Goal: Task Accomplishment & Management: Complete application form

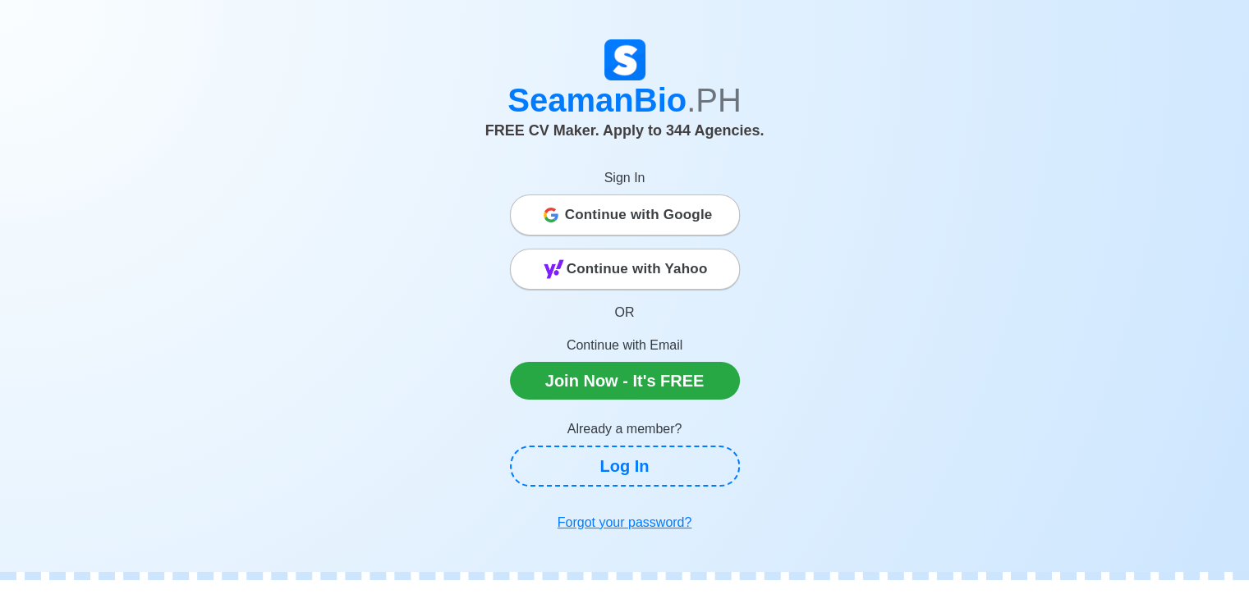
click at [664, 229] on span "Continue with Google" at bounding box center [639, 215] width 148 height 33
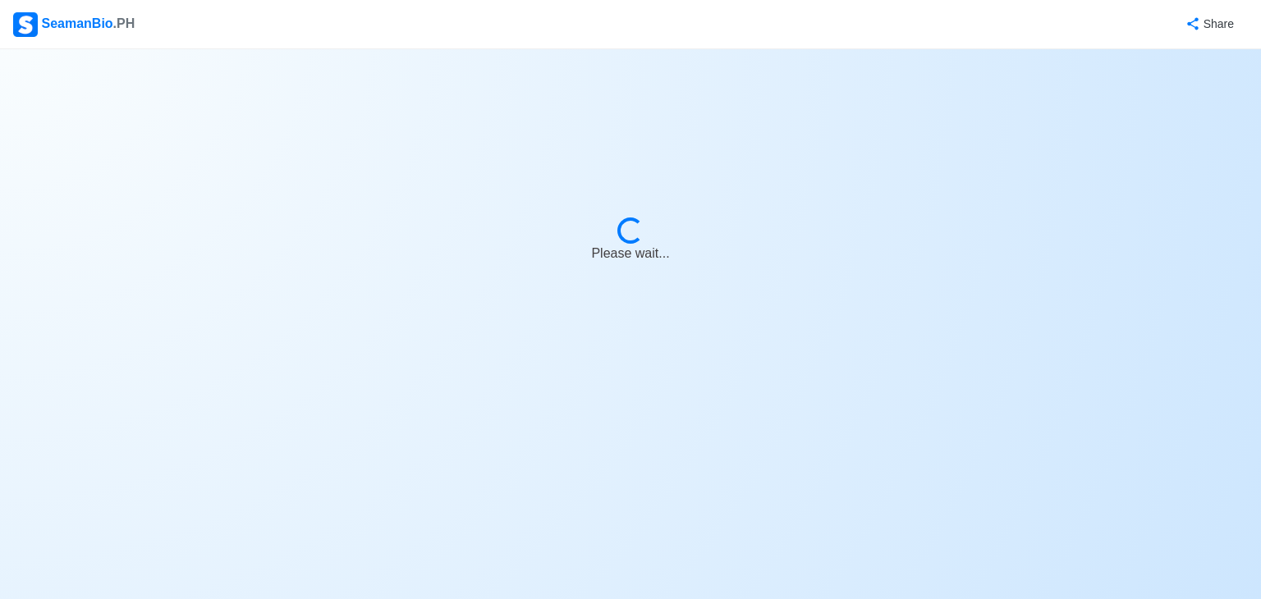
select select "Visible for Hiring"
select select "PH"
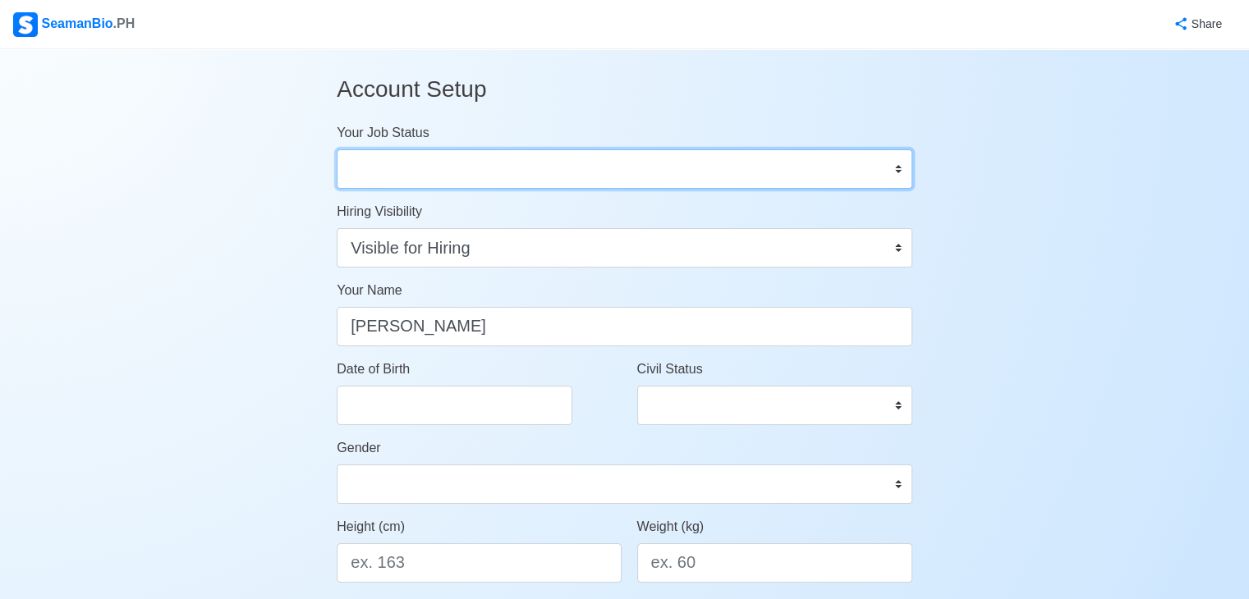
click at [560, 186] on select "Onboard Actively Looking for Job Not Looking for Job" at bounding box center [625, 168] width 576 height 39
select select "Actively Looking for Job"
click at [337, 149] on select "Onboard Actively Looking for Job Not Looking for Job" at bounding box center [625, 168] width 576 height 39
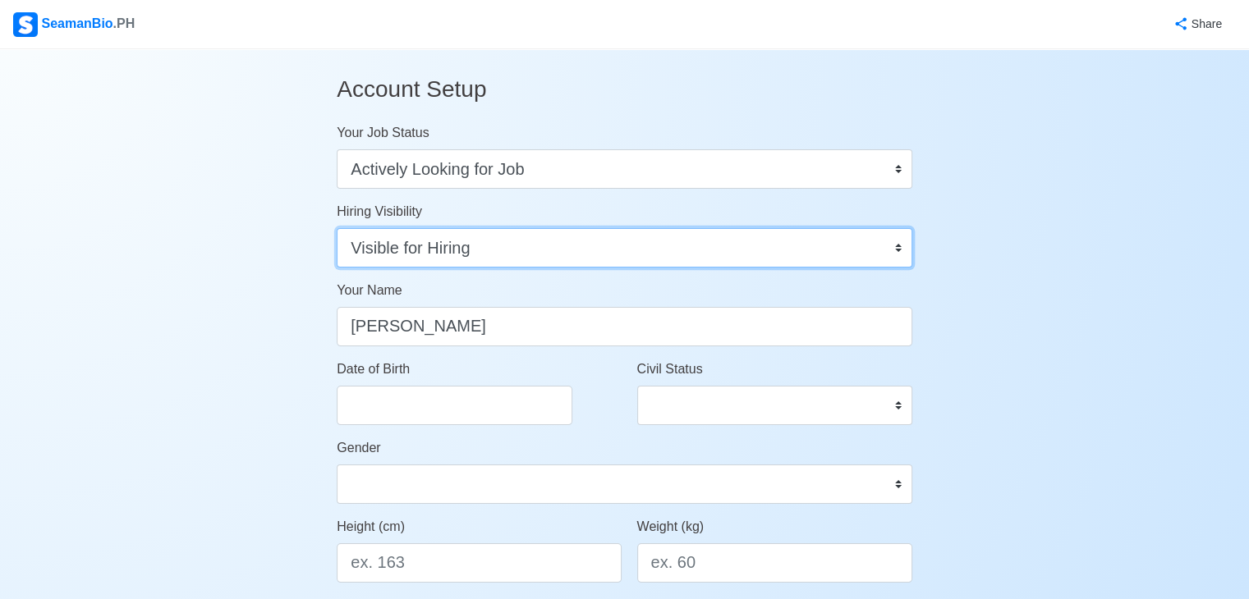
click at [487, 247] on select "Visible for Hiring Not Visible for Hiring" at bounding box center [625, 247] width 576 height 39
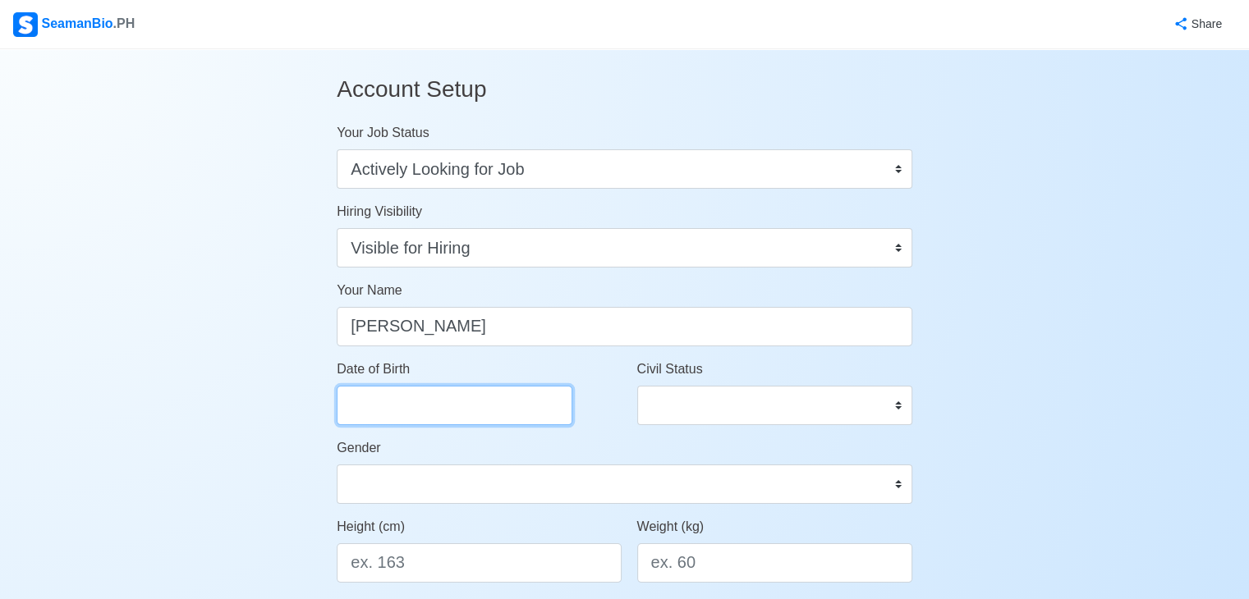
select select "****"
select select "*********"
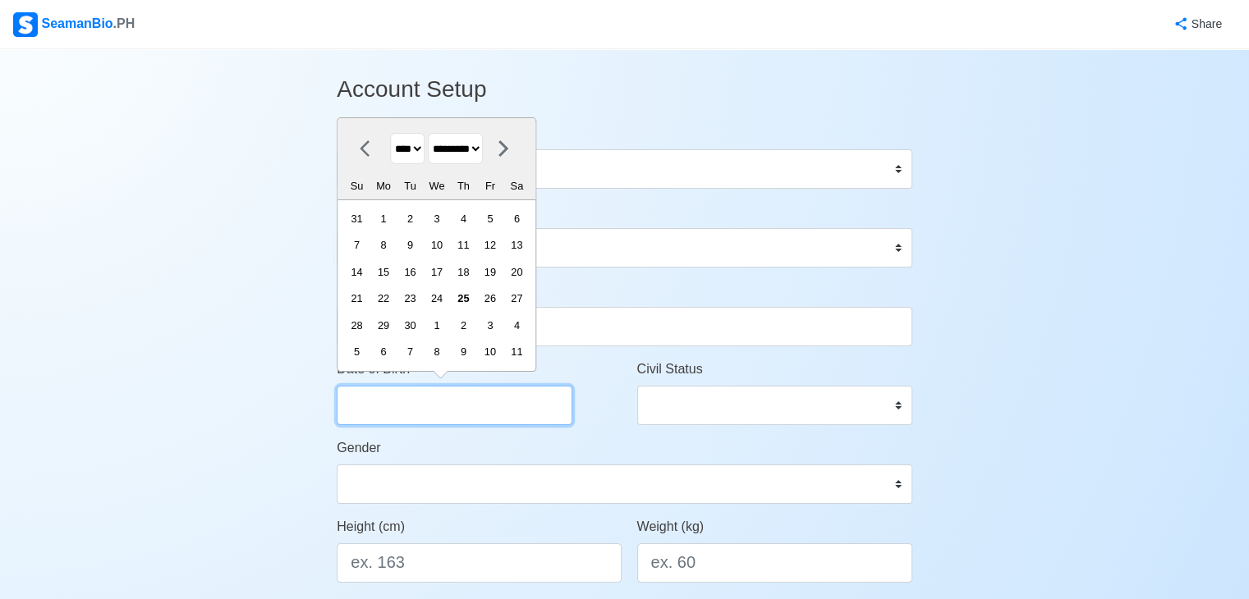
click at [434, 393] on input "Date of Birth" at bounding box center [455, 405] width 236 height 39
click at [425, 154] on select "**** **** **** **** **** **** **** **** **** **** **** **** **** **** **** ****…" at bounding box center [407, 149] width 34 height 32
select select "****"
click at [390, 134] on select "**** **** **** **** **** **** **** **** **** **** **** **** **** **** **** ****…" at bounding box center [407, 149] width 34 height 32
click at [483, 158] on select "******* ******** ***** ***** *** **** **** ****** ********* ******* ******** **…" at bounding box center [455, 149] width 55 height 32
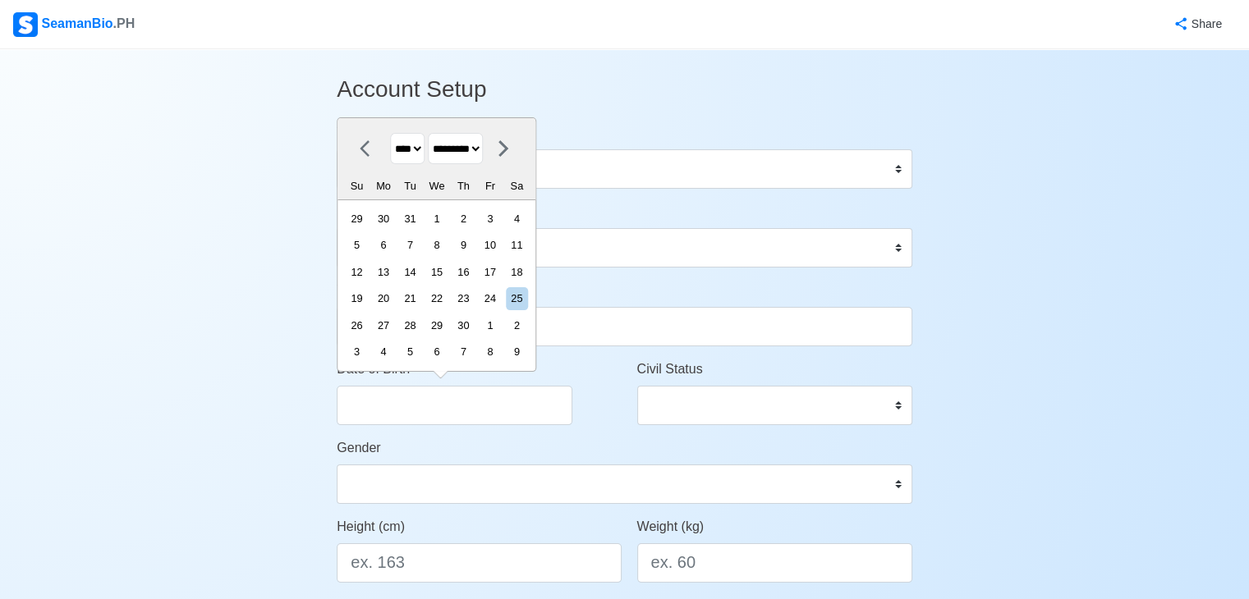
select select "****"
click at [434, 134] on select "******* ******** ***** ***** *** **** **** ****** ********* ******* ******** **…" at bounding box center [455, 149] width 55 height 32
click at [441, 303] on div "21" at bounding box center [436, 298] width 22 height 22
type input "07/21/1999"
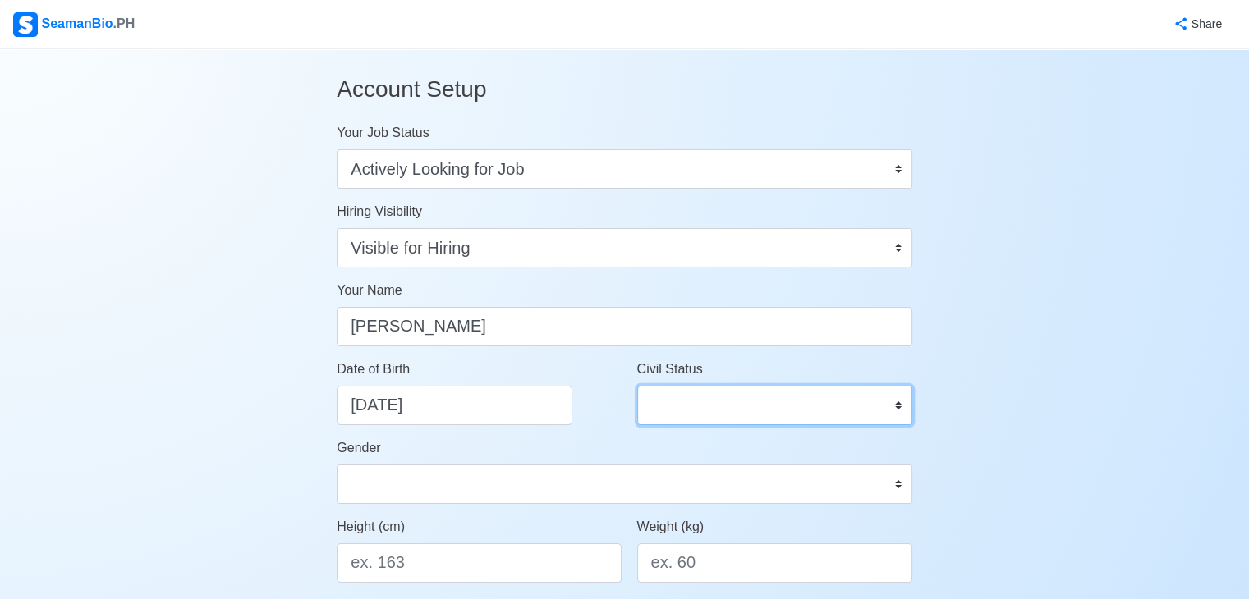
click at [657, 397] on select "Single Married Widowed Separated" at bounding box center [774, 405] width 275 height 39
select select "Single"
click at [637, 386] on select "Single Married Widowed Separated" at bounding box center [774, 405] width 275 height 39
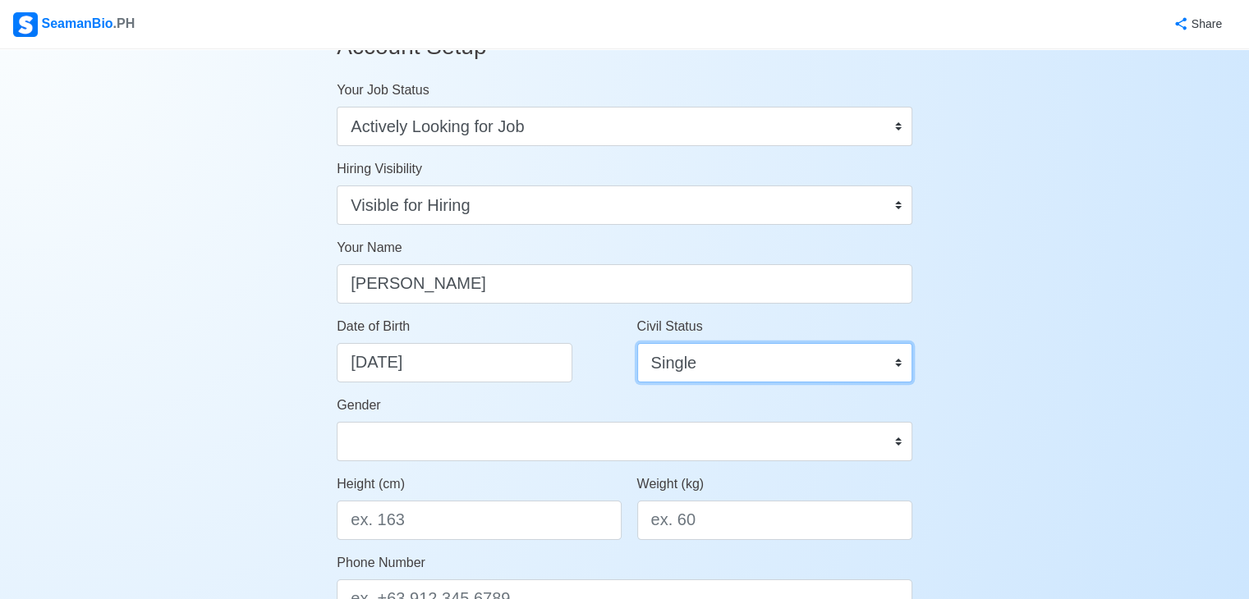
scroll to position [82, 0]
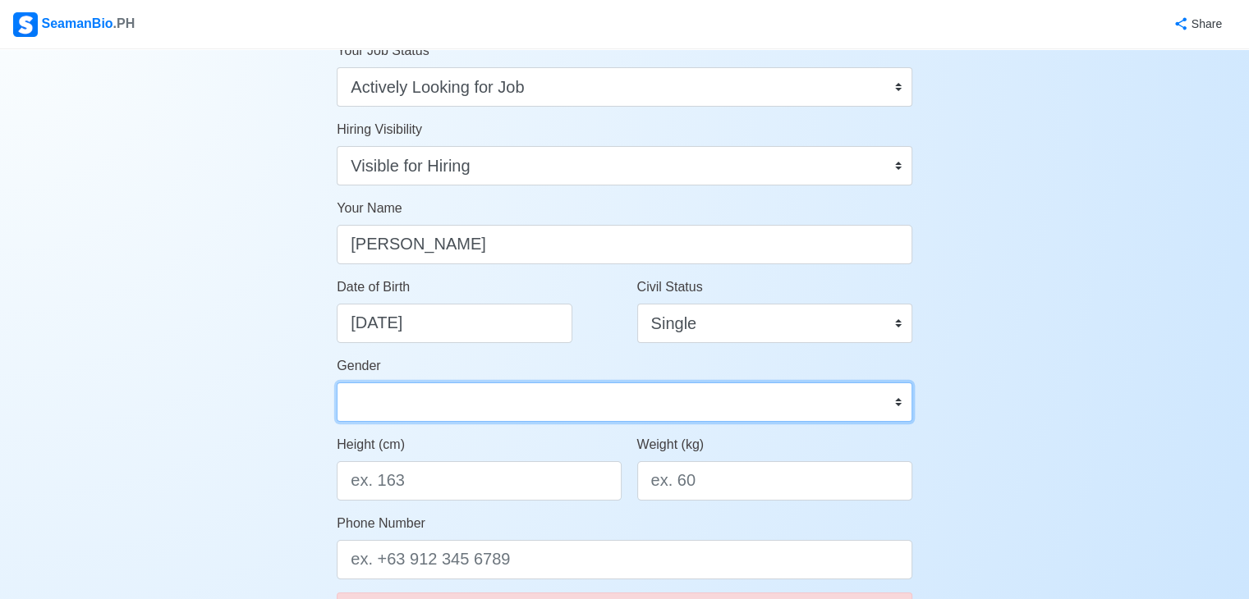
click at [512, 402] on select "Male Female" at bounding box center [625, 402] width 576 height 39
select select "Male"
click at [337, 383] on select "Male Female" at bounding box center [625, 402] width 576 height 39
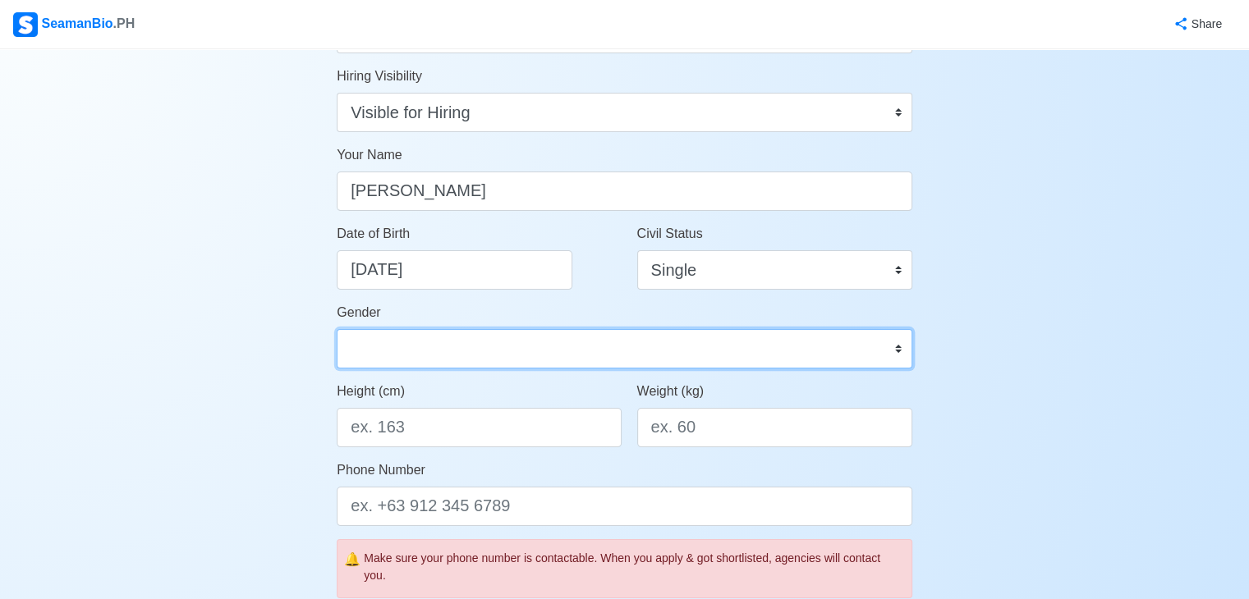
scroll to position [164, 0]
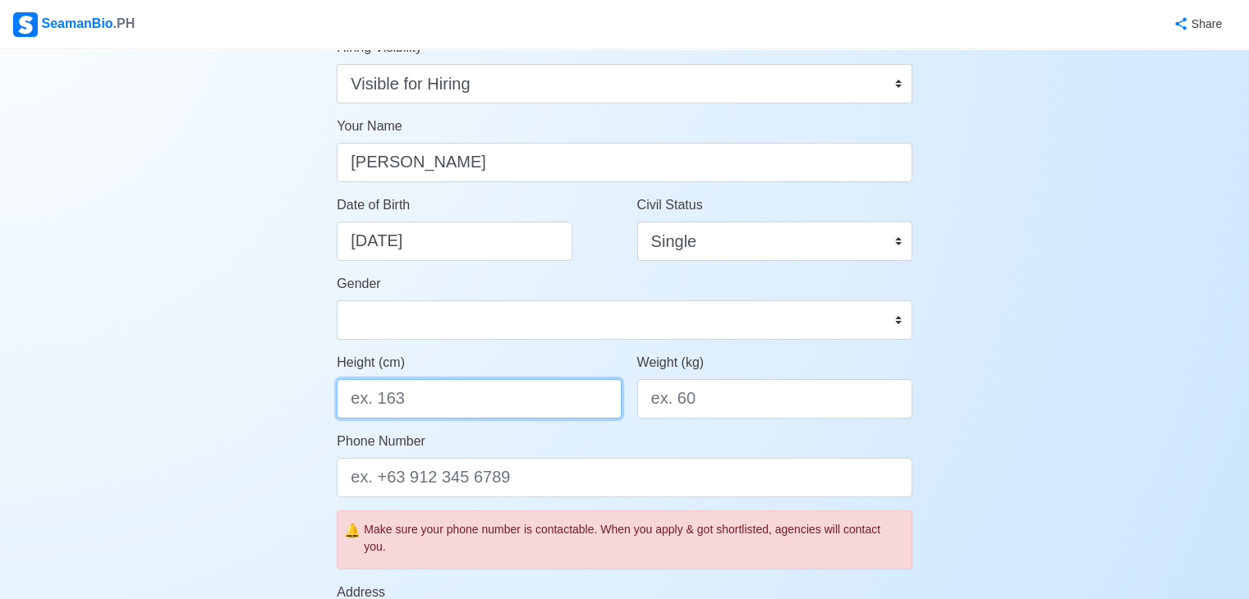
click at [443, 392] on input "Height (cm)" at bounding box center [479, 398] width 284 height 39
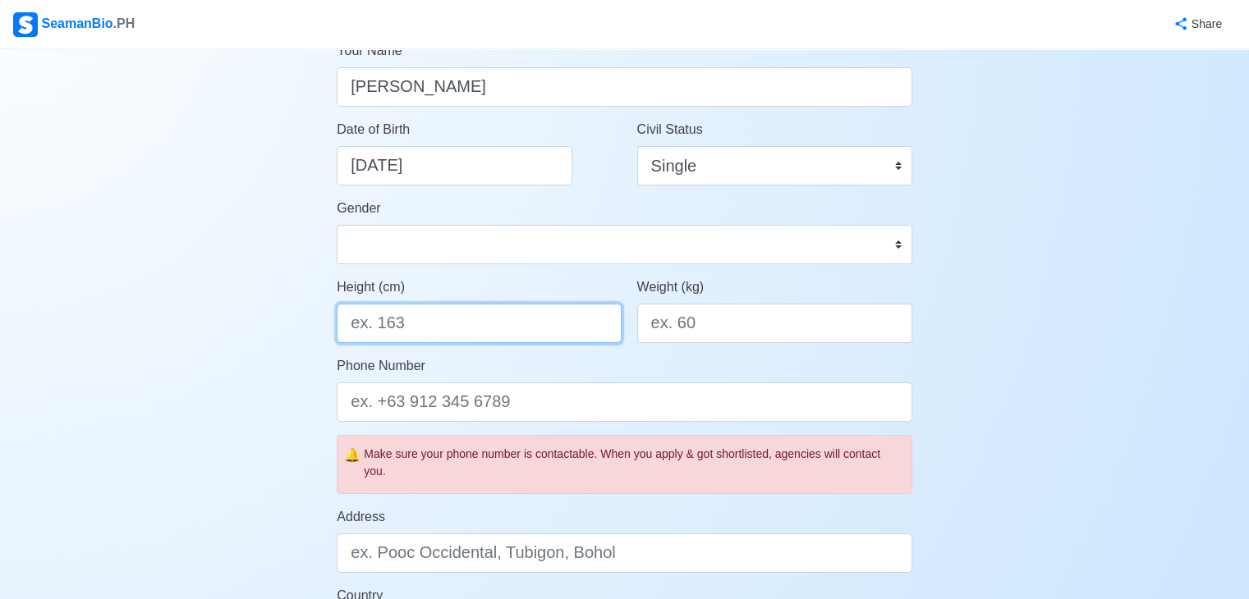
scroll to position [328, 0]
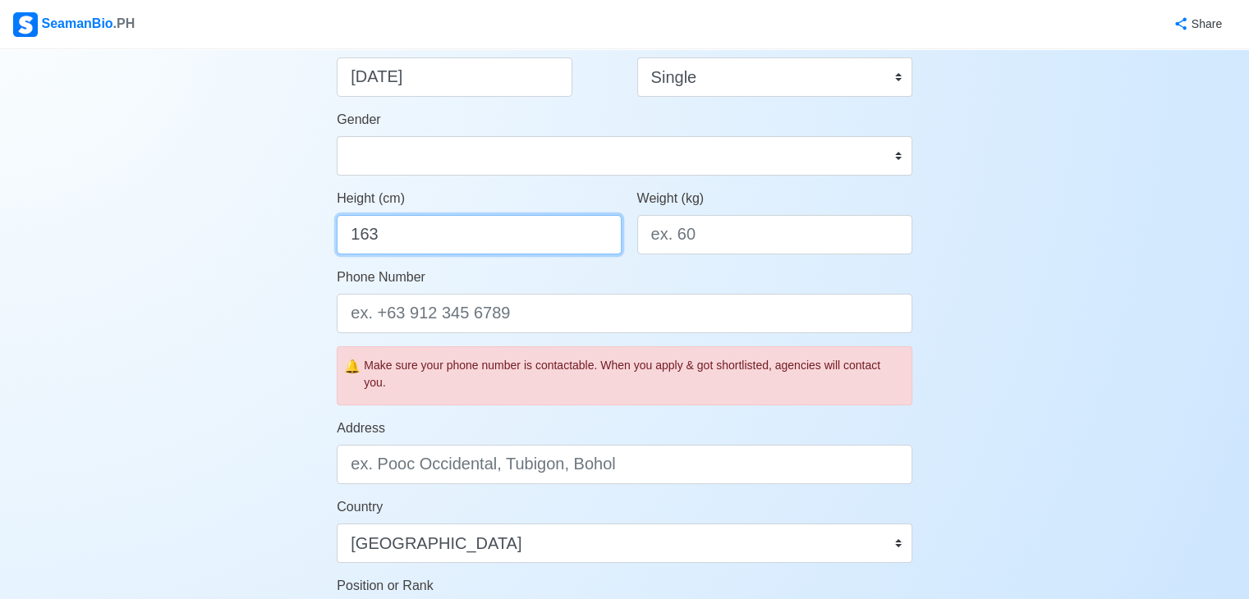
type input "163"
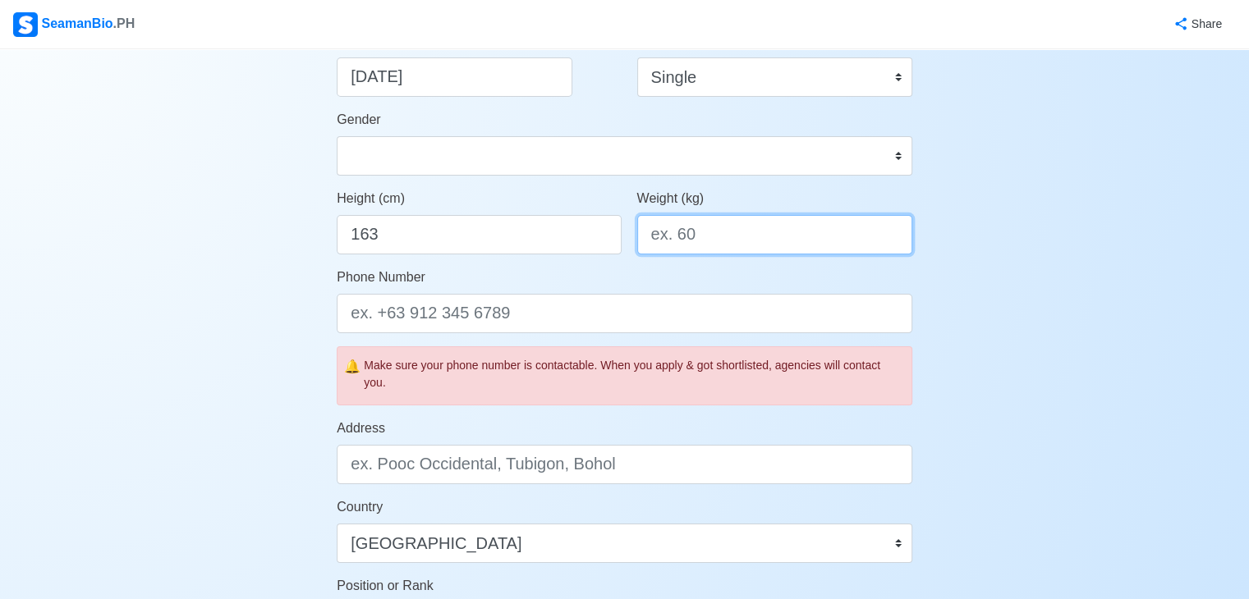
click at [690, 230] on input "Weight (kg)" at bounding box center [774, 234] width 275 height 39
type input "65"
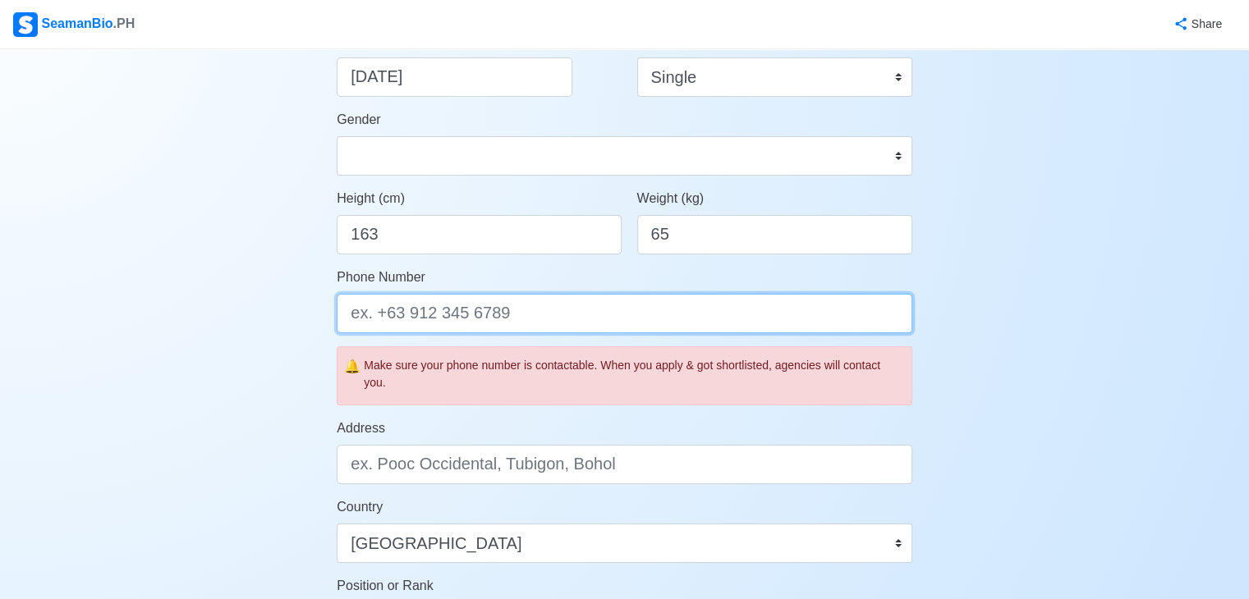
click at [480, 315] on input "Phone Number" at bounding box center [625, 313] width 576 height 39
type input "0"
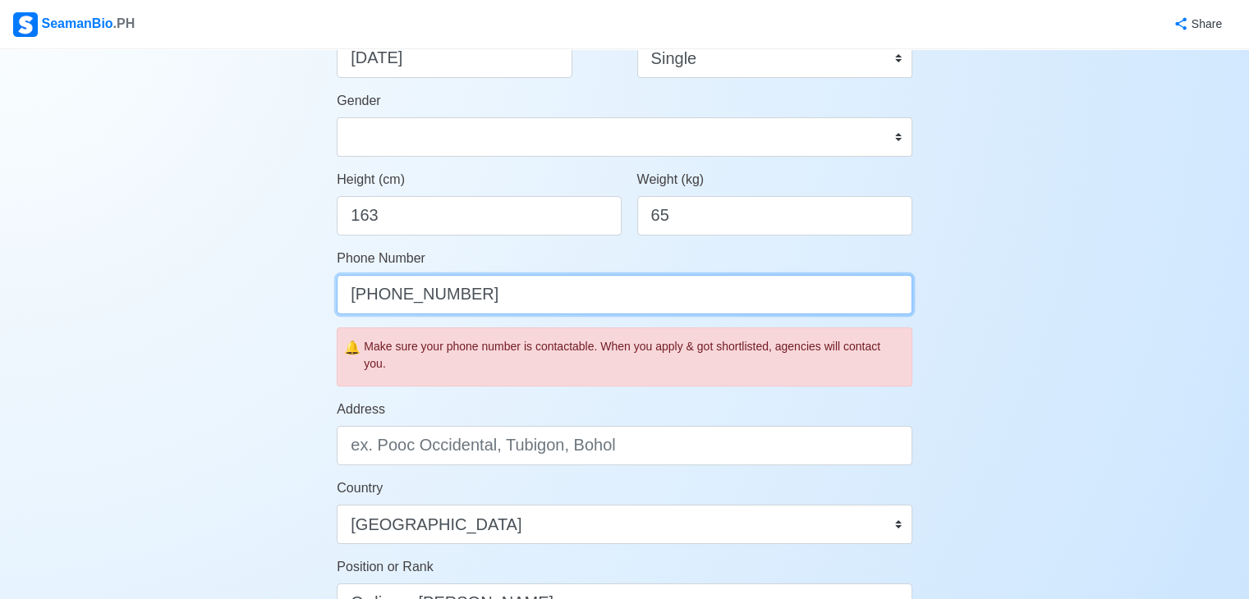
scroll to position [493, 0]
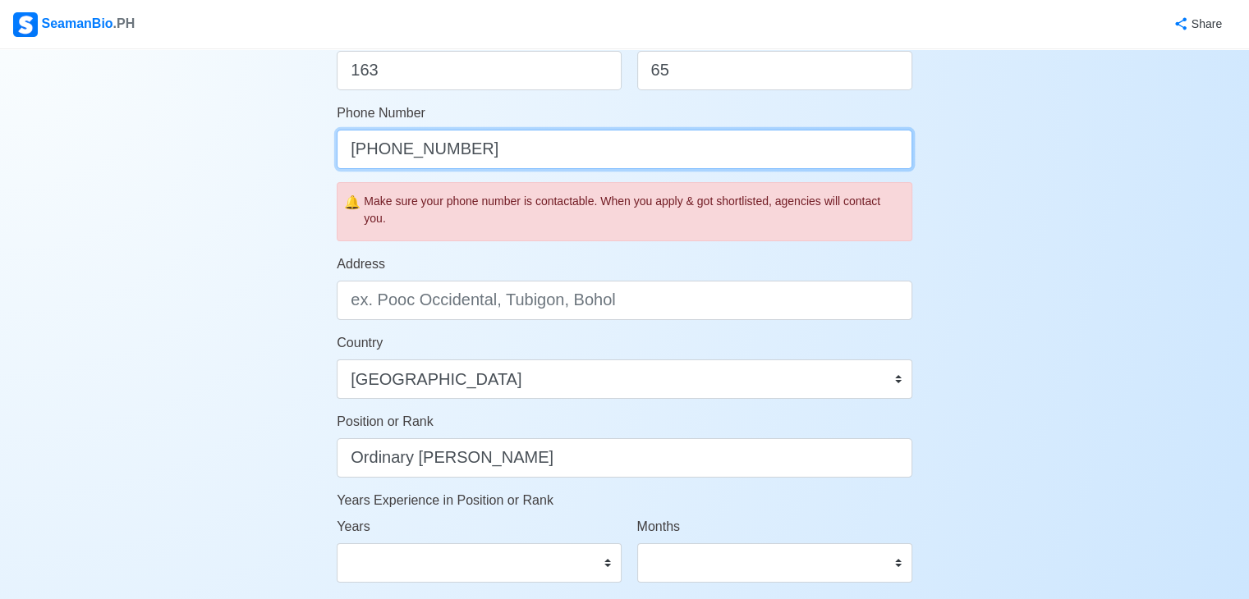
type input "+639693274933"
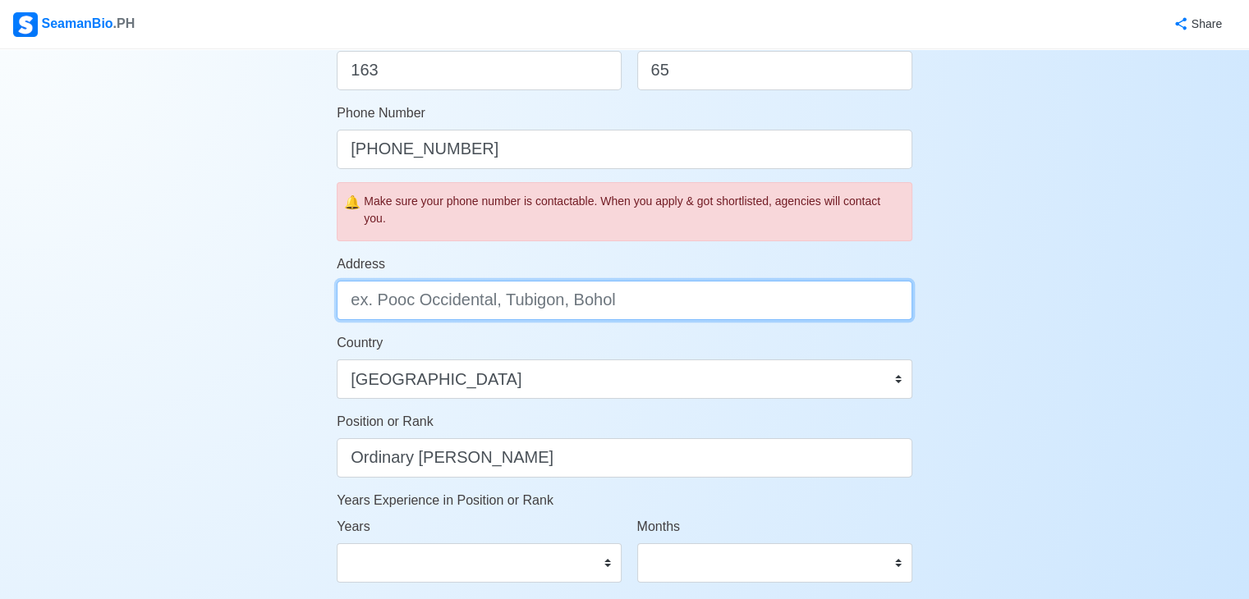
click at [406, 296] on input "Address" at bounding box center [625, 300] width 576 height 39
click at [413, 302] on input "Bayanan Muntinlupa City" at bounding box center [625, 300] width 576 height 39
click at [349, 303] on input "Bayanan, Muntinlupa City" at bounding box center [625, 300] width 576 height 39
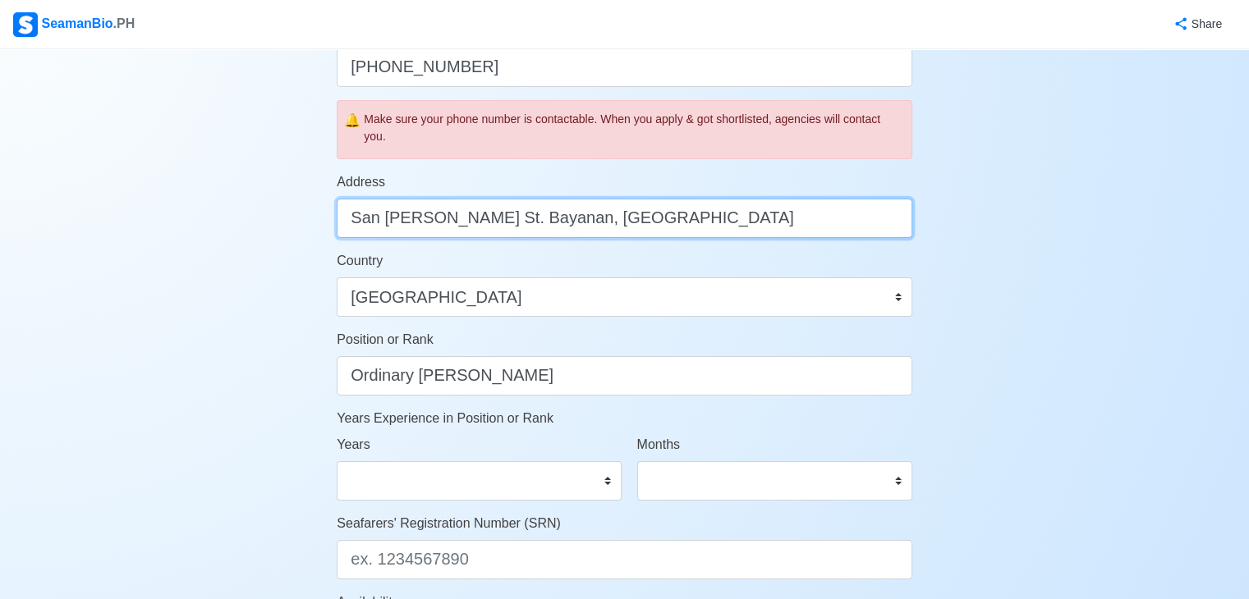
type input "San Guillermo St. Bayanan, Muntinlupa City"
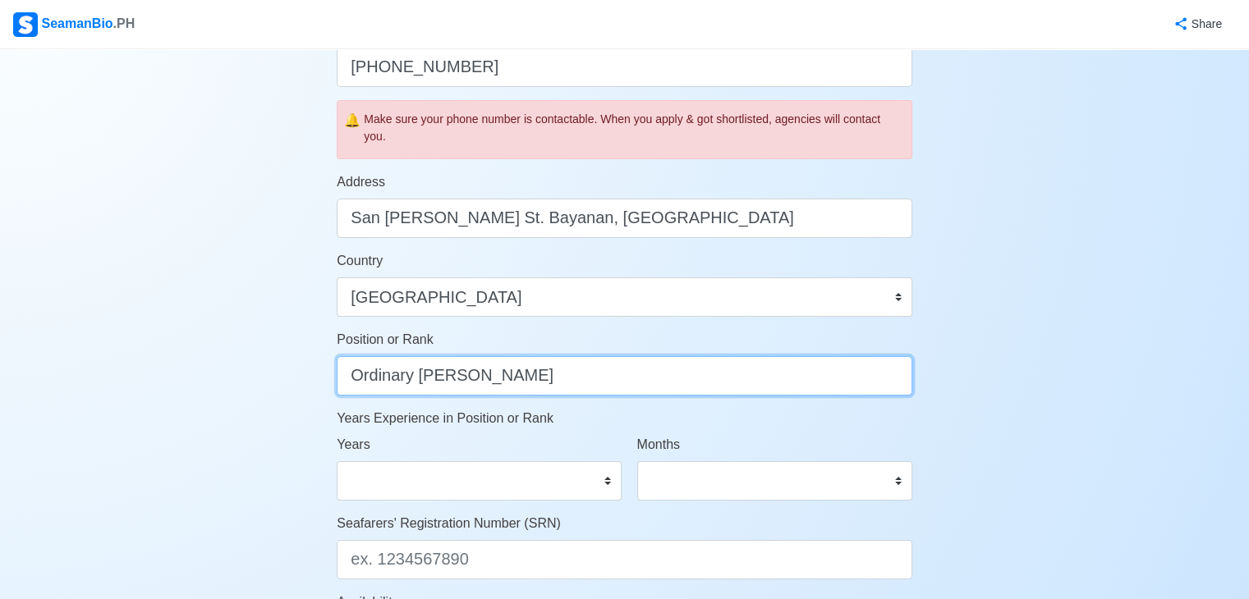
click at [489, 382] on input "Ordinary Seaman" at bounding box center [625, 375] width 576 height 39
type input "O"
type input "Deck Cadet"
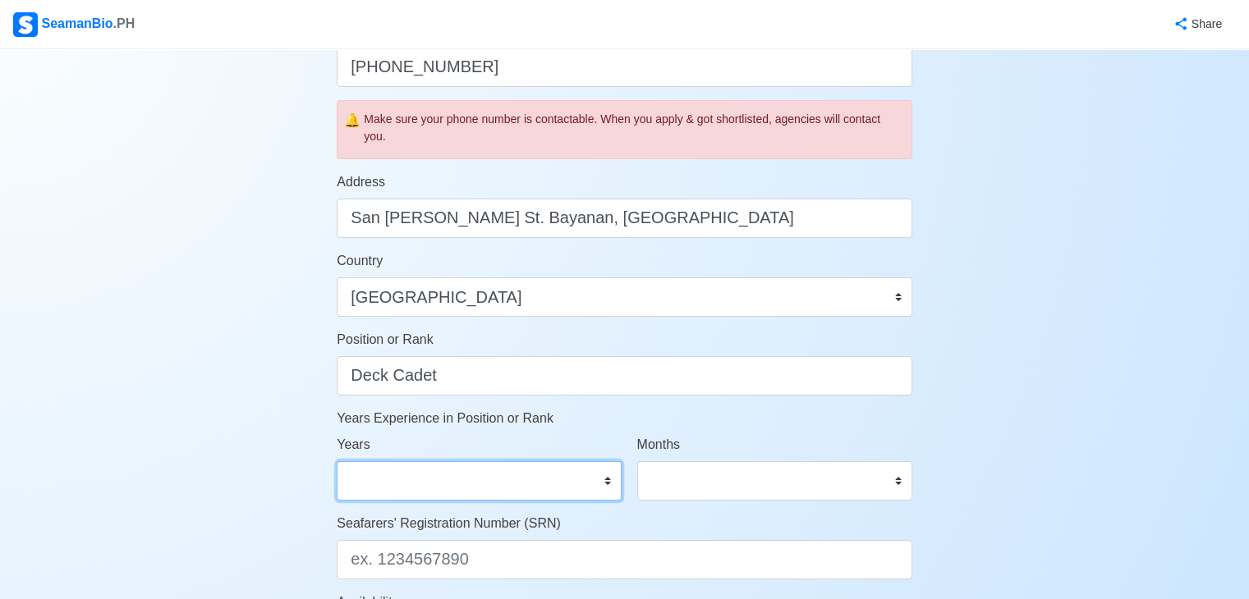
click at [503, 469] on select "0 1 2 3 4 5 6 7 8 9 10 11 12 13 14 15 16 17 18 19 20 21 22 23 24 25 26 27 28 29…" at bounding box center [479, 480] width 284 height 39
click at [337, 461] on select "0 1 2 3 4 5 6 7 8 9 10 11 12 13 14 15 16 17 18 19 20 21 22 23 24 25 26 27 28 29…" at bounding box center [479, 480] width 284 height 39
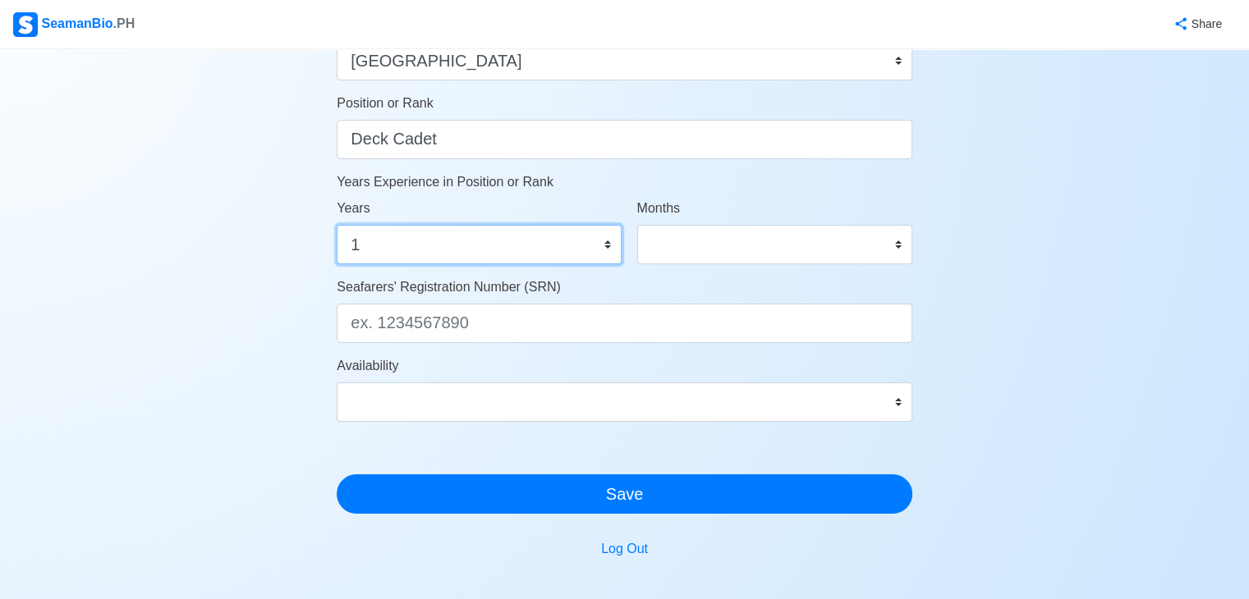
scroll to position [821, 0]
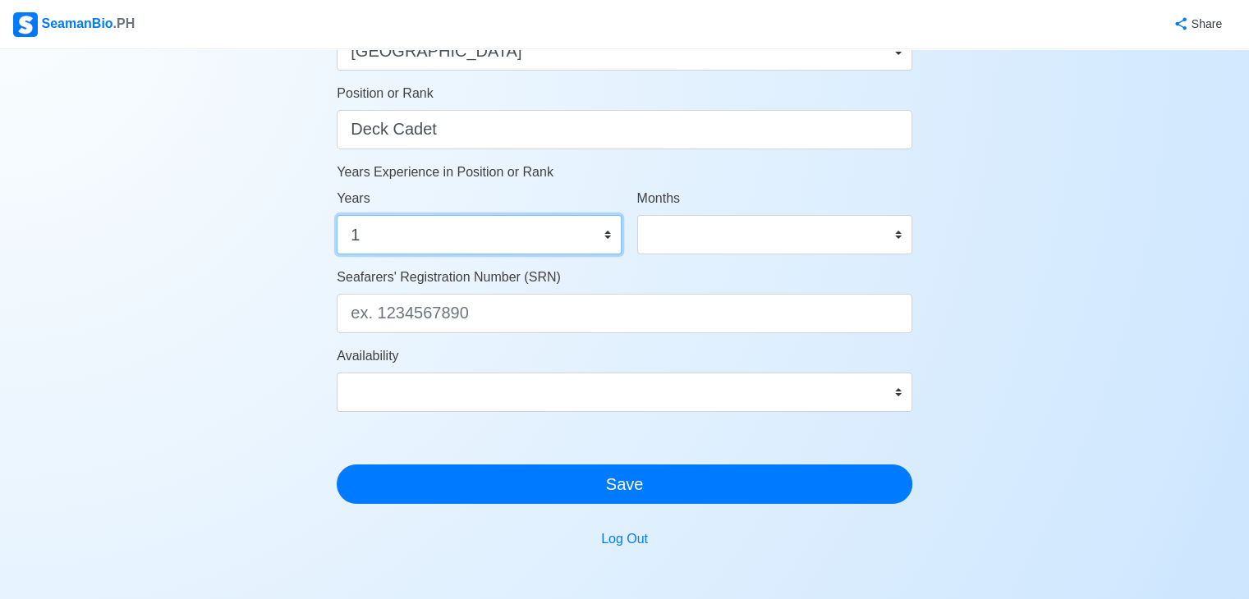
click at [577, 234] on select "0 1 2 3 4 5 6 7 8 9 10 11 12 13 14 15 16 17 18 19 20 21 22 23 24 25 26 27 28 29…" at bounding box center [479, 234] width 284 height 39
click at [337, 215] on select "0 1 2 3 4 5 6 7 8 9 10 11 12 13 14 15 16 17 18 19 20 21 22 23 24 25 26 27 28 29…" at bounding box center [479, 234] width 284 height 39
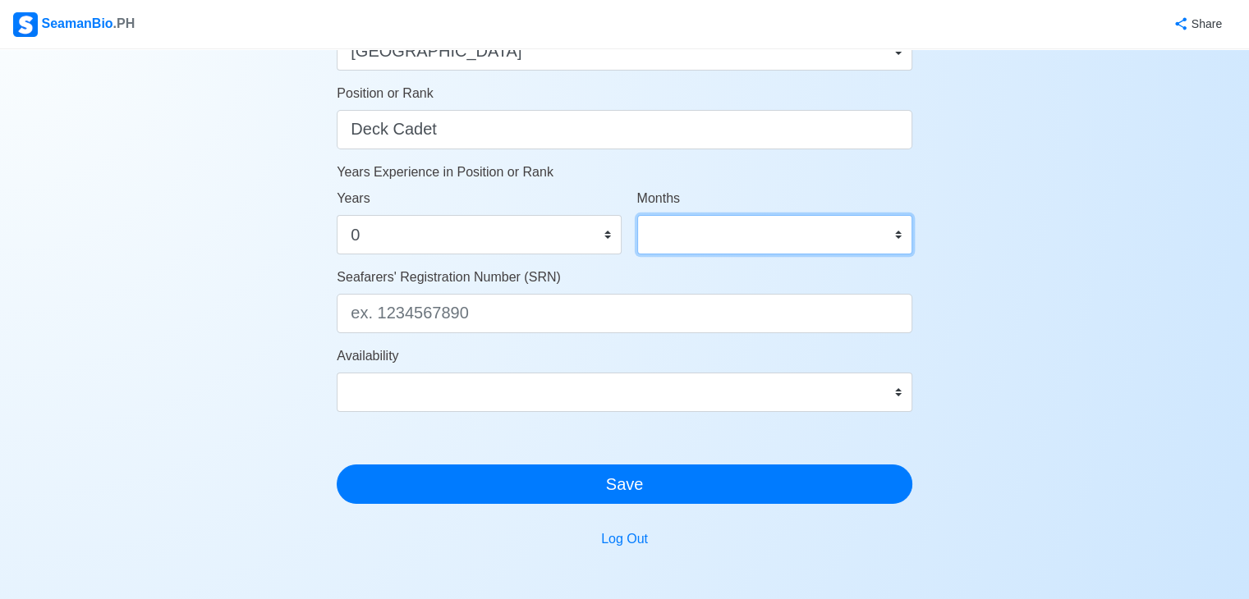
click at [700, 224] on select "0 1 2 3 4 5 6 7 8 9 10 11" at bounding box center [774, 234] width 275 height 39
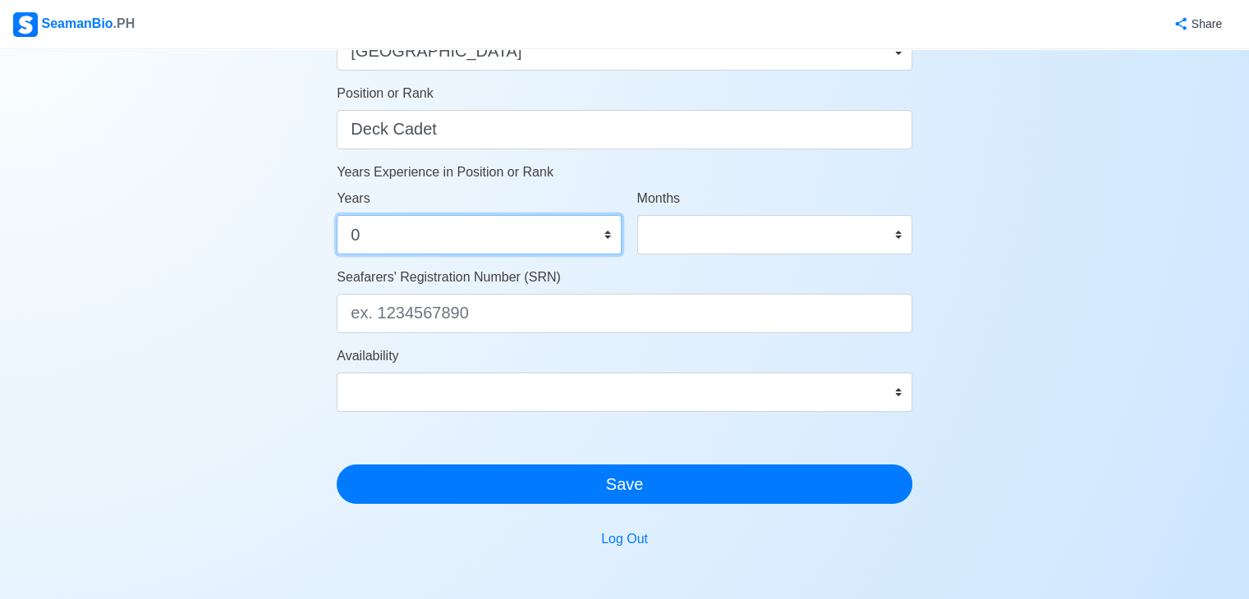
click at [476, 234] on select "0 1 2 3 4 5 6 7 8 9 10 11 12 13 14 15 16 17 18 19 20 21 22 23 24 25 26 27 28 29…" at bounding box center [479, 234] width 284 height 39
select select "1"
click at [337, 215] on select "0 1 2 3 4 5 6 7 8 9 10 11 12 13 14 15 16 17 18 19 20 21 22 23 24 25 26 27 28 29…" at bounding box center [479, 234] width 284 height 39
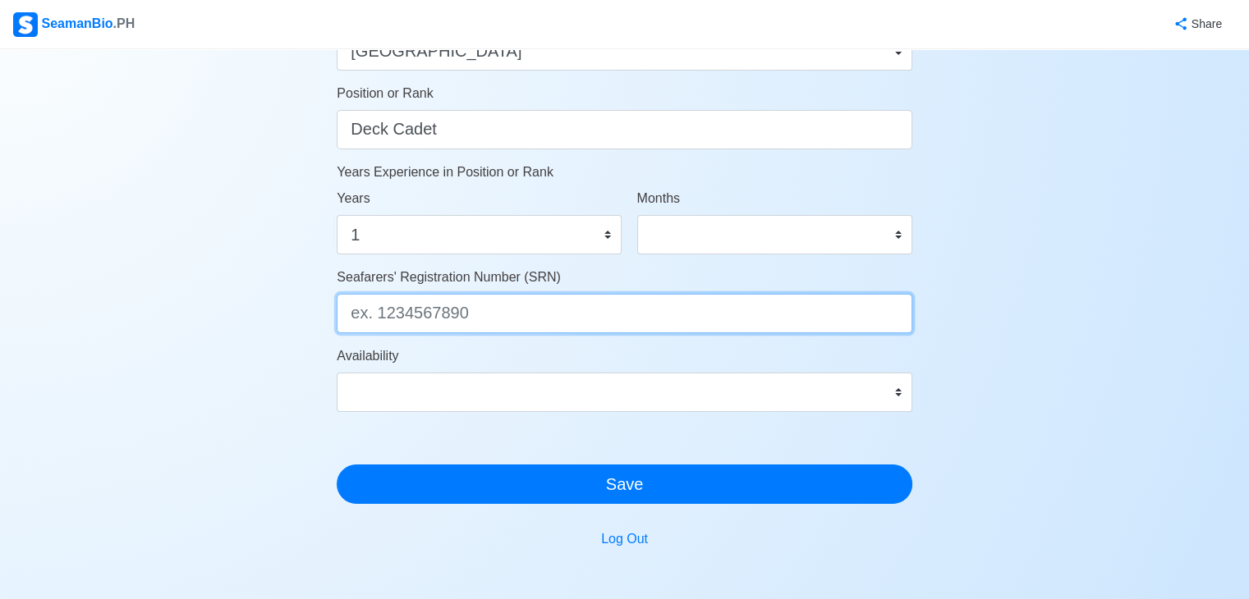
click at [468, 303] on input "Seafarers' Registration Number (SRN)" at bounding box center [625, 313] width 576 height 39
type input "9907210105"
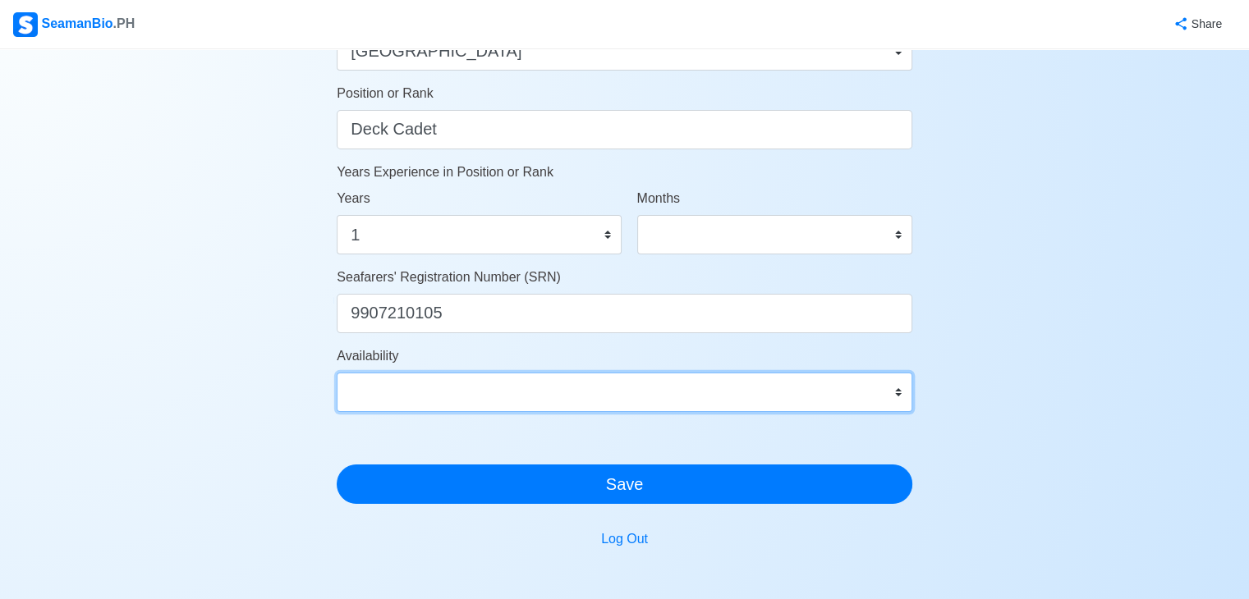
click at [470, 380] on select "Immediate Oct 2025 Nov 2025 Dec 2025 Jan 2026 Feb 2026 Mar 2026 Apr 2026 May 20…" at bounding box center [625, 392] width 576 height 39
select select "1759248000000"
click at [337, 373] on select "Immediate Oct 2025 Nov 2025 Dec 2025 Jan 2026 Feb 2026 Mar 2026 Apr 2026 May 20…" at bounding box center [625, 392] width 576 height 39
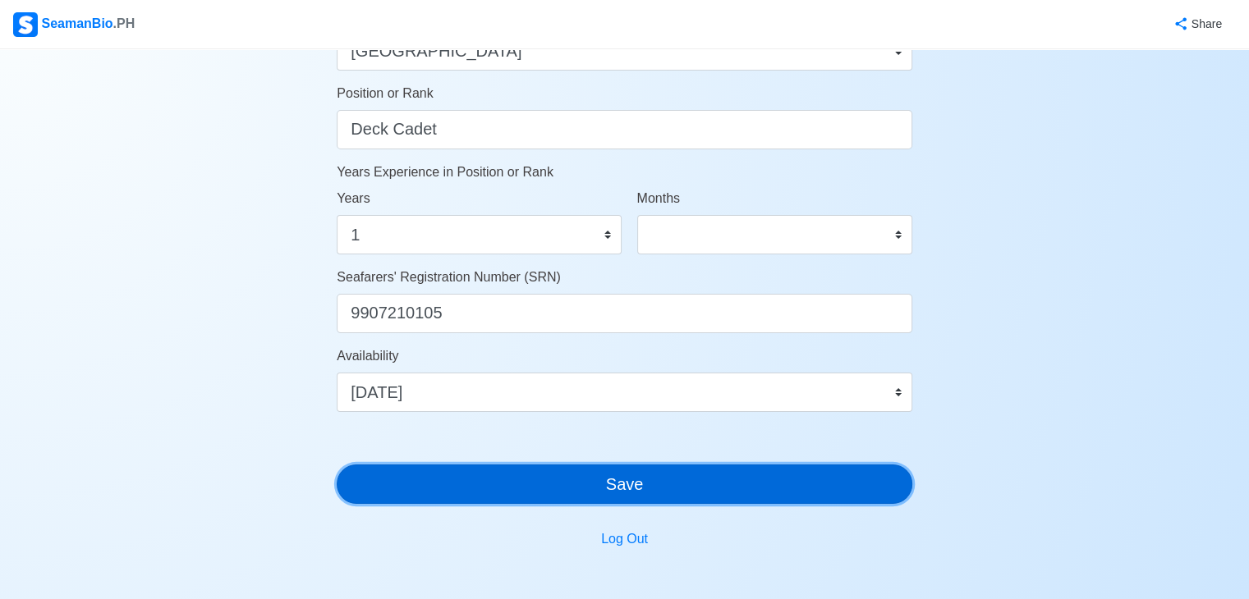
click at [531, 474] on button "Save" at bounding box center [625, 484] width 576 height 39
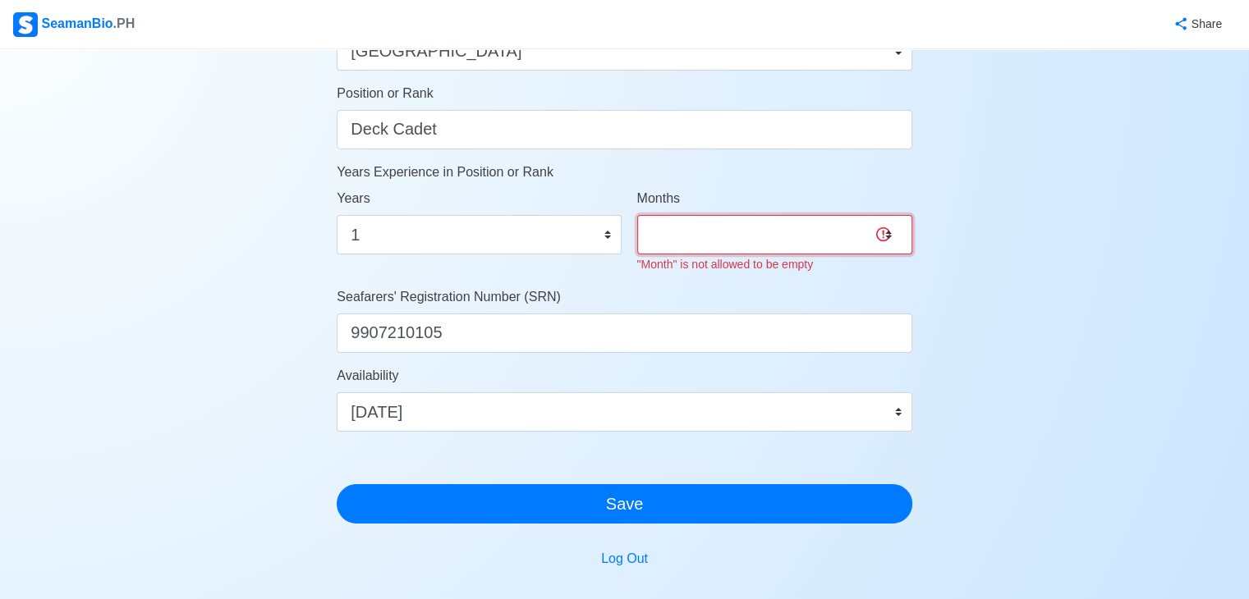
click at [690, 231] on select "0 1 2 3 4 5 6 7 8 9 10 11" at bounding box center [774, 234] width 275 height 39
select select "0"
click at [637, 215] on select "0 1 2 3 4 5 6 7 8 9 10 11" at bounding box center [774, 234] width 275 height 39
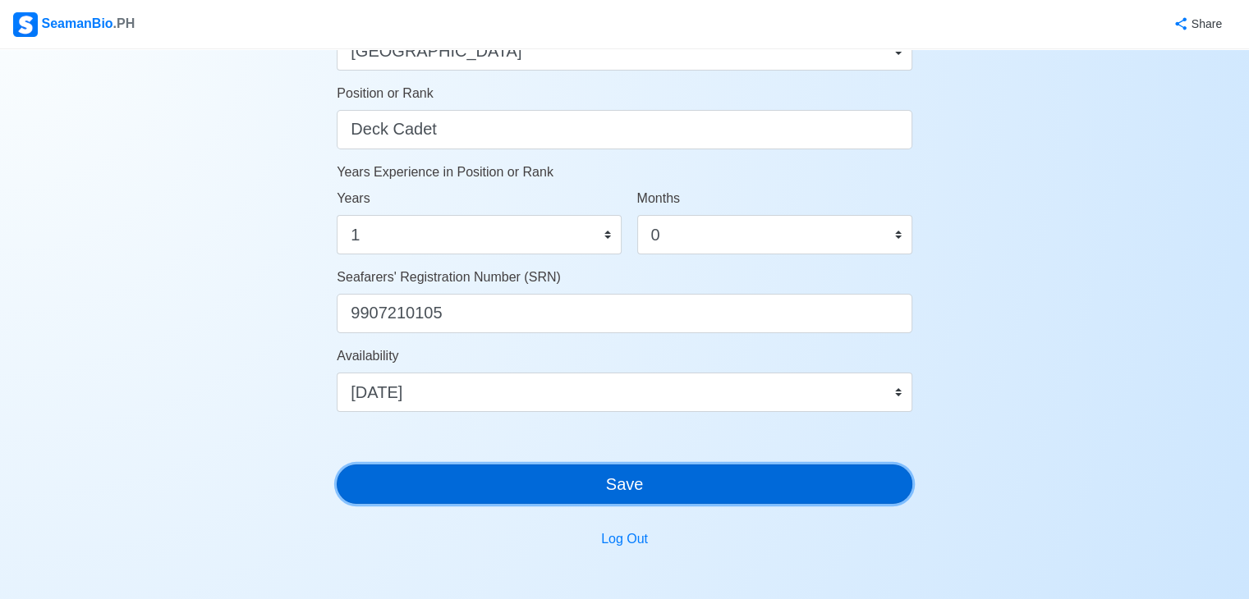
click at [501, 490] on button "Save" at bounding box center [625, 484] width 576 height 39
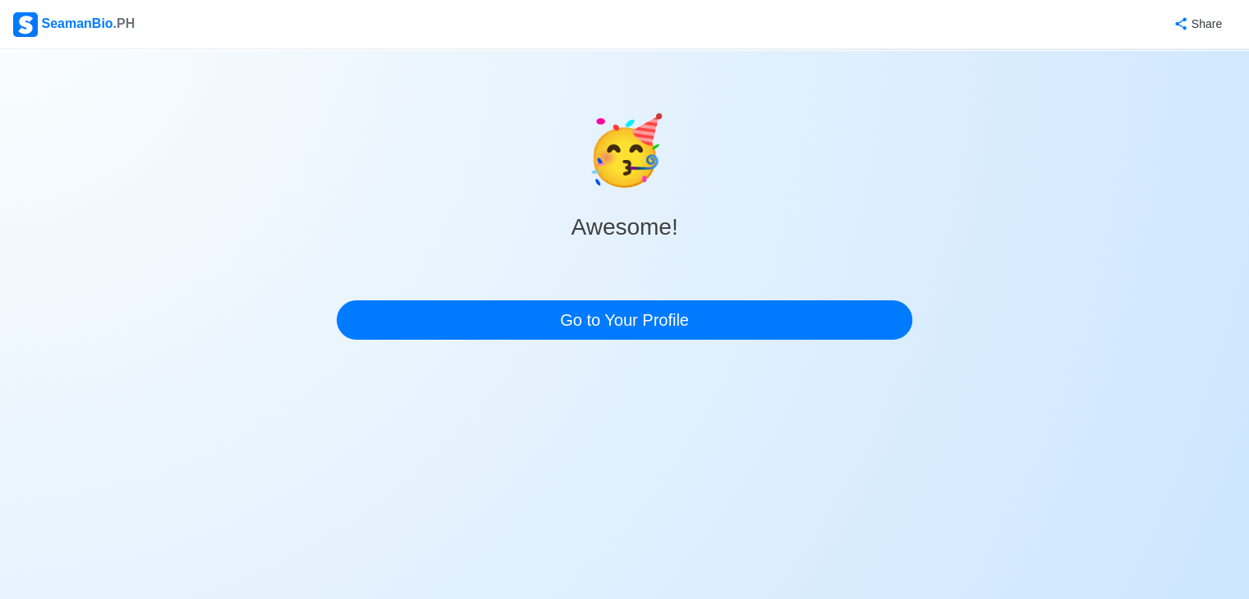
scroll to position [0, 0]
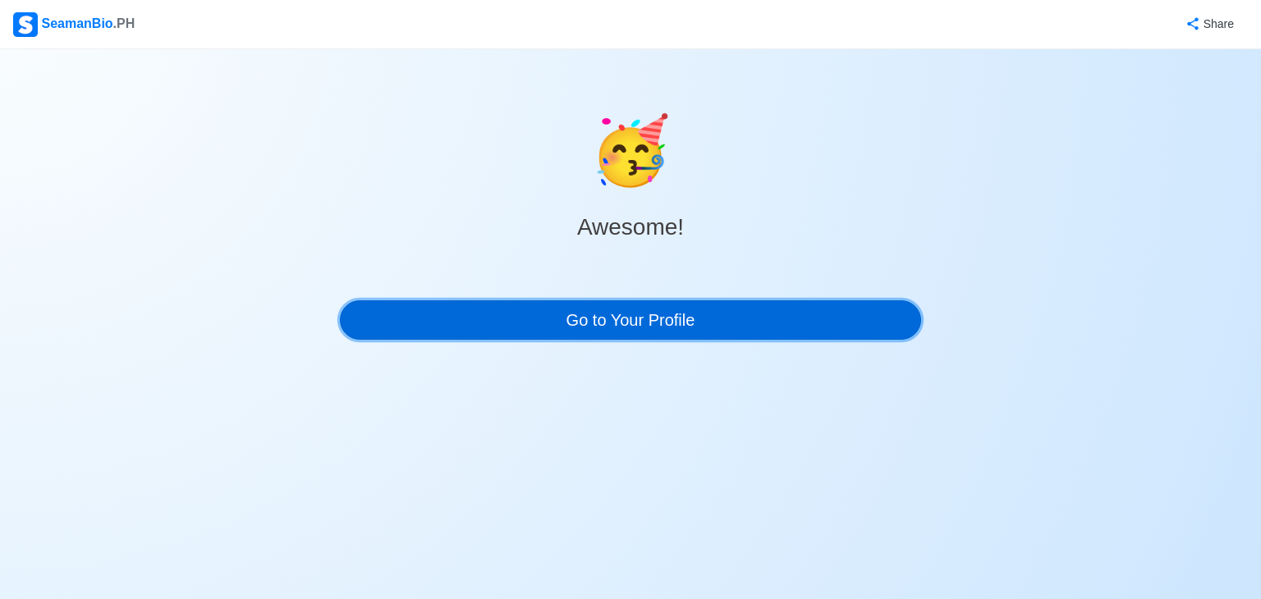
click at [657, 314] on link "Go to Your Profile" at bounding box center [630, 320] width 581 height 39
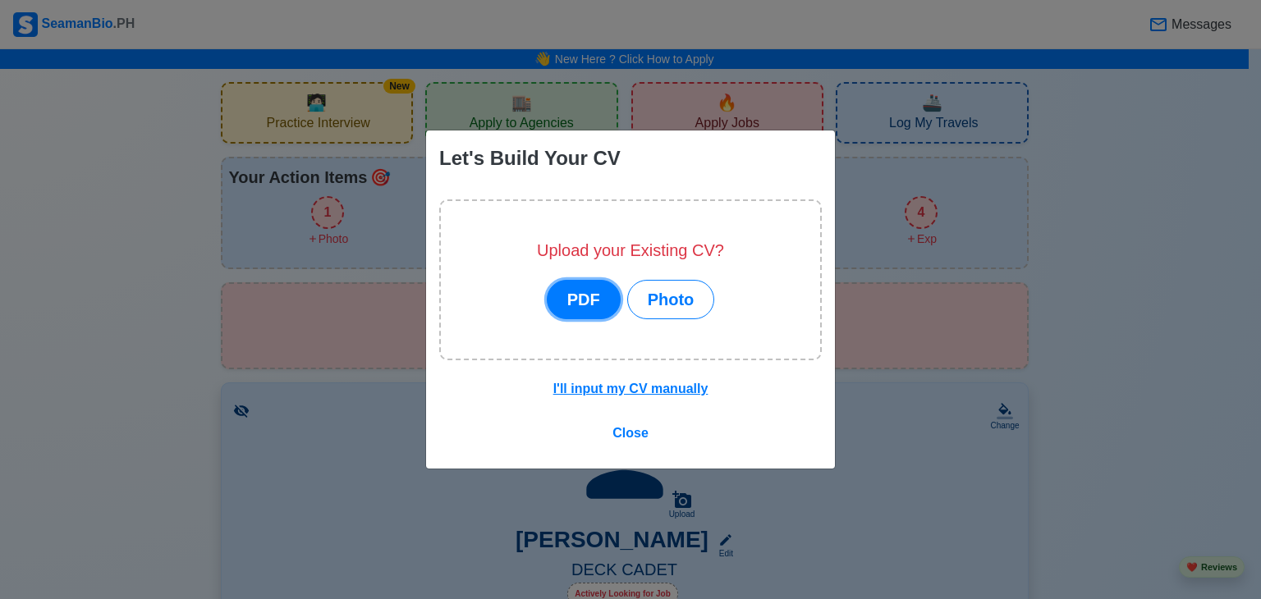
click at [596, 308] on button "PDF" at bounding box center [584, 299] width 74 height 39
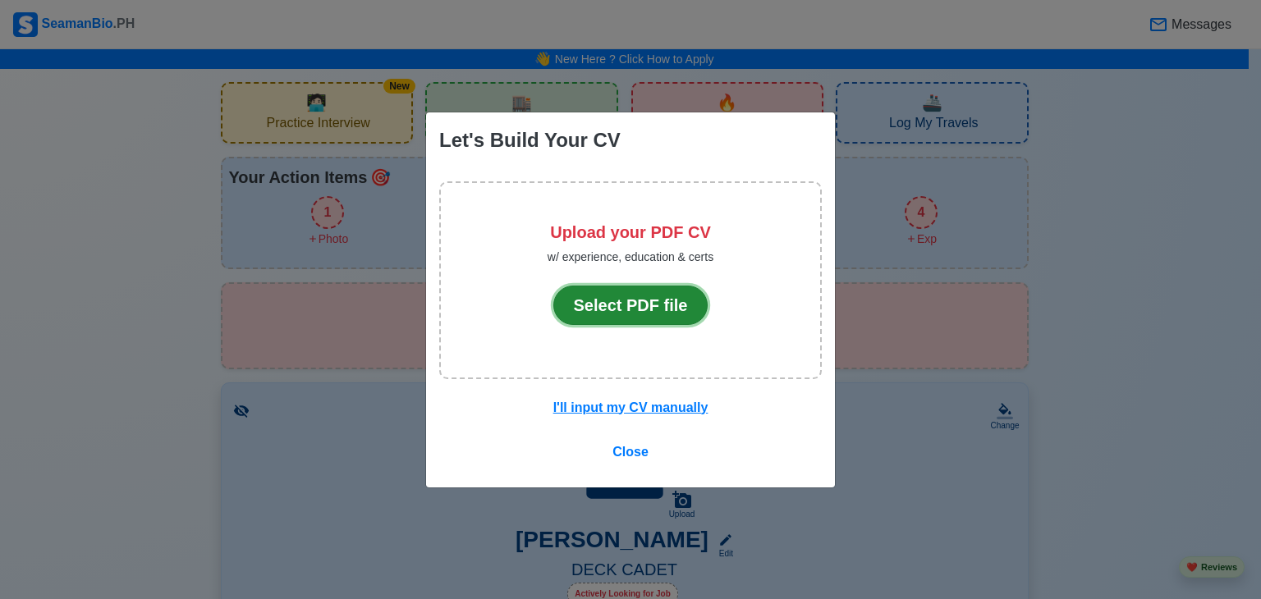
click at [592, 306] on button "Select PDF file" at bounding box center [630, 305] width 155 height 39
click at [641, 453] on span "Close" at bounding box center [631, 452] width 36 height 14
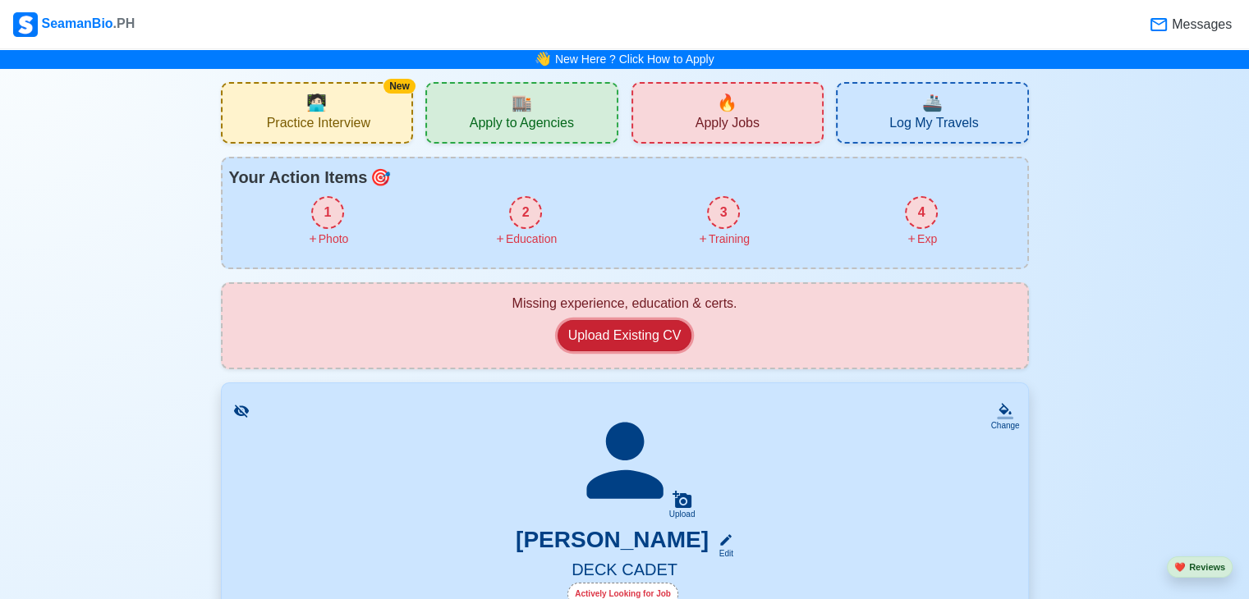
click at [596, 341] on button "Upload Existing CV" at bounding box center [625, 335] width 135 height 31
click at [631, 338] on button "Upload Existing CV" at bounding box center [625, 335] width 135 height 31
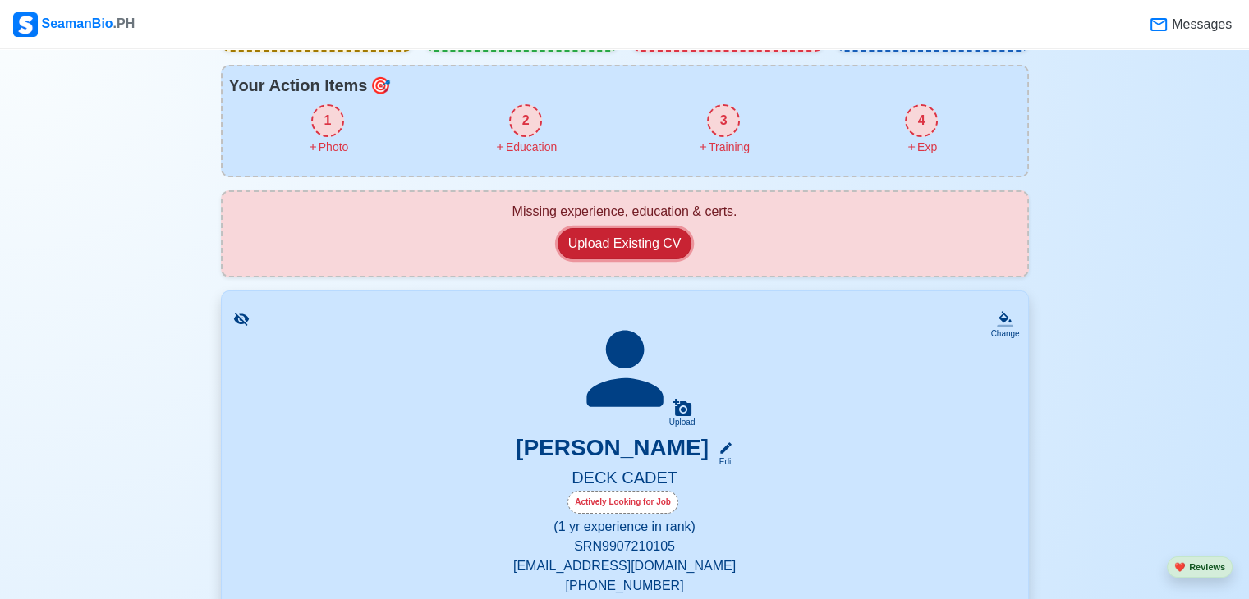
scroll to position [82, 0]
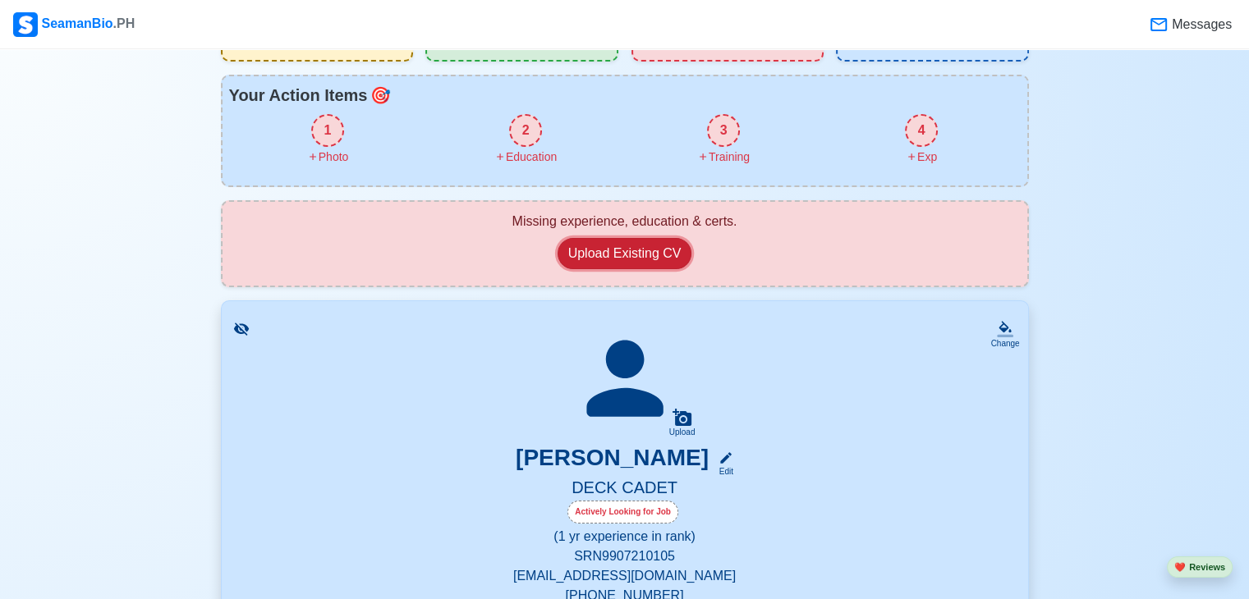
click at [621, 251] on button "Upload Existing CV" at bounding box center [625, 253] width 135 height 31
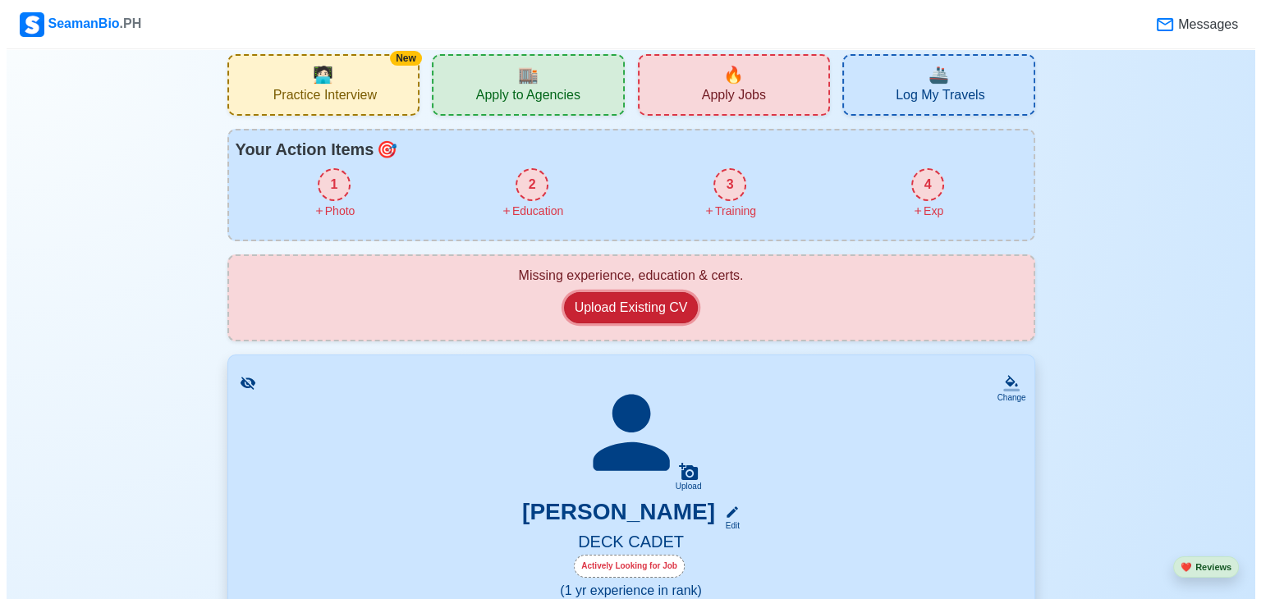
scroll to position [0, 0]
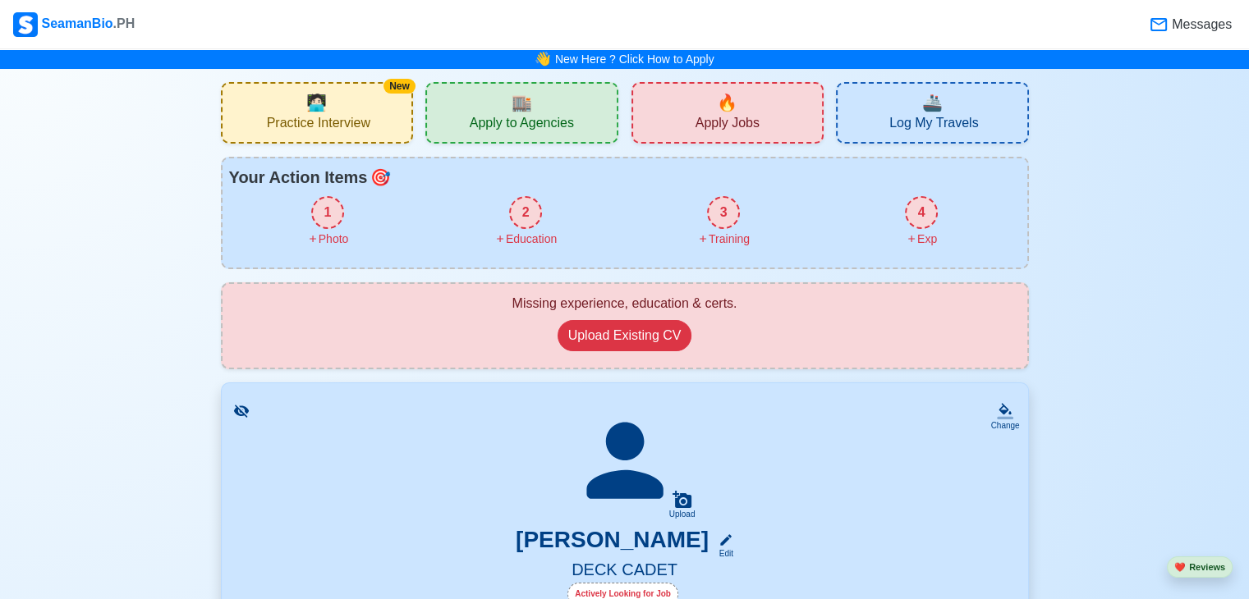
click at [331, 221] on div "1" at bounding box center [327, 212] width 33 height 33
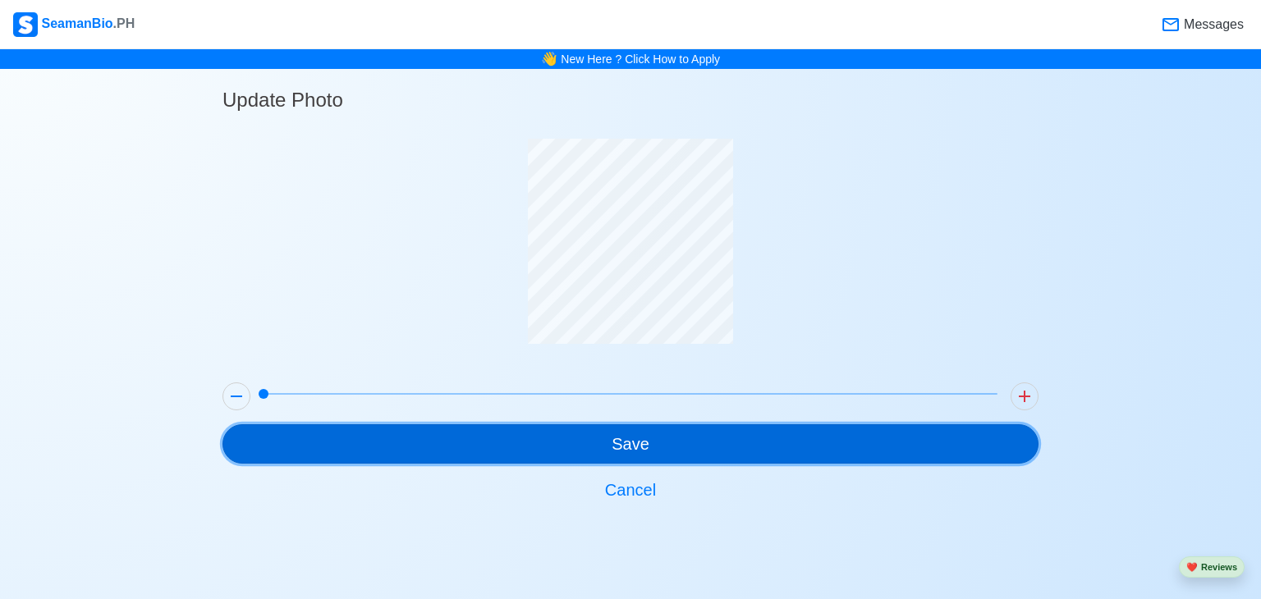
click at [544, 431] on button "Save" at bounding box center [631, 444] width 816 height 39
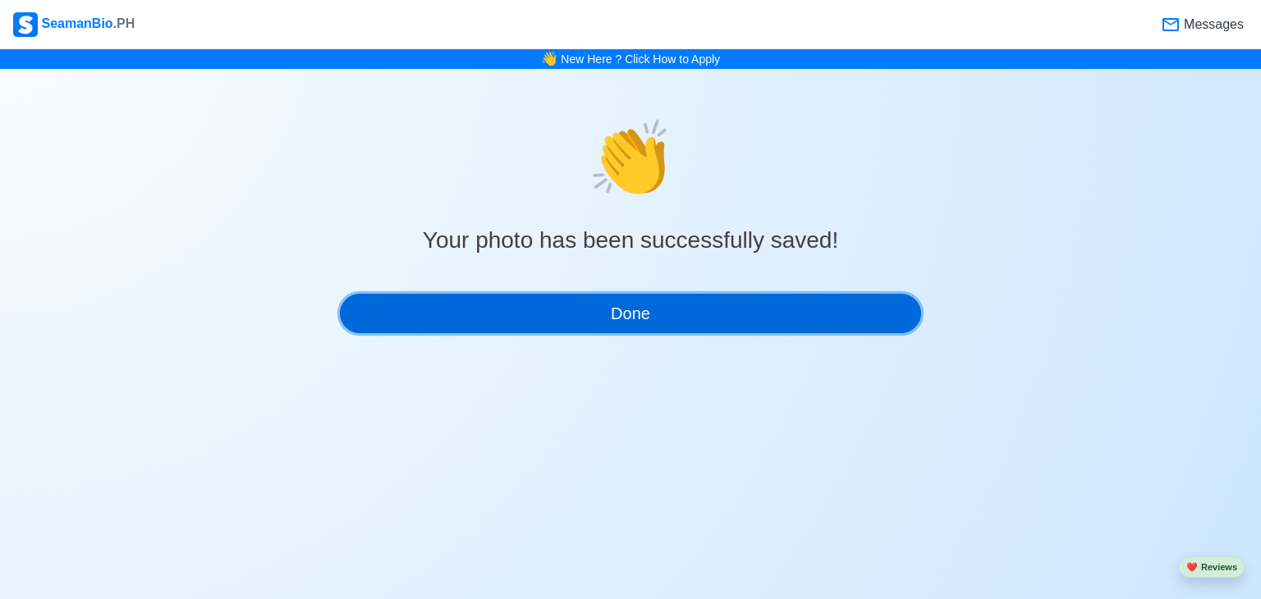
click at [575, 310] on button "Done" at bounding box center [630, 313] width 581 height 39
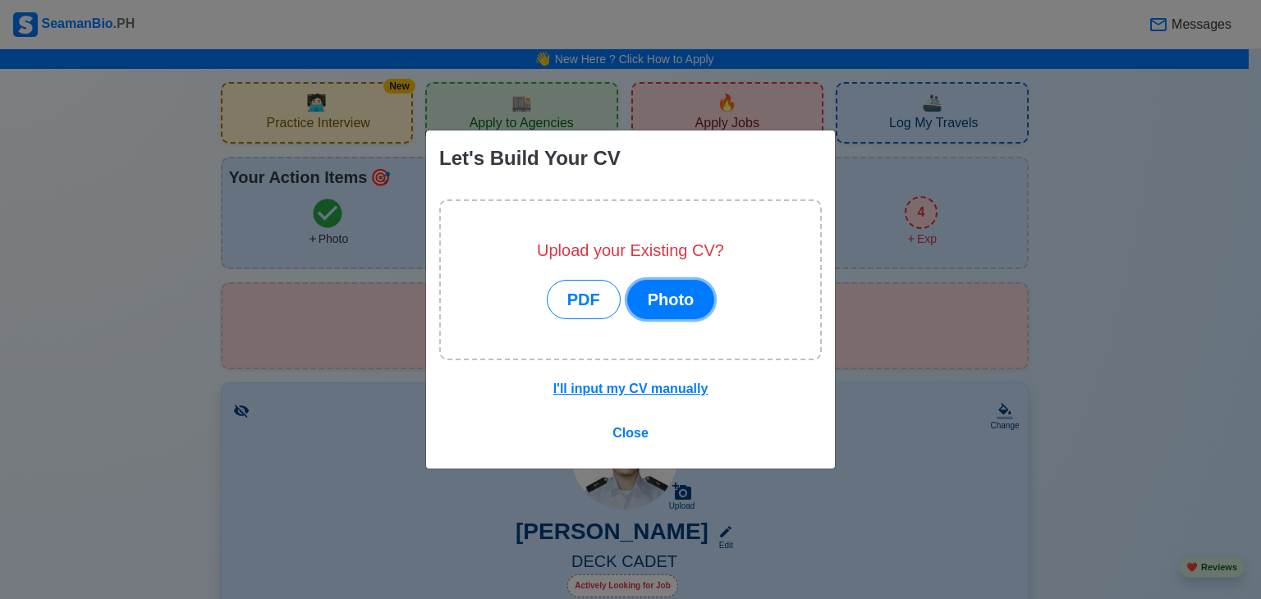
click at [690, 305] on button "Photo" at bounding box center [671, 299] width 88 height 39
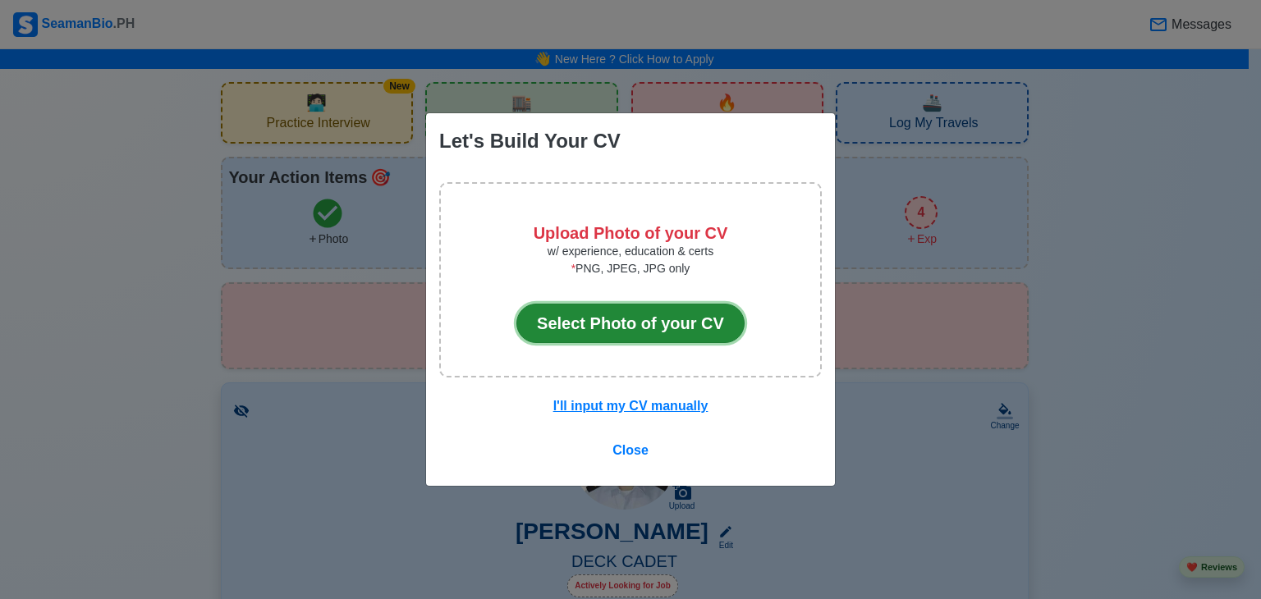
click at [686, 333] on button "Select Photo of your CV" at bounding box center [631, 323] width 228 height 39
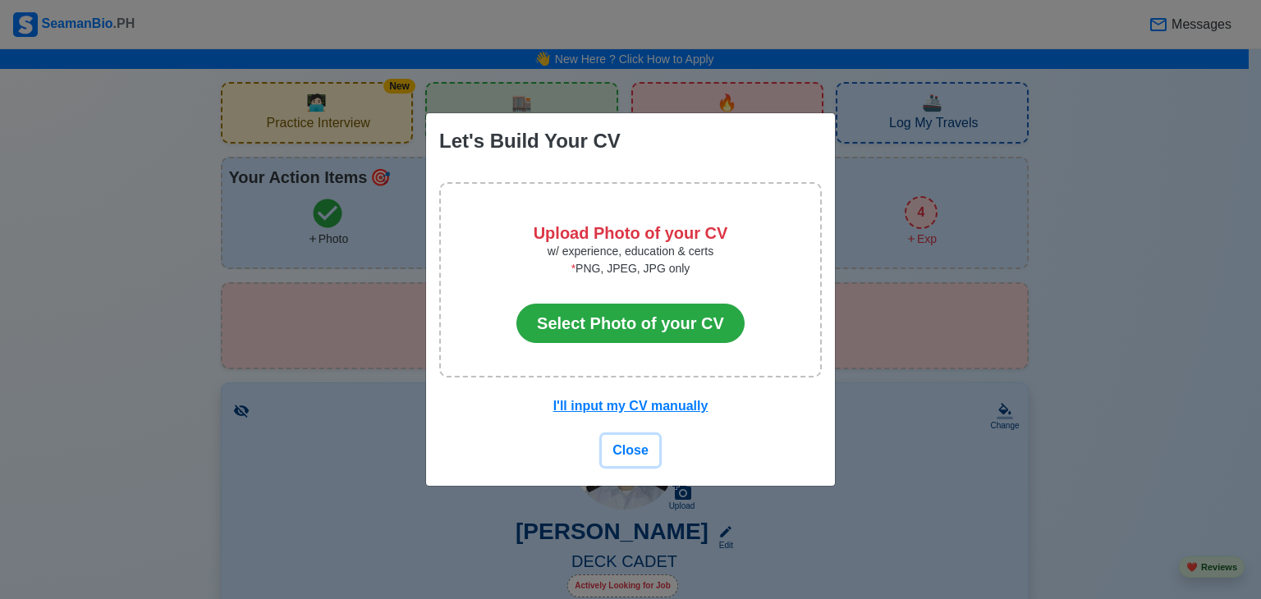
click at [637, 444] on span "Close" at bounding box center [631, 450] width 36 height 14
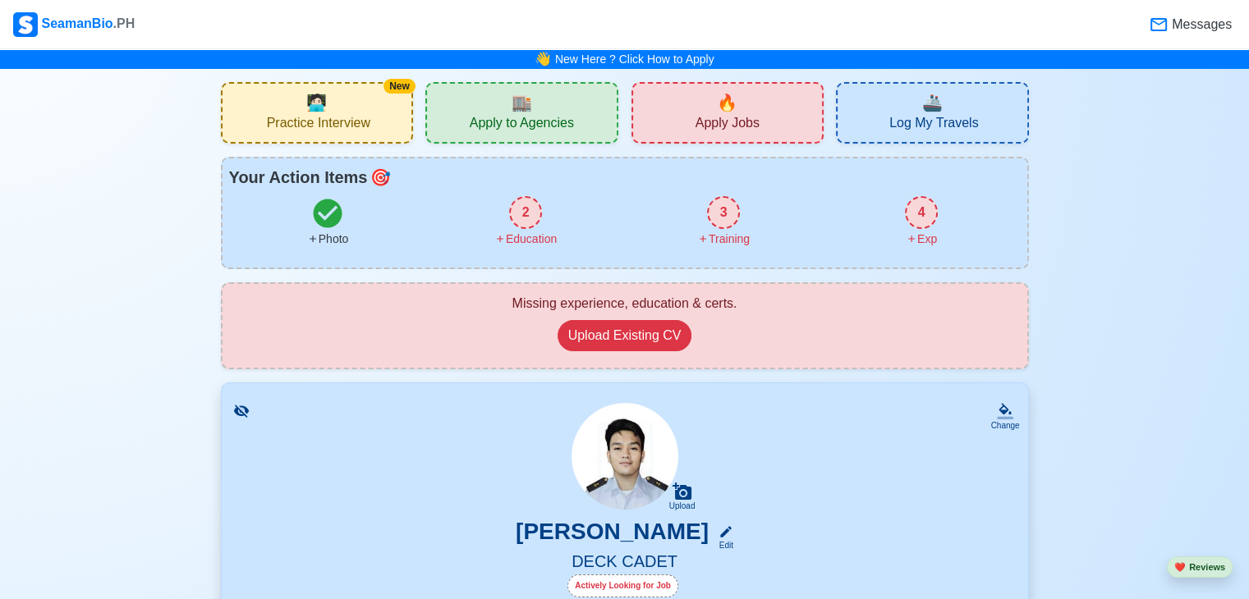
click at [517, 213] on div "2" at bounding box center [525, 212] width 33 height 33
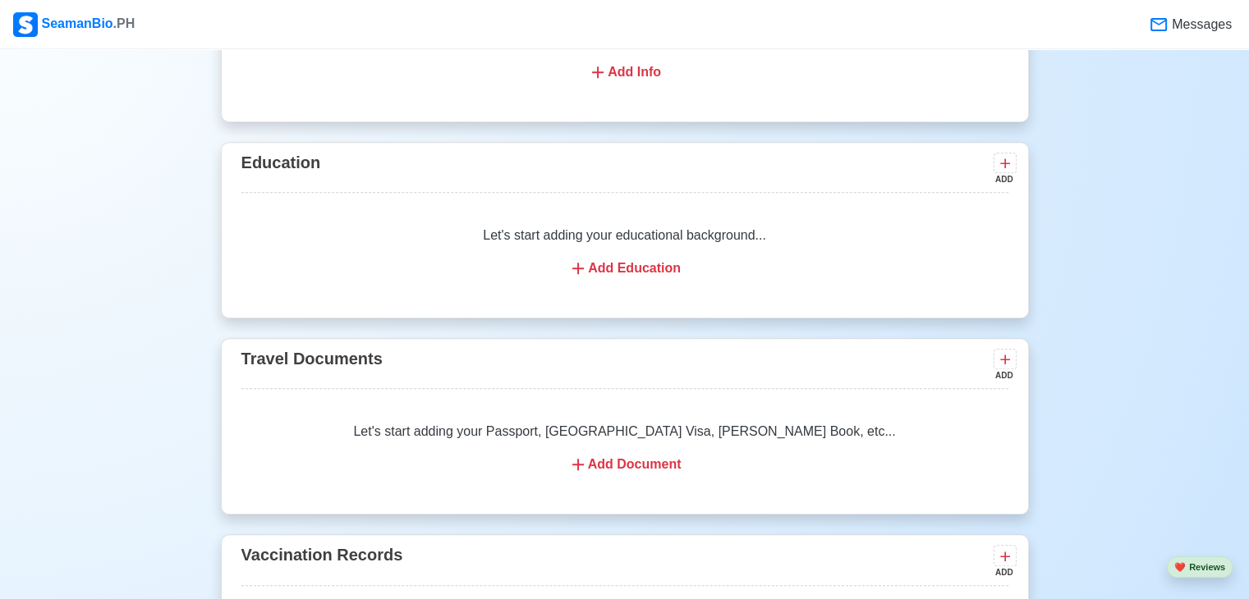
scroll to position [1008, 0]
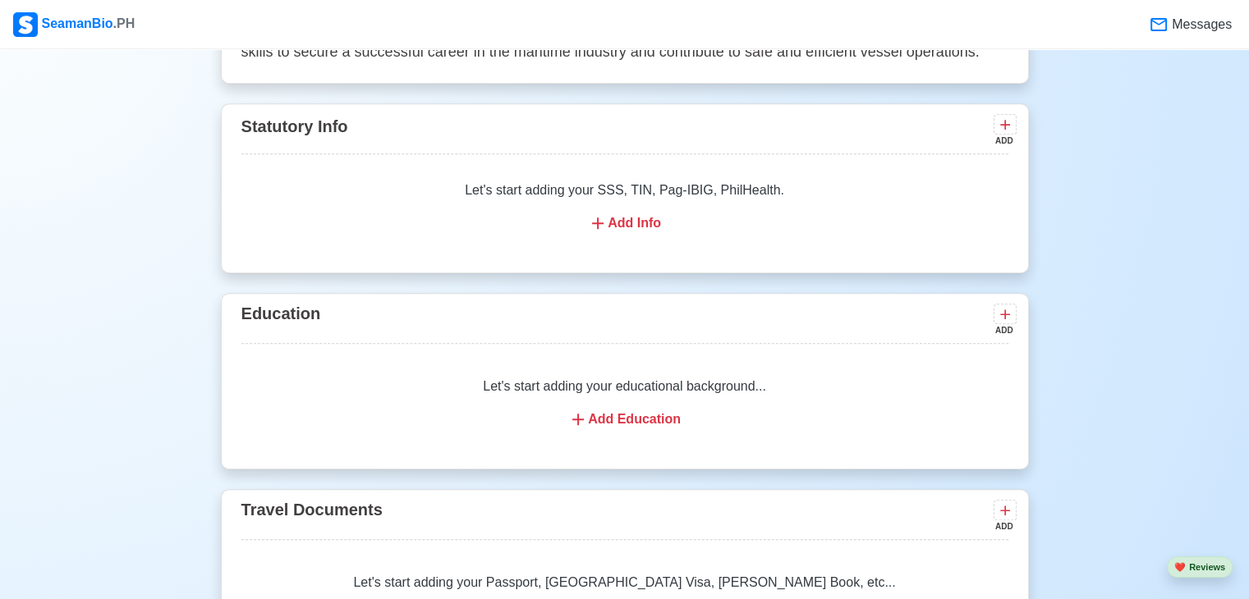
click at [643, 233] on div "Add Info" at bounding box center [625, 224] width 728 height 20
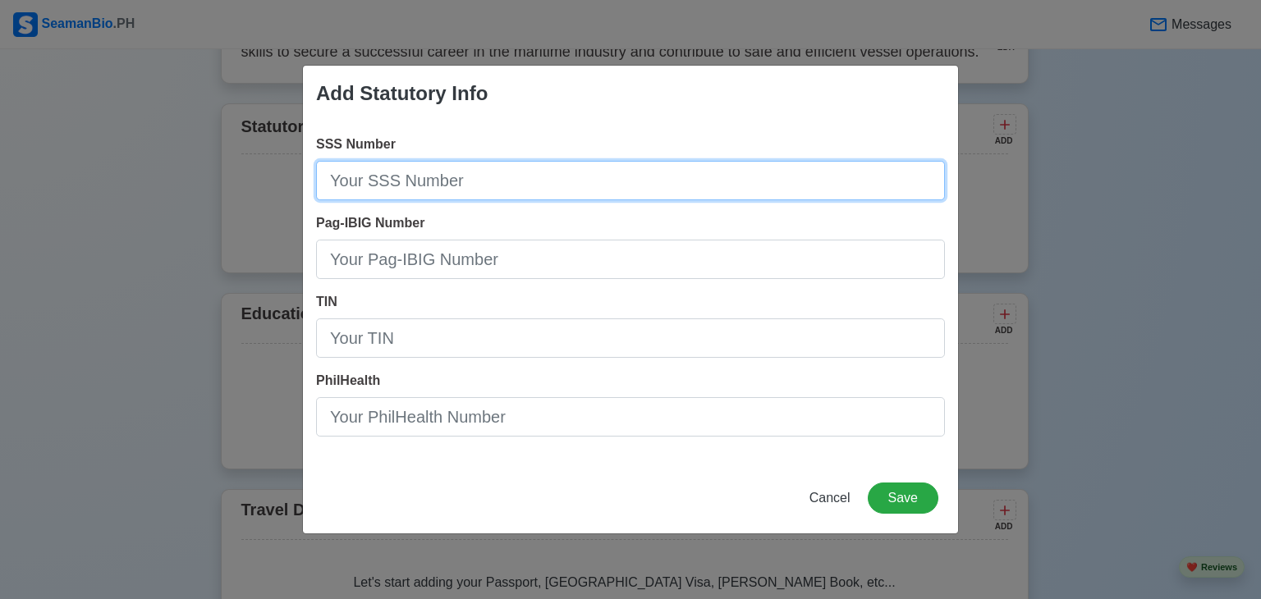
click at [470, 190] on input "SSS Number" at bounding box center [630, 180] width 629 height 39
type input "3529562385"
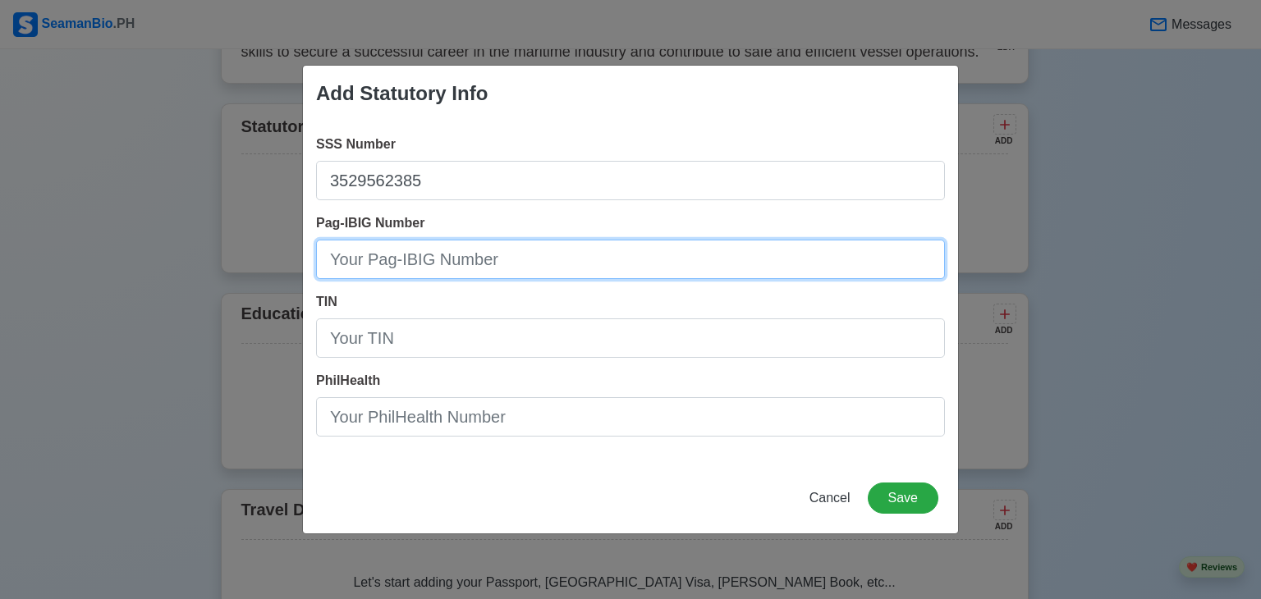
click at [594, 248] on input "Pag-IBIG Number" at bounding box center [630, 259] width 629 height 39
type input "121367254652"
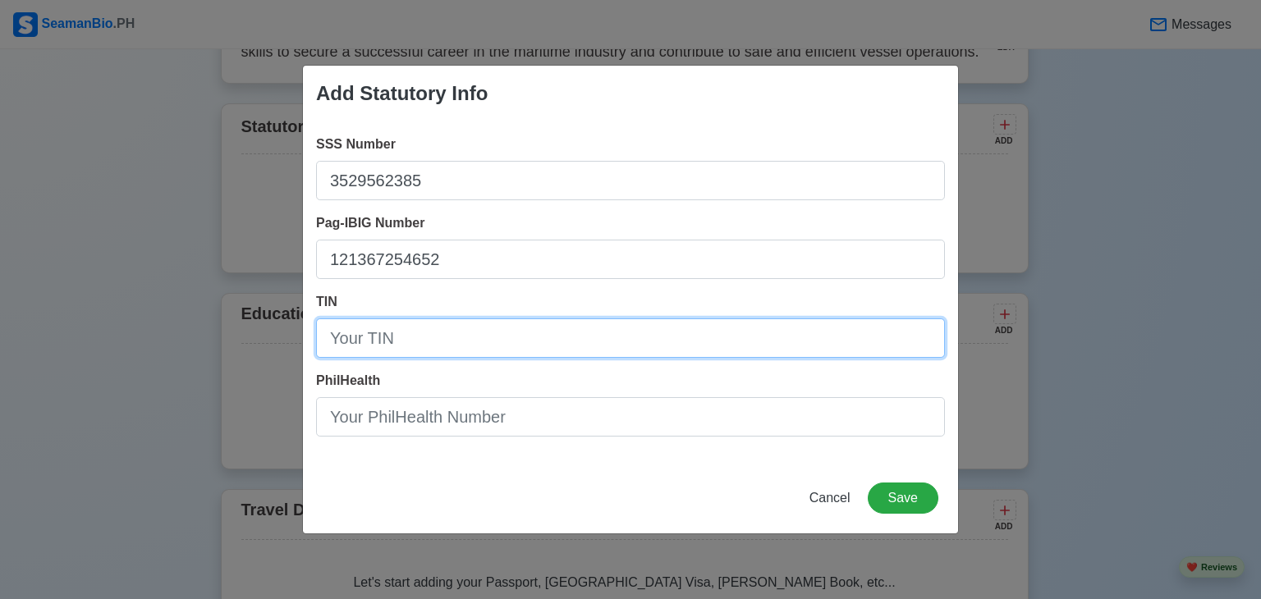
click at [521, 346] on input "TIN" at bounding box center [630, 338] width 629 height 39
type input "679674896"
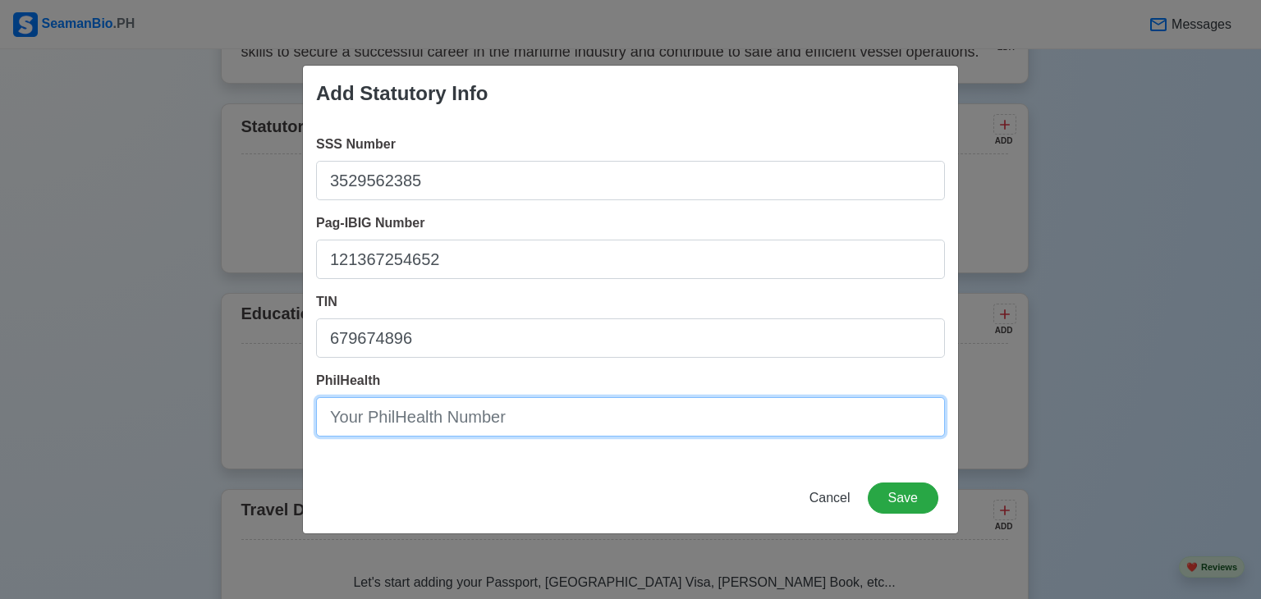
click at [483, 419] on input "PhilHealth" at bounding box center [630, 416] width 629 height 39
type input "01-027042962-4"
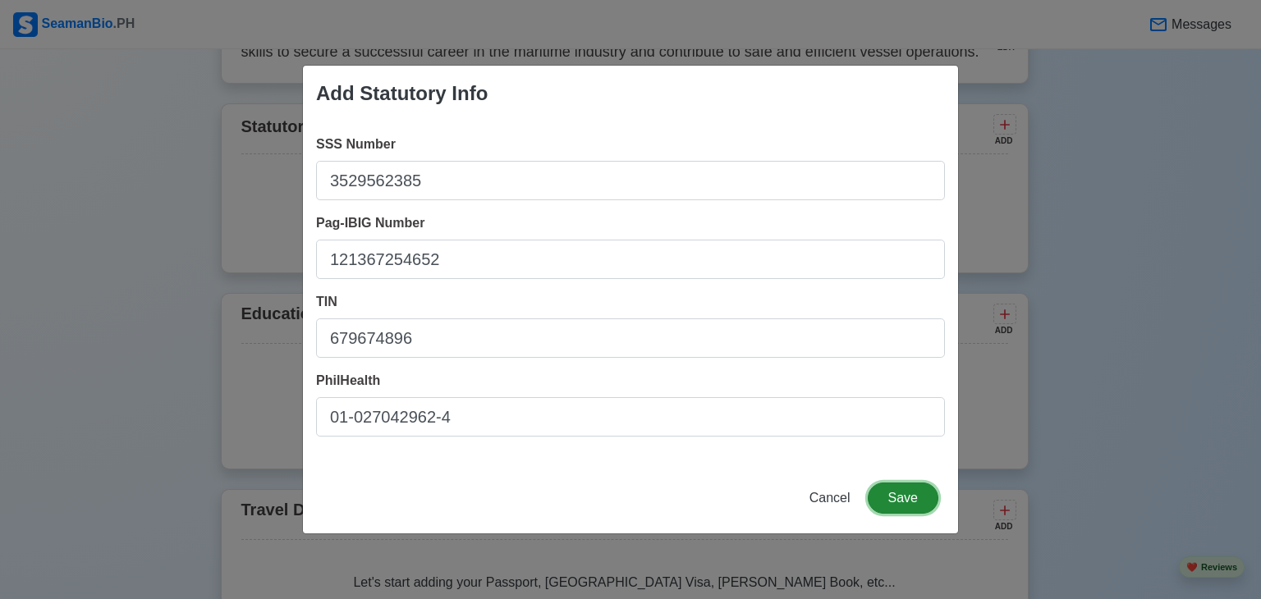
click at [929, 512] on button "Save" at bounding box center [903, 498] width 71 height 31
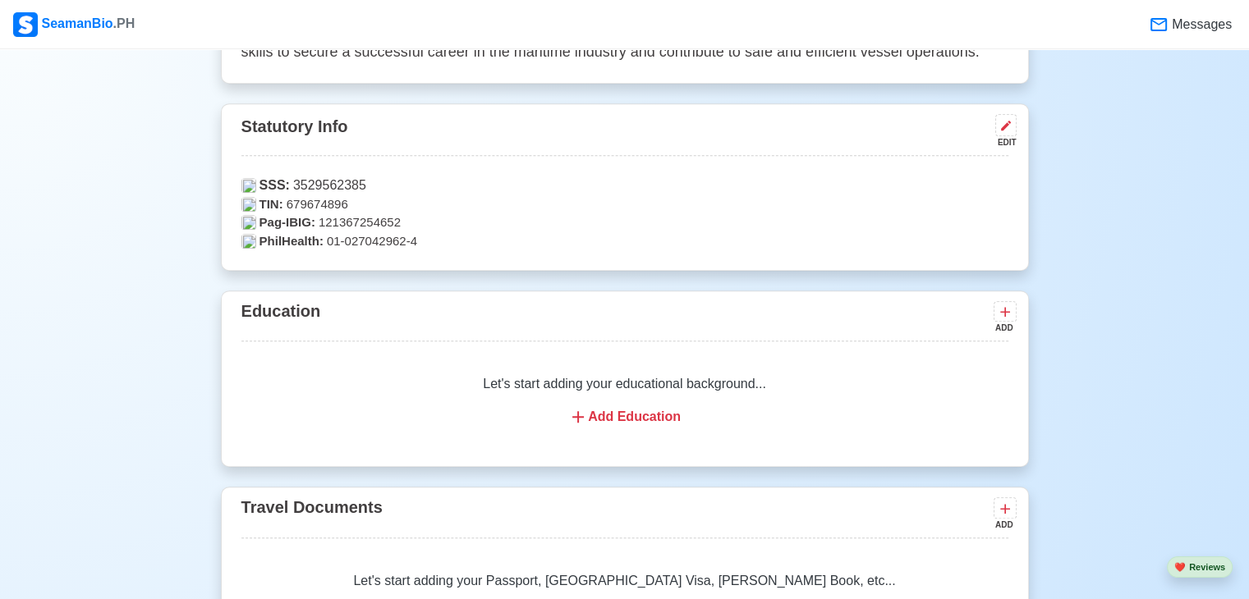
click at [585, 423] on div "Let's start adding your educational background... Add Education" at bounding box center [624, 401] width 767 height 92
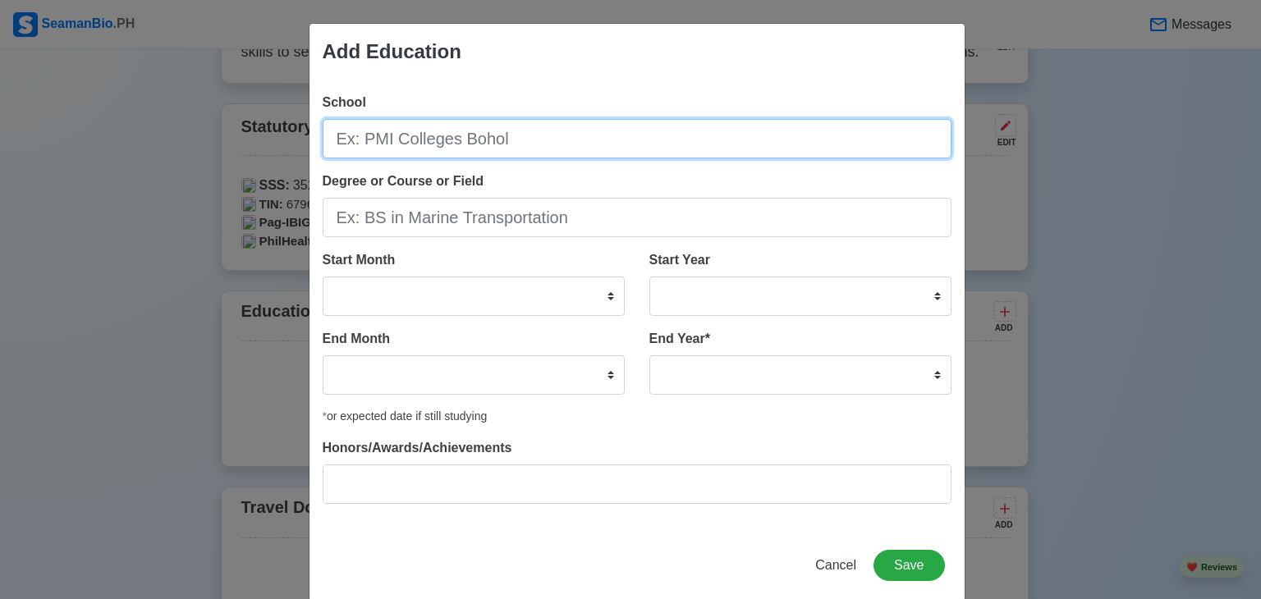
click at [482, 143] on input "School" at bounding box center [637, 138] width 629 height 39
type input "w"
type input "West Bay College Alabang"
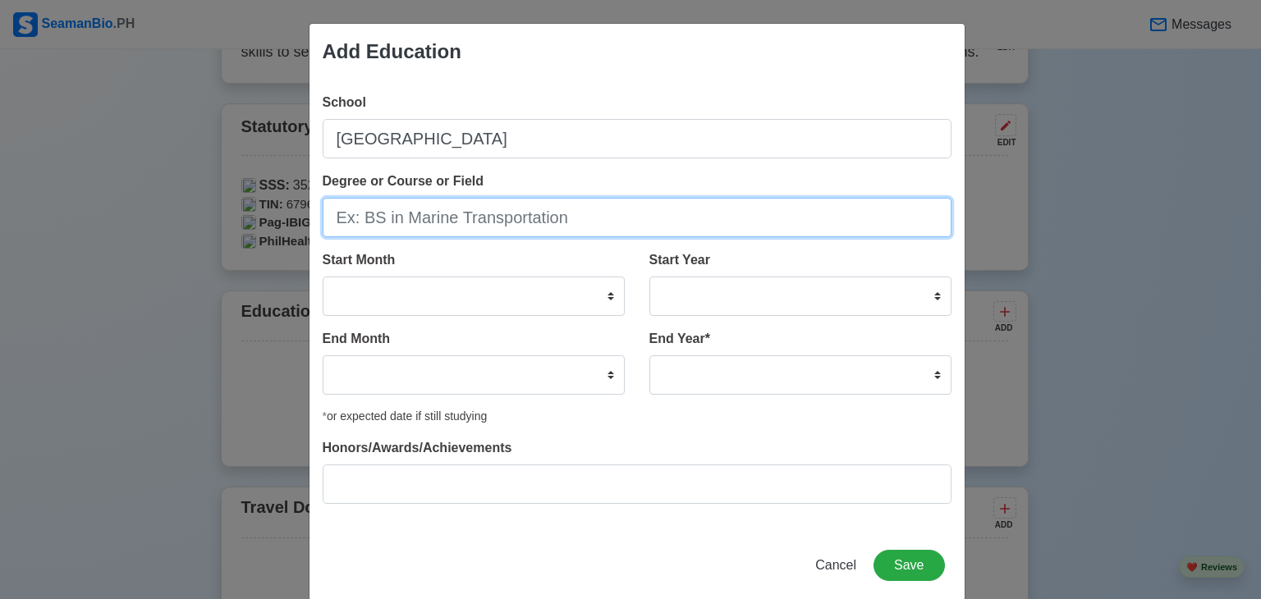
click at [473, 214] on input "Degree or Course or Field" at bounding box center [637, 217] width 629 height 39
type input "BS Marine Transportation"
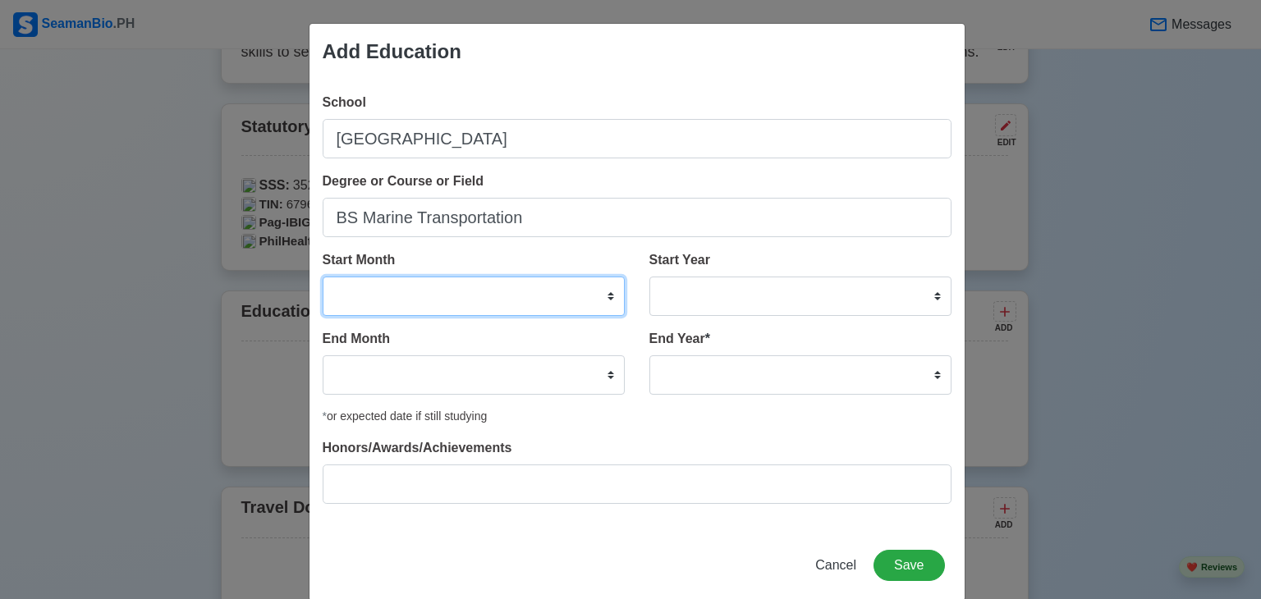
click at [494, 289] on select "January February March April May June July August September October November De…" at bounding box center [474, 296] width 302 height 39
select select "July"
click at [323, 277] on select "January February March April May June July August September October November De…" at bounding box center [474, 296] width 302 height 39
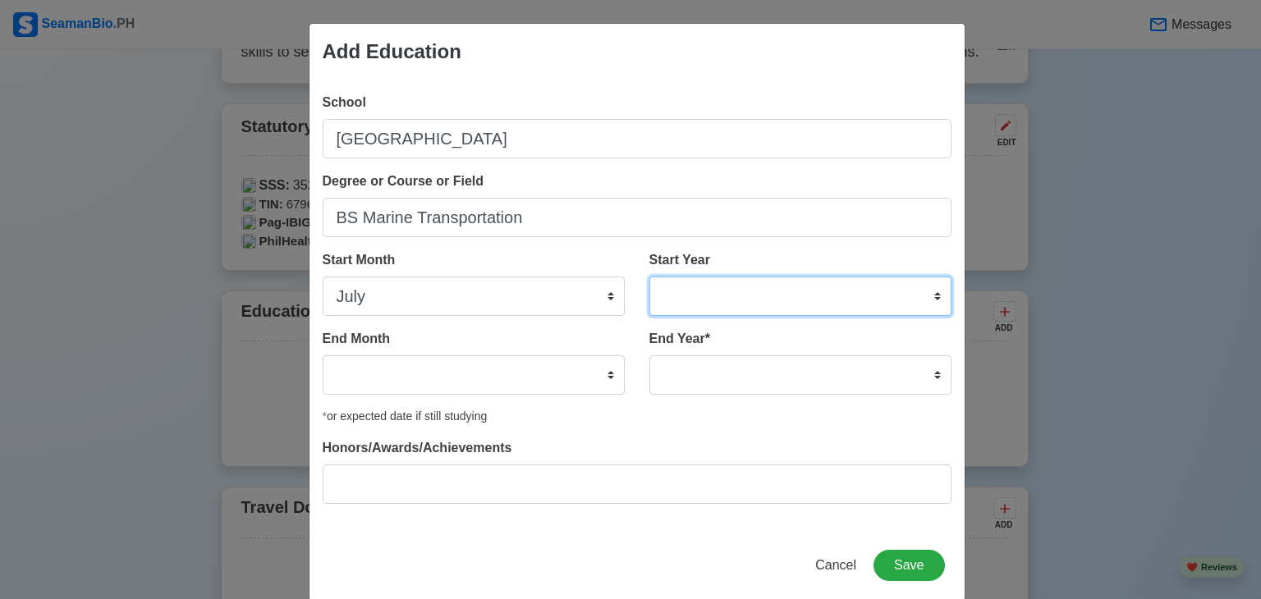
click at [780, 305] on select "2025 2024 2023 2022 2021 2020 2019 2018 2017 2016 2015 2014 2013 2012 2011 2010…" at bounding box center [801, 296] width 302 height 39
select select "2019"
click at [650, 277] on select "2025 2024 2023 2022 2021 2020 2019 2018 2017 2016 2015 2014 2013 2012 2011 2010…" at bounding box center [801, 296] width 302 height 39
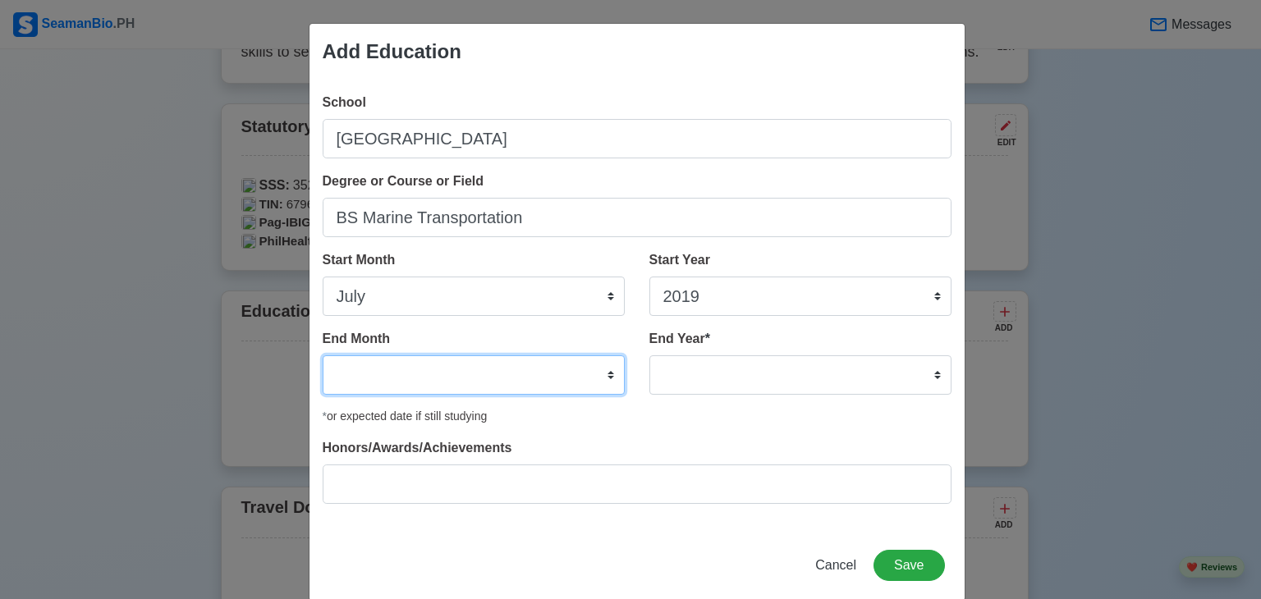
click at [436, 371] on select "January February March April May June July August September October November De…" at bounding box center [474, 375] width 302 height 39
select select "August"
click at [323, 356] on select "January February March April May June July August September October November De…" at bounding box center [474, 375] width 302 height 39
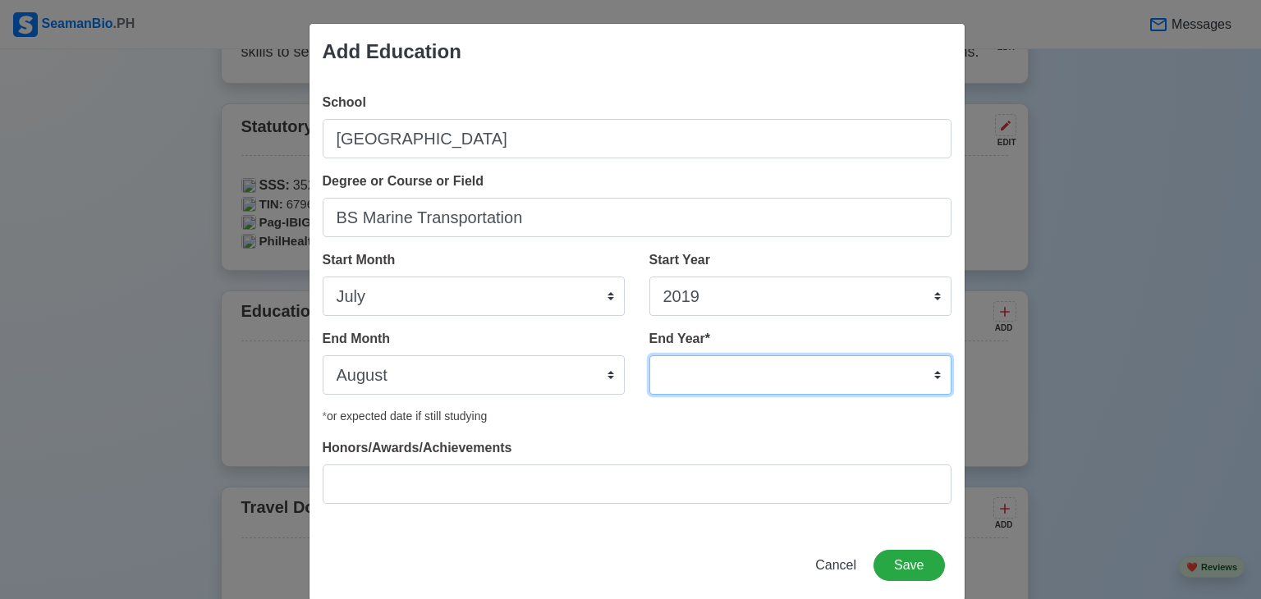
click at [755, 366] on select "2035 2034 2033 2032 2031 2030 2029 2028 2027 2026 2025 2024 2023 2022 2021 2020…" at bounding box center [801, 375] width 302 height 39
select select "2025"
click at [650, 356] on select "2035 2034 2033 2032 2031 2030 2029 2028 2027 2026 2025 2024 2023 2022 2021 2020…" at bounding box center [801, 375] width 302 height 39
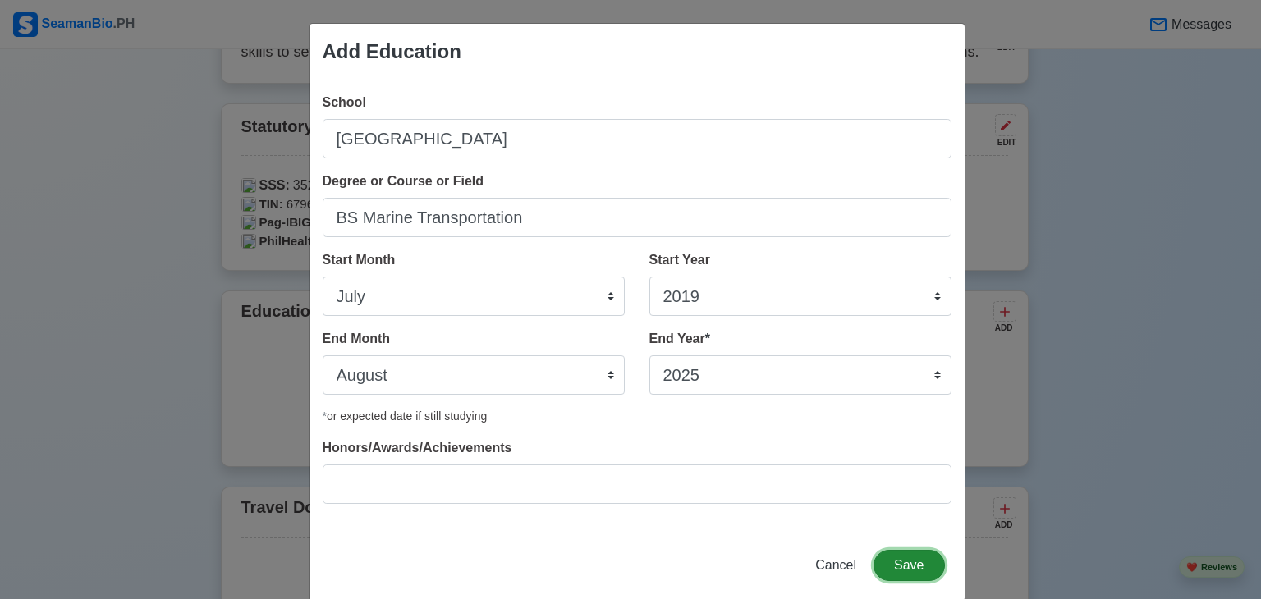
click at [904, 568] on button "Save" at bounding box center [909, 565] width 71 height 31
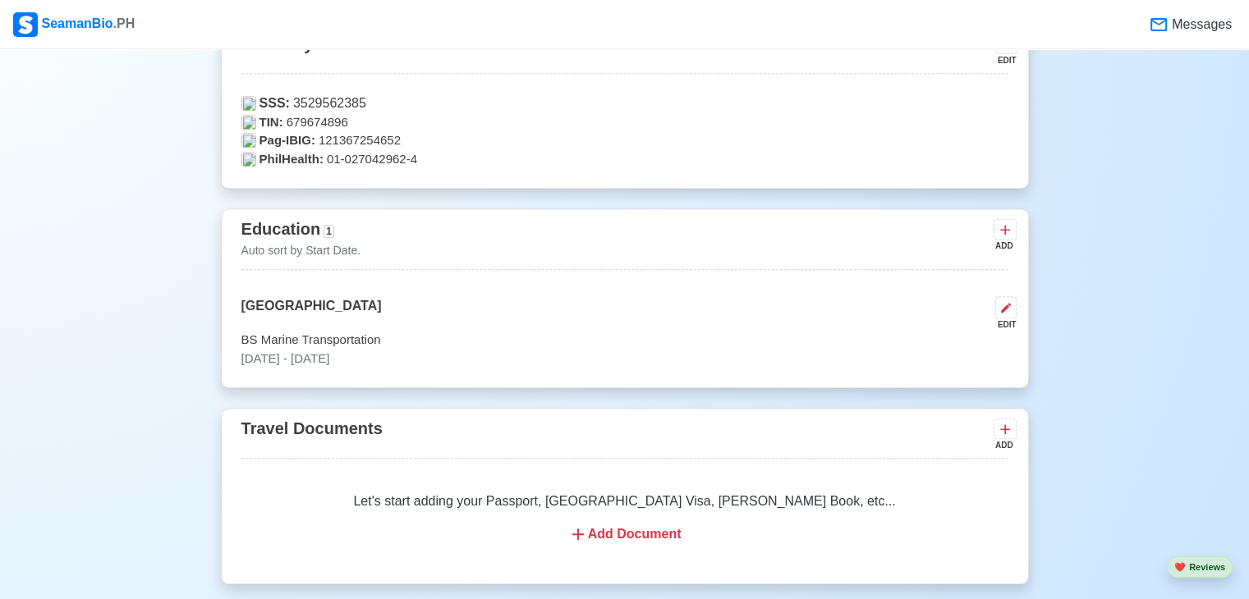
scroll to position [1172, 0]
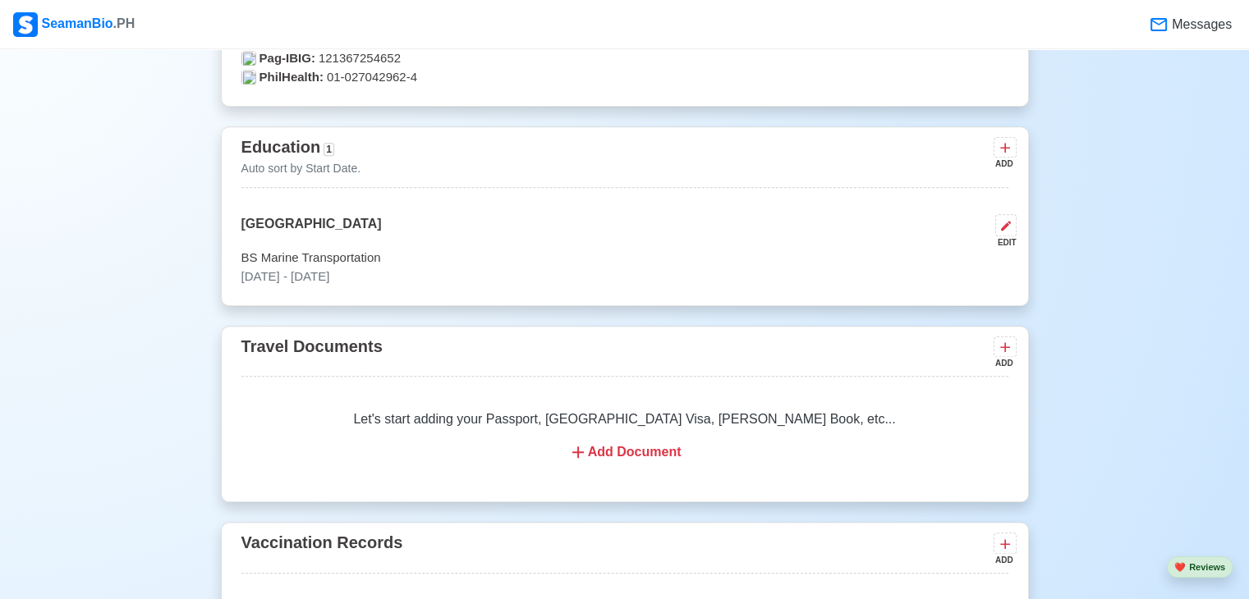
click at [627, 462] on div "Add Document" at bounding box center [625, 453] width 728 height 20
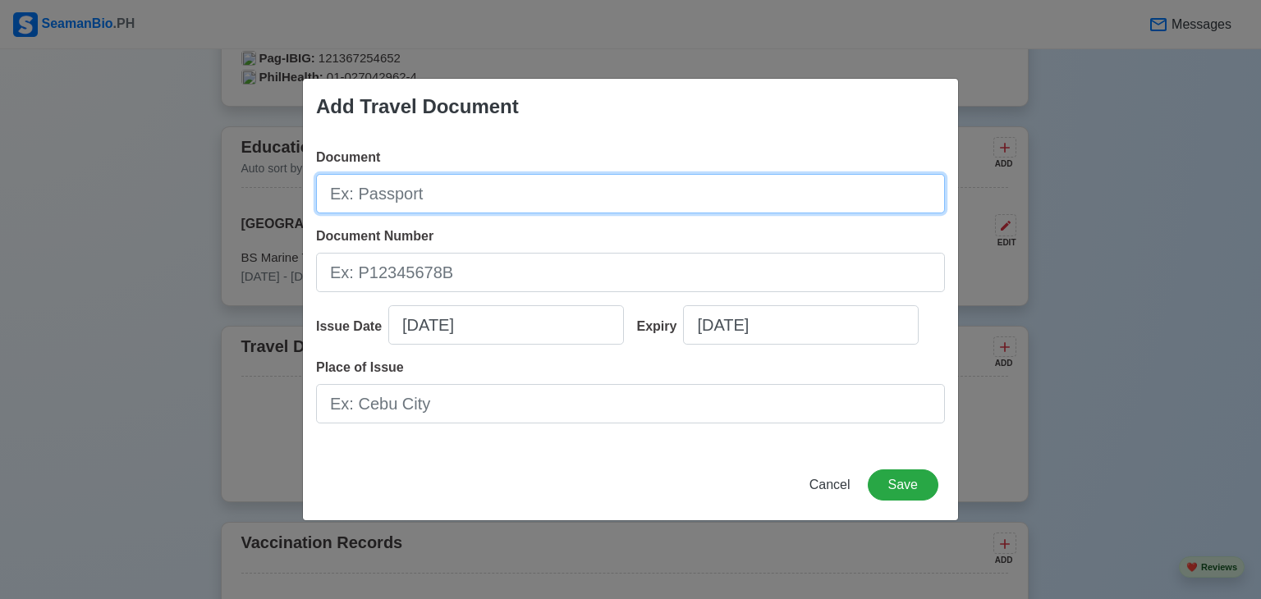
click at [450, 209] on input "Document" at bounding box center [630, 193] width 629 height 39
type input "p"
click at [393, 204] on input "P4995771C" at bounding box center [630, 193] width 629 height 39
type input "P4995771C"
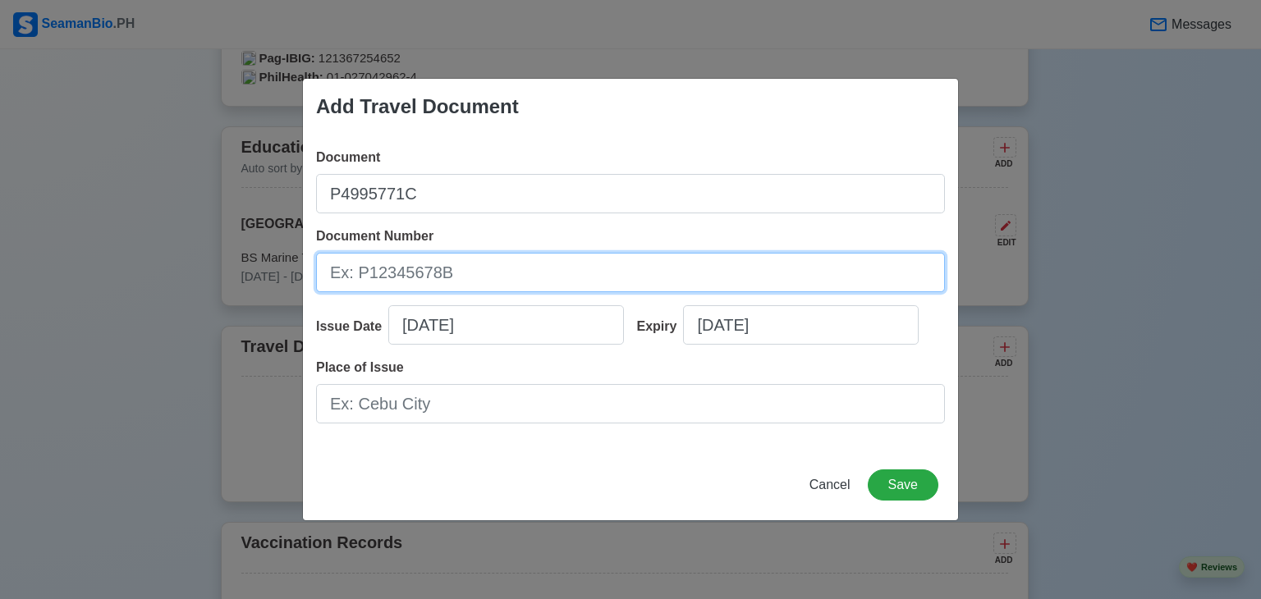
click at [412, 278] on input "Document Number" at bounding box center [630, 272] width 629 height 39
paste input "P4995771C"
type input "P4995771C"
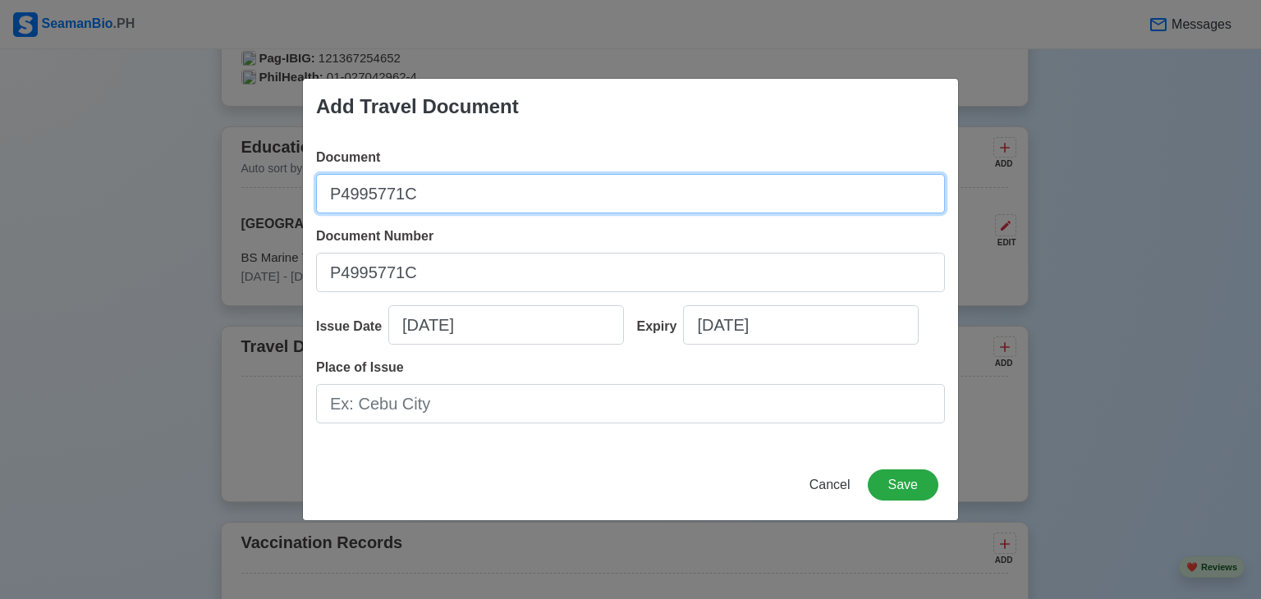
click at [414, 194] on input "P4995771C" at bounding box center [630, 193] width 629 height 39
type input "P"
type input "p"
type input "Passport"
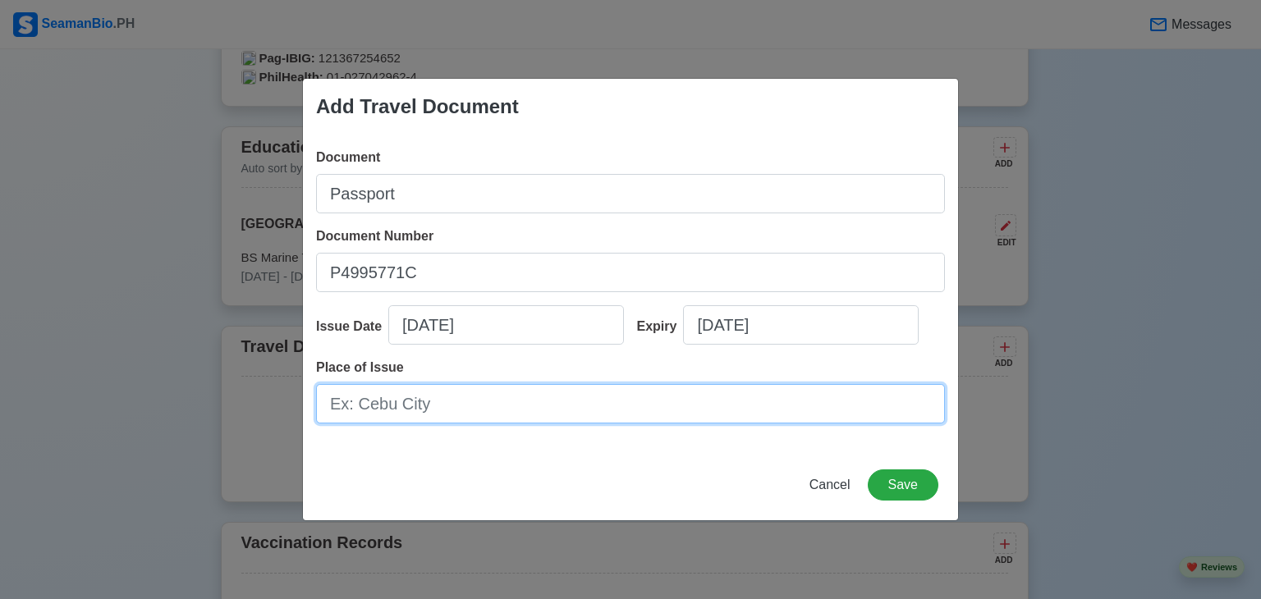
click at [427, 409] on input "Place of Issue" at bounding box center [630, 403] width 629 height 39
type input "d"
type input "F"
click at [367, 409] on input "DFA SOUTH" at bounding box center [630, 403] width 629 height 39
type input "DFA NCR SOUTH"
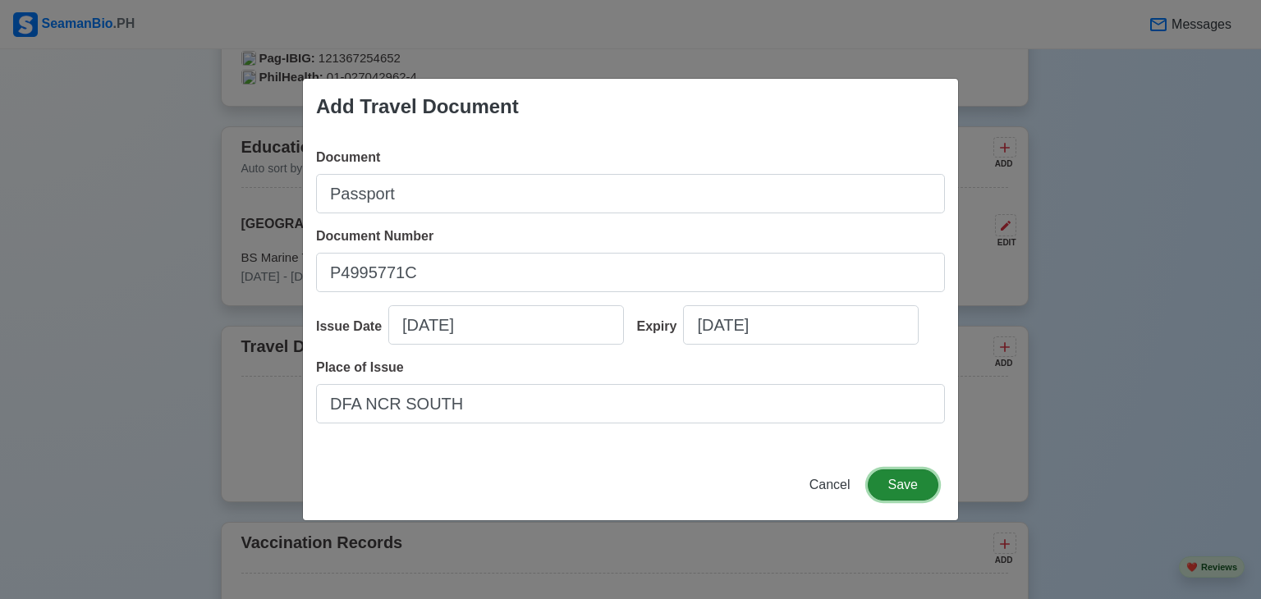
click at [905, 472] on button "Save" at bounding box center [903, 485] width 71 height 31
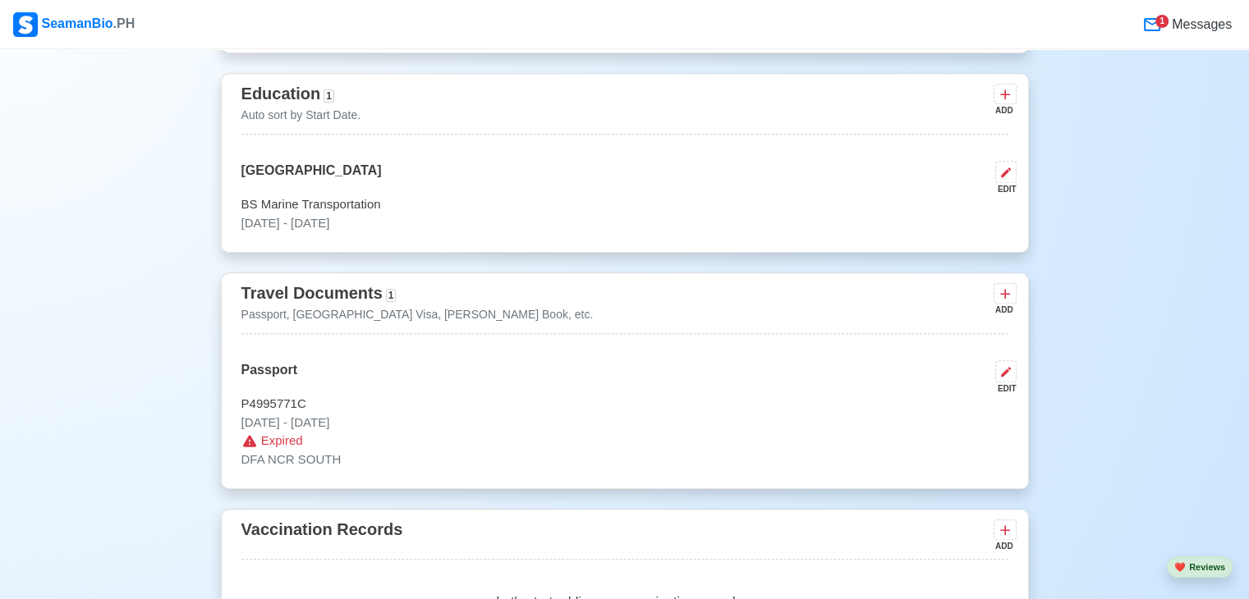
scroll to position [1254, 0]
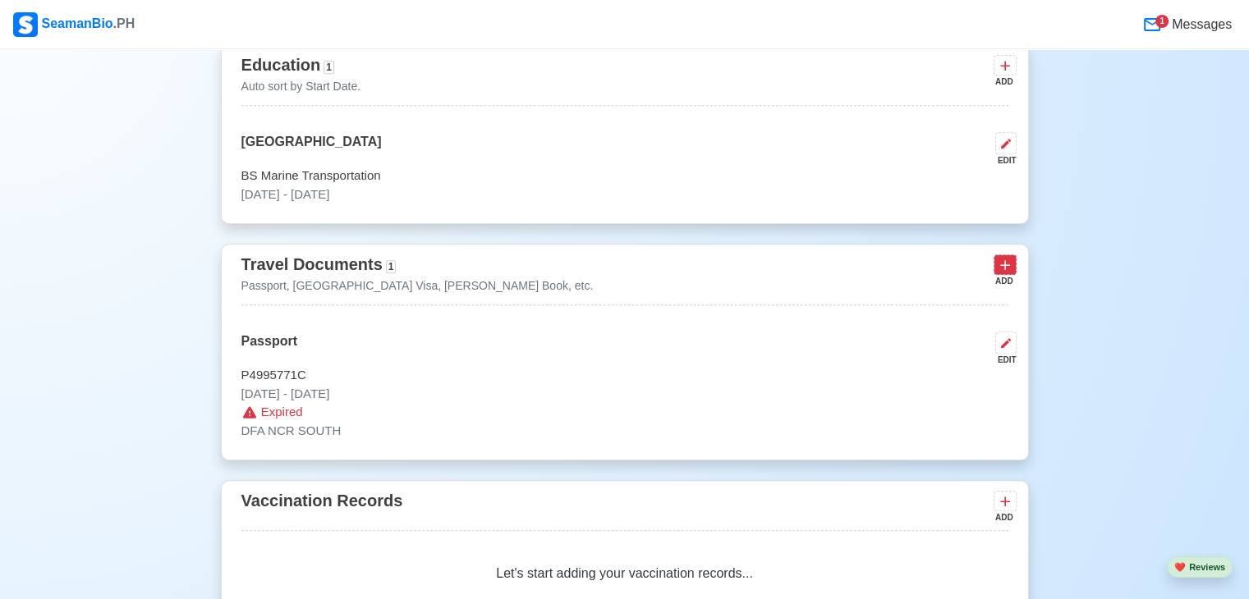
click at [1006, 273] on icon at bounding box center [1005, 265] width 16 height 16
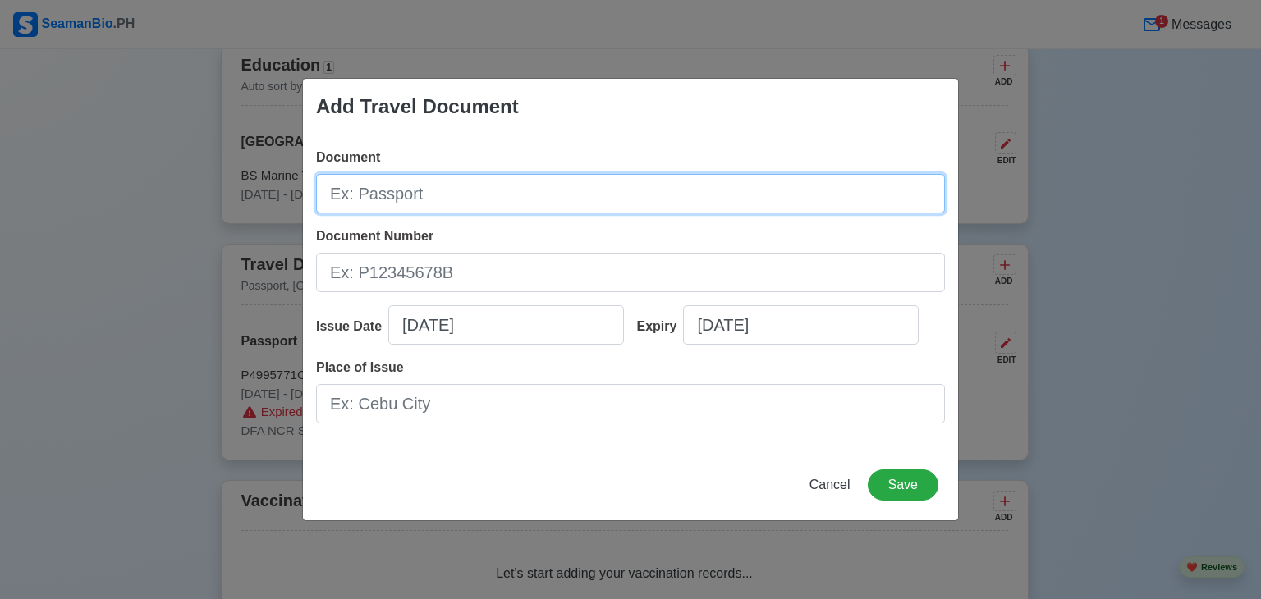
click at [404, 198] on input "Document" at bounding box center [630, 193] width 629 height 39
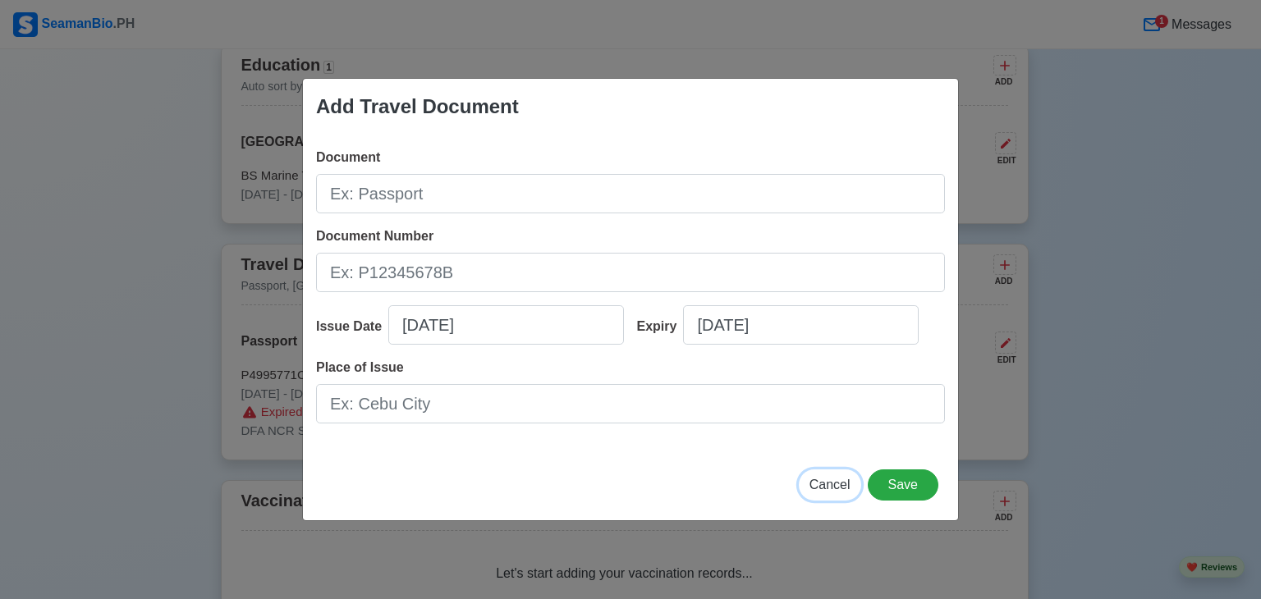
click at [837, 490] on span "Cancel" at bounding box center [830, 485] width 41 height 14
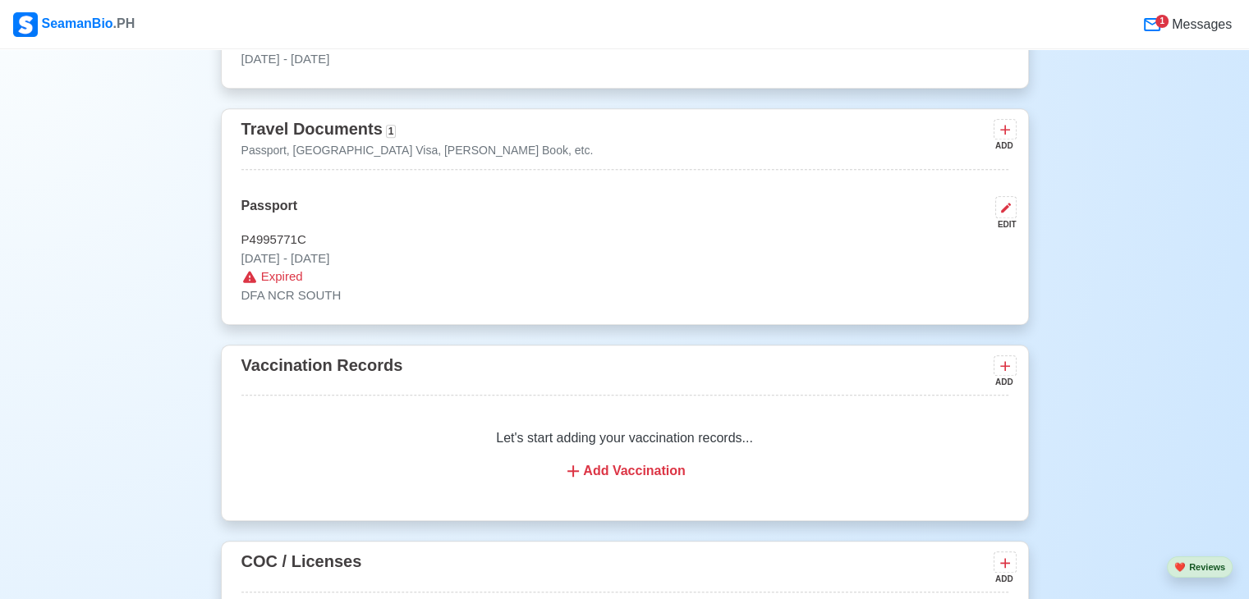
scroll to position [1418, 0]
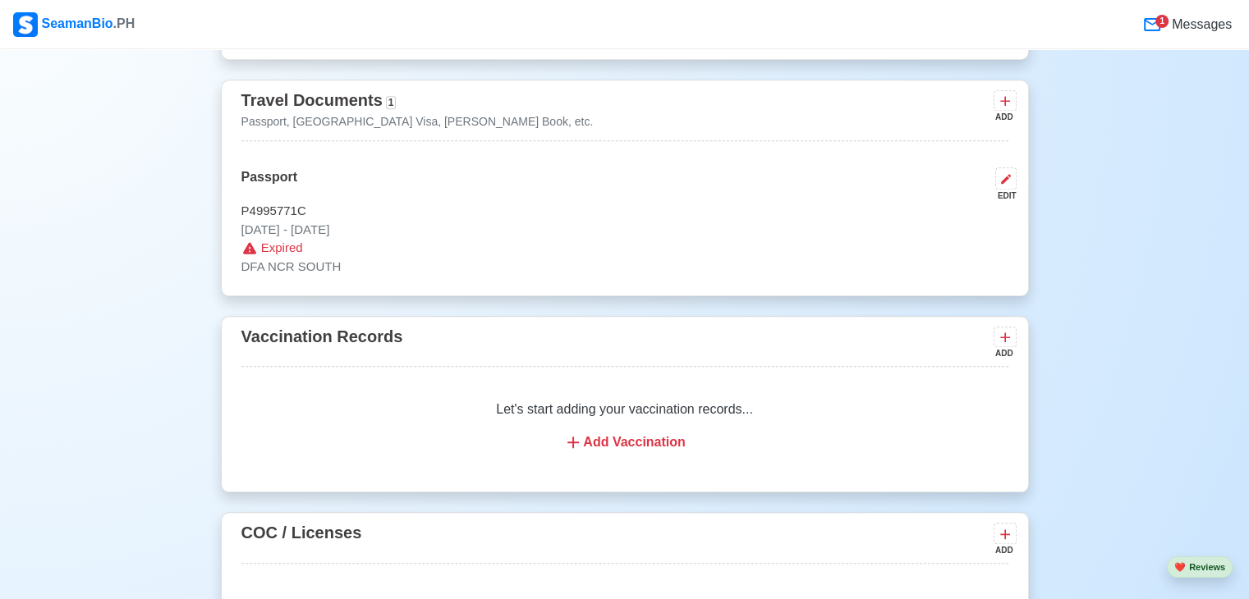
click at [597, 452] on div "Add Vaccination" at bounding box center [625, 443] width 728 height 20
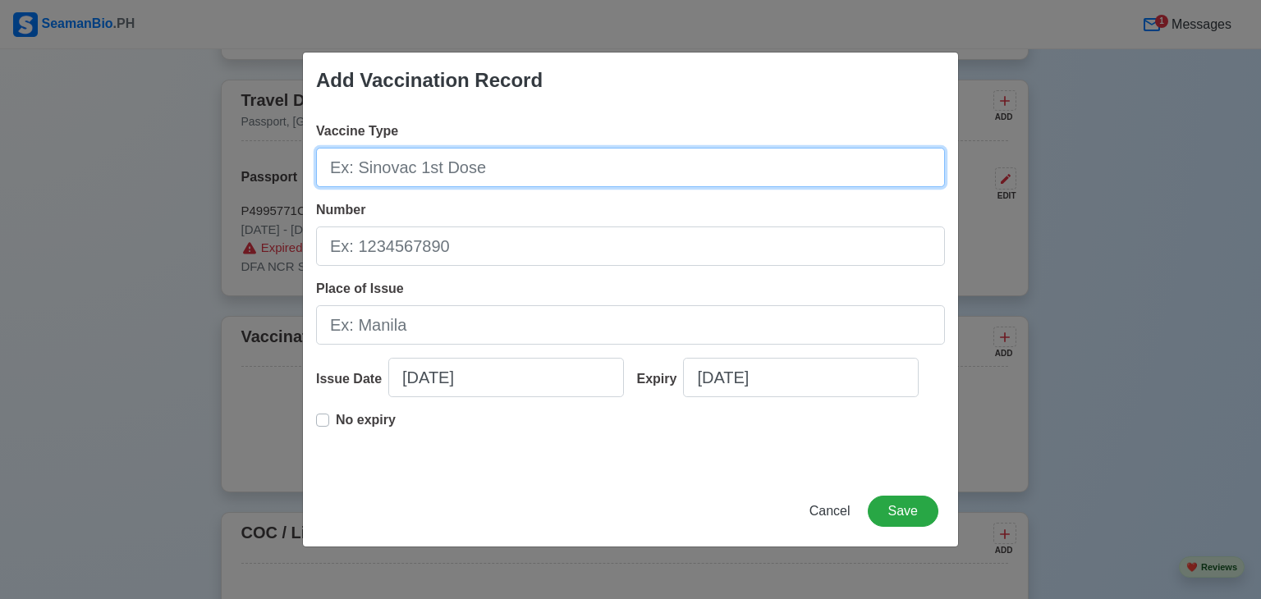
click at [389, 175] on input "Vaccine Type" at bounding box center [630, 167] width 629 height 39
type input "Sinovac 1st Dose"
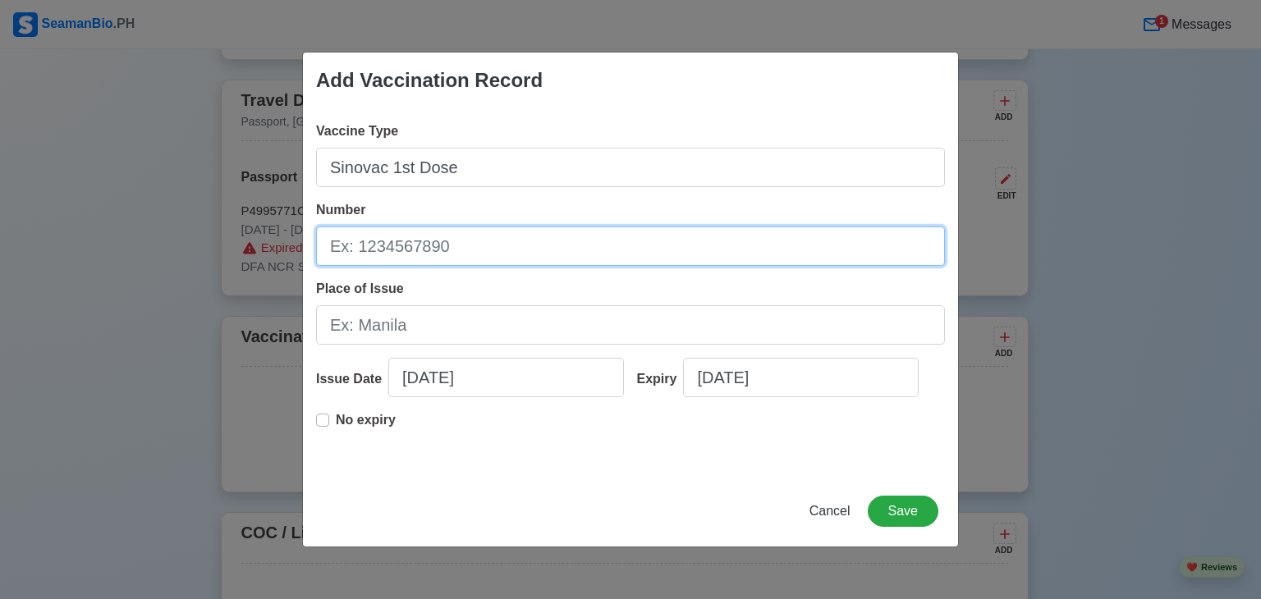
click at [390, 243] on input "Number" at bounding box center [630, 246] width 629 height 39
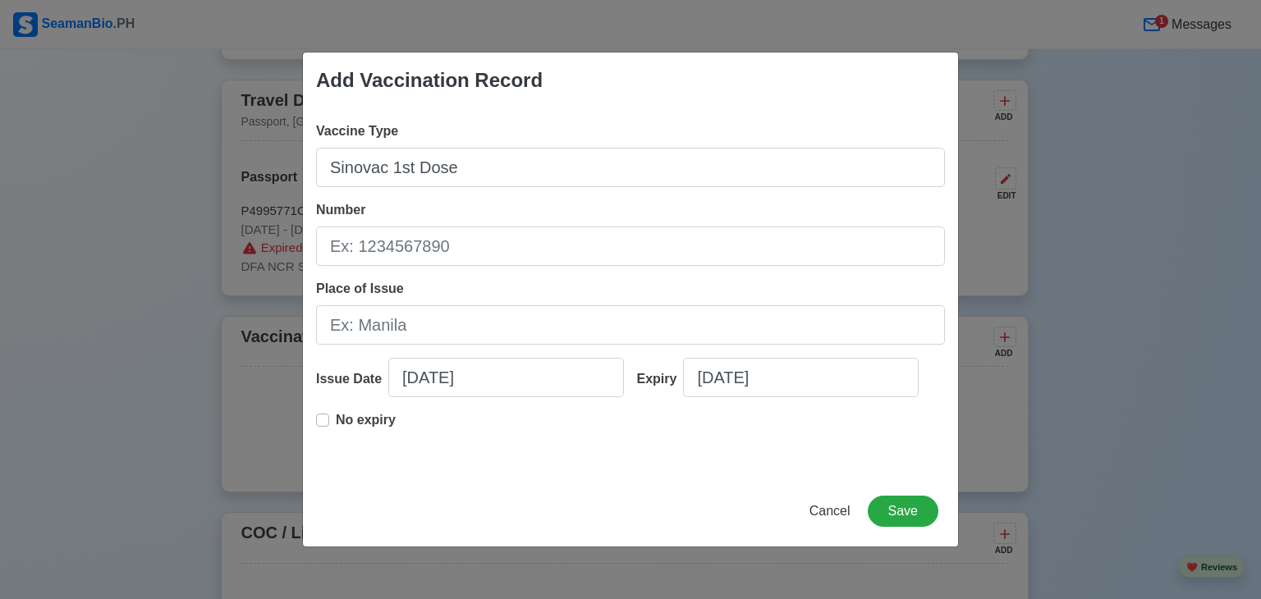
click at [315, 420] on div "Vaccine Type Sinovac 1st Dose Number Place of Issue Issue Date 09/25/2025 Expir…" at bounding box center [630, 292] width 655 height 368
click at [336, 421] on label "No expiry" at bounding box center [366, 427] width 60 height 33
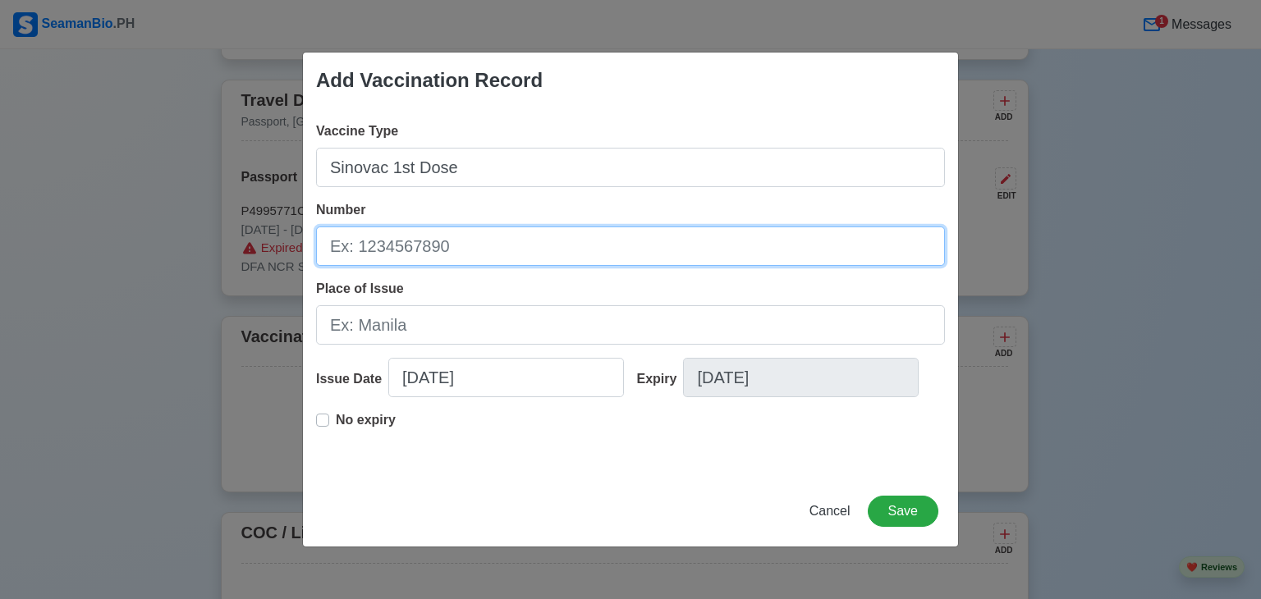
click at [420, 250] on input "Number" at bounding box center [630, 246] width 629 height 39
type input "J202107054"
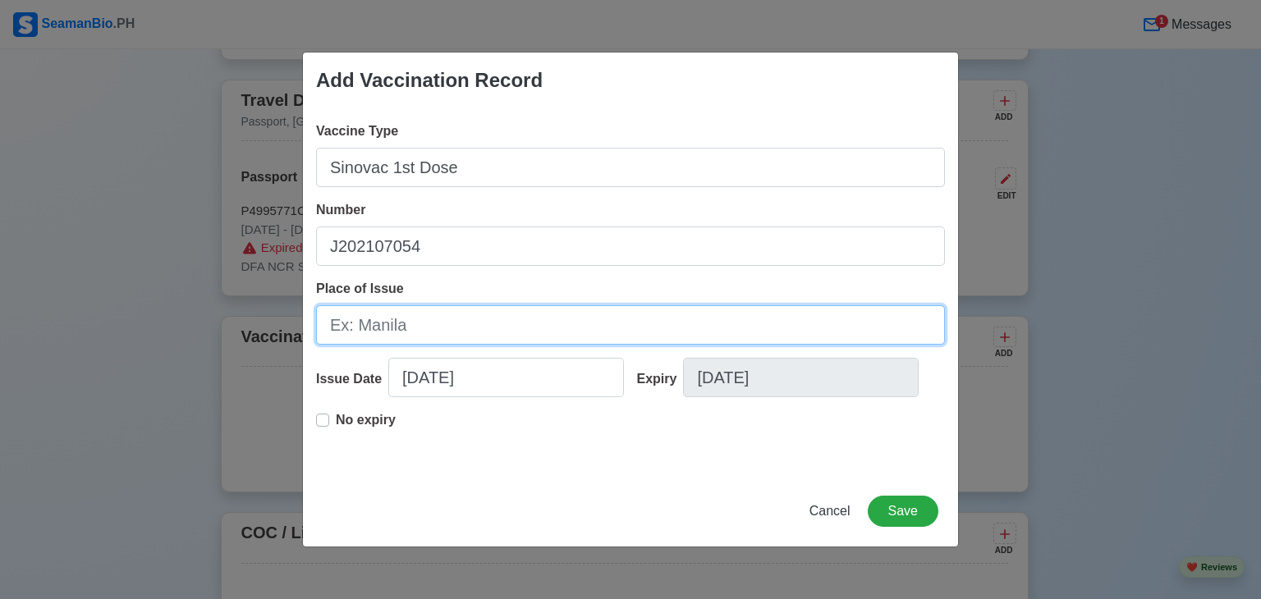
click at [443, 328] on input "Place of Issue" at bounding box center [630, 324] width 629 height 39
type input "BES Unit 1"
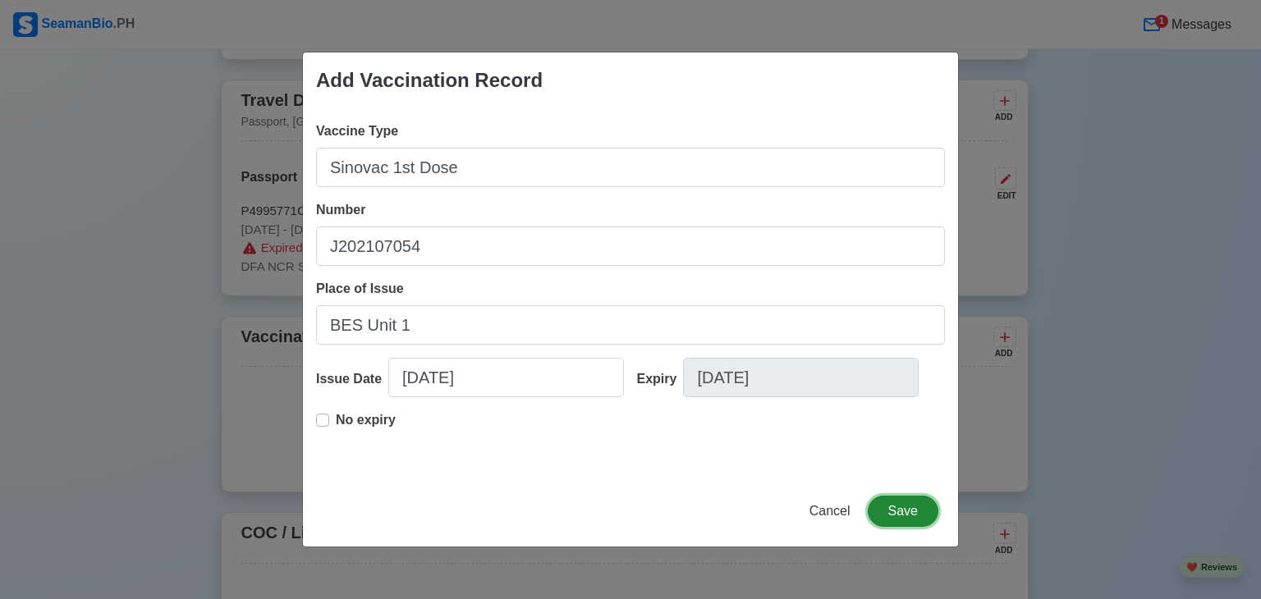
click at [905, 505] on button "Save" at bounding box center [903, 511] width 71 height 31
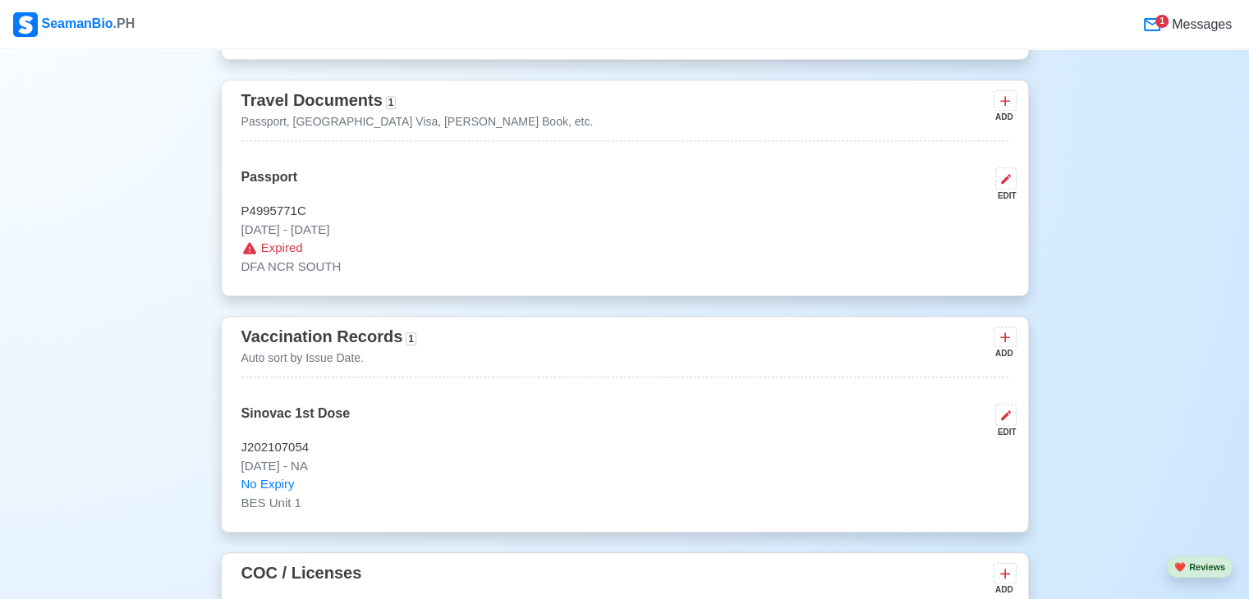
scroll to position [1500, 0]
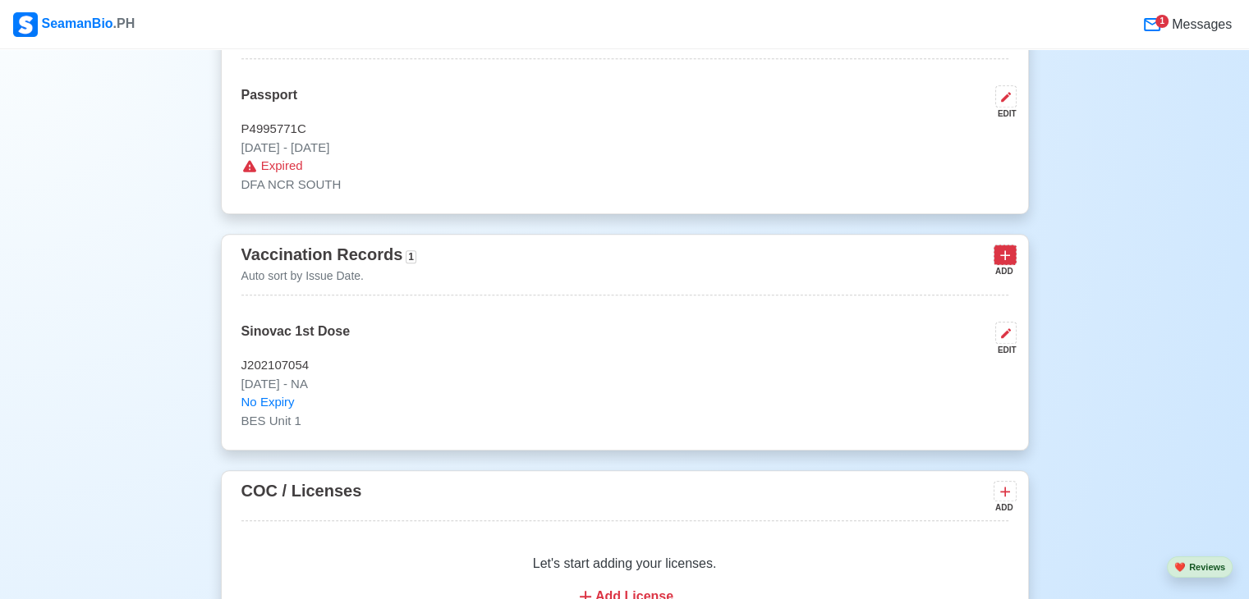
click at [1005, 261] on icon at bounding box center [1005, 256] width 10 height 10
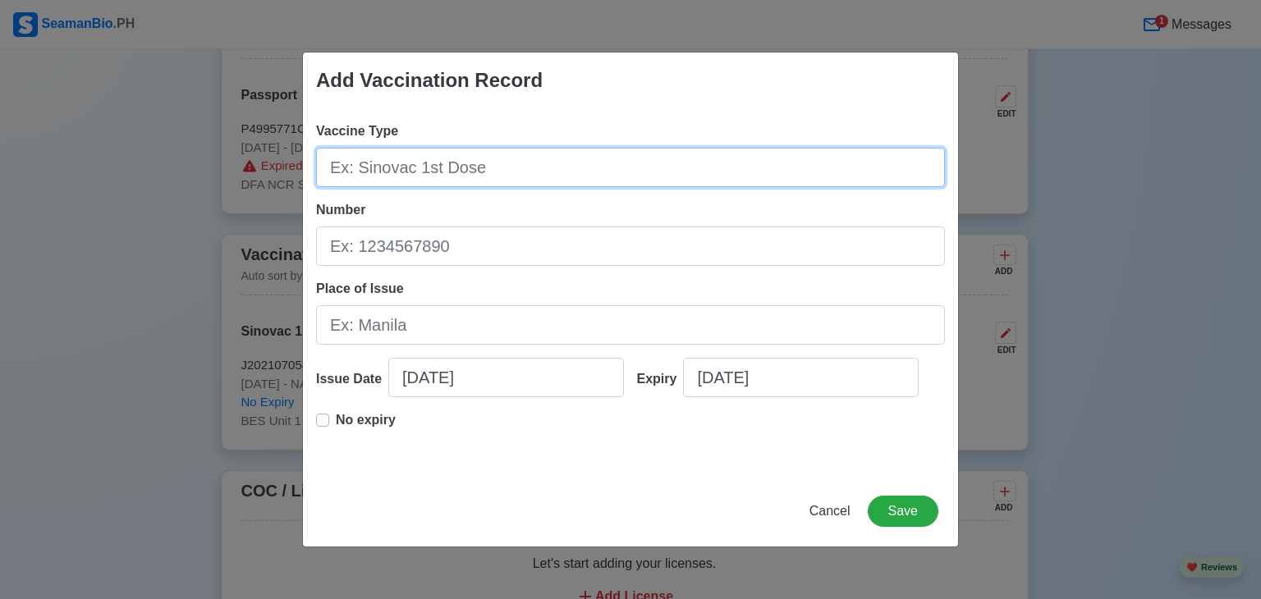
click at [414, 177] on input "Vaccine Type" at bounding box center [630, 167] width 629 height 39
type input "Sinovac 2nd Dose"
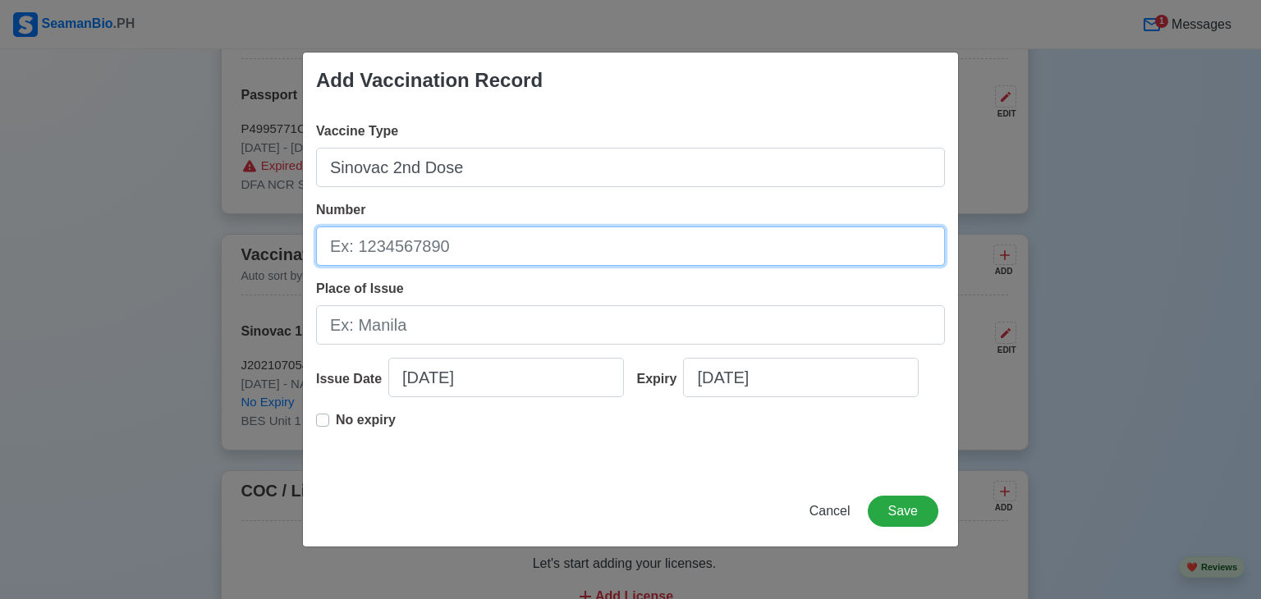
click at [480, 241] on input "Number" at bounding box center [630, 246] width 629 height 39
type input "L202108100"
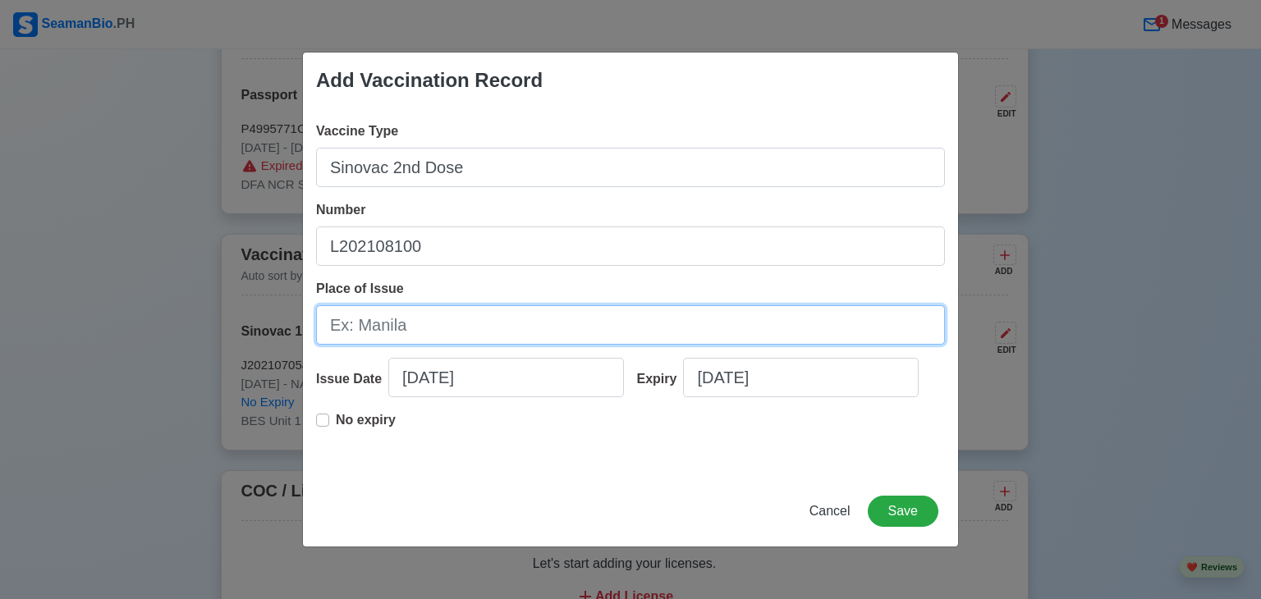
click at [478, 315] on input "Place of Issue" at bounding box center [630, 324] width 629 height 39
type input "BES Unit 1"
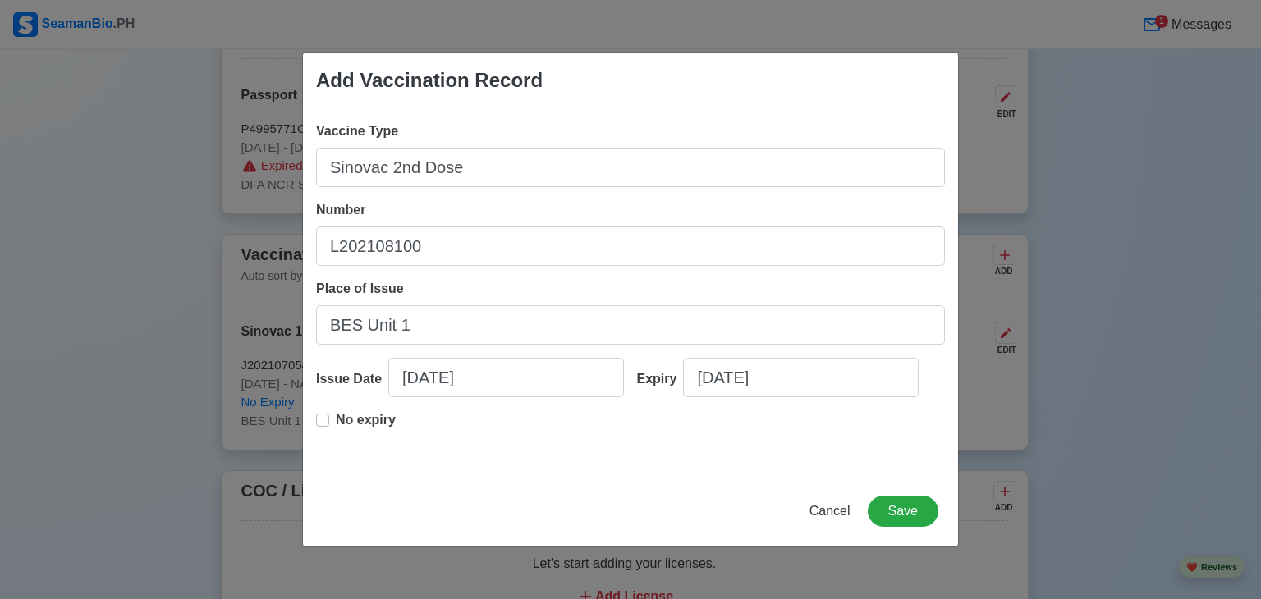
click at [336, 419] on label "No expiry" at bounding box center [366, 427] width 60 height 33
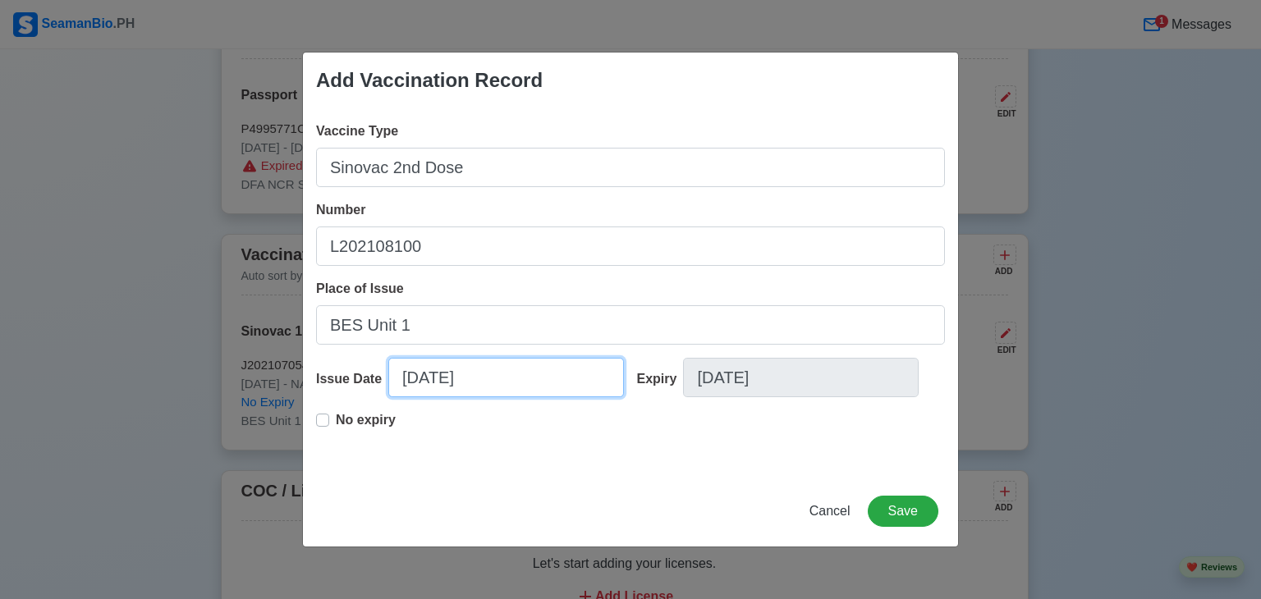
click at [427, 385] on input "09/25/2025" at bounding box center [506, 377] width 236 height 39
select select "****"
select select "*********"
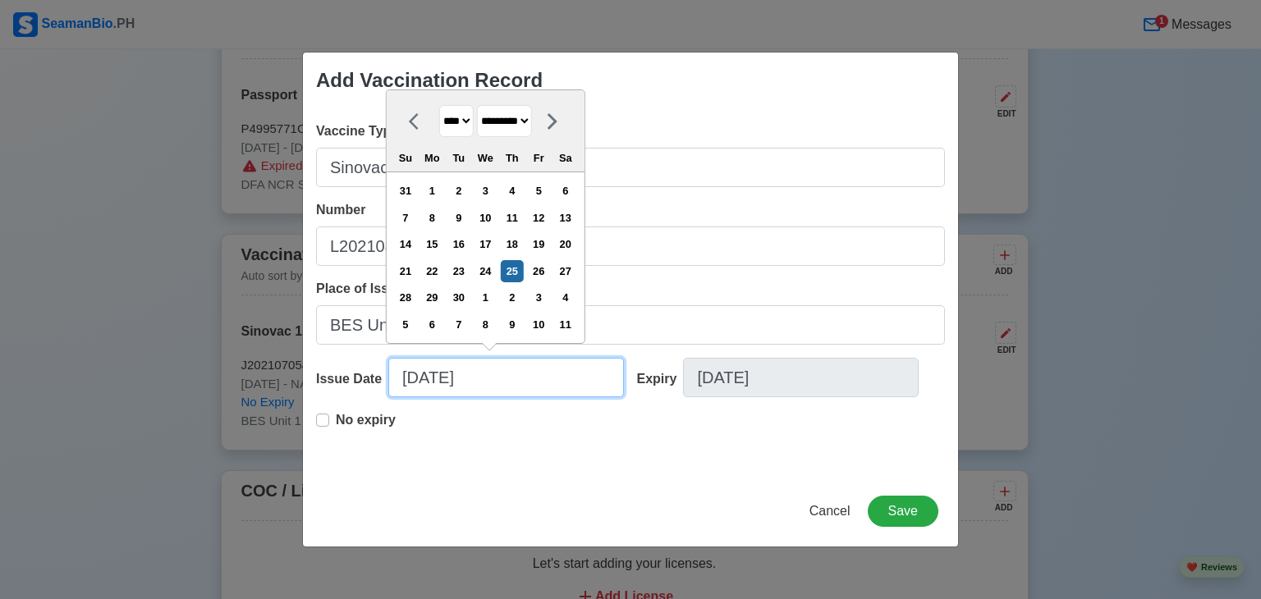
click at [420, 381] on input "09/25/2025" at bounding box center [506, 377] width 236 height 39
click at [437, 385] on input "09/25/2025" at bounding box center [506, 377] width 236 height 39
click at [476, 383] on input "09/01/2025" at bounding box center [506, 377] width 236 height 39
click at [484, 381] on input "09/01/2025" at bounding box center [506, 377] width 236 height 39
type input "09/01/20"
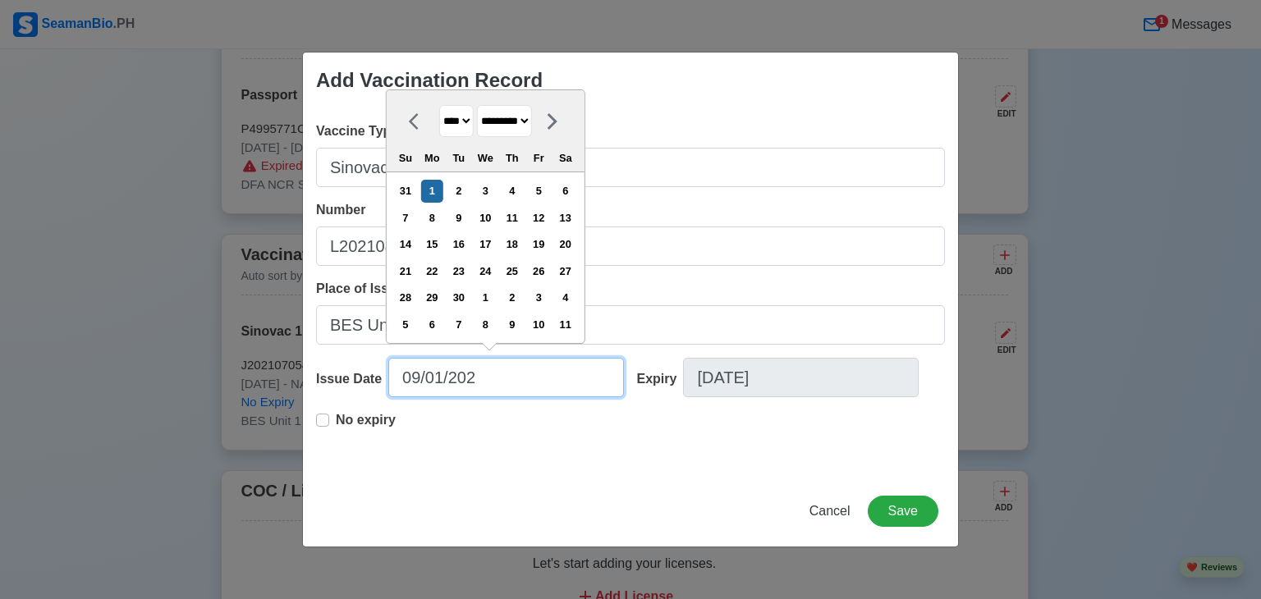
select select "****"
type input "09/01/2021"
select select "****"
type input "09/01/2021"
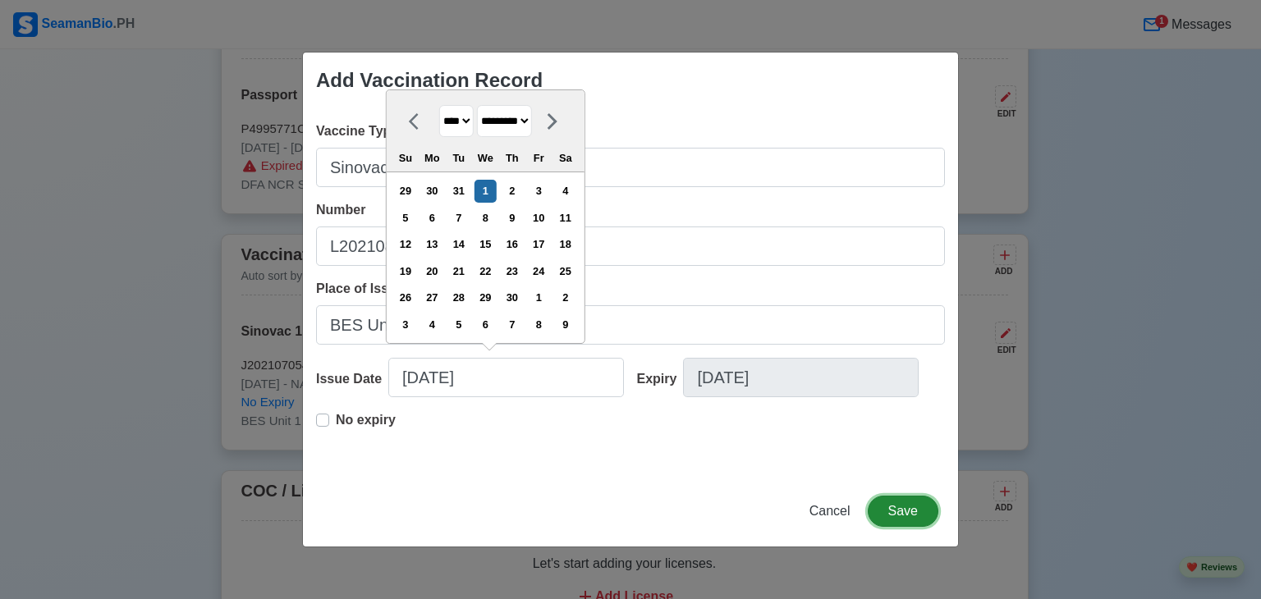
click at [898, 513] on button "Save" at bounding box center [903, 511] width 71 height 31
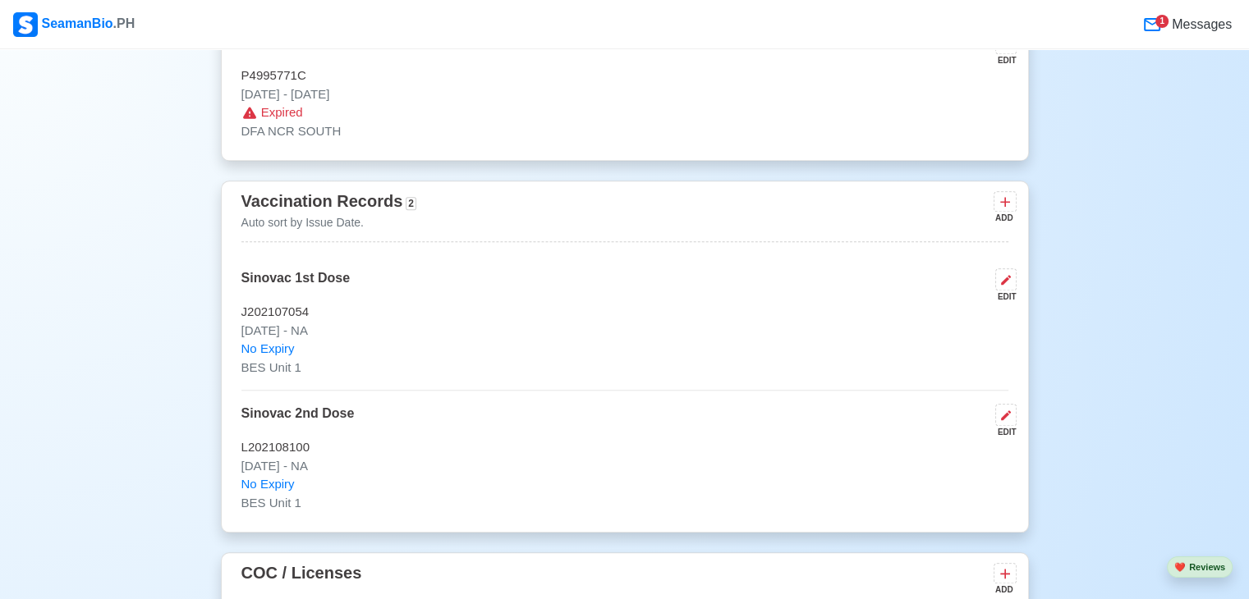
scroll to position [1582, 0]
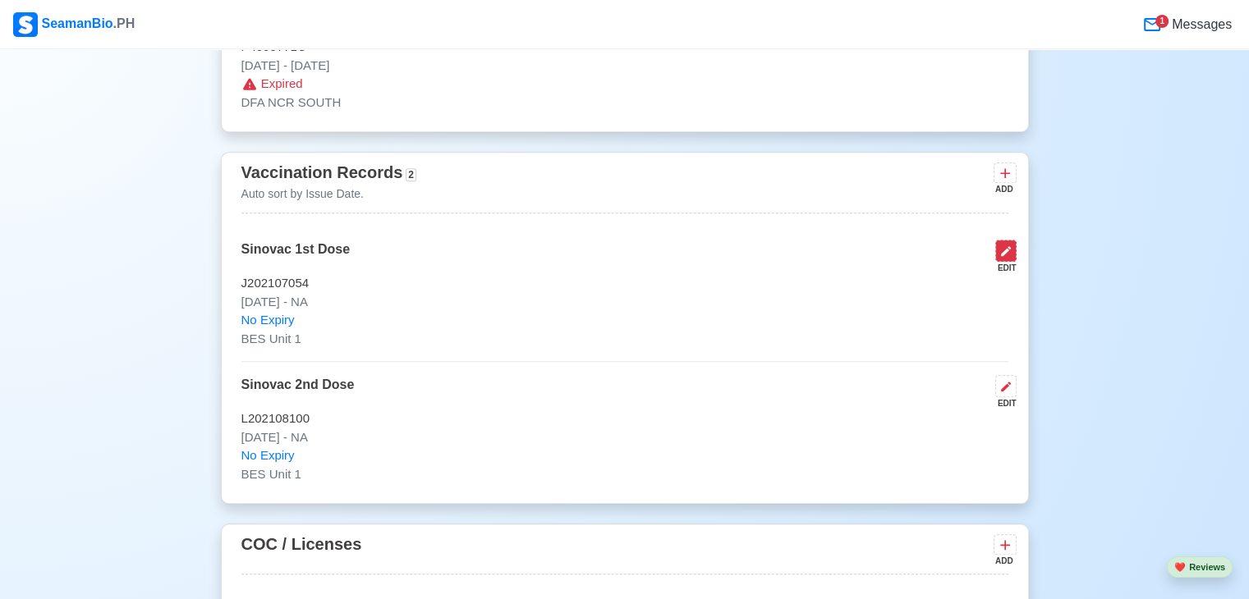
click at [1008, 258] on icon at bounding box center [1005, 251] width 13 height 13
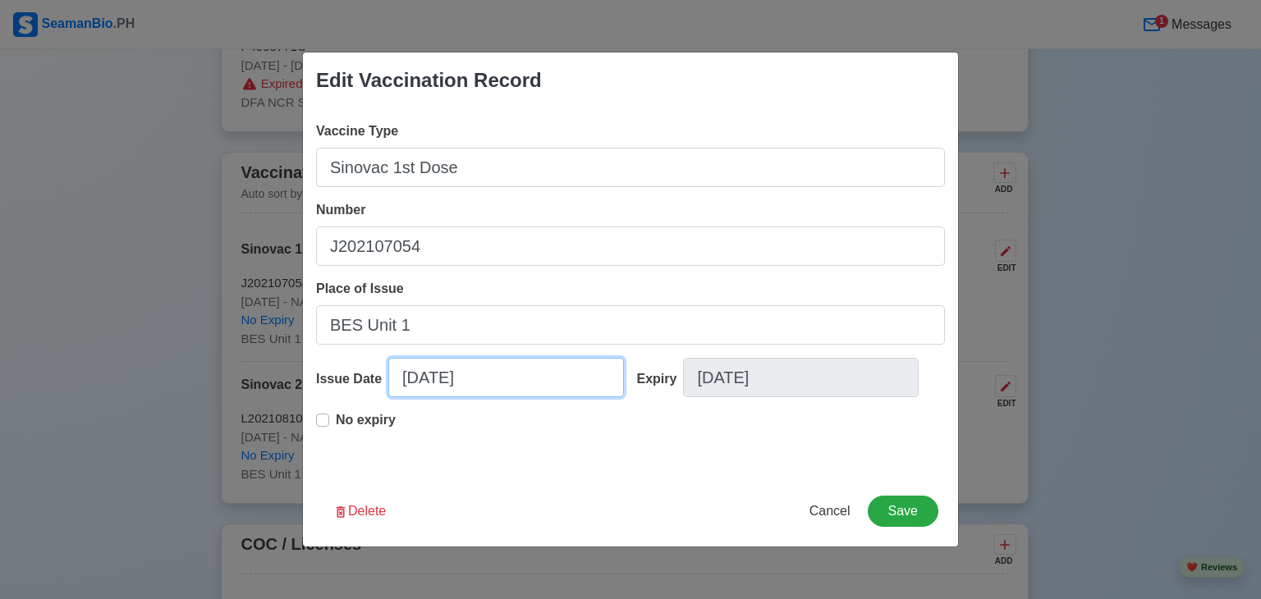
click at [480, 383] on input "09/25/2025" at bounding box center [506, 377] width 236 height 39
select select "****"
select select "*********"
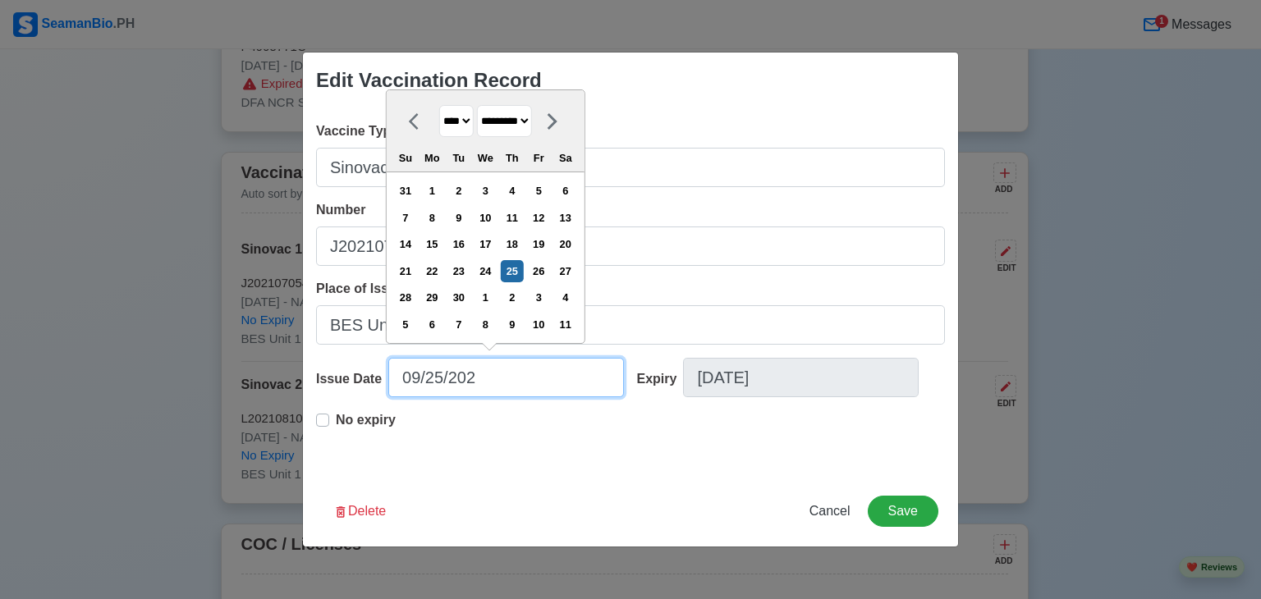
type input "09/25/20"
select select "****"
type input "09/25/2"
select select "****"
type input "09/25/"
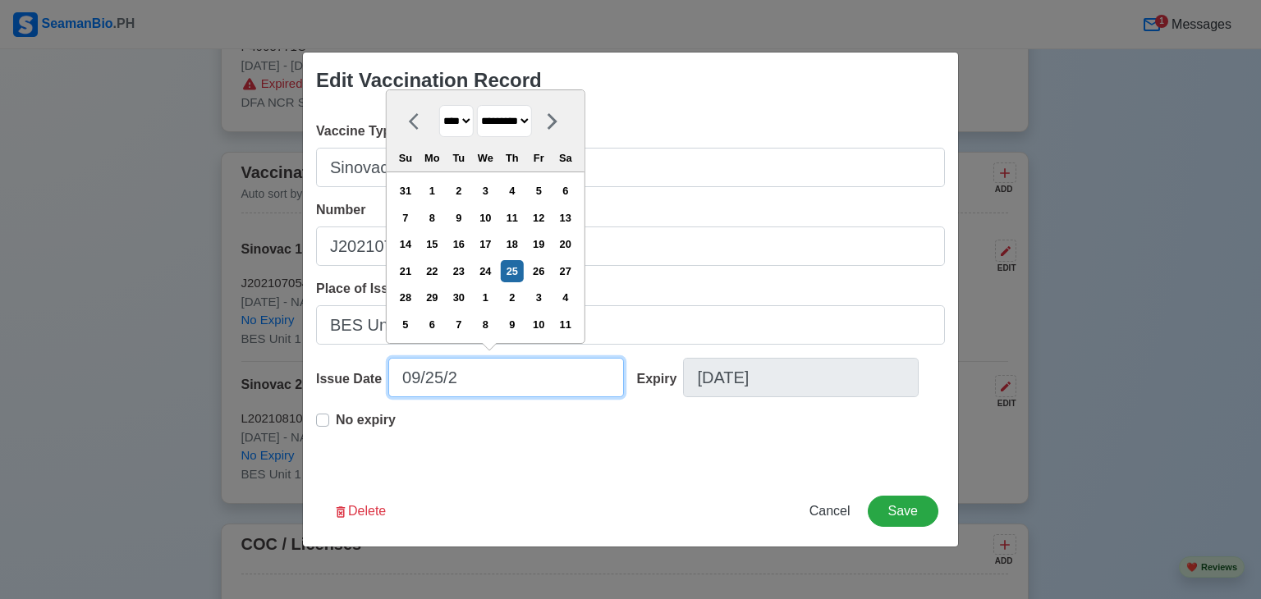
select select "****"
type input "0"
select select "****"
select select "*******"
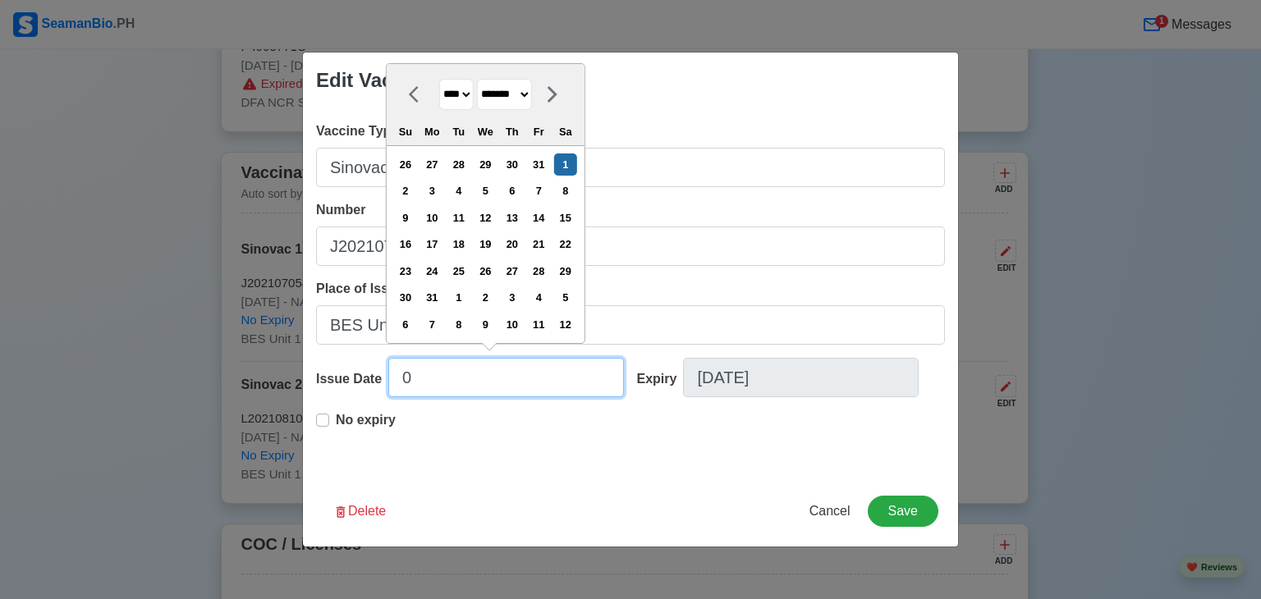
type input "08"
select select "****"
select select "******"
type input "08/11/2"
select select "****"
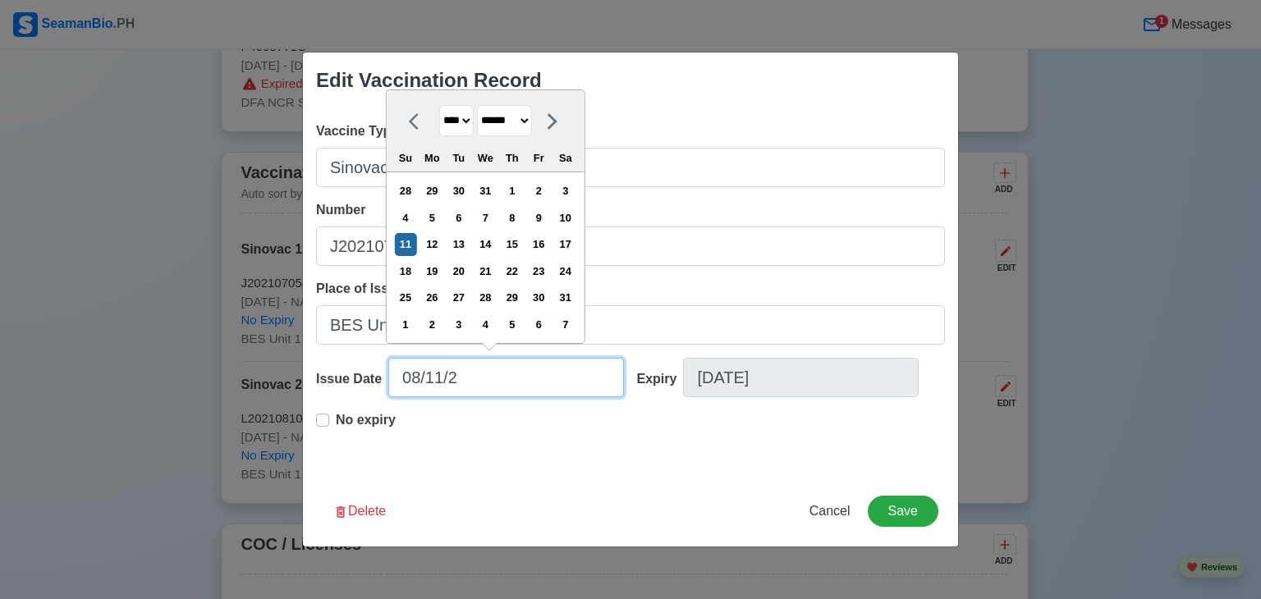
type input "08/11/20"
select select "****"
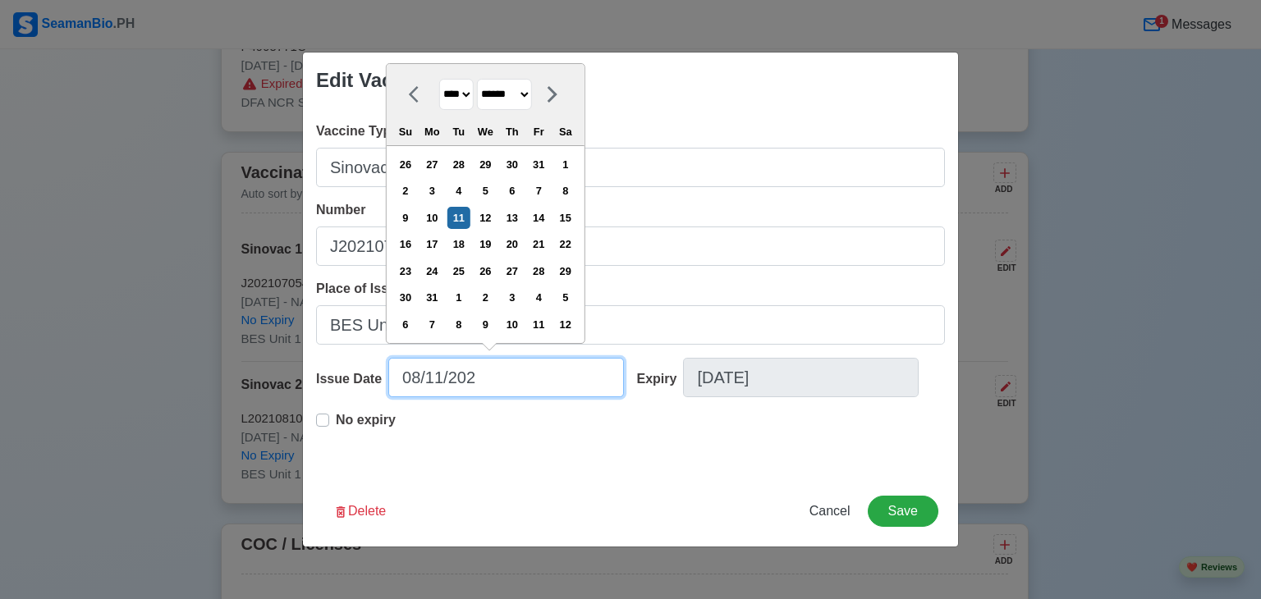
type input "08/11/2021"
select select "****"
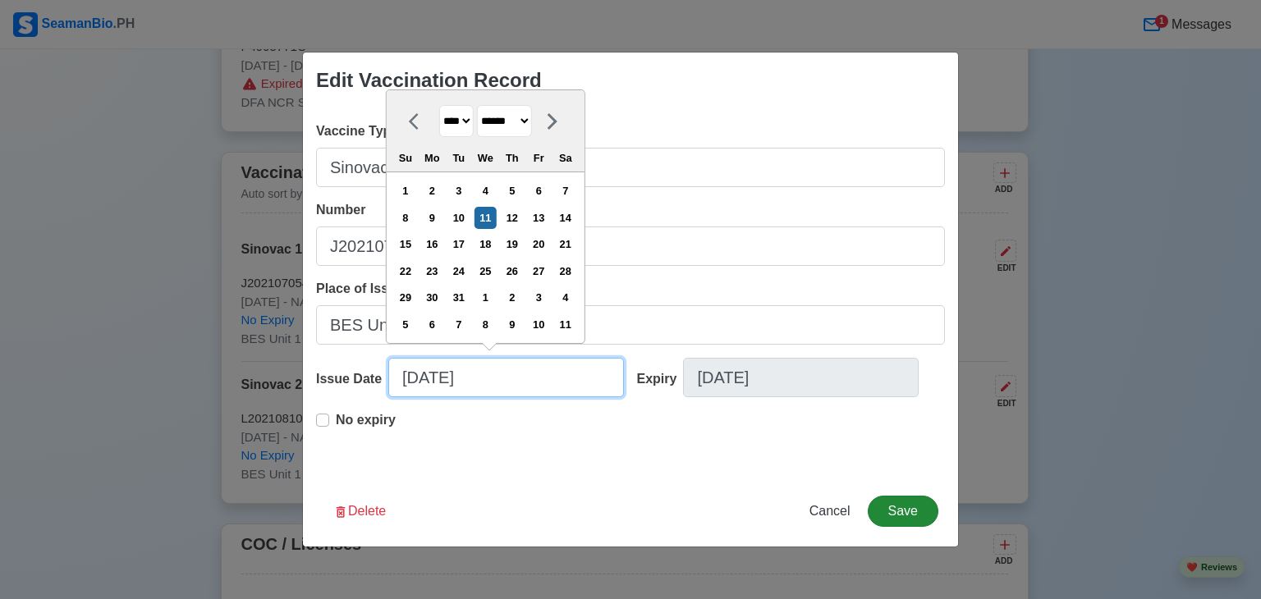
type input "08/11/2021"
click at [902, 510] on button "Save" at bounding box center [903, 511] width 71 height 31
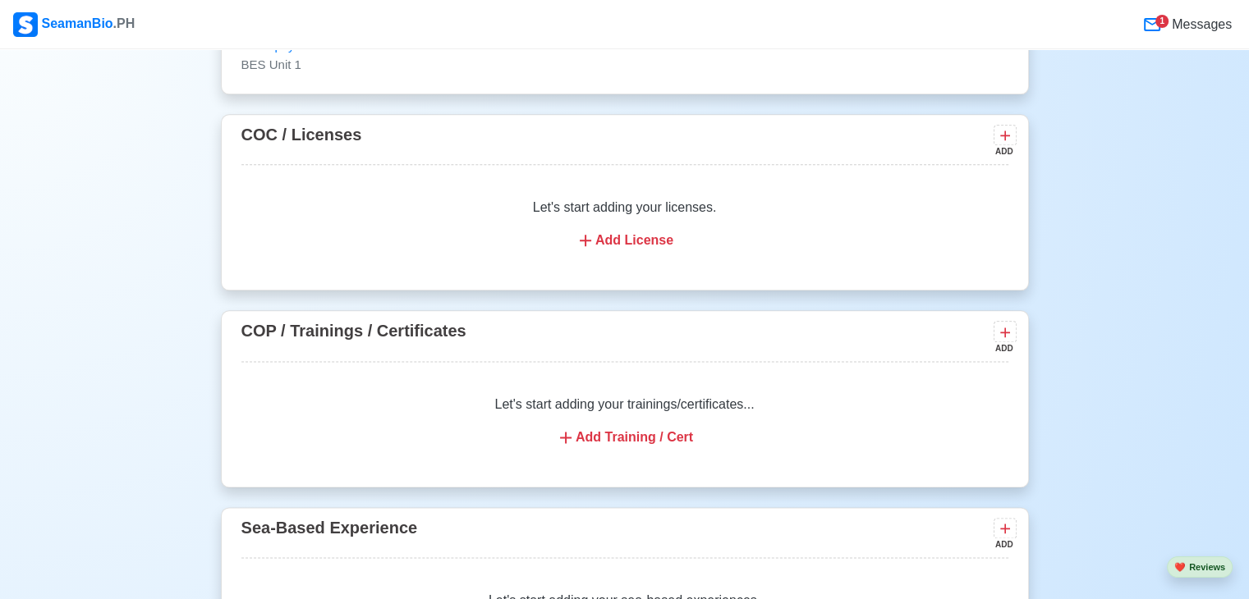
scroll to position [1993, 0]
click at [621, 447] on div "Add Training / Cert" at bounding box center [625, 437] width 728 height 20
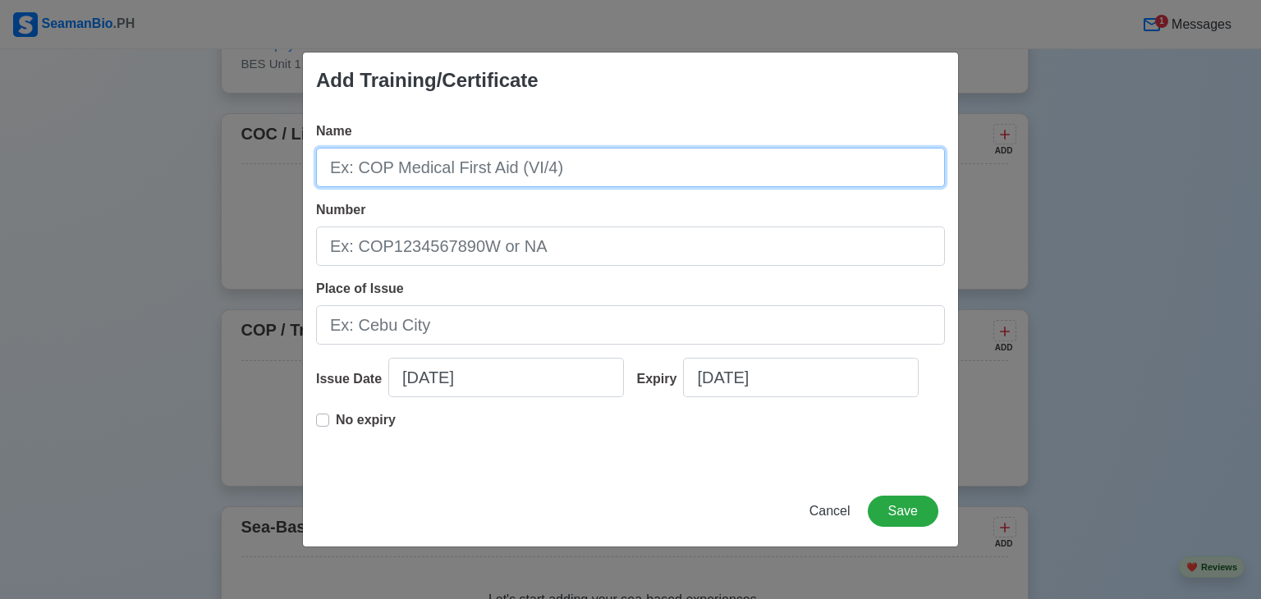
click at [433, 177] on input "Name" at bounding box center [630, 167] width 629 height 39
type input "b"
type input "Basic Training"
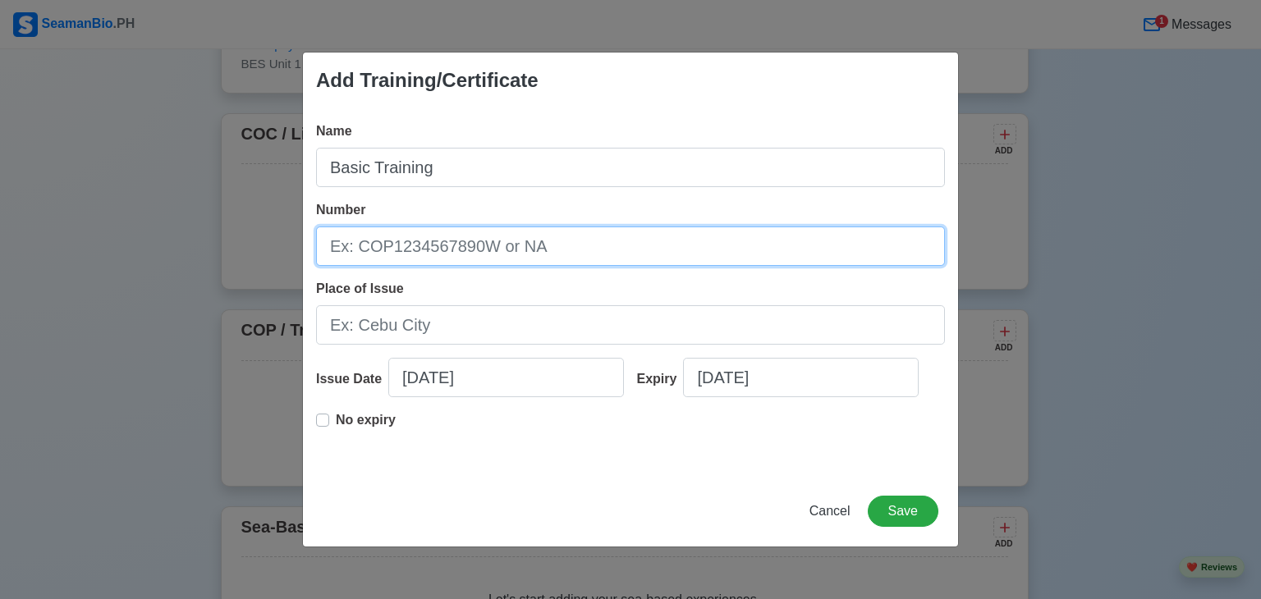
click at [447, 241] on input "Number" at bounding box center [630, 246] width 629 height 39
type input "BT200084610923"
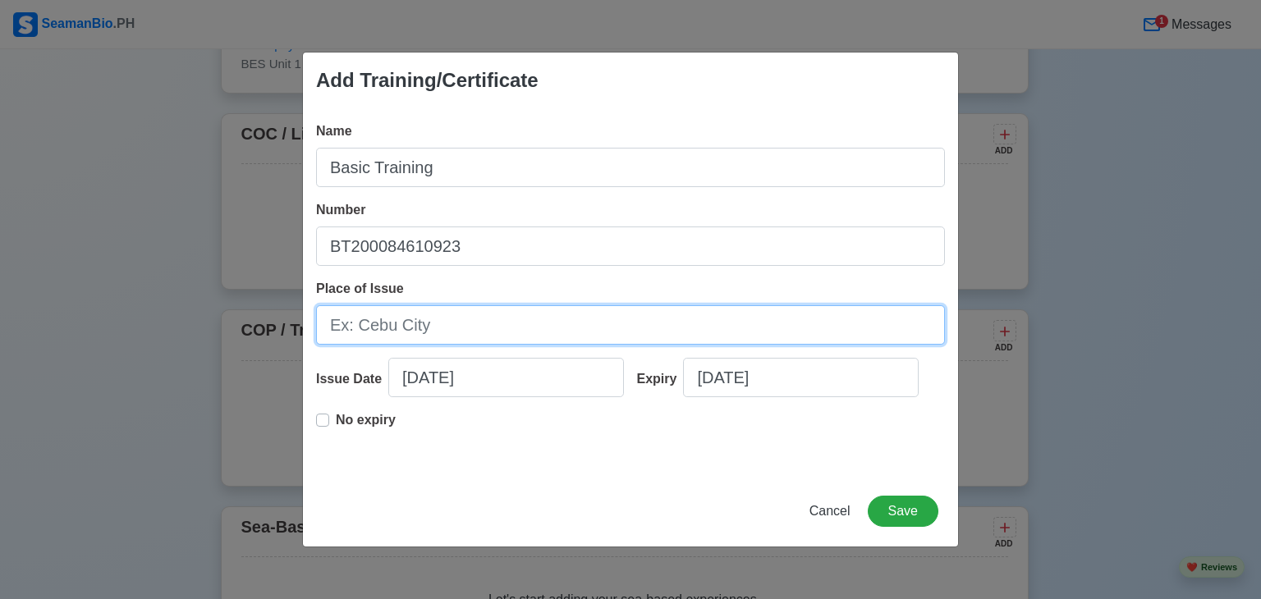
click at [378, 339] on input "Place of Issue" at bounding box center [630, 324] width 629 height 39
type input "Manila"
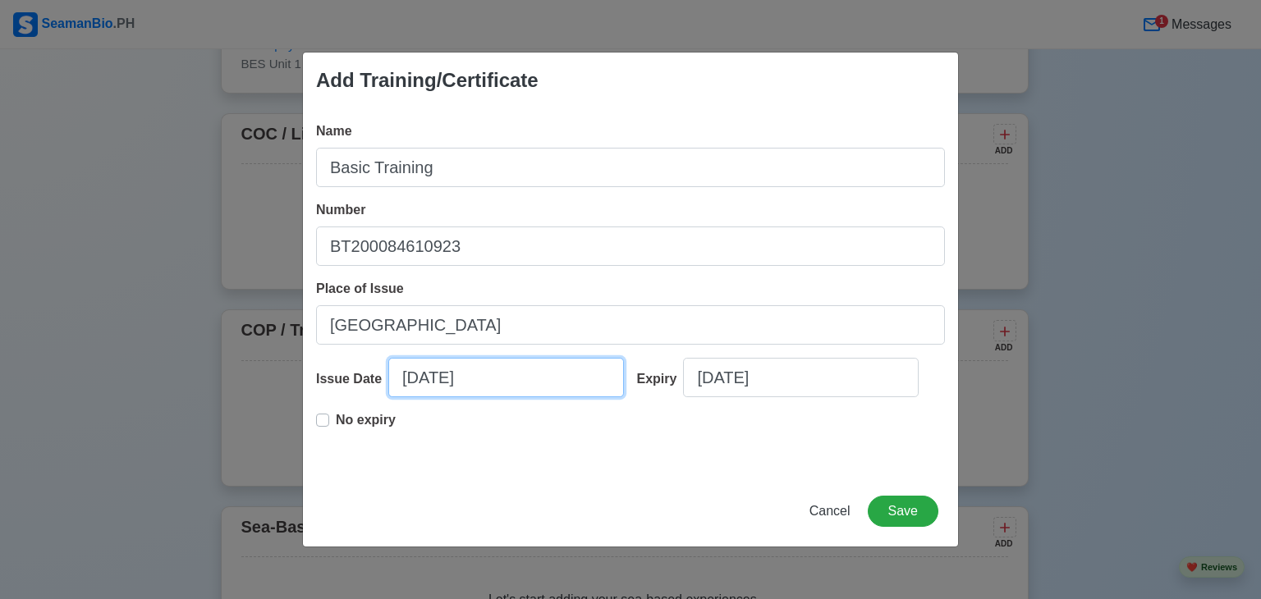
click at [420, 379] on input "09/25/2025" at bounding box center [506, 377] width 236 height 39
select select "****"
select select "*********"
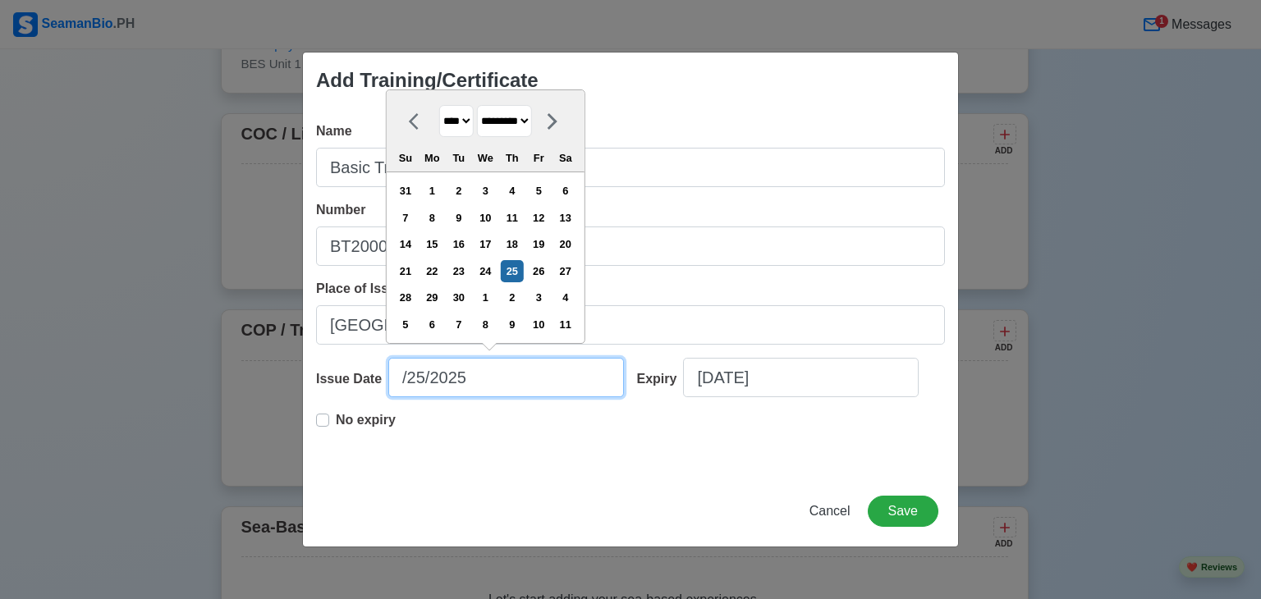
type input "1/25/2025"
select select "*******"
type input "12/25/2025"
select select "********"
click at [439, 381] on input "12/25/2025" at bounding box center [506, 377] width 236 height 39
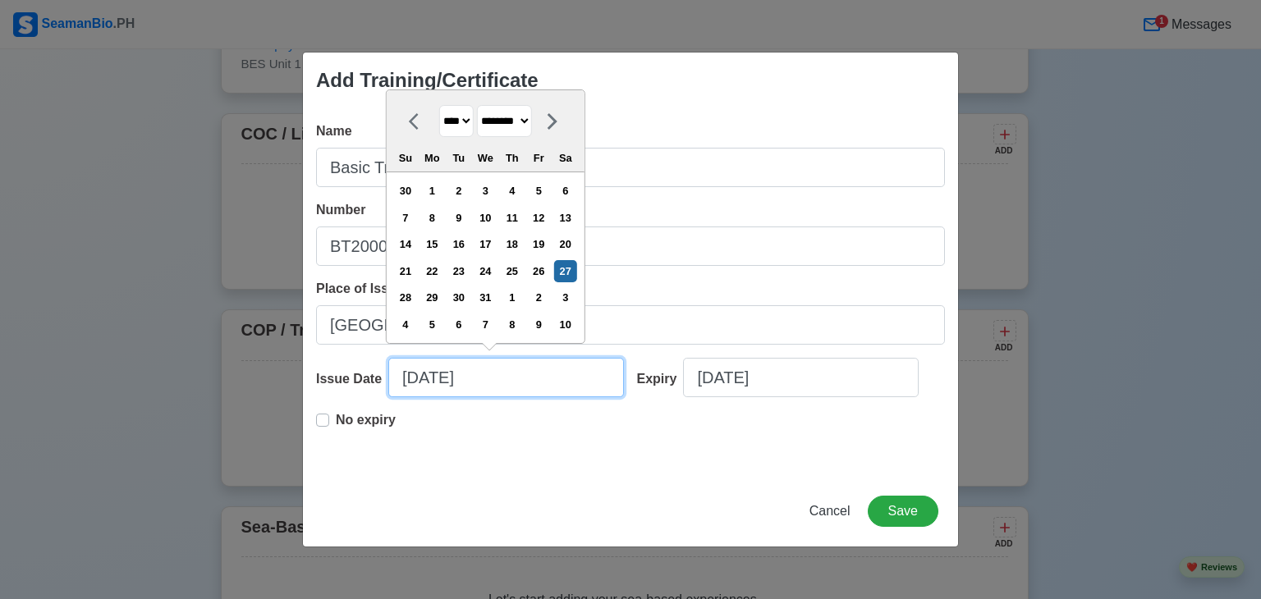
click at [487, 381] on input "12/27/2025" at bounding box center [506, 377] width 236 height 39
type input "12/27/2023"
select select "****"
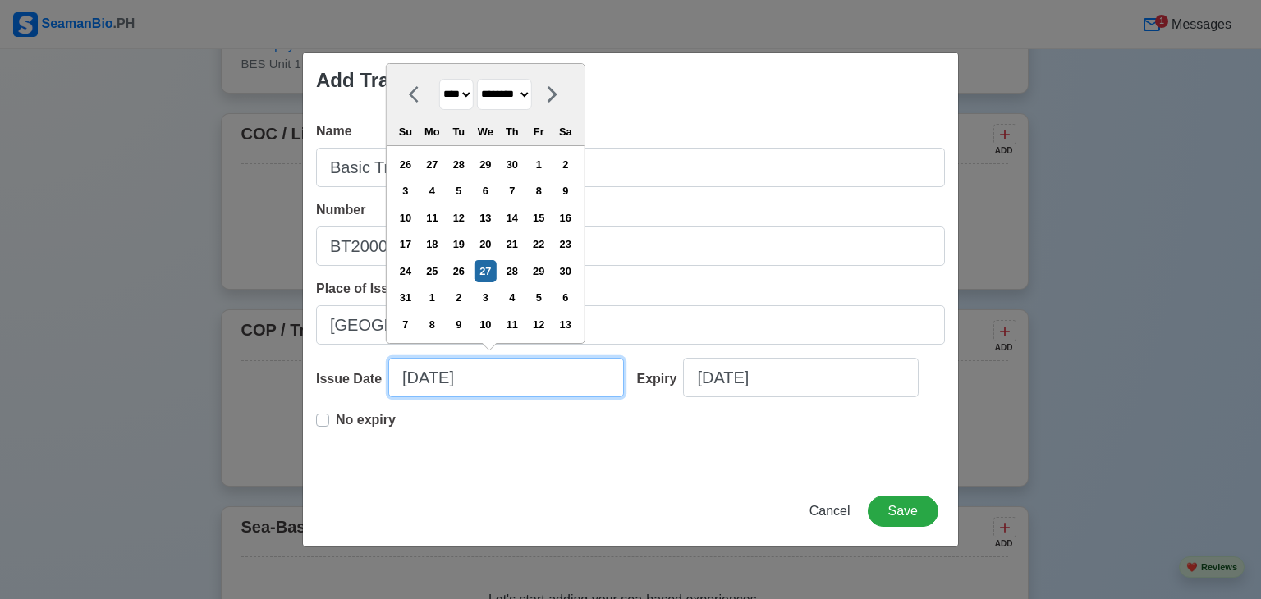
type input "12/27/2023"
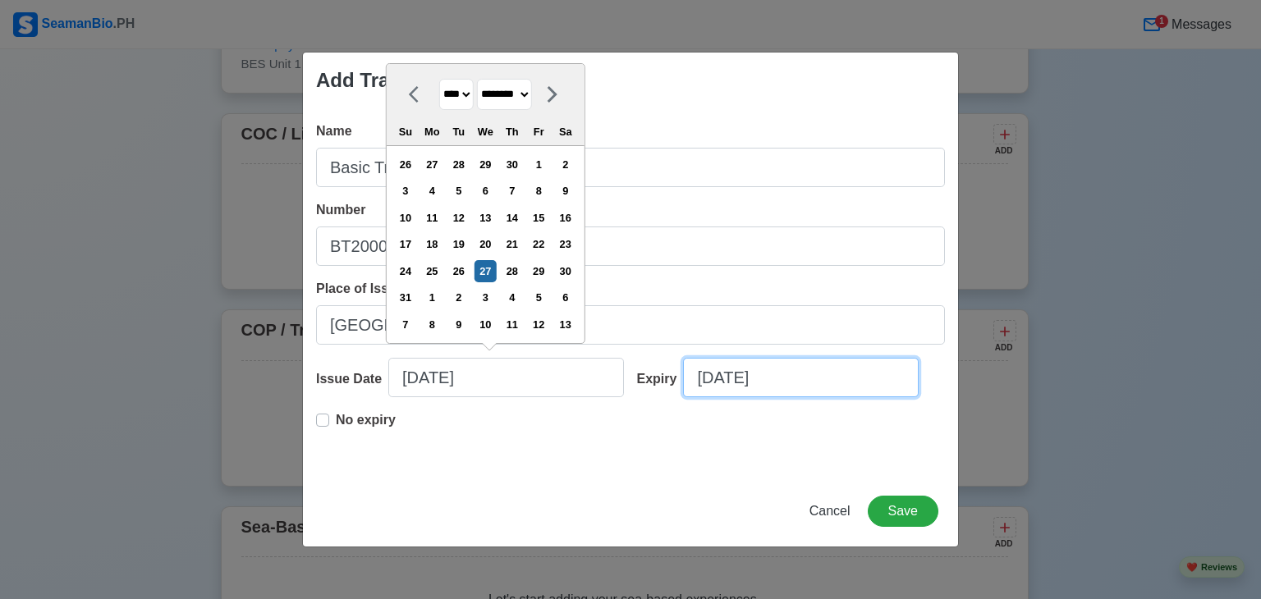
select select "****"
select select "*********"
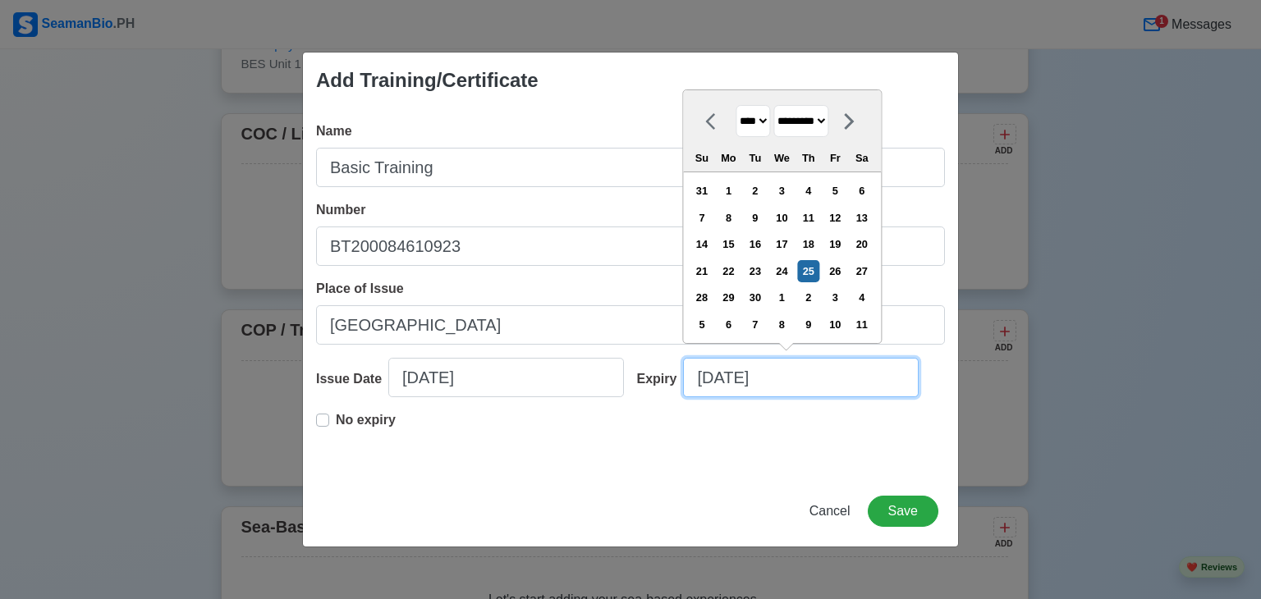
click at [713, 378] on input "09/25/2025" at bounding box center [801, 377] width 236 height 39
type input "1/25/2025"
select select "*******"
type input "12/25/2025"
select select "********"
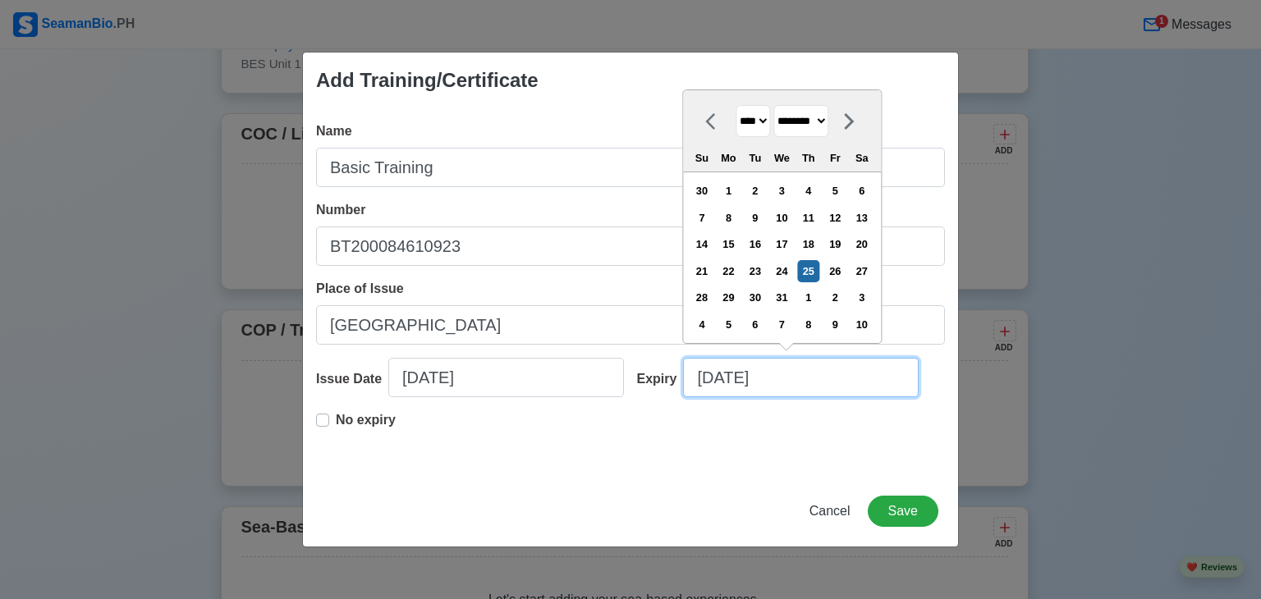
click at [739, 380] on input "12/25/2025" at bounding box center [801, 377] width 236 height 39
click at [785, 388] on input "12/27/2025" at bounding box center [801, 377] width 236 height 39
type input "12/27/2028"
select select "****"
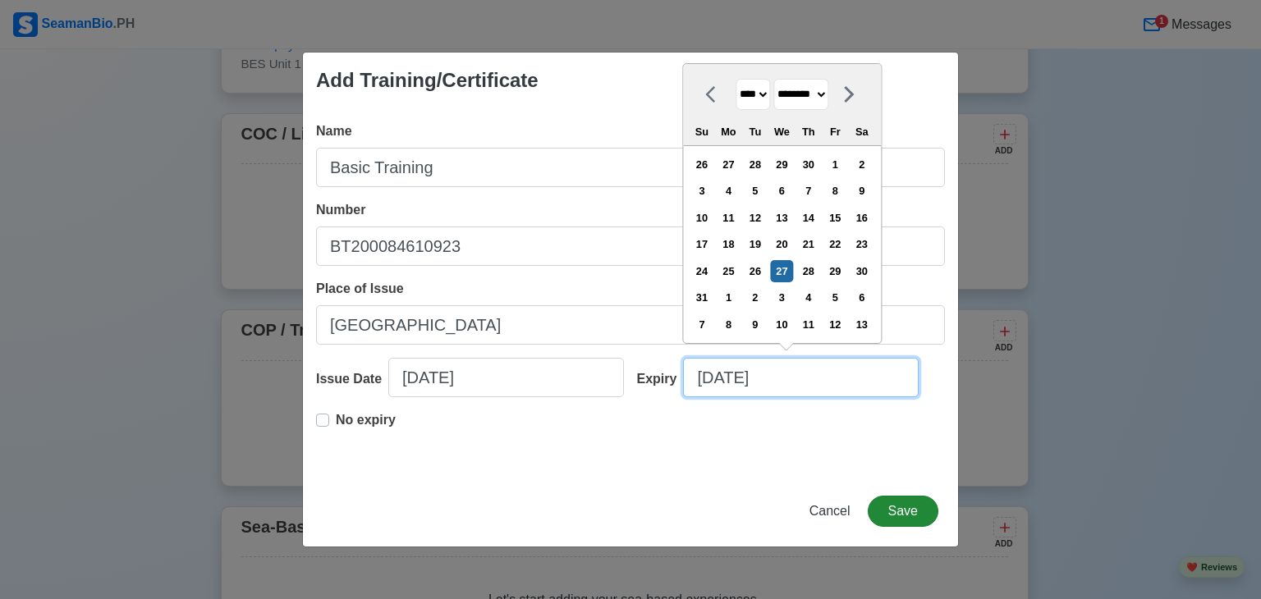
type input "12/27/2028"
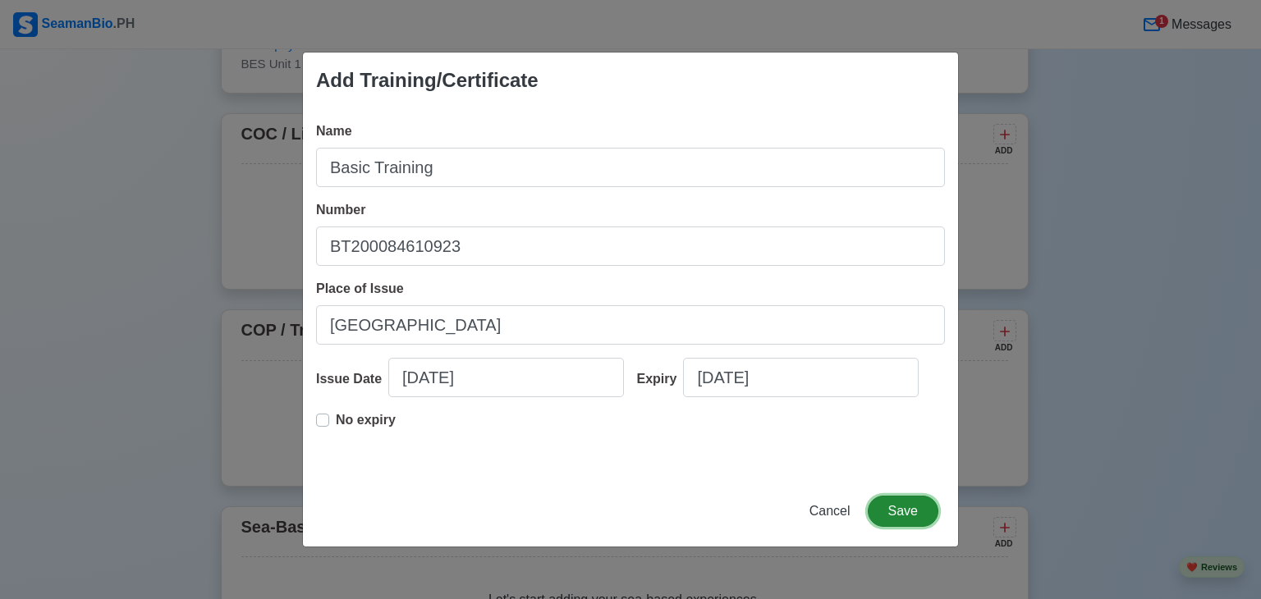
click at [913, 521] on button "Save" at bounding box center [903, 511] width 71 height 31
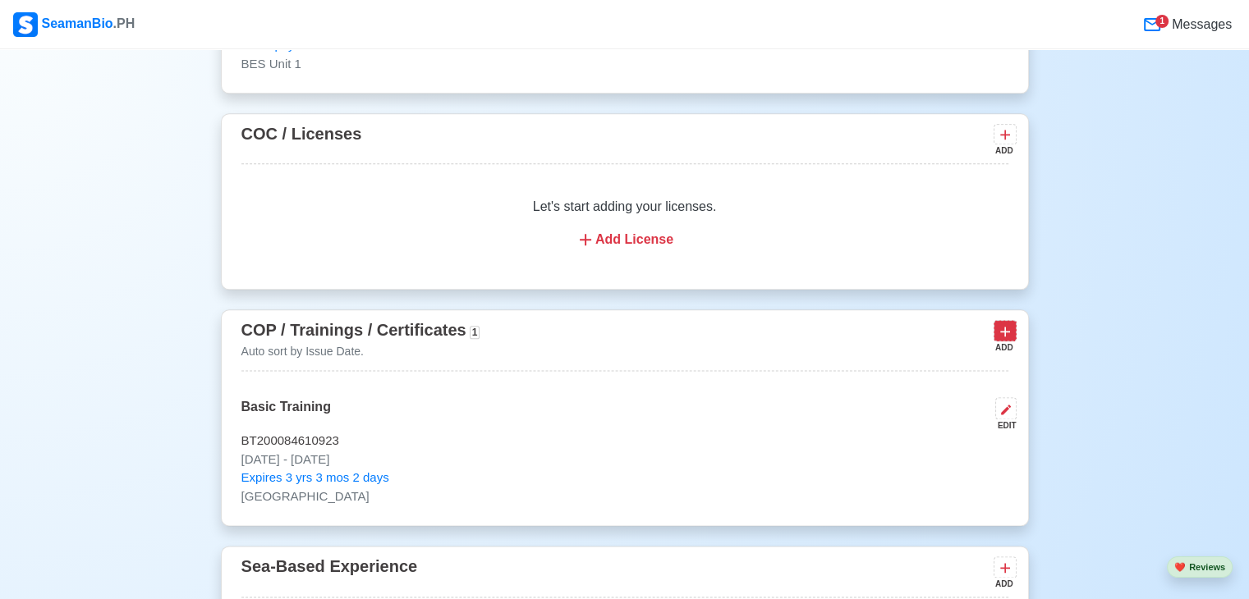
click at [1003, 340] on icon at bounding box center [1005, 332] width 16 height 16
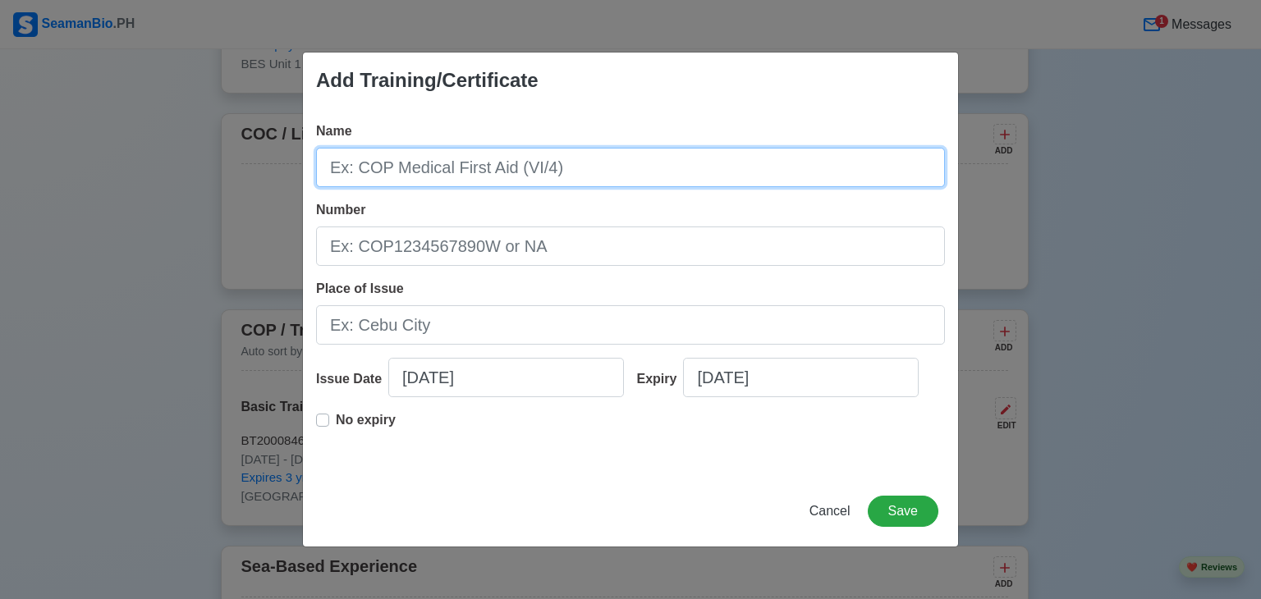
click at [437, 171] on input "Name" at bounding box center [630, 167] width 629 height 39
type input "SDSD"
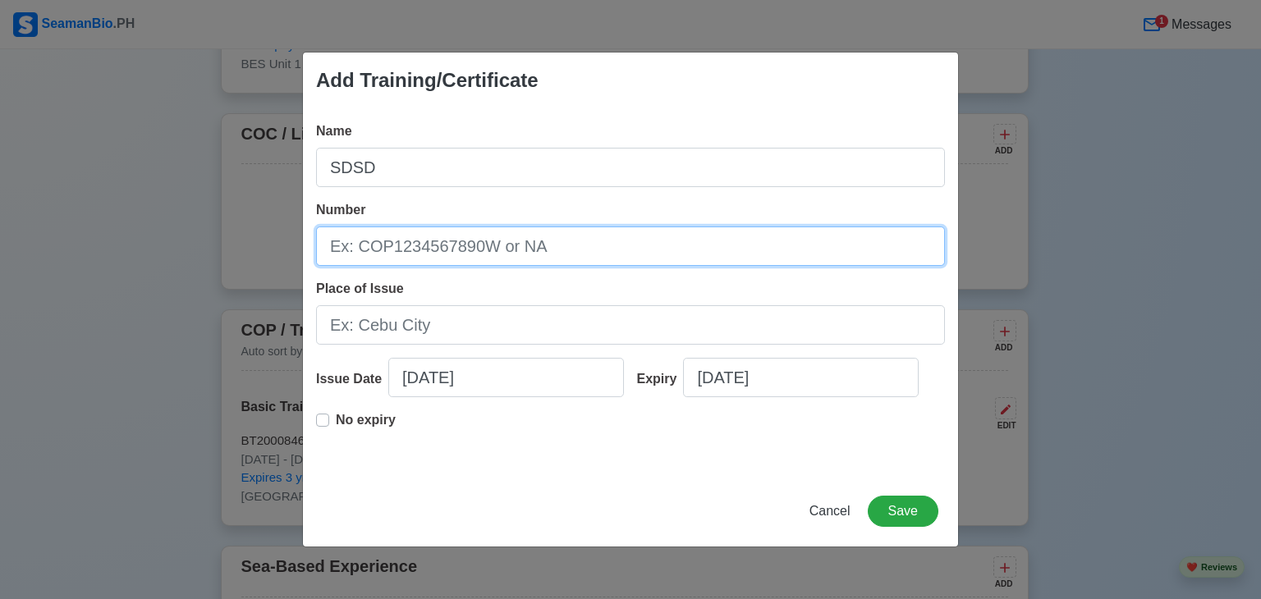
click at [410, 233] on input "Number" at bounding box center [630, 246] width 629 height 39
type input "SDSD200021400823"
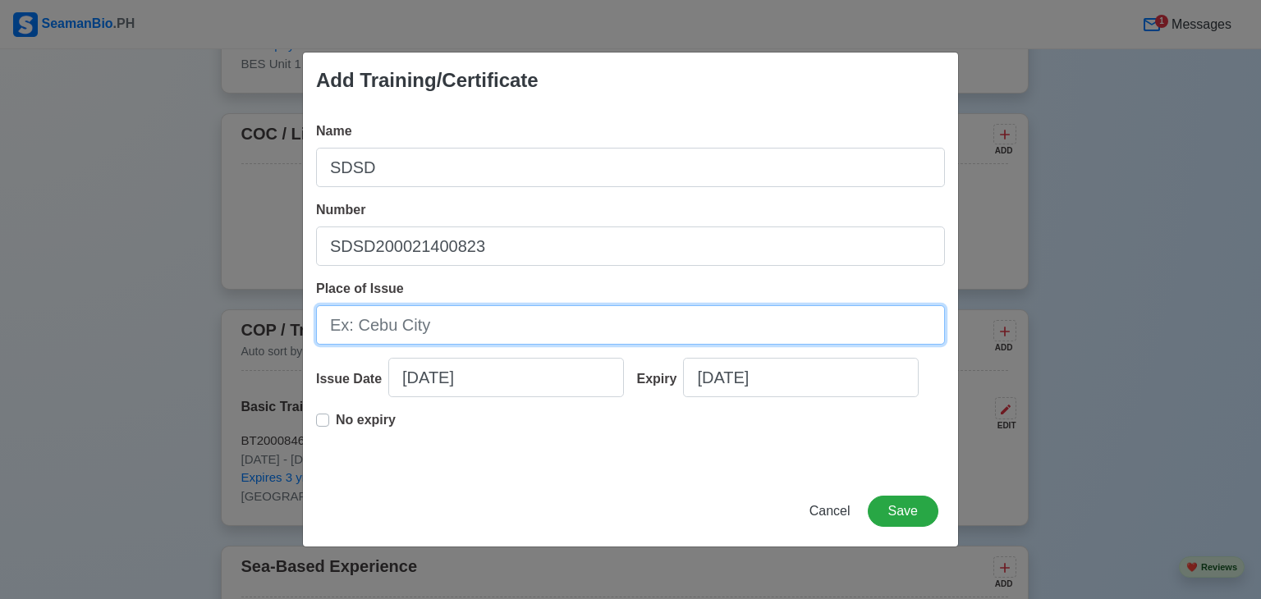
click at [420, 332] on input "Place of Issue" at bounding box center [630, 324] width 629 height 39
type input "Manila"
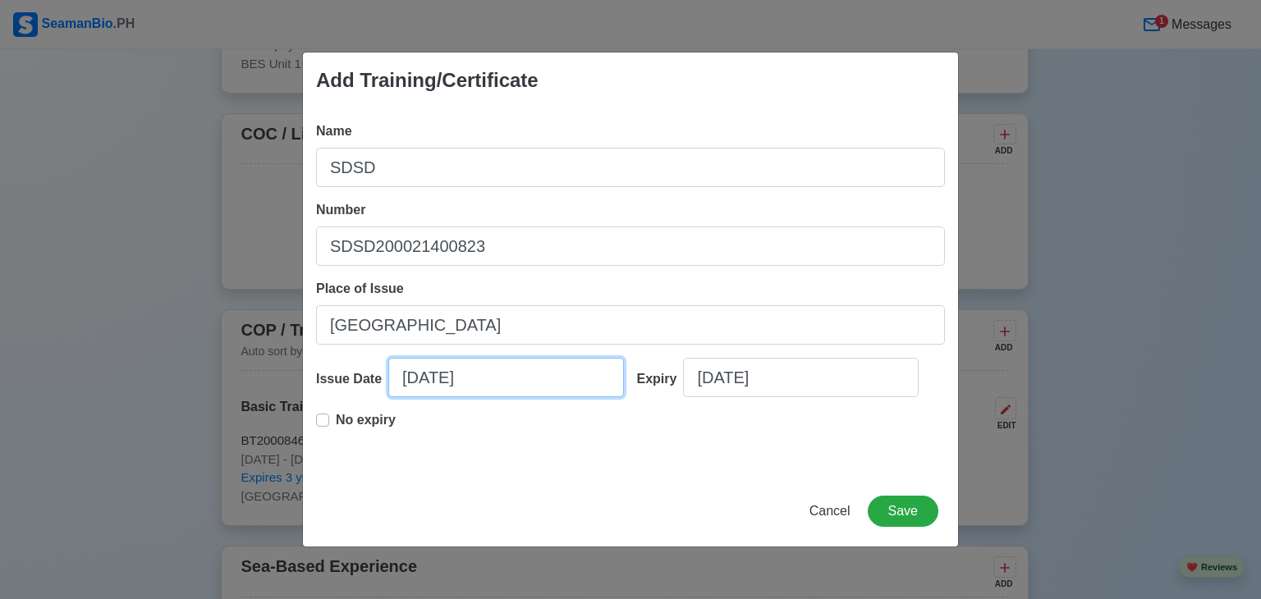
select select "****"
select select "*********"
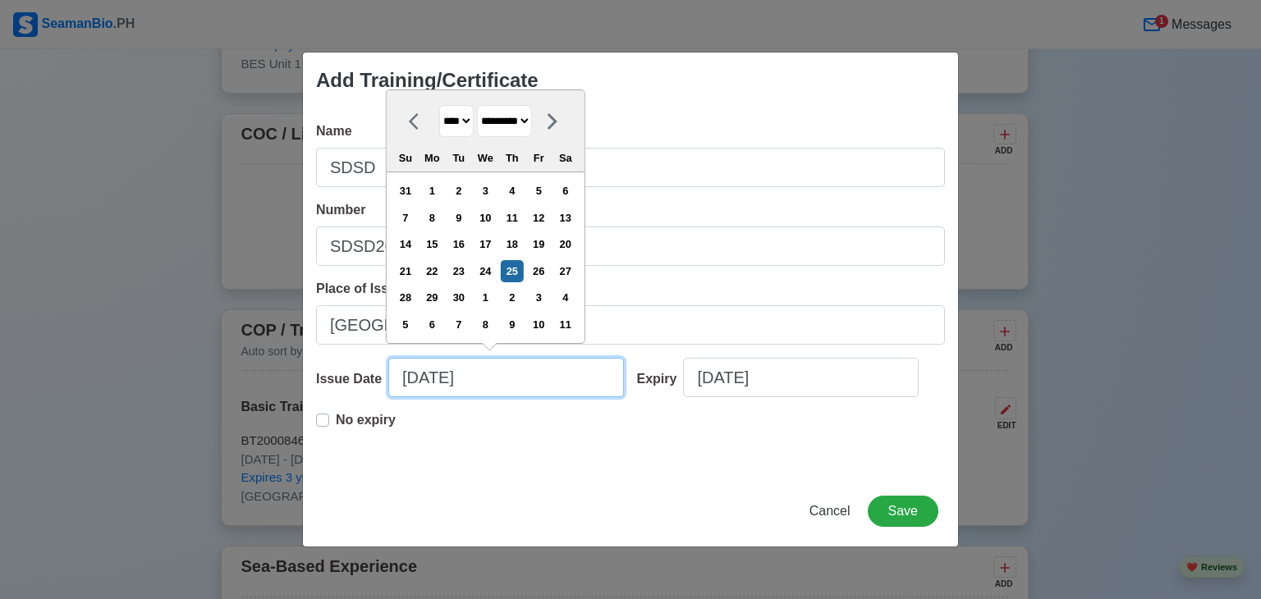
click at [417, 380] on input "09/25/2025" at bounding box center [506, 377] width 236 height 39
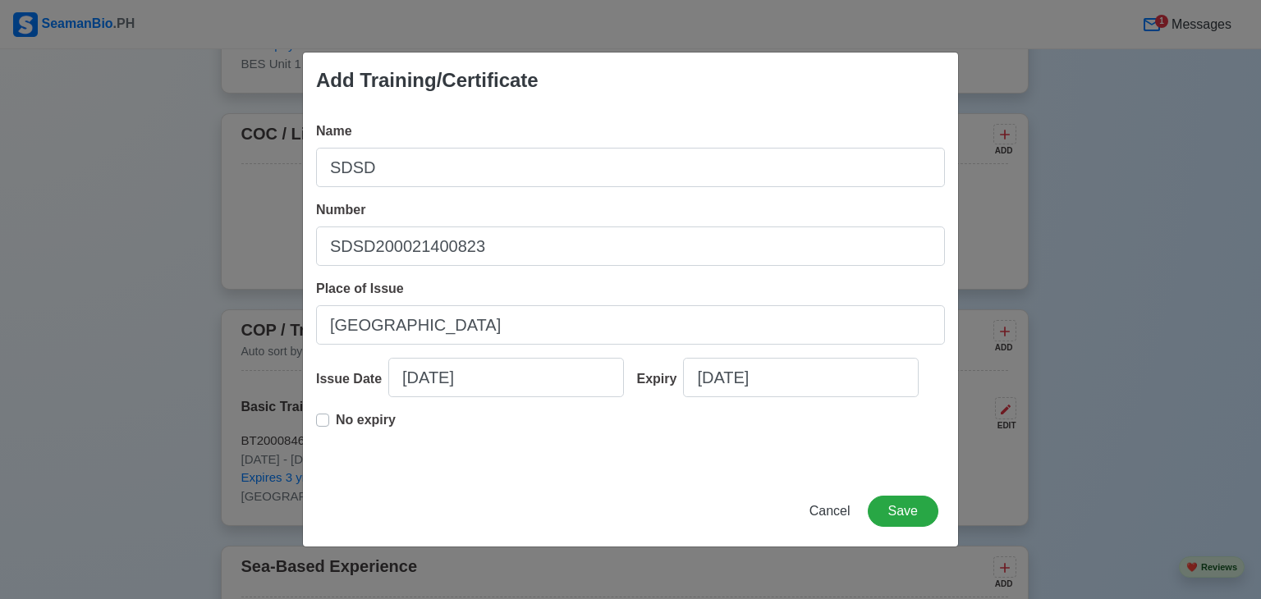
click at [336, 419] on label "No expiry" at bounding box center [366, 427] width 60 height 33
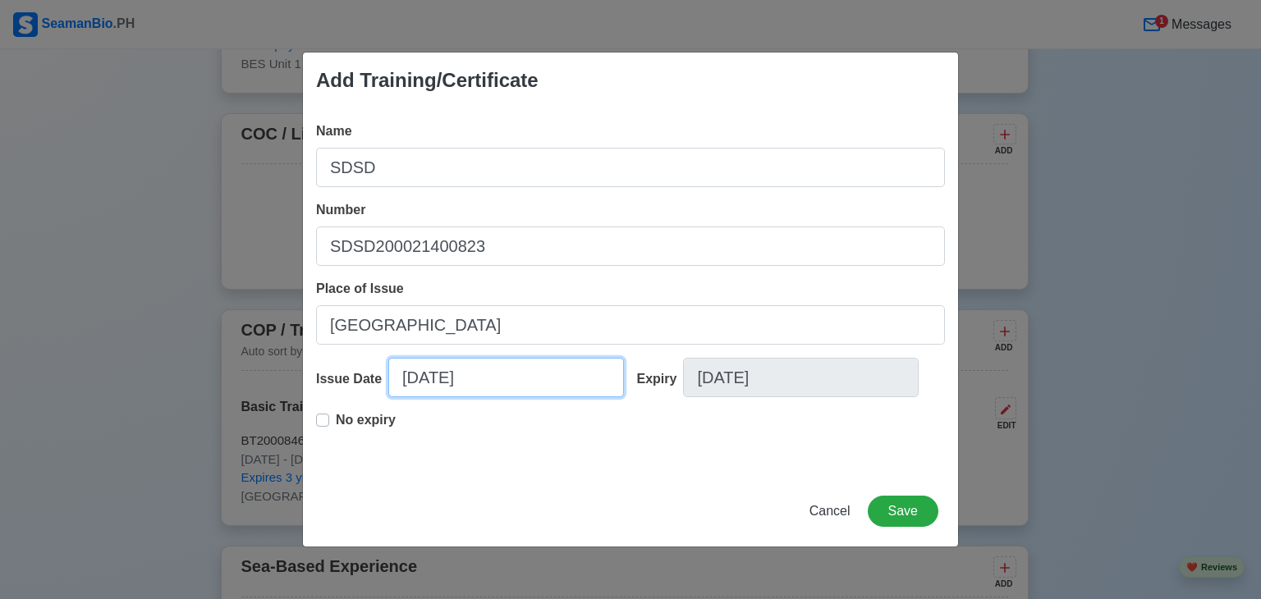
click at [419, 377] on input "09/25/2025" at bounding box center [506, 377] width 236 height 39
select select "****"
select select "*********"
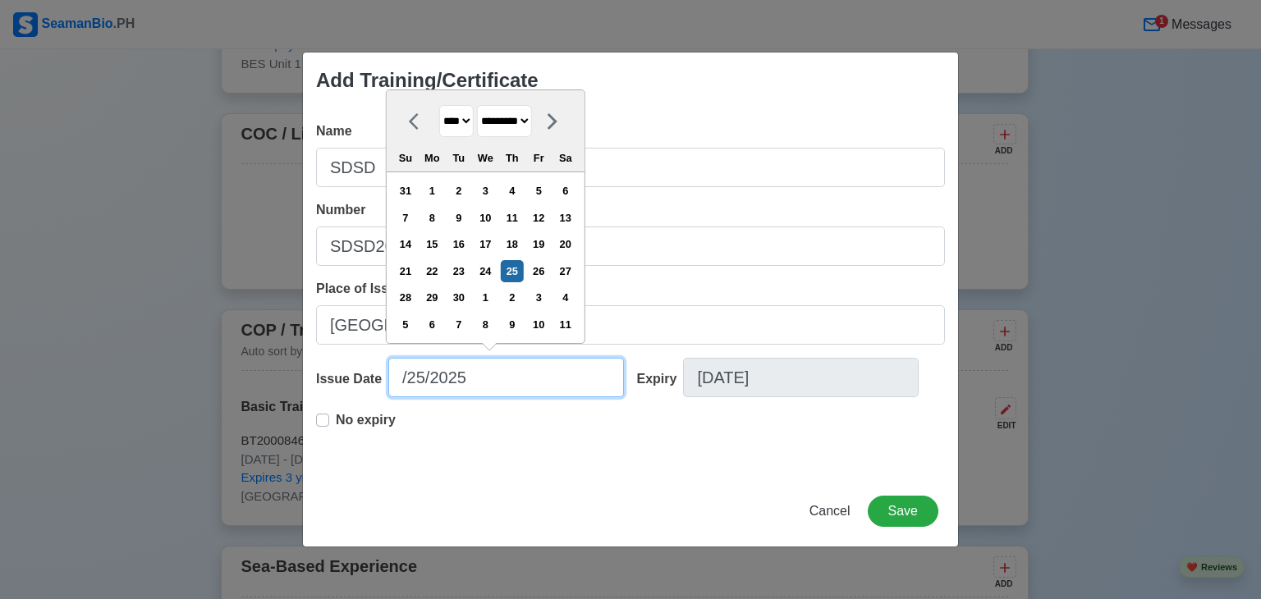
type input "1/25/2025"
select select "*******"
type input "12/25/2025"
select select "********"
click at [437, 379] on input "12/25/2025" at bounding box center [506, 377] width 236 height 39
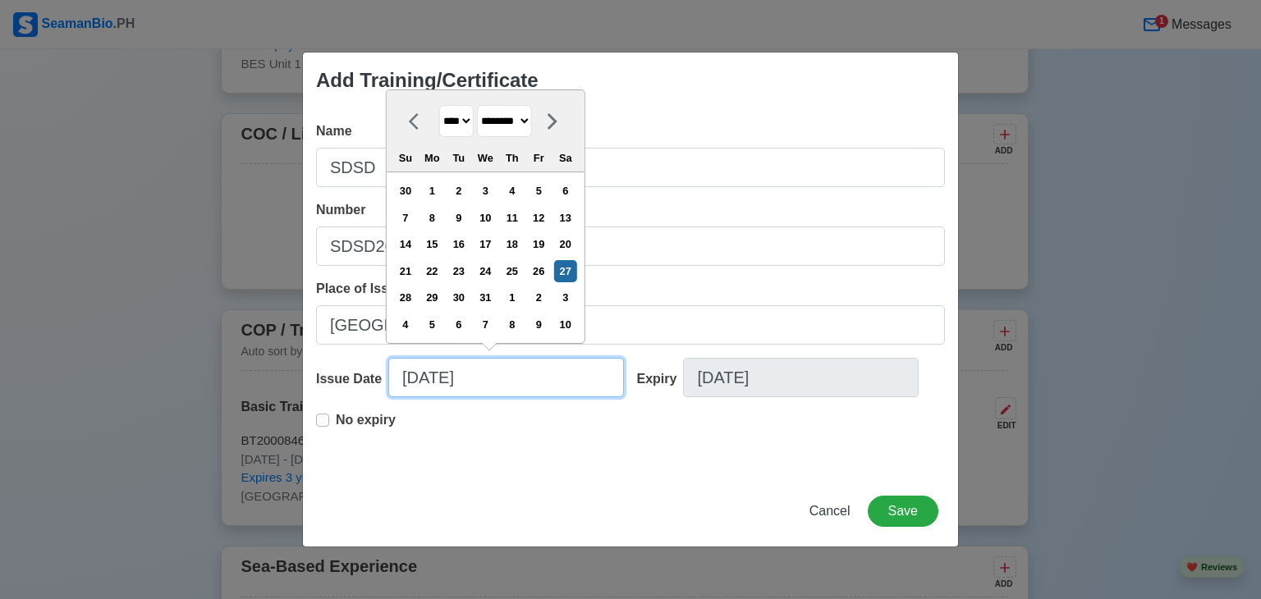
click at [488, 384] on input "12/27/2025" at bounding box center [506, 377] width 236 height 39
type input "12/27/2023"
select select "****"
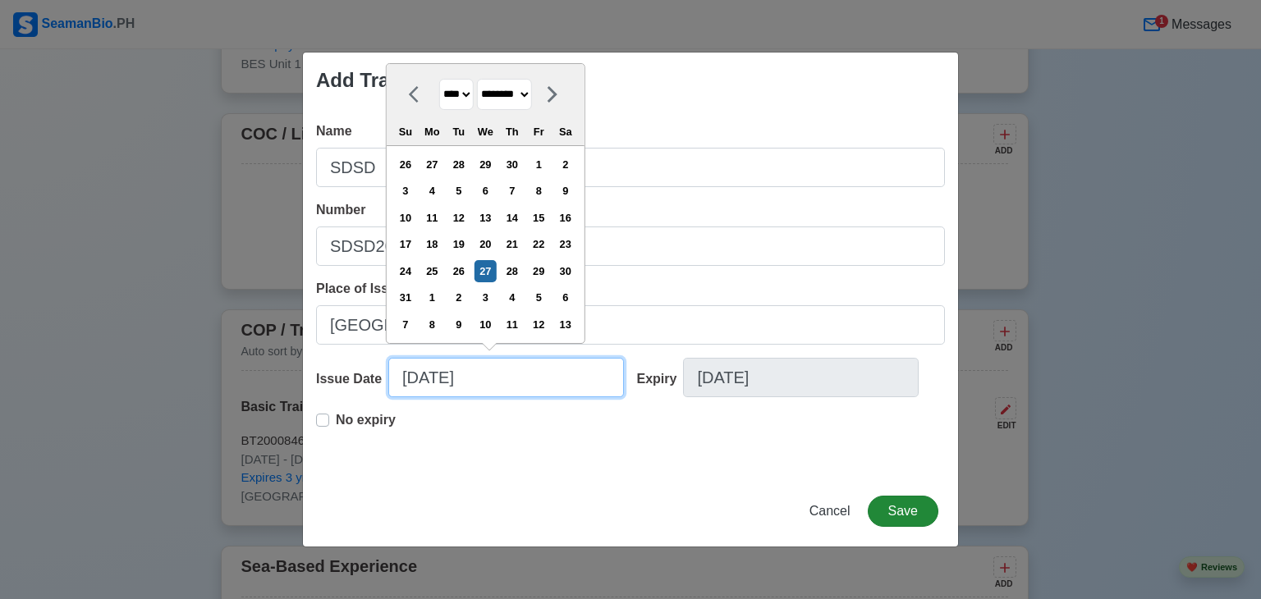
type input "12/27/2023"
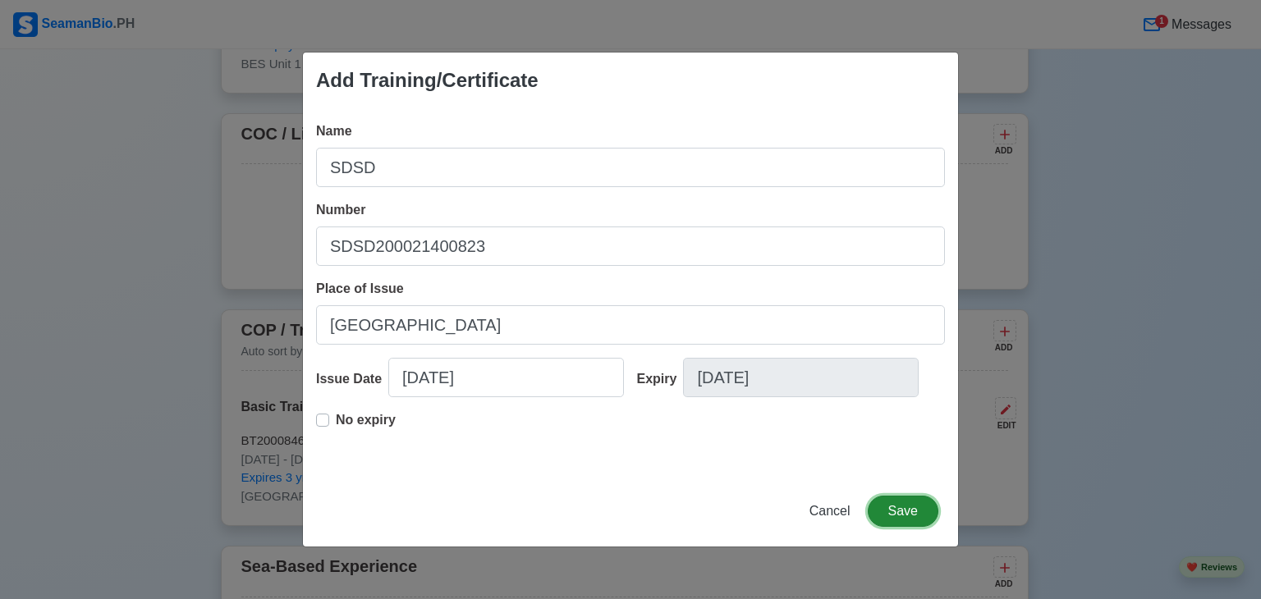
click at [894, 509] on button "Save" at bounding box center [903, 511] width 71 height 31
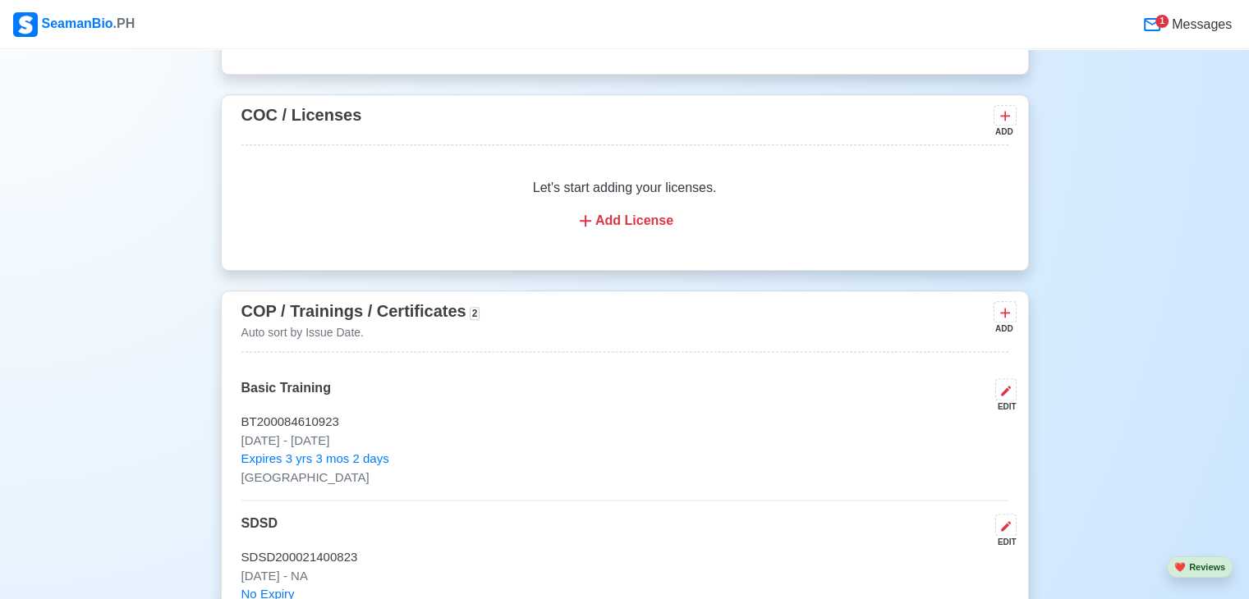
scroll to position [2075, 0]
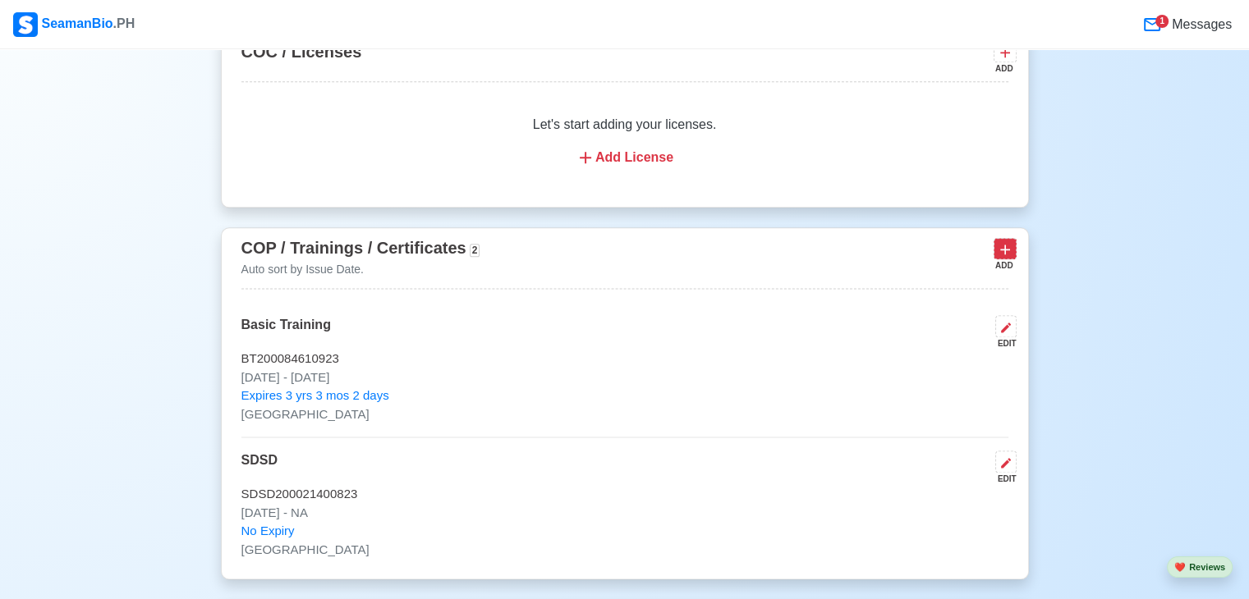
click at [1005, 255] on icon at bounding box center [1005, 250] width 10 height 10
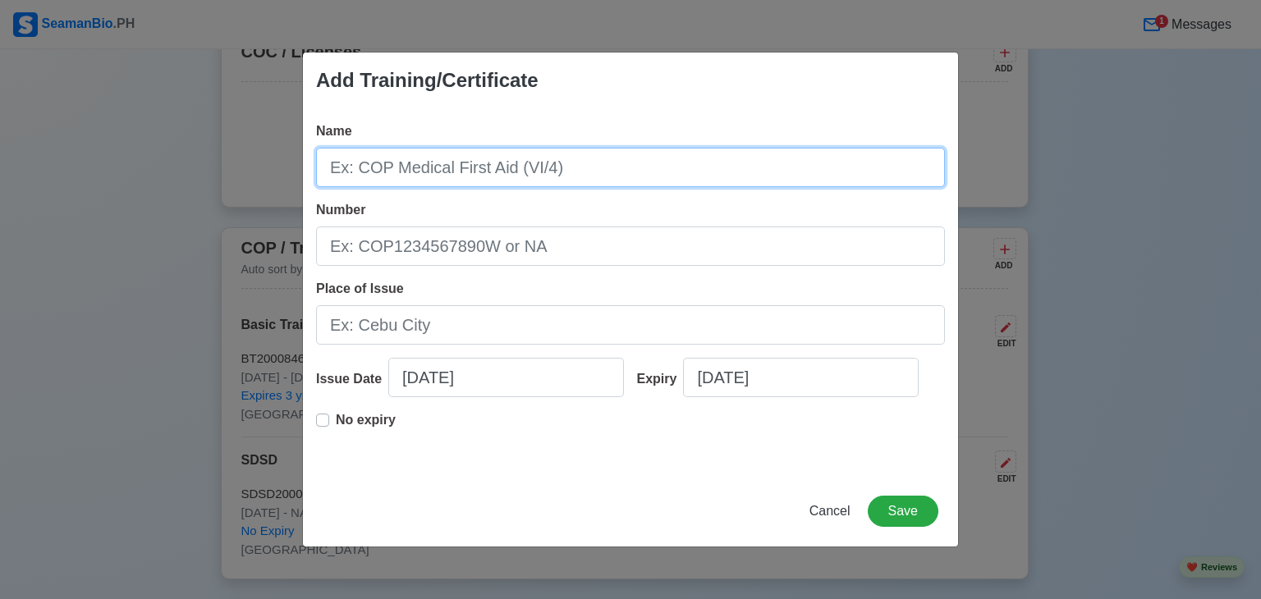
click at [447, 170] on input "Name" at bounding box center [630, 167] width 629 height 39
type input "RFPNW"
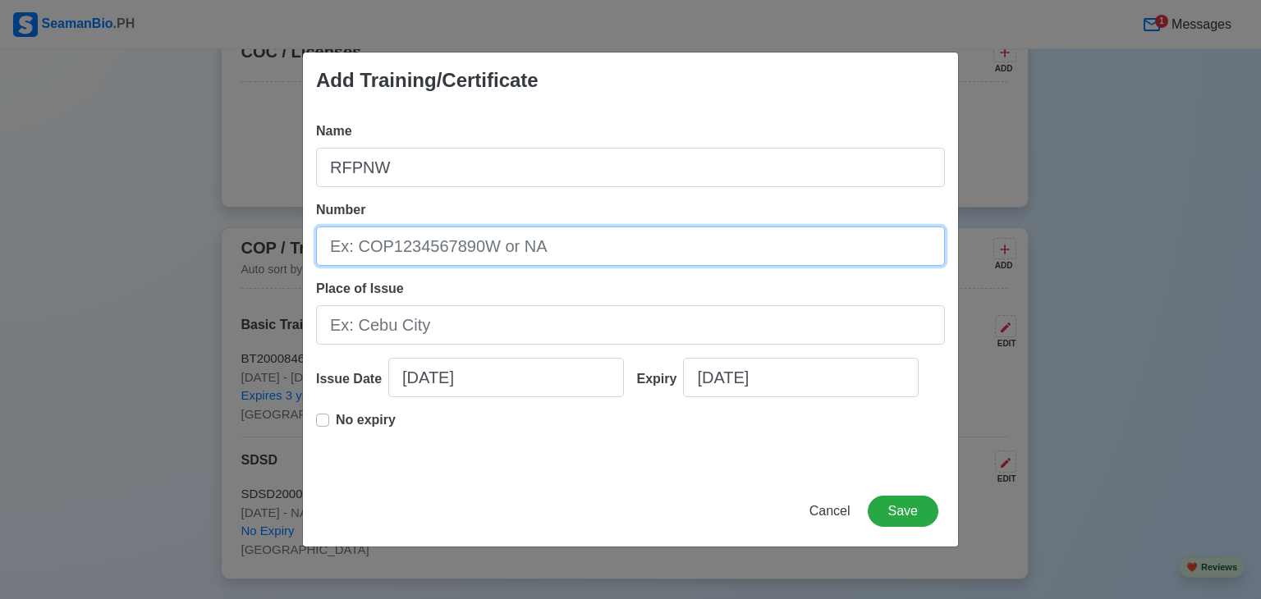
click at [416, 234] on input "Number" at bounding box center [630, 246] width 629 height 39
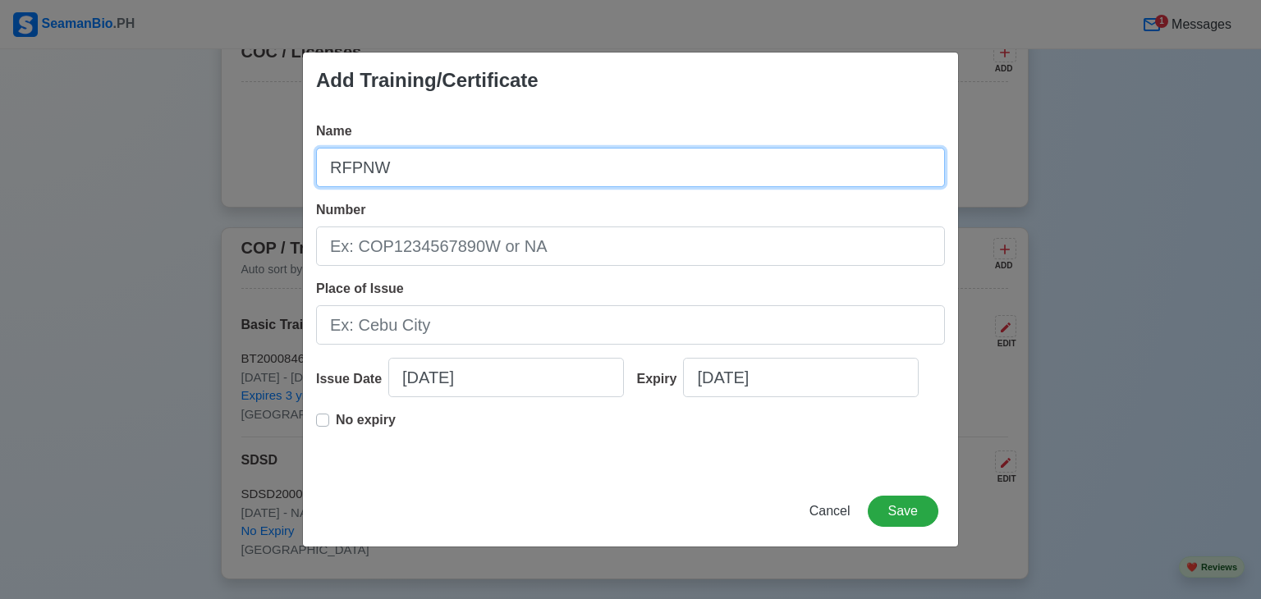
click at [355, 172] on input "RFPNW" at bounding box center [630, 167] width 629 height 39
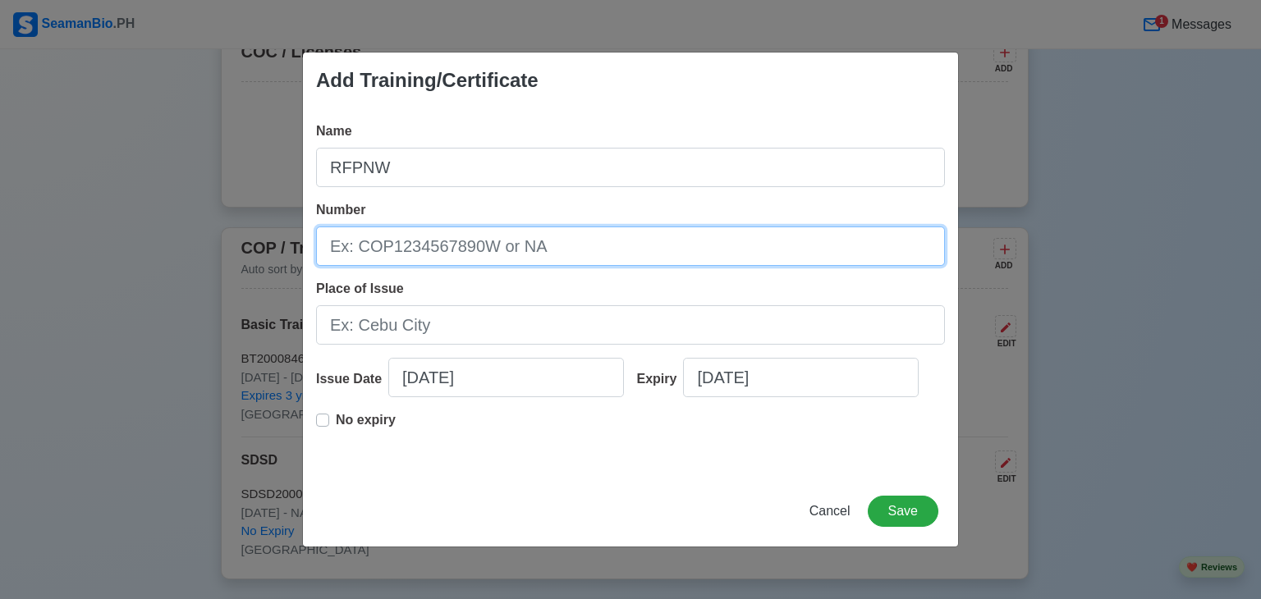
click at [372, 237] on input "Number" at bounding box center [630, 246] width 629 height 39
paste input "RFPNW"
type input "RFPNW200007586025"
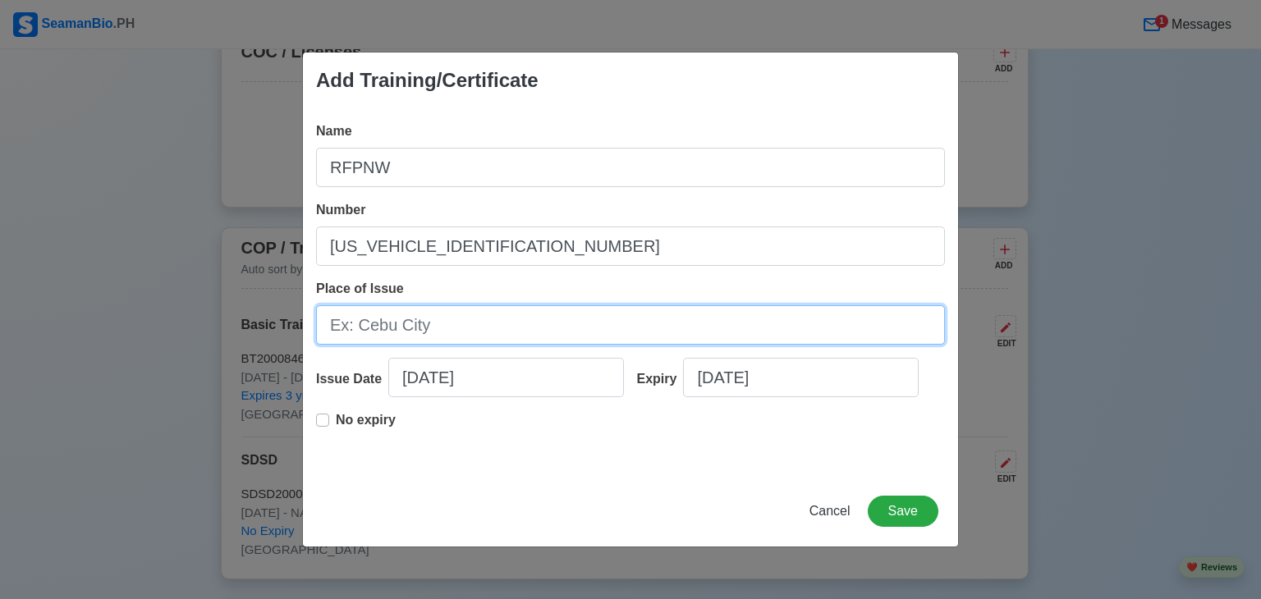
click at [392, 312] on input "Place of Issue" at bounding box center [630, 324] width 629 height 39
type input "Manila"
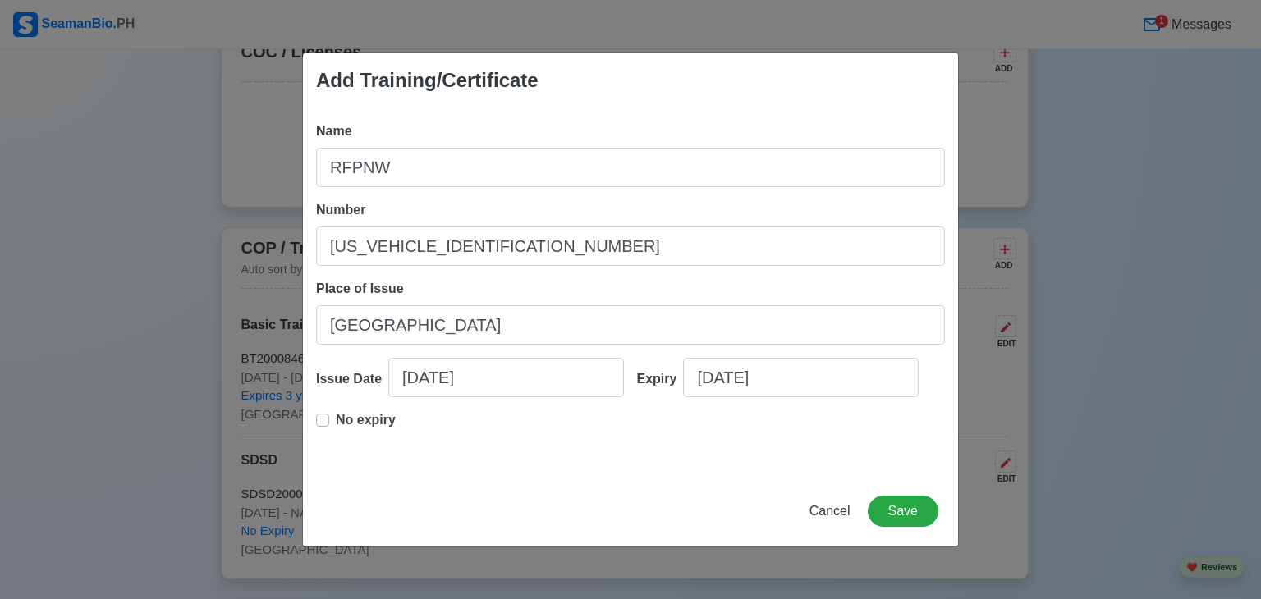
click at [336, 425] on label "No expiry" at bounding box center [366, 427] width 60 height 33
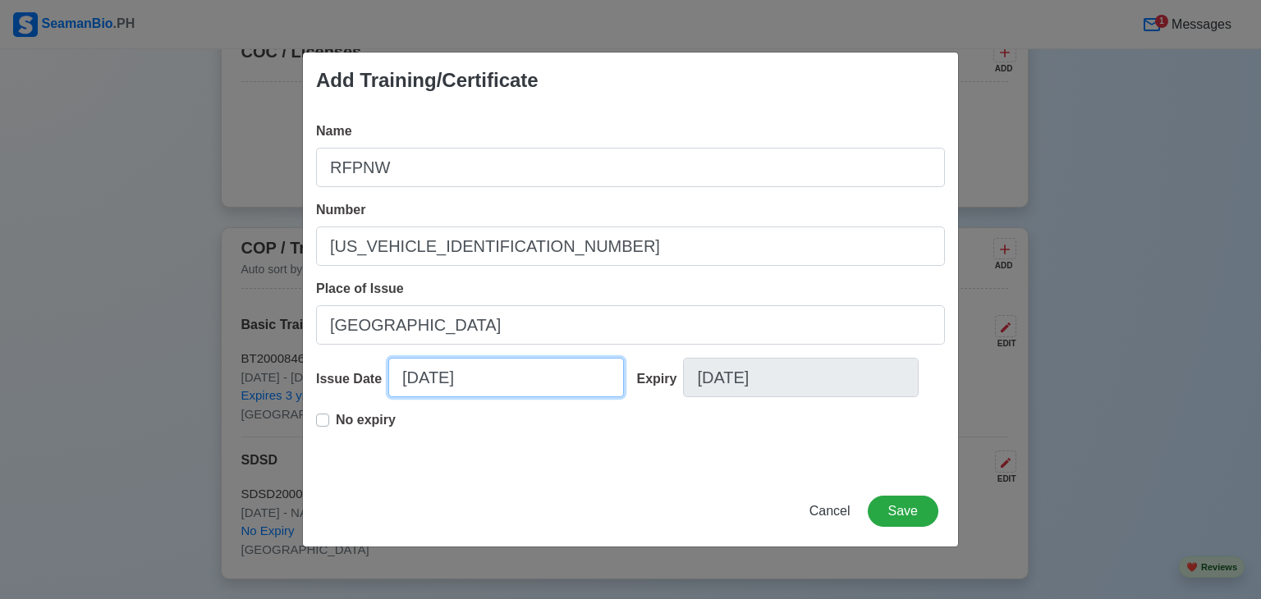
click at [417, 380] on input "09/25/2025" at bounding box center [506, 377] width 236 height 39
select select "****"
select select "*********"
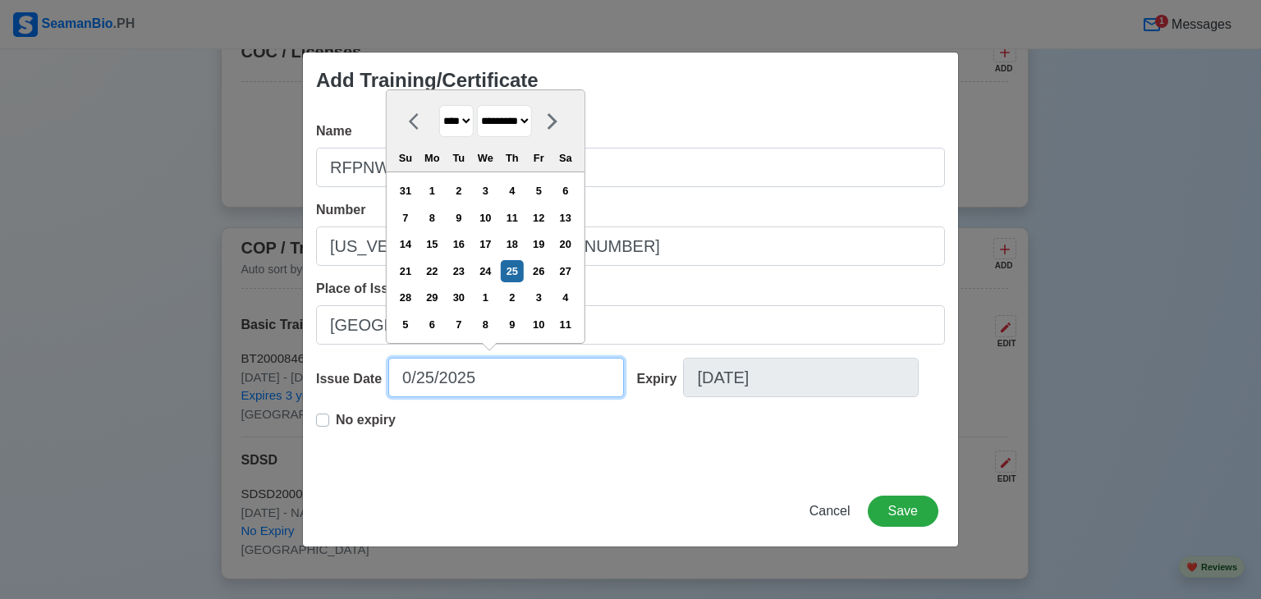
type input "06/25/2025"
select select "****"
click at [438, 377] on input "06/25/2025" at bounding box center [506, 377] width 236 height 39
type input "06/26/2025"
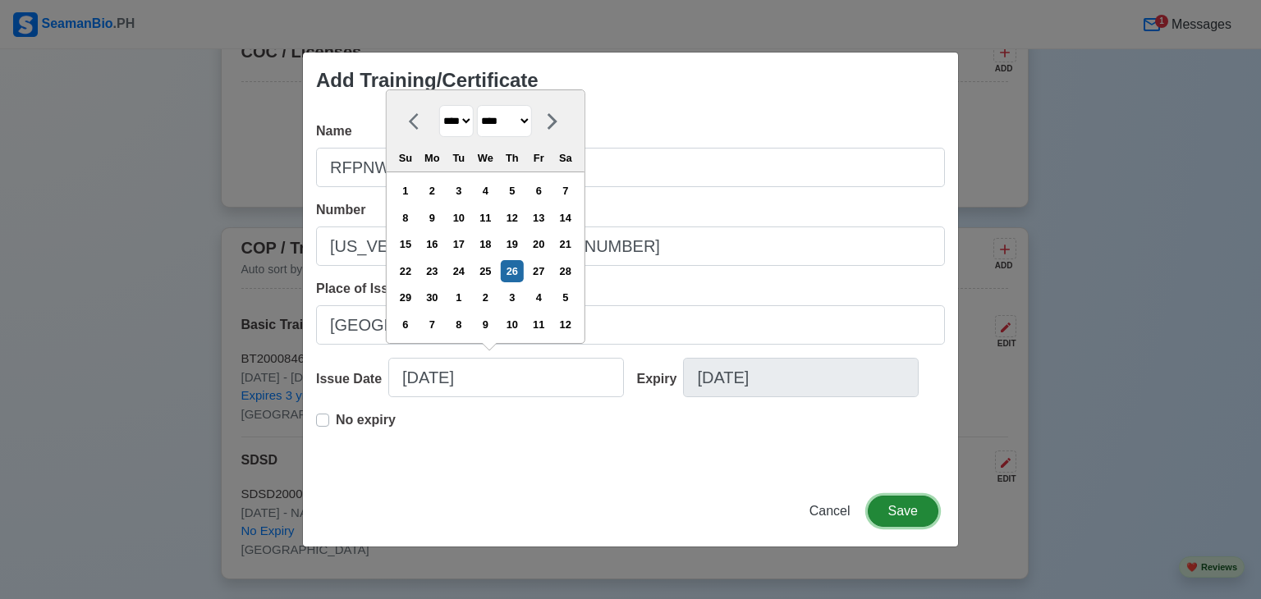
click at [886, 515] on button "Save" at bounding box center [903, 511] width 71 height 31
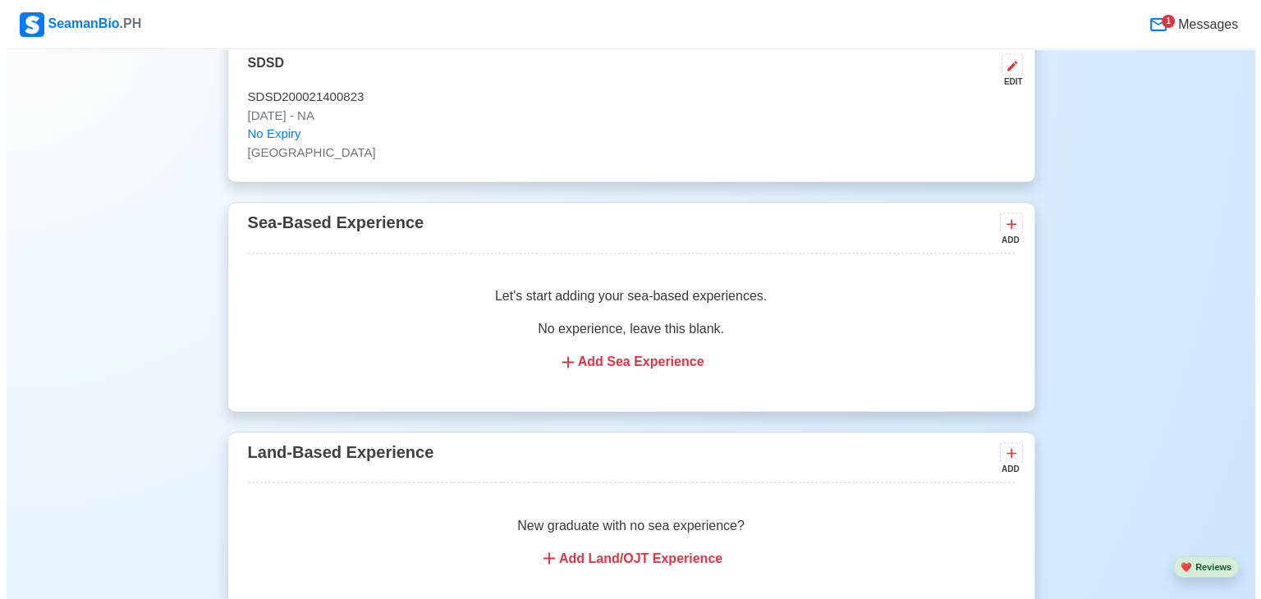
scroll to position [2650, 0]
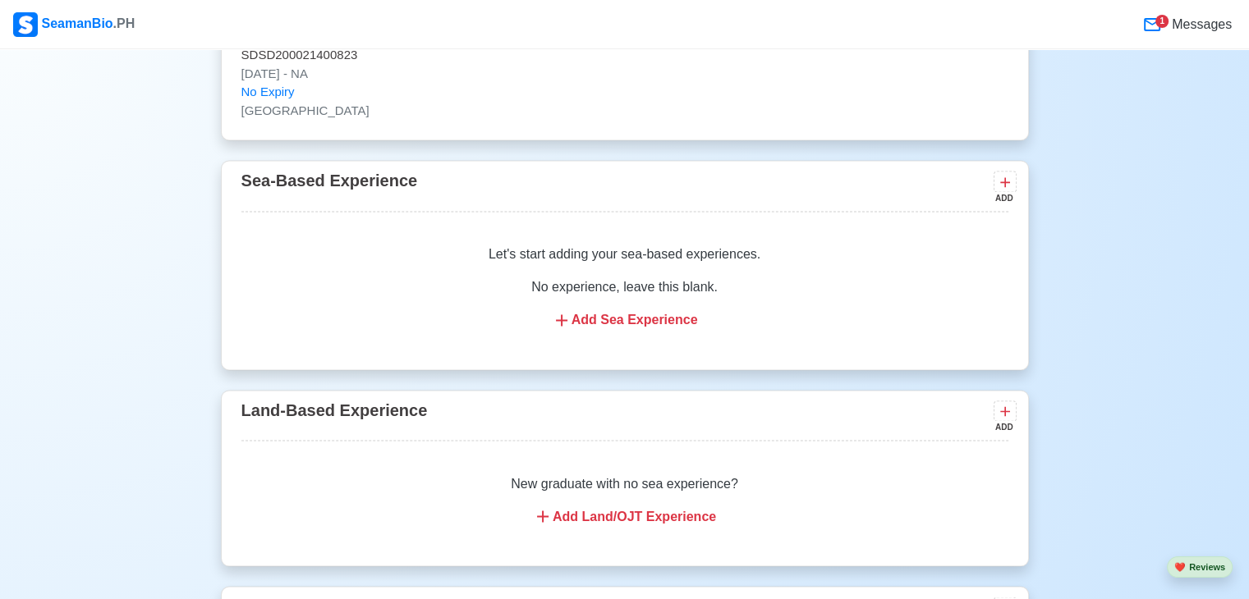
click at [620, 330] on div "Add Sea Experience" at bounding box center [625, 320] width 728 height 20
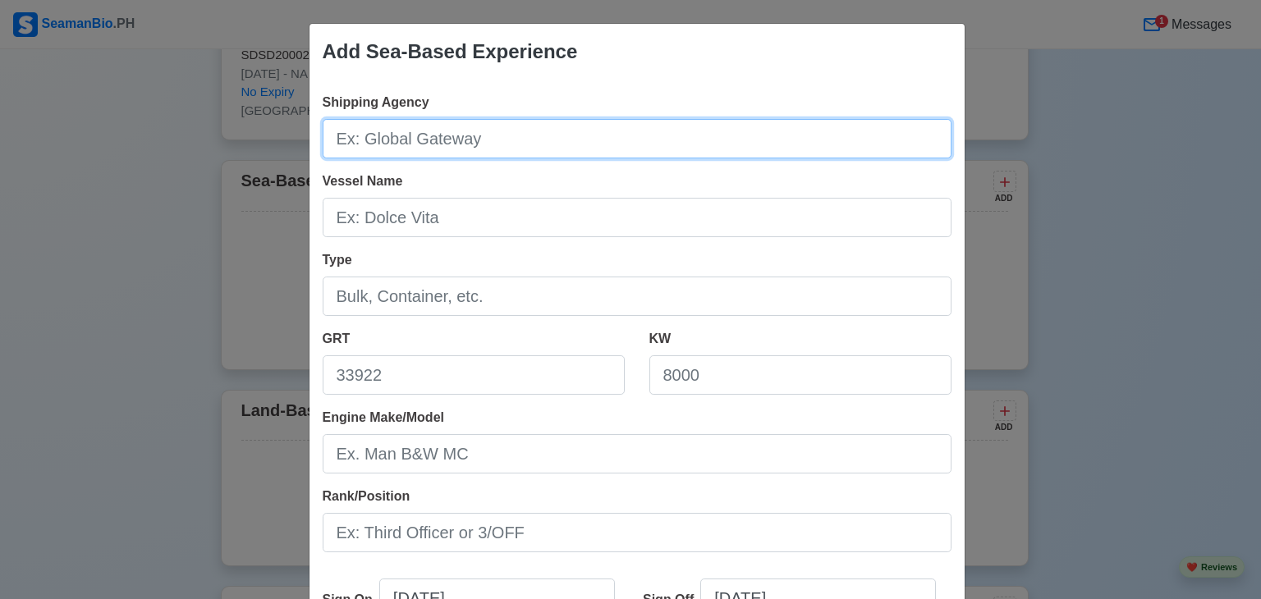
click at [397, 131] on input "Shipping Agency" at bounding box center [637, 138] width 629 height 39
type input "ALESON SHIPPING LINES INC"
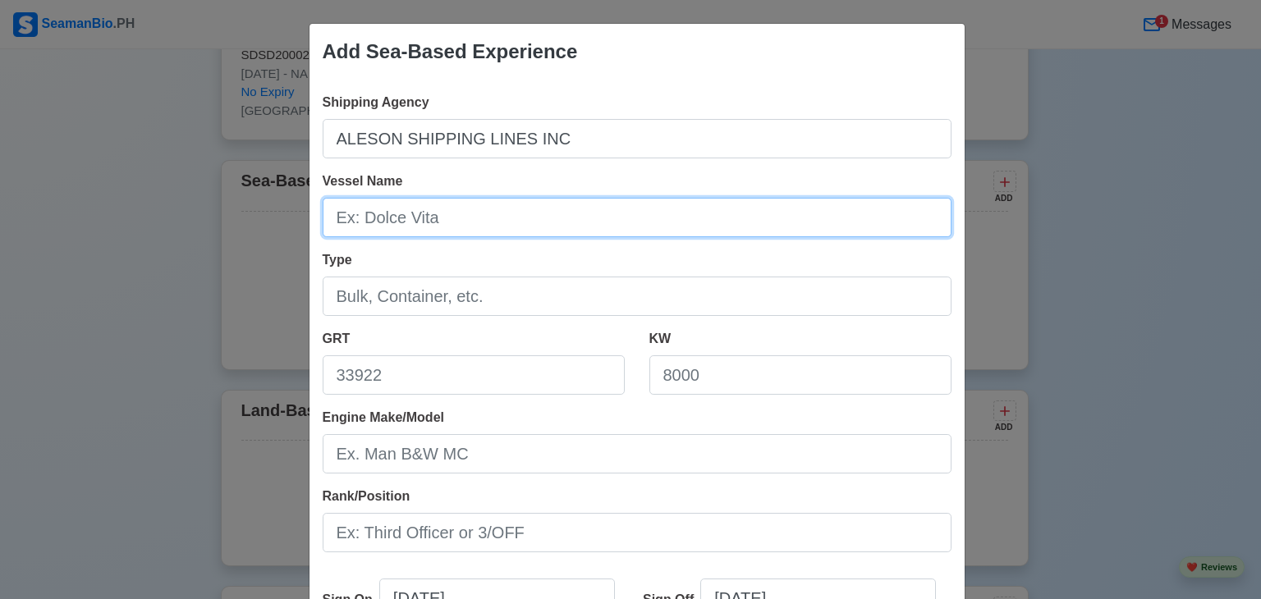
click at [452, 204] on input "Vessel Name" at bounding box center [637, 217] width 629 height 39
type input "MV ANTONIA 1"
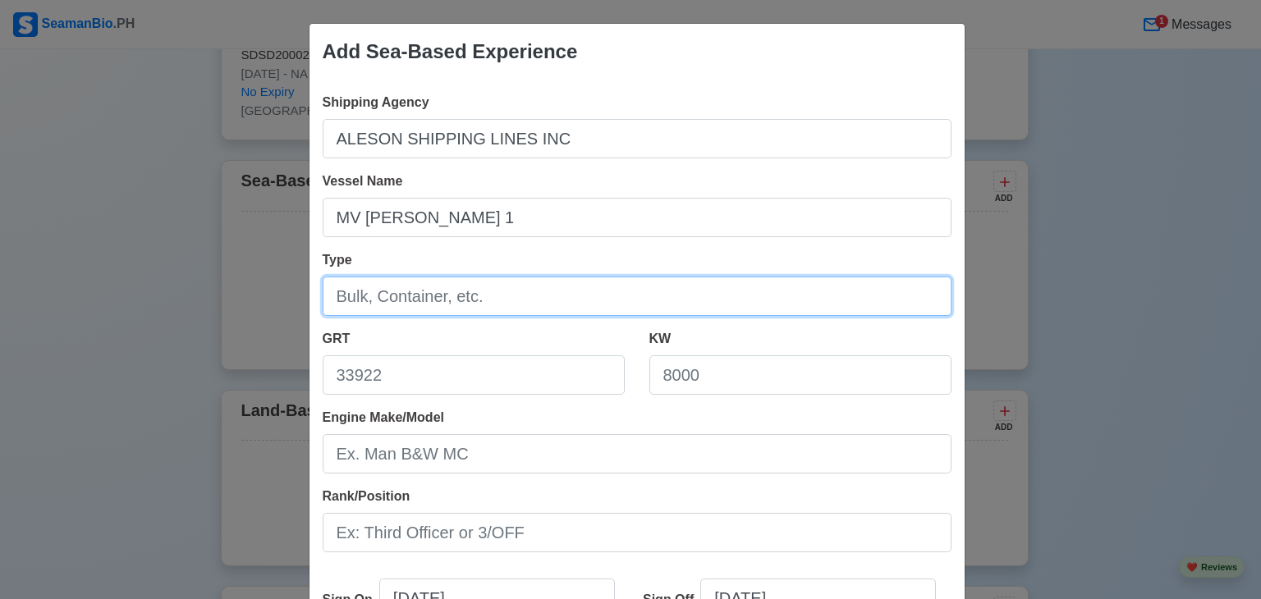
click at [389, 291] on input "Type" at bounding box center [637, 296] width 629 height 39
type input "PASSENGER RORO/CARGO"
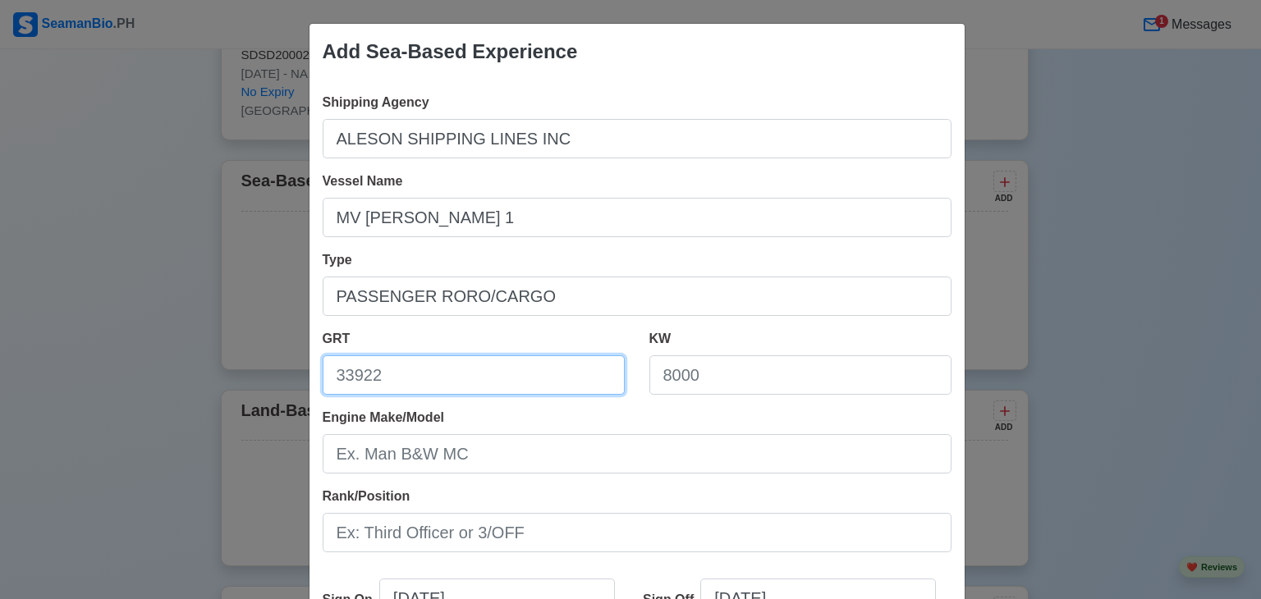
click at [393, 382] on input "GRT" at bounding box center [474, 375] width 302 height 39
type input "3,471"
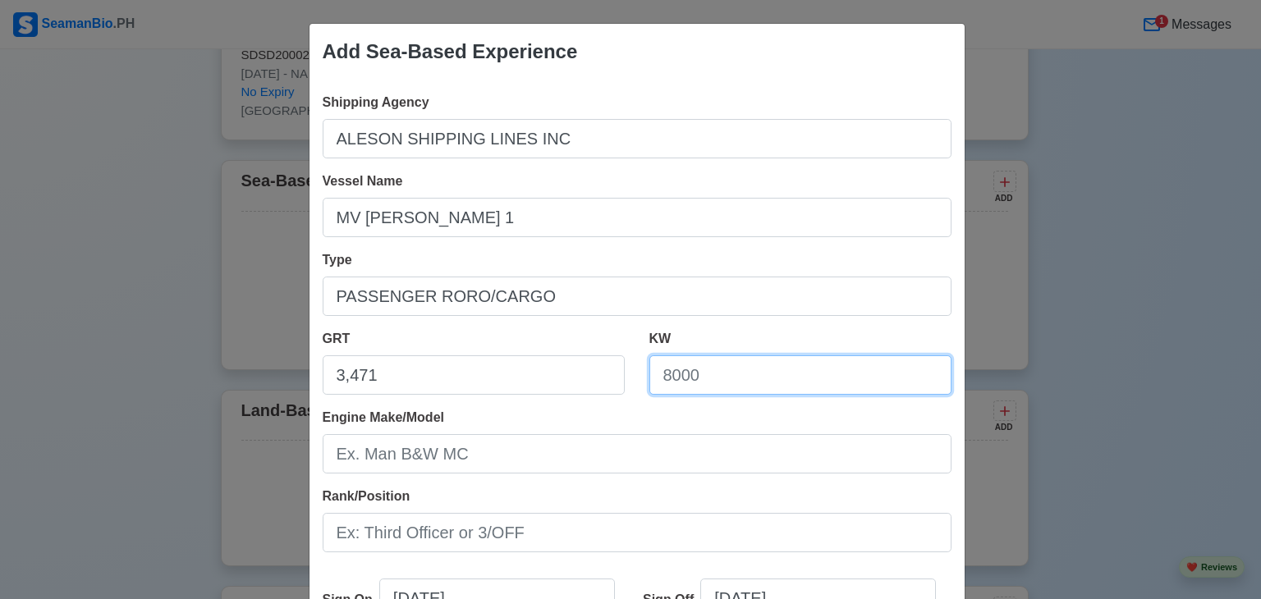
click at [723, 389] on input "KW" at bounding box center [801, 375] width 302 height 39
type input "2981.85"
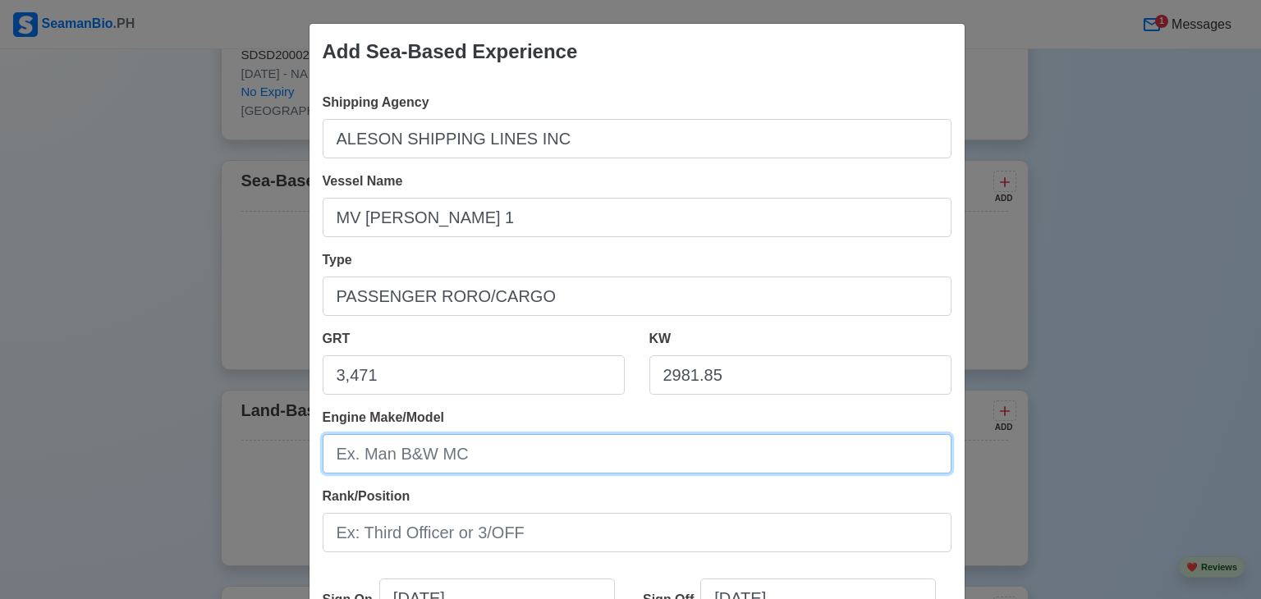
click at [382, 451] on input "Engine Make/Model" at bounding box center [637, 453] width 629 height 39
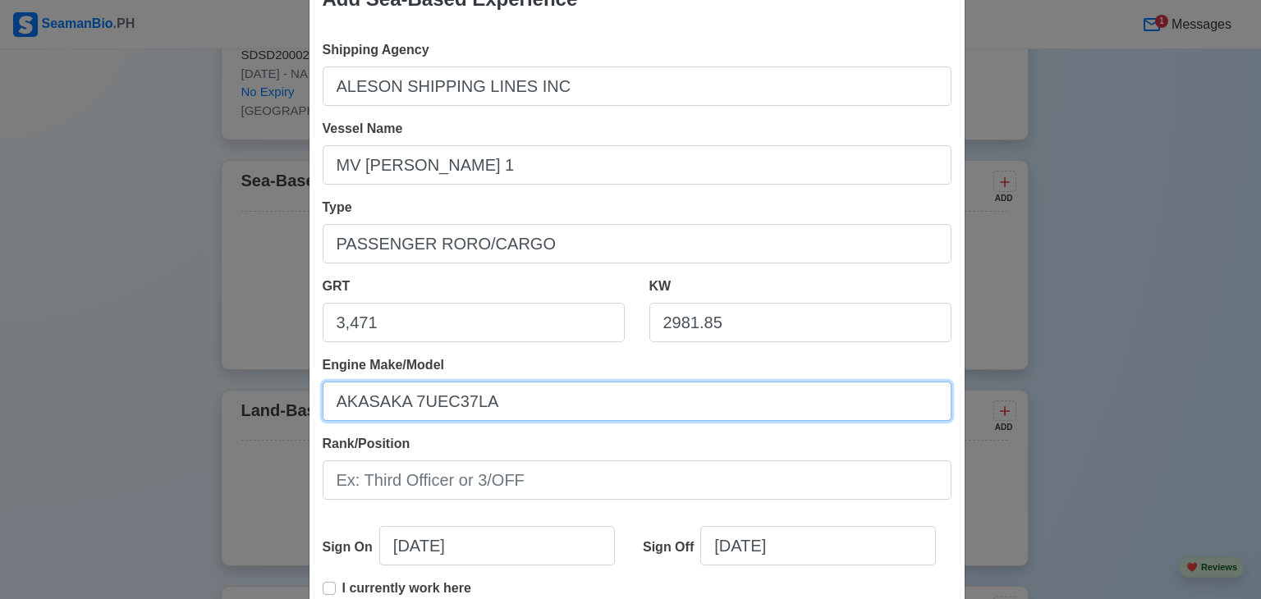
scroll to position [82, 0]
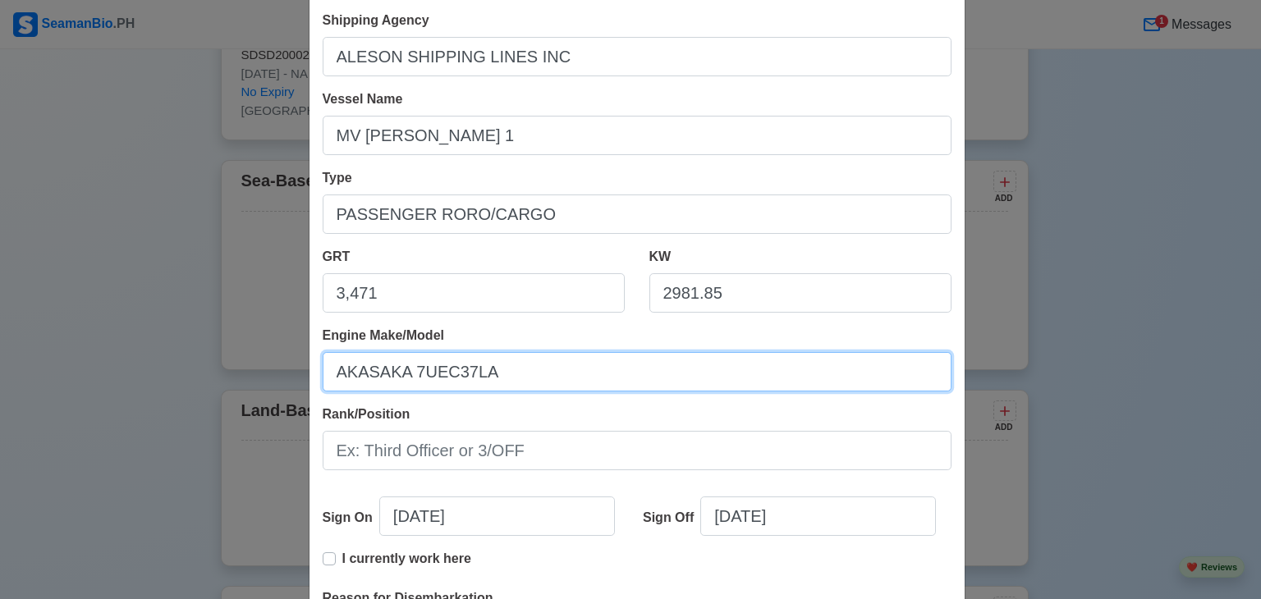
type input "AKASAKA 7UEC37LA"
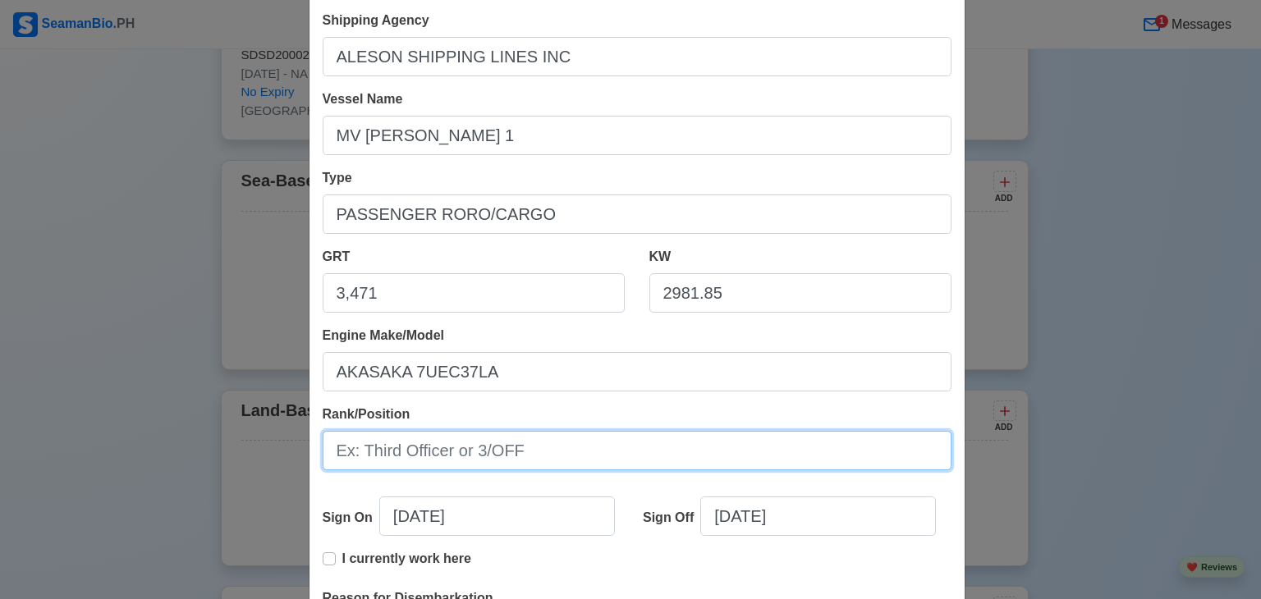
click at [397, 452] on input "Rank/Position" at bounding box center [637, 450] width 629 height 39
type input "DECK CADET"
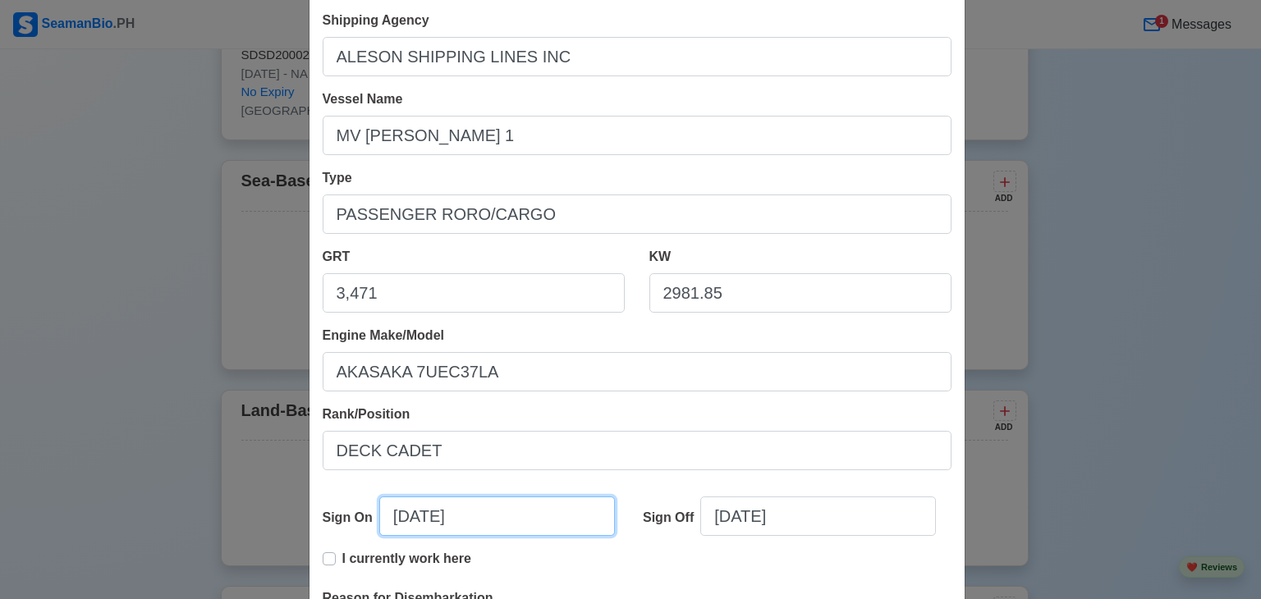
click at [405, 517] on input "09/25/2025" at bounding box center [497, 516] width 236 height 39
select select "****"
select select "*********"
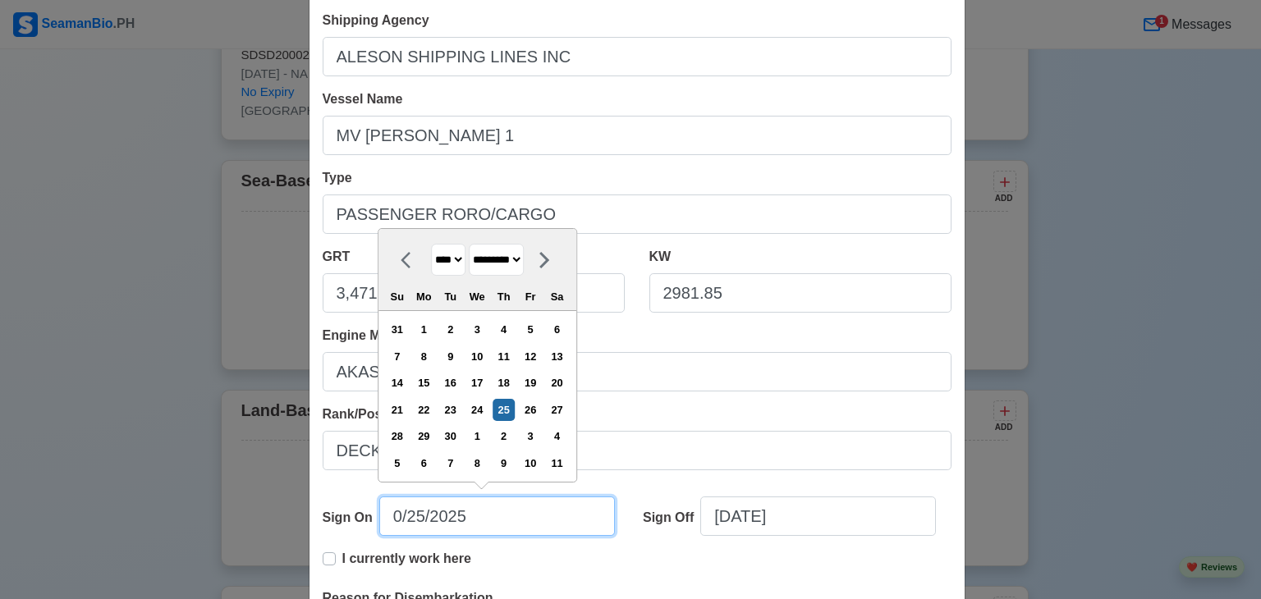
type input "04/25/2025"
select select "*****"
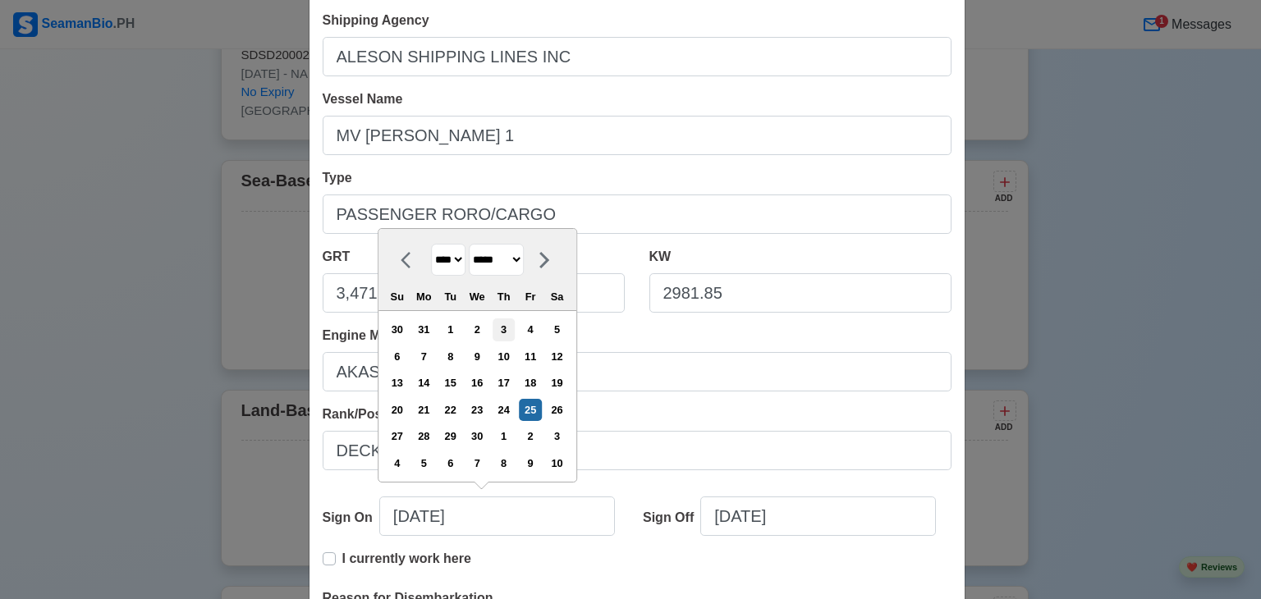
click at [515, 339] on div "3" at bounding box center [504, 330] width 22 height 22
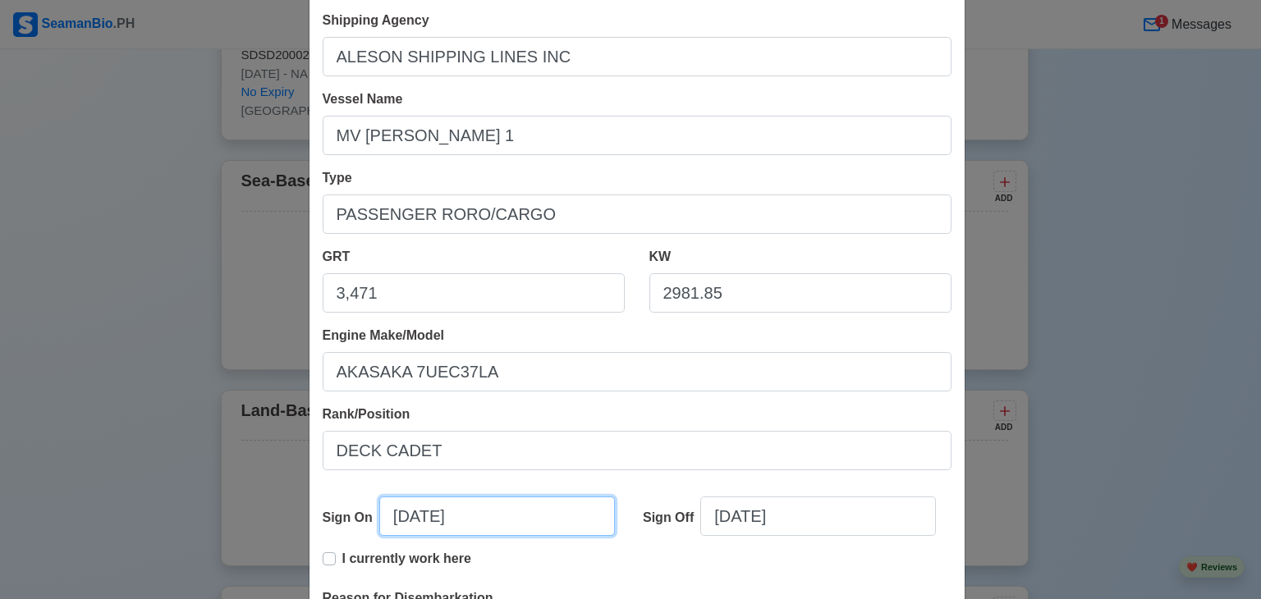
type input "04/03/2024"
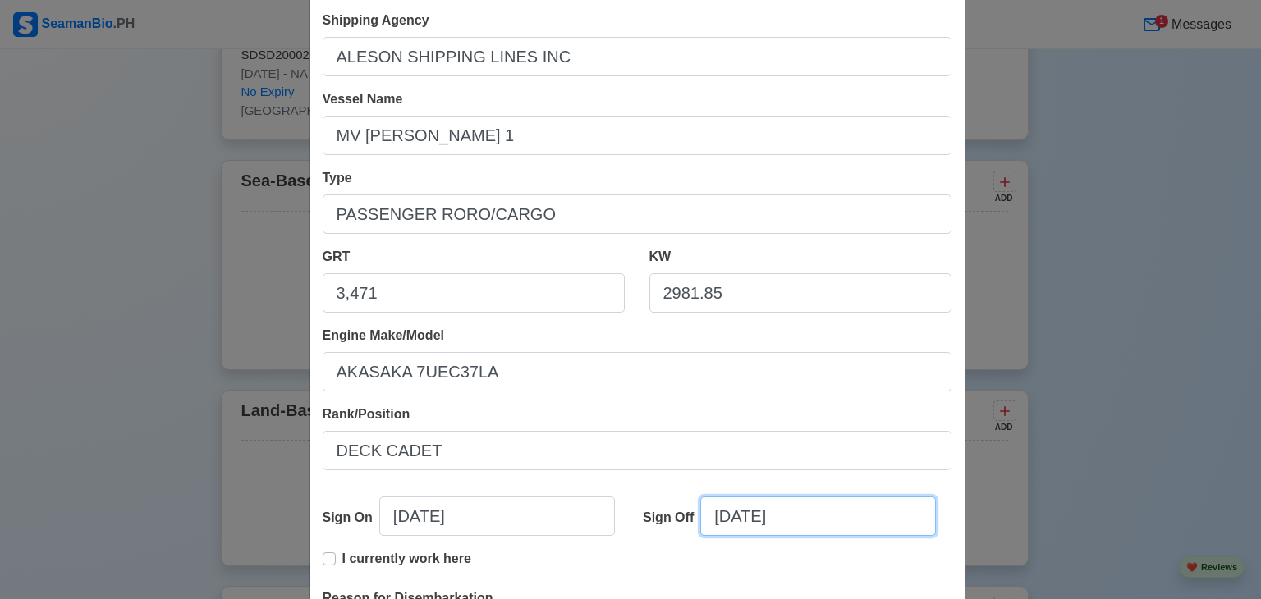
click at [727, 517] on input "09/25/2025" at bounding box center [818, 516] width 236 height 39
select select "****"
select select "*********"
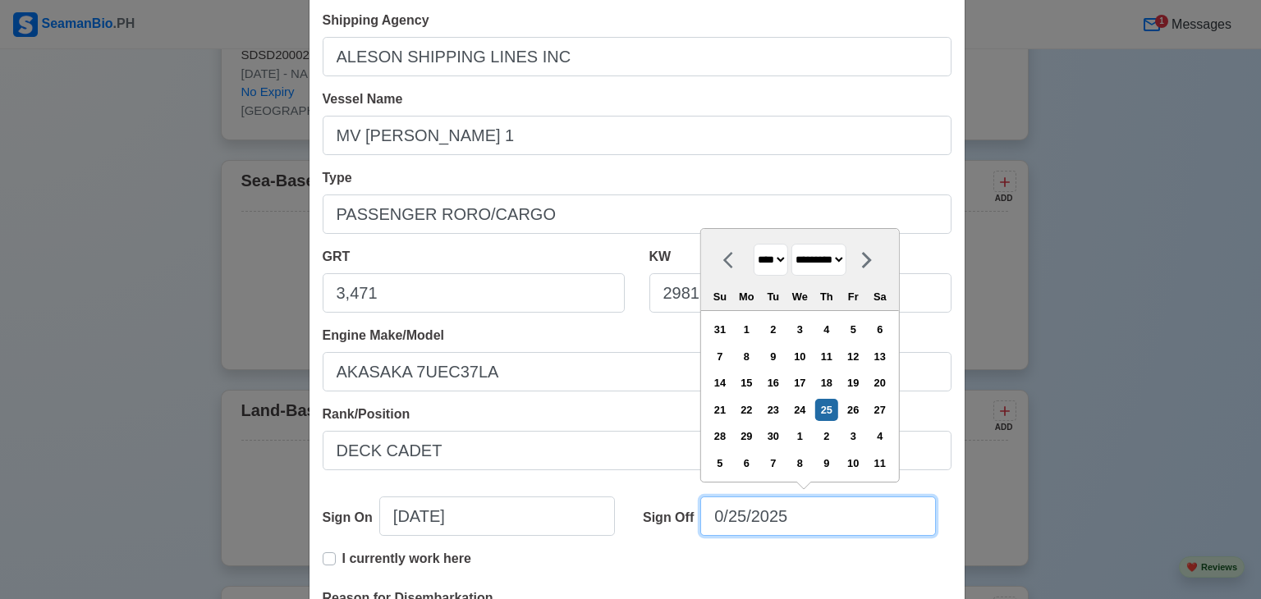
type input "04/25/2025"
select select "*****"
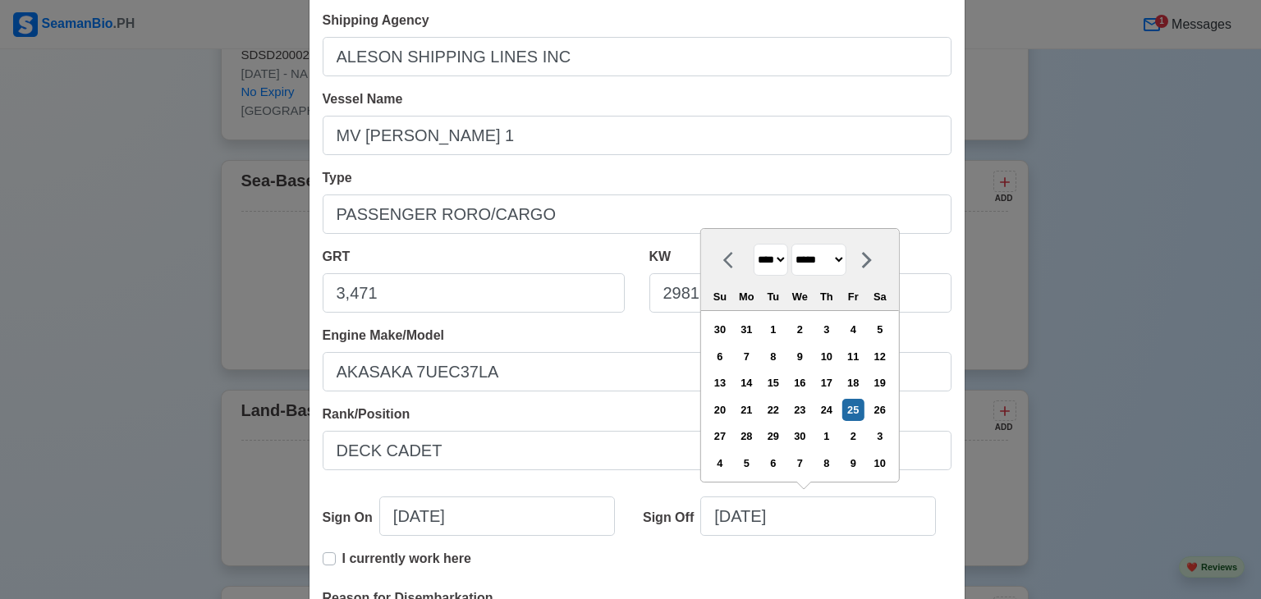
click at [811, 353] on div "9" at bounding box center [800, 357] width 22 height 22
type input "04/09/2025"
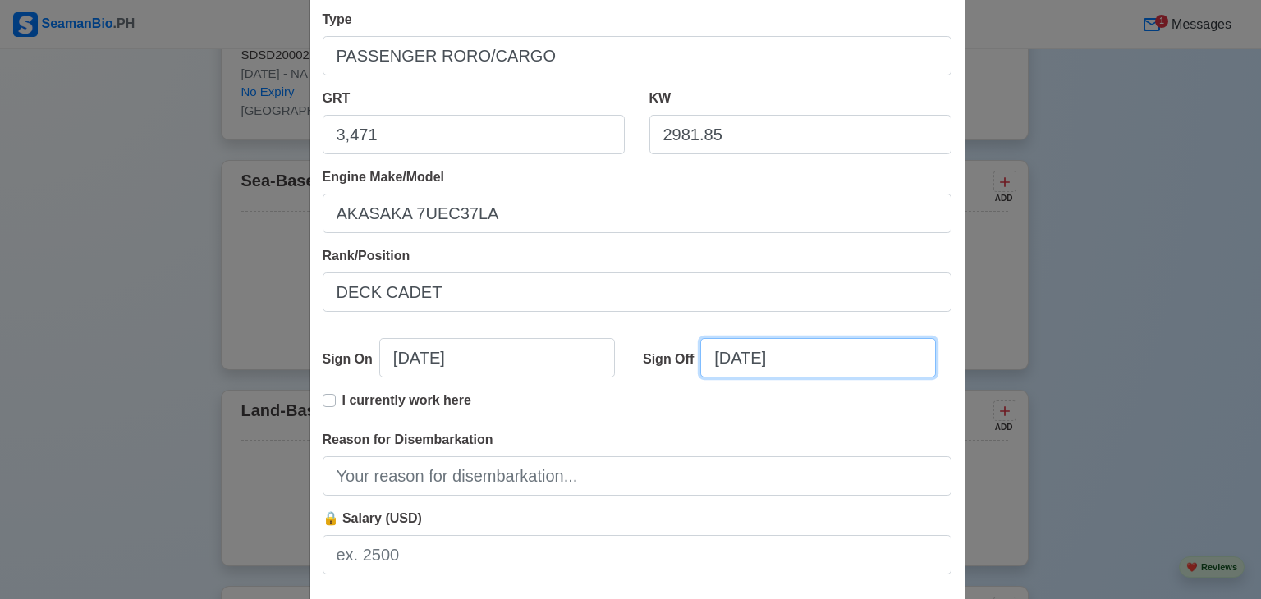
scroll to position [328, 0]
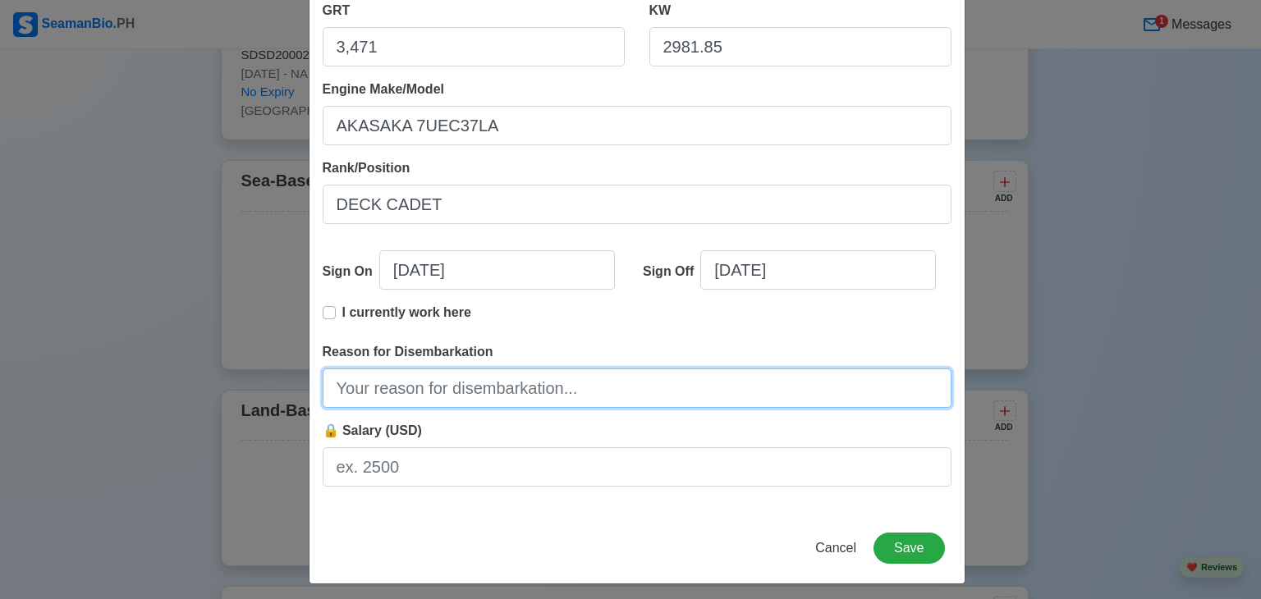
click at [398, 388] on input "Reason for Disembarkation" at bounding box center [637, 388] width 629 height 39
type input "FINISH APPRENTICE"
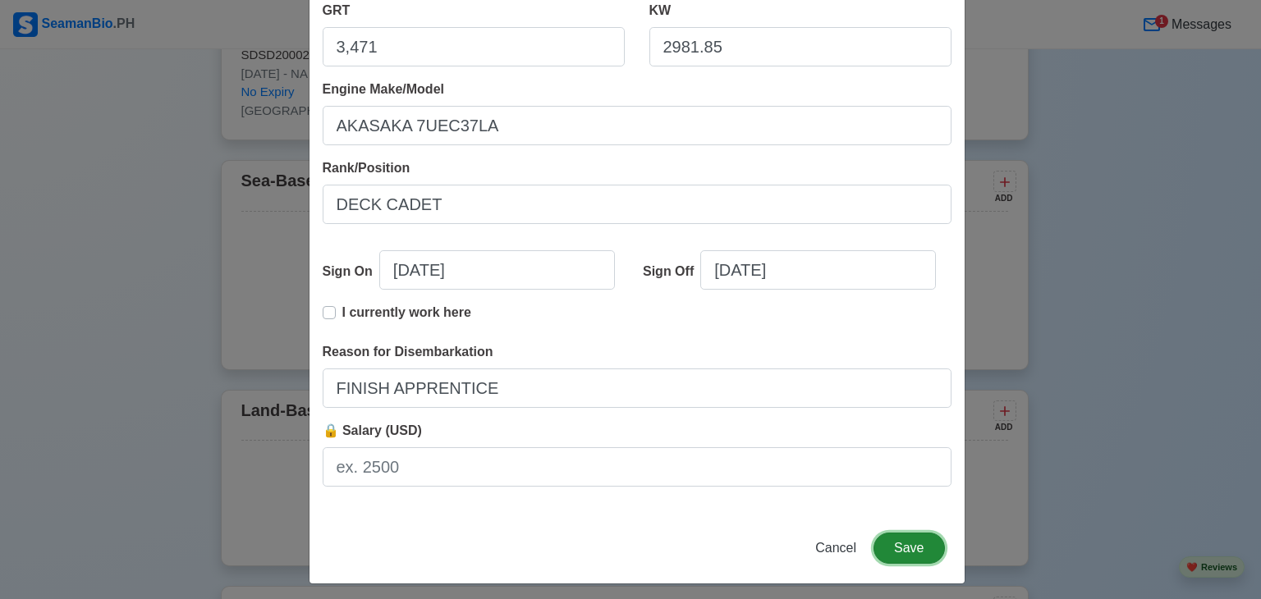
click at [898, 544] on button "Save" at bounding box center [909, 548] width 71 height 31
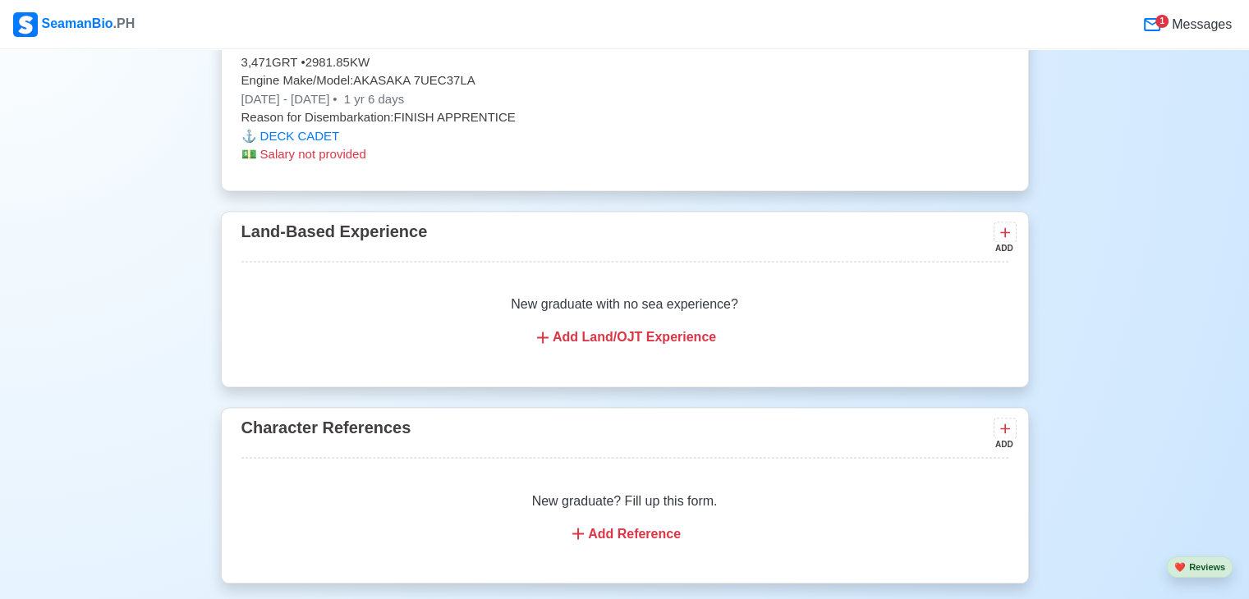
scroll to position [2836, 0]
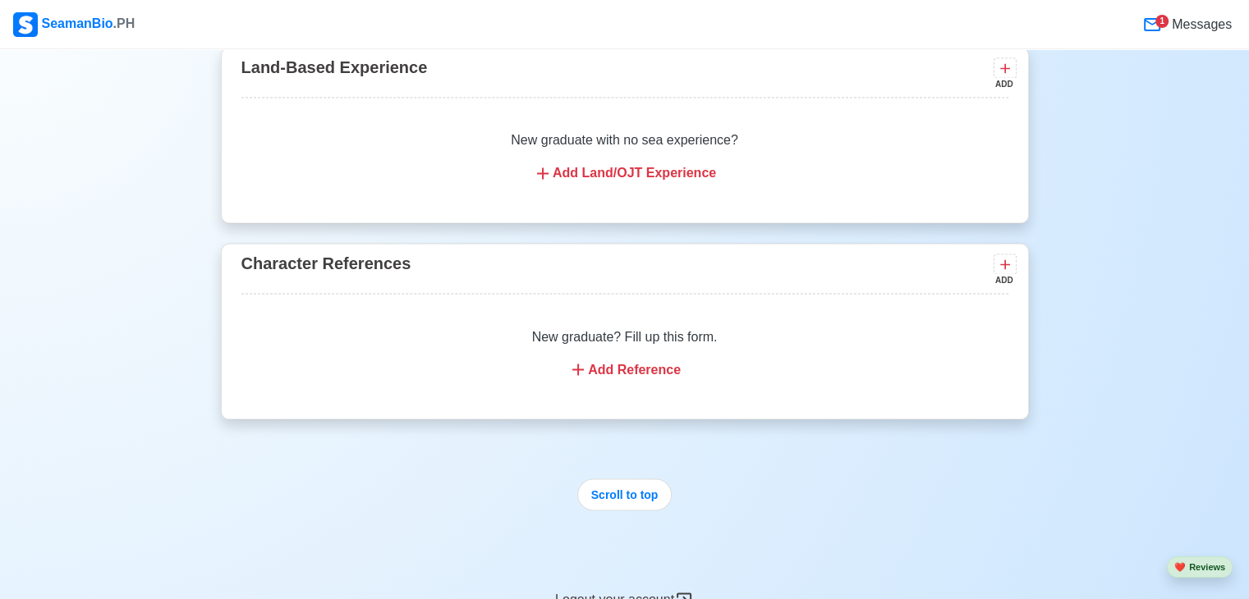
click at [602, 379] on div "Add Reference" at bounding box center [625, 370] width 728 height 20
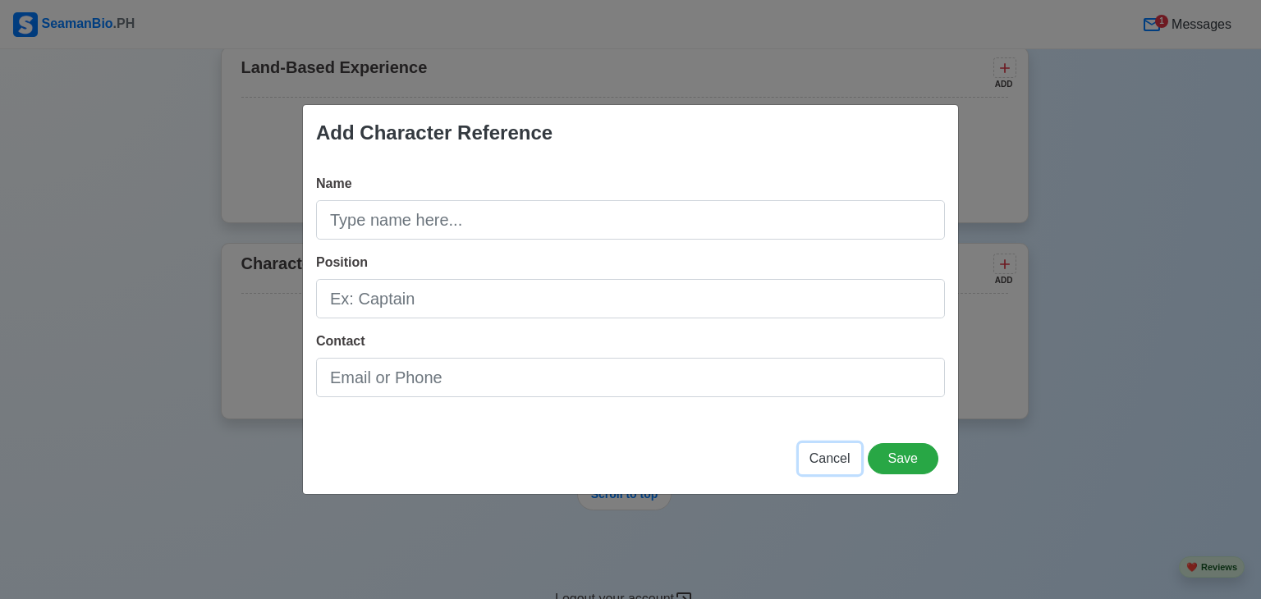
click at [823, 461] on span "Cancel" at bounding box center [830, 459] width 41 height 14
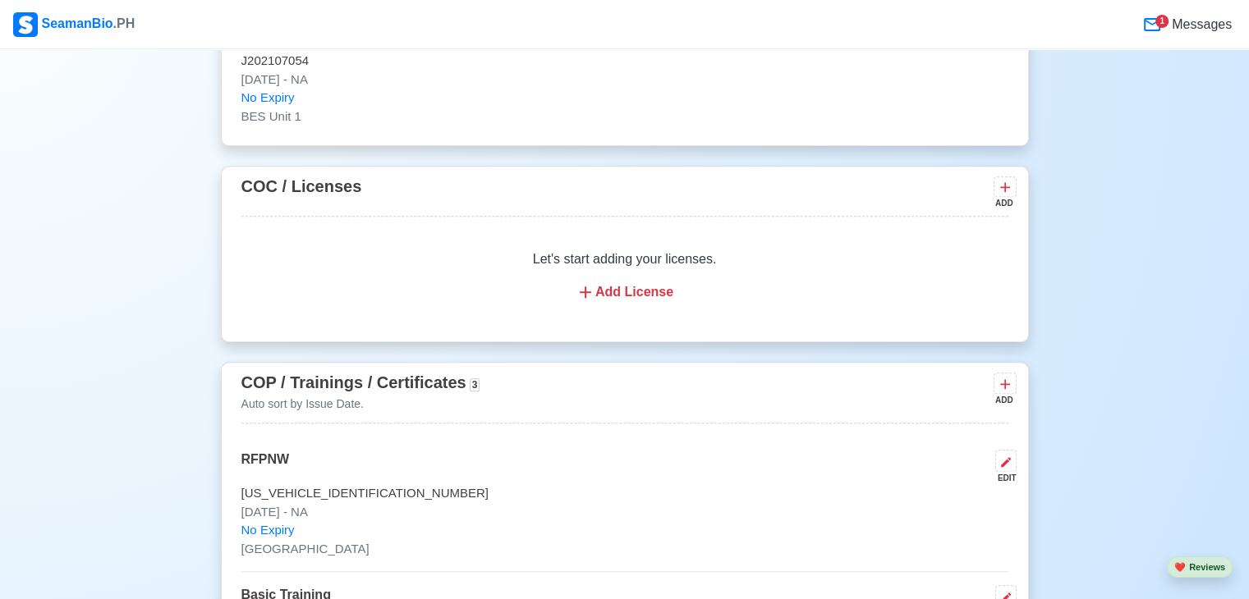
scroll to position [1687, 0]
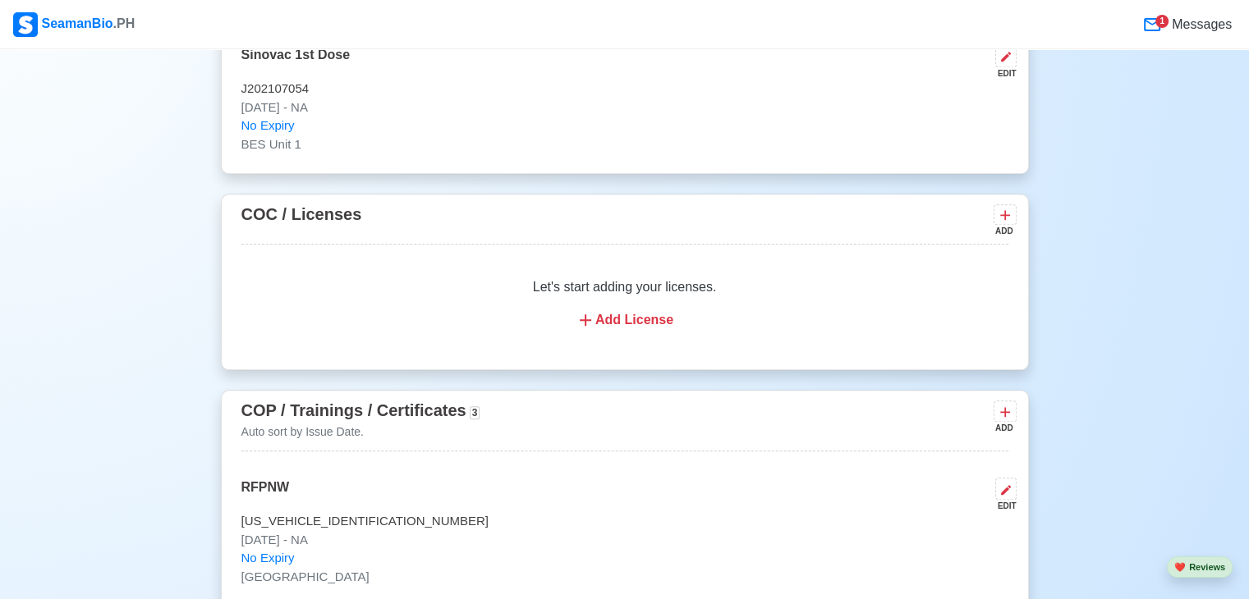
click at [621, 330] on div "Add License" at bounding box center [625, 320] width 728 height 20
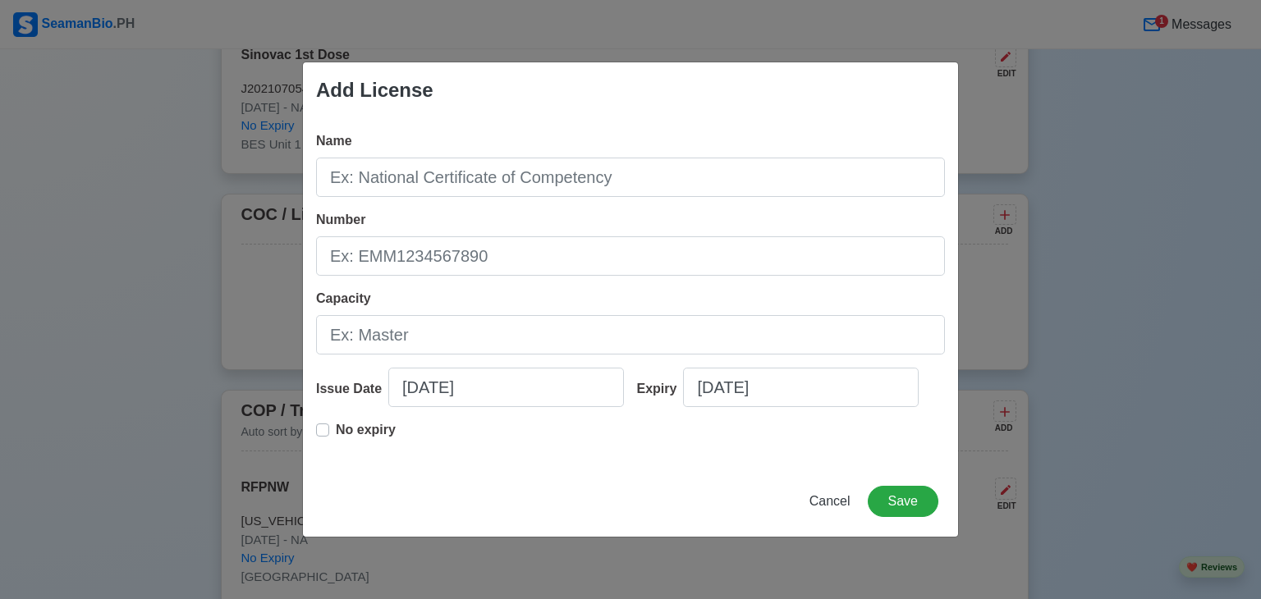
click at [443, 559] on div "Add License Name Number Capacity Issue Date 09/25/2025 Expiry 09/25/2025 No exp…" at bounding box center [630, 299] width 1261 height 599
click at [838, 506] on span "Cancel" at bounding box center [830, 501] width 41 height 14
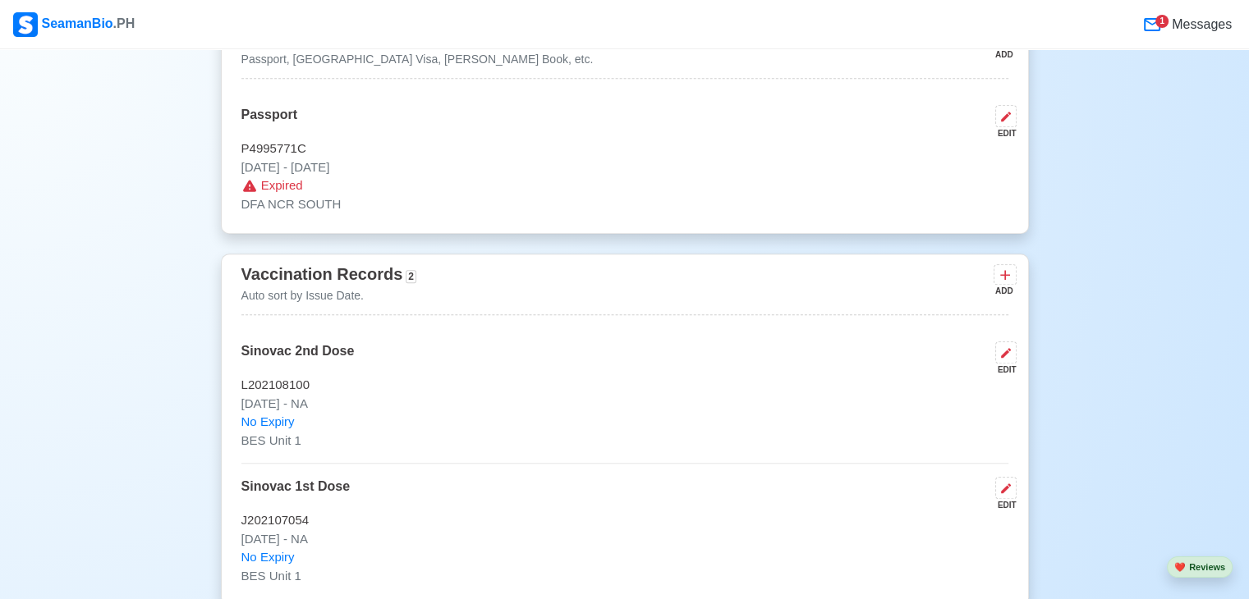
scroll to position [1194, 0]
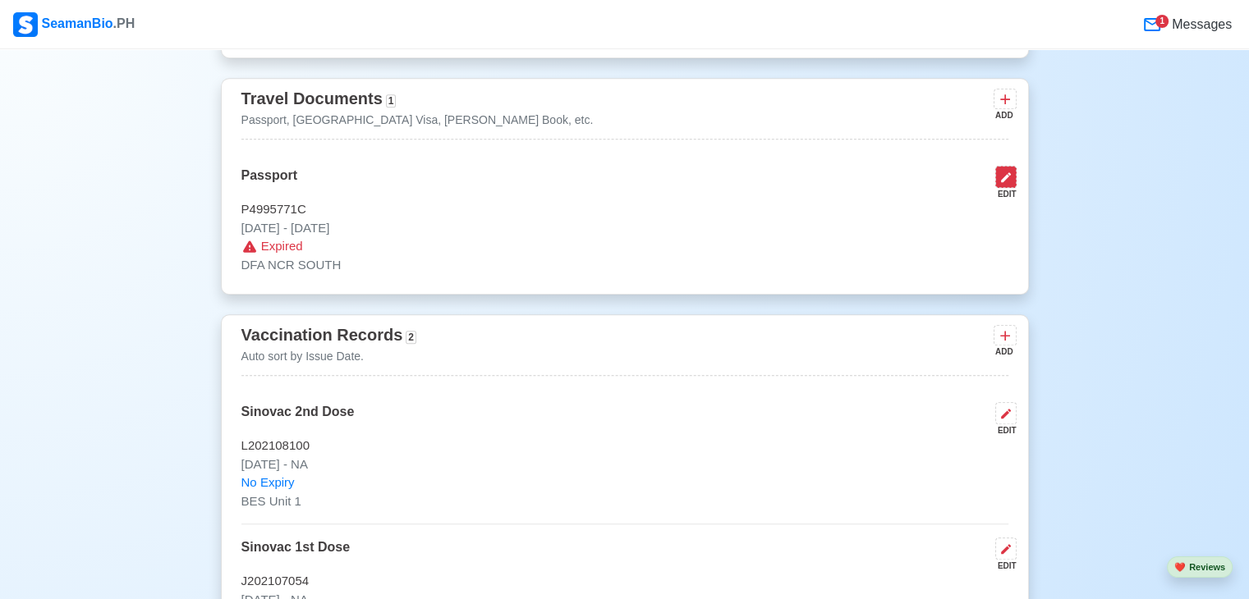
click at [1007, 184] on icon at bounding box center [1005, 177] width 13 height 13
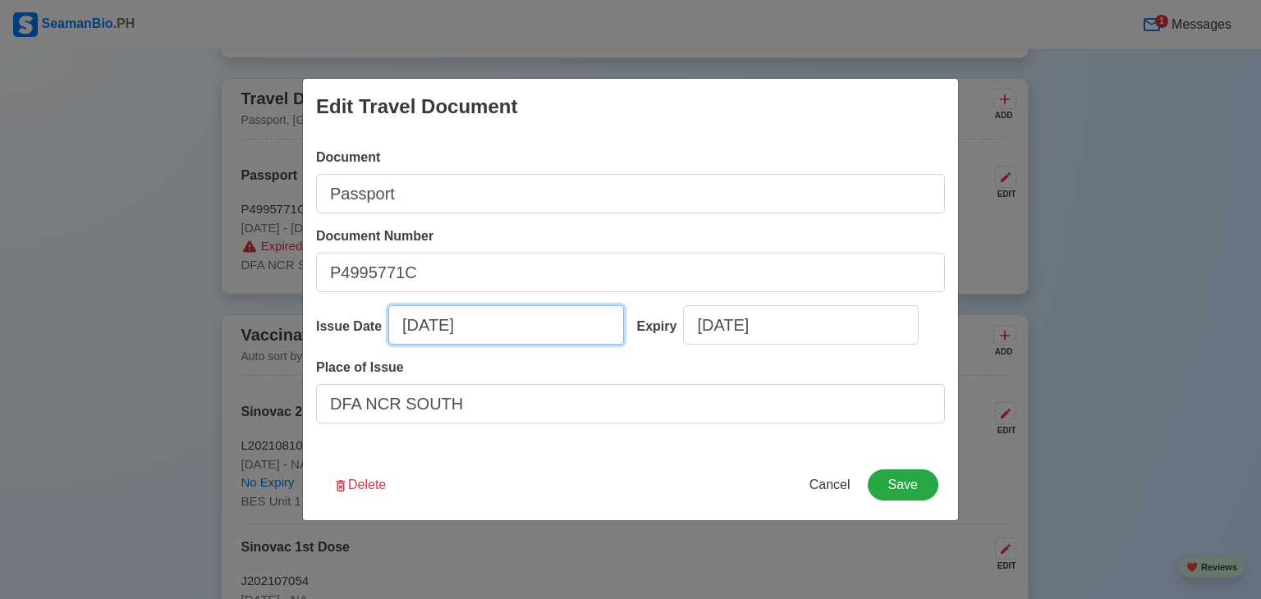
click at [416, 328] on input "09/25/2025" at bounding box center [506, 324] width 236 height 39
select select "****"
select select "*********"
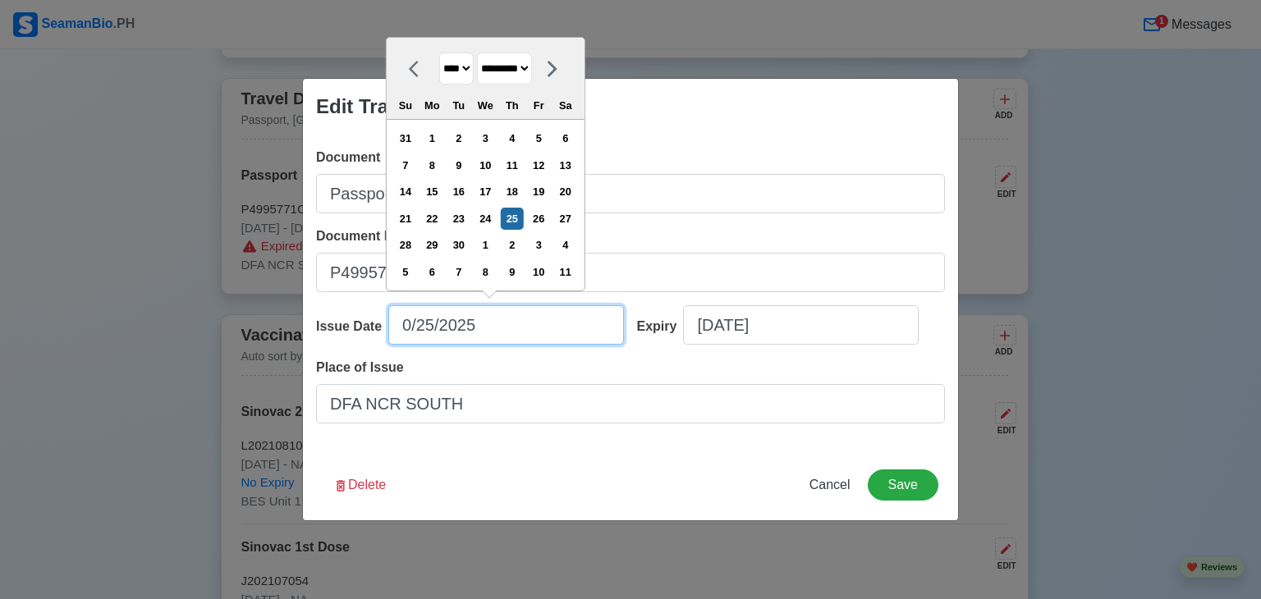
type input "08/25/2025"
select select "******"
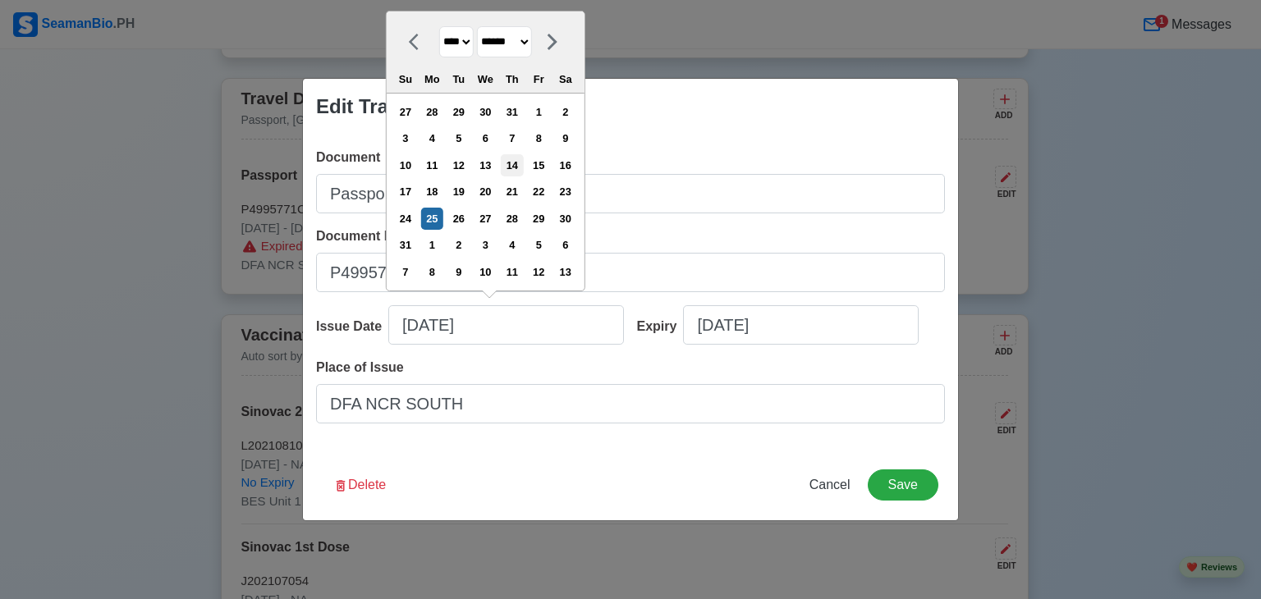
click at [520, 162] on div "14" at bounding box center [512, 165] width 22 height 22
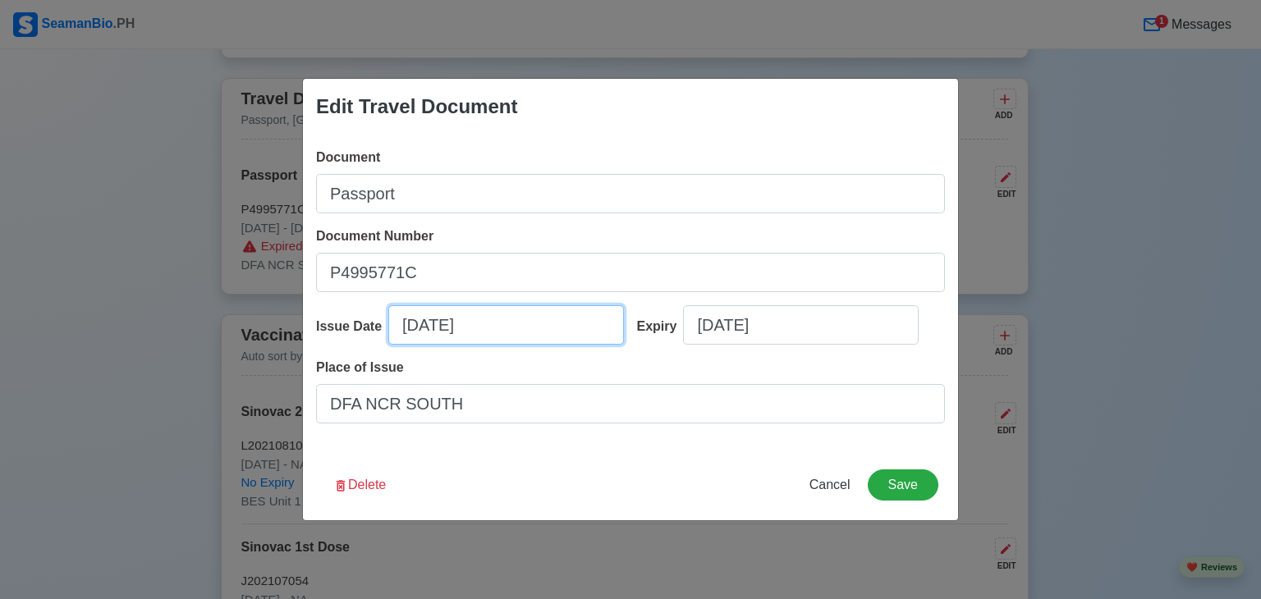
type input "08/14/2023"
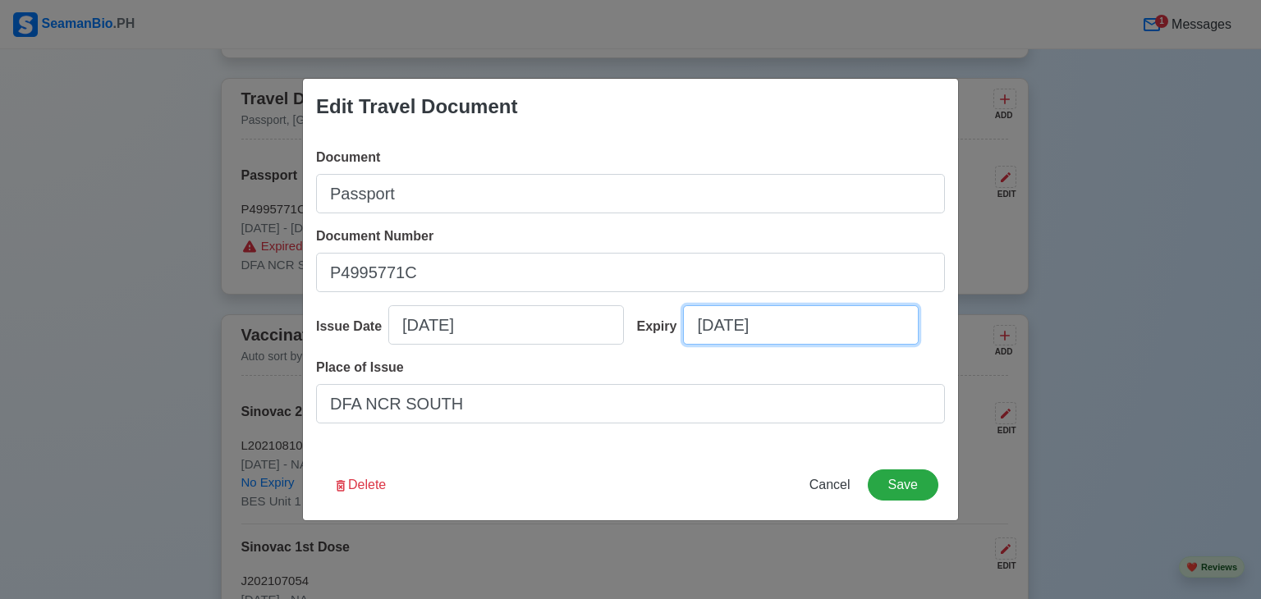
select select "****"
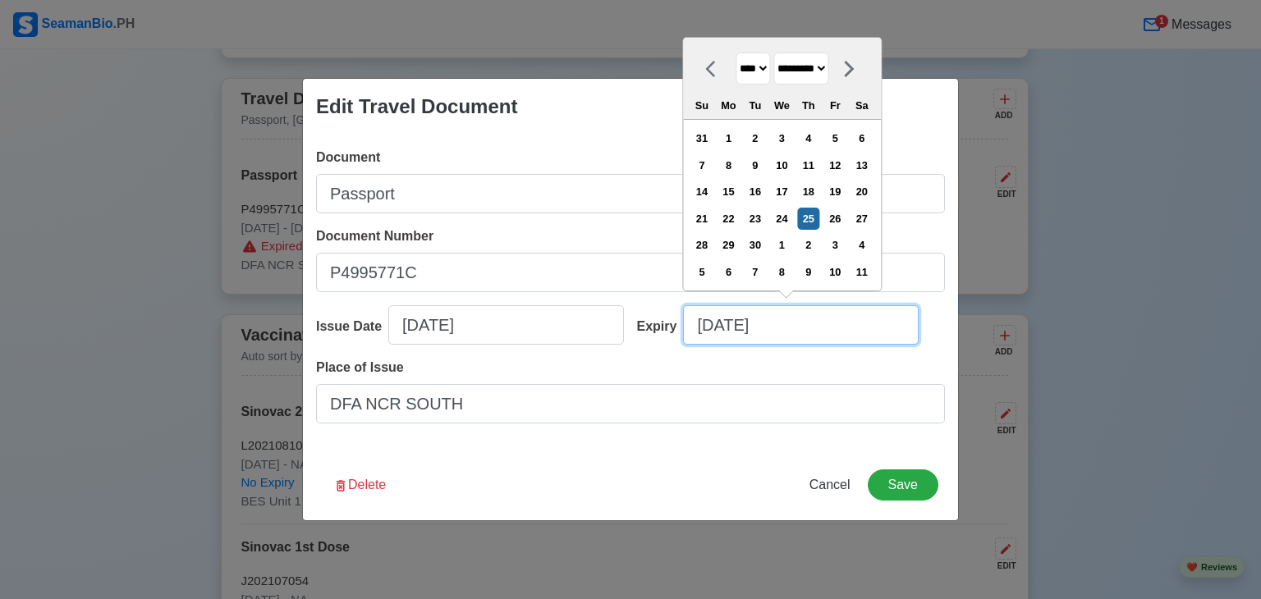
click at [711, 328] on input "09/25/2025" at bounding box center [801, 324] width 236 height 39
click at [829, 70] on select "******* ******** ***** ***** *** **** **** ****** ********* ******* ******** **…" at bounding box center [801, 69] width 55 height 32
select select "******"
click at [779, 53] on select "******* ******** ***** ***** *** **** **** ****** ********* ******* ******** **…" at bounding box center [801, 69] width 55 height 32
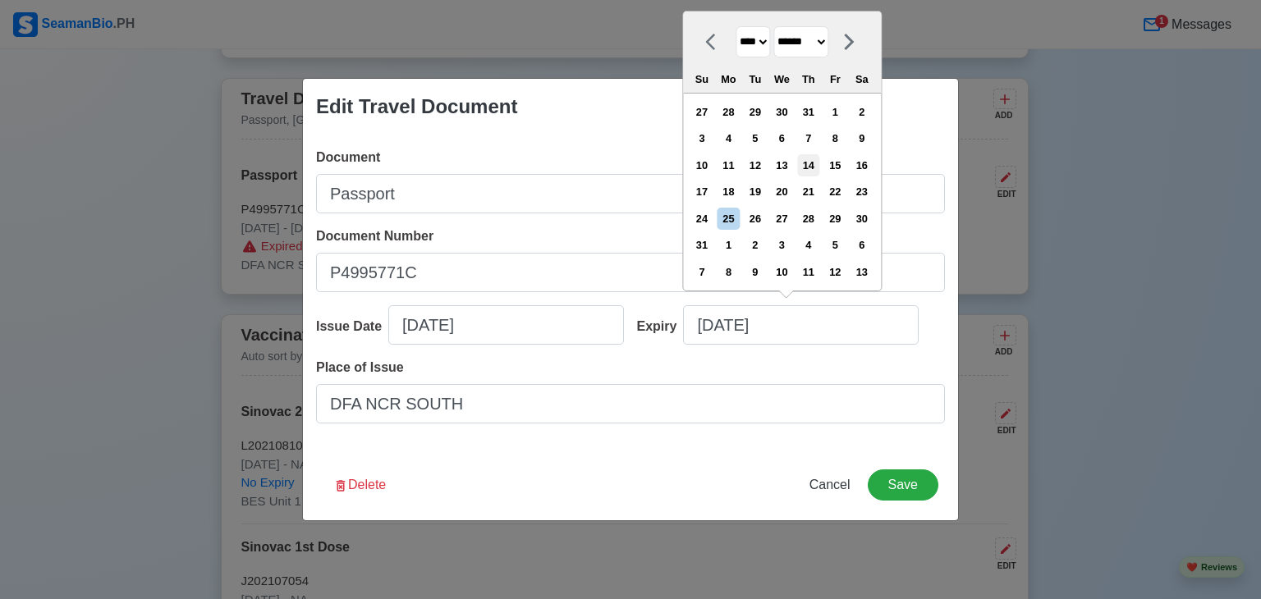
click at [817, 168] on div "14" at bounding box center [808, 165] width 22 height 22
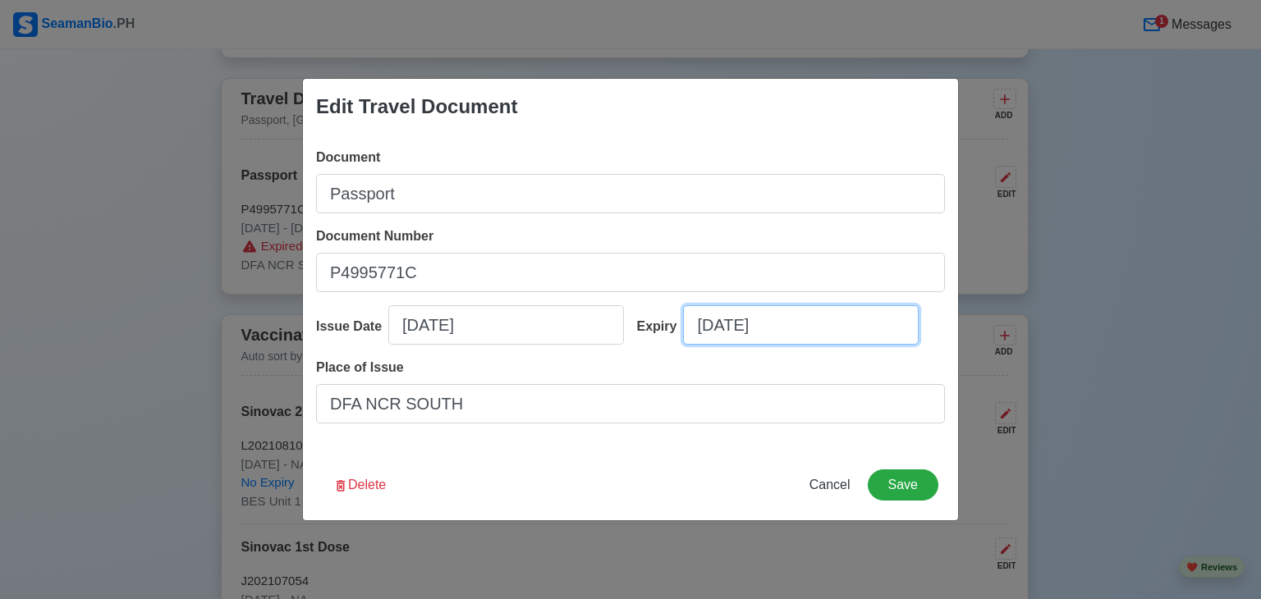
type input "08/14/2033"
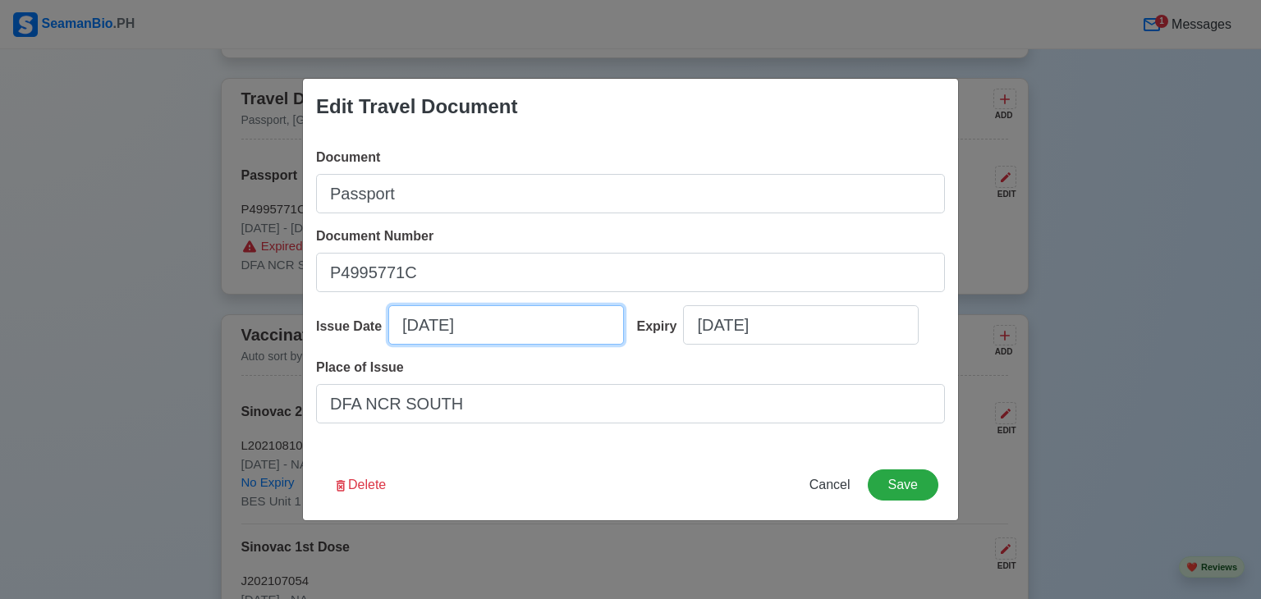
click at [442, 328] on input "08/14/2023" at bounding box center [506, 324] width 236 height 39
select select "****"
select select "******"
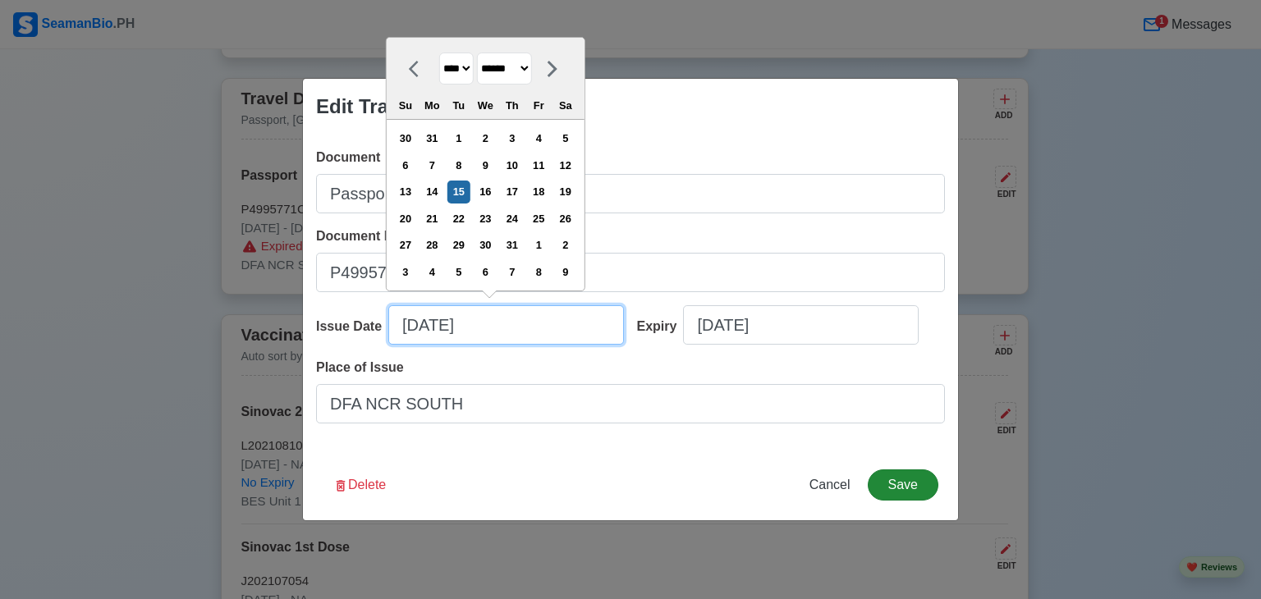
type input "08/15/2023"
click at [902, 481] on button "Save" at bounding box center [903, 485] width 71 height 31
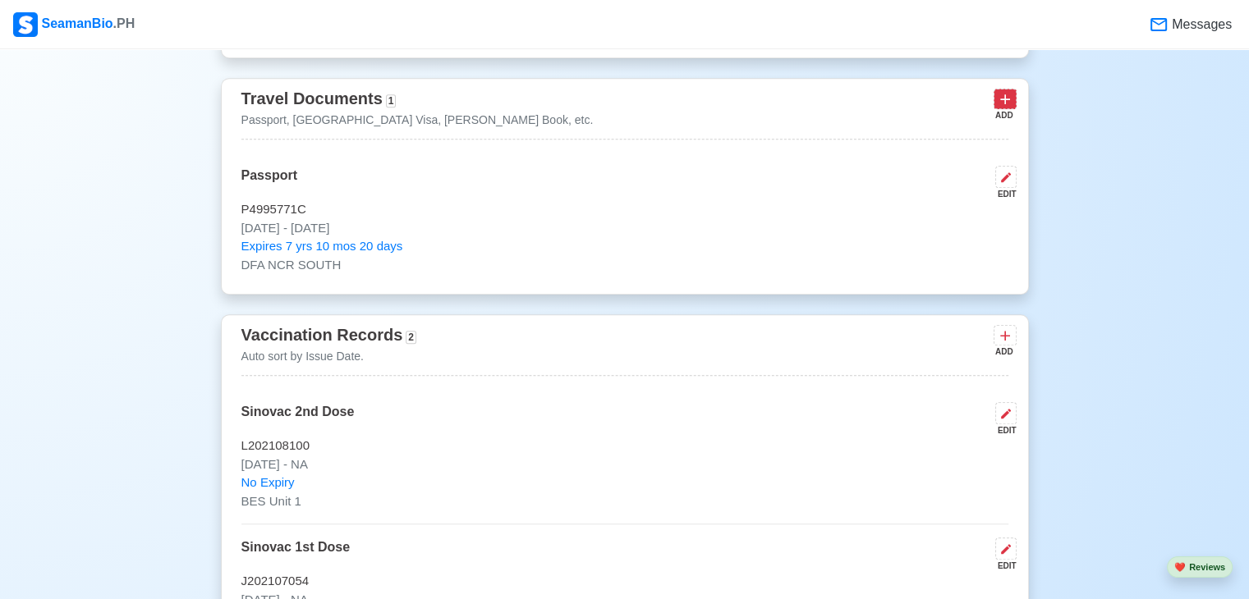
click at [999, 108] on icon at bounding box center [1005, 99] width 16 height 16
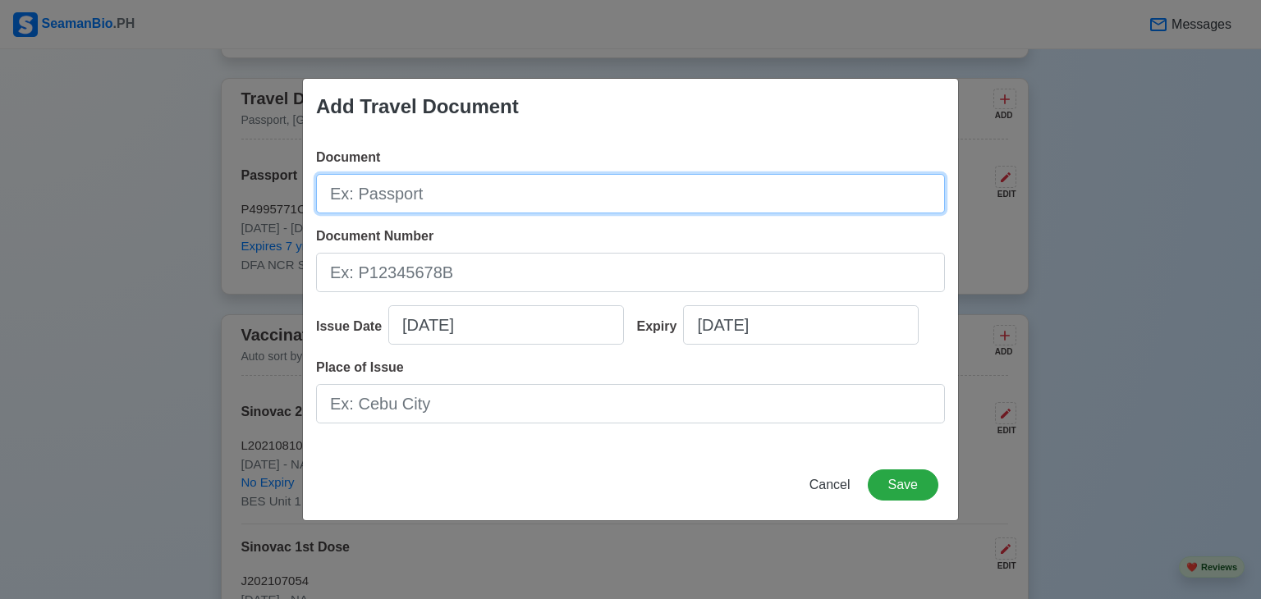
click at [441, 200] on input "Document" at bounding box center [630, 193] width 629 height 39
type input "SID"
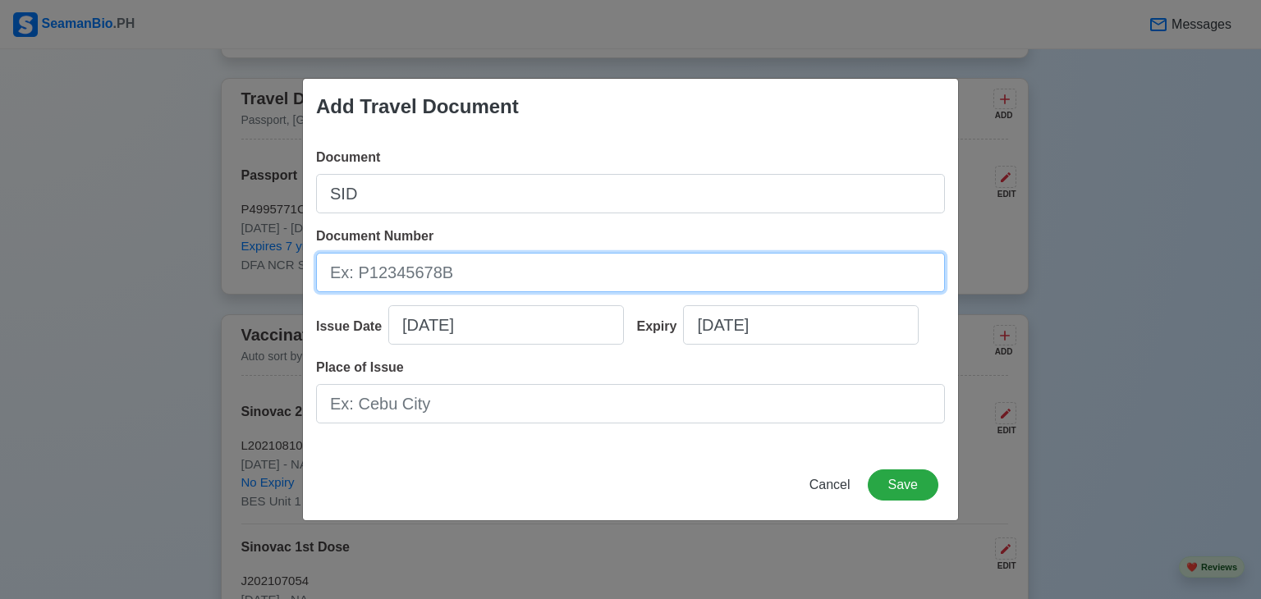
click at [415, 288] on input "Document Number" at bounding box center [630, 272] width 629 height 39
type input "230163180"
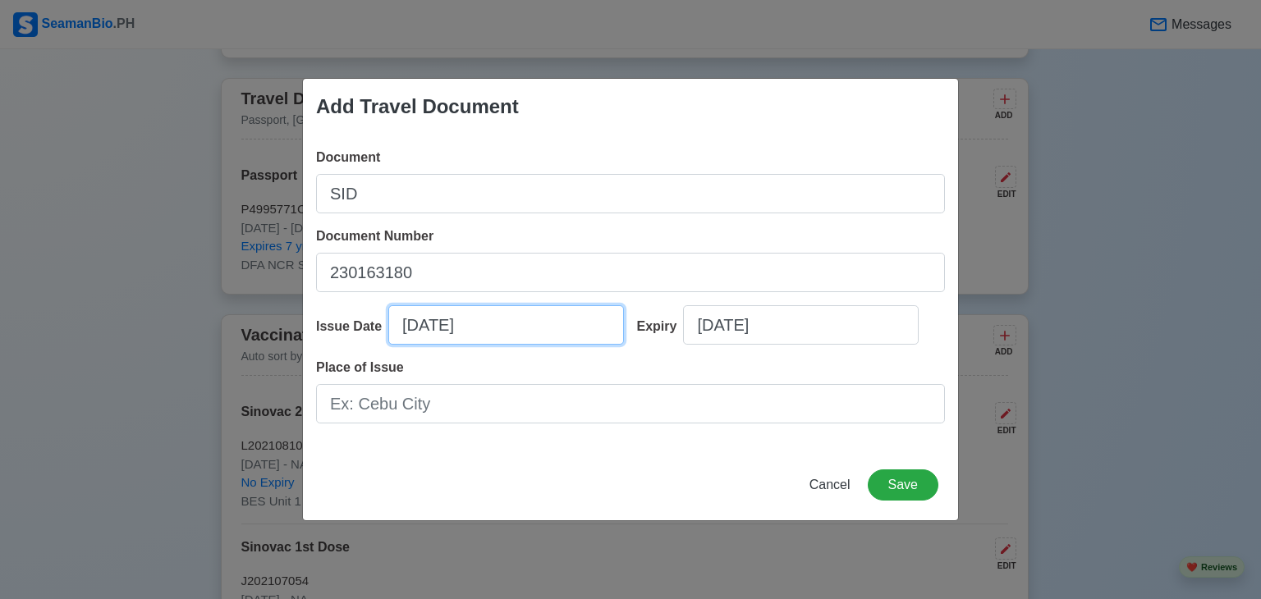
click at [422, 325] on input "09/25/2025" at bounding box center [506, 324] width 236 height 39
select select "****"
select select "*********"
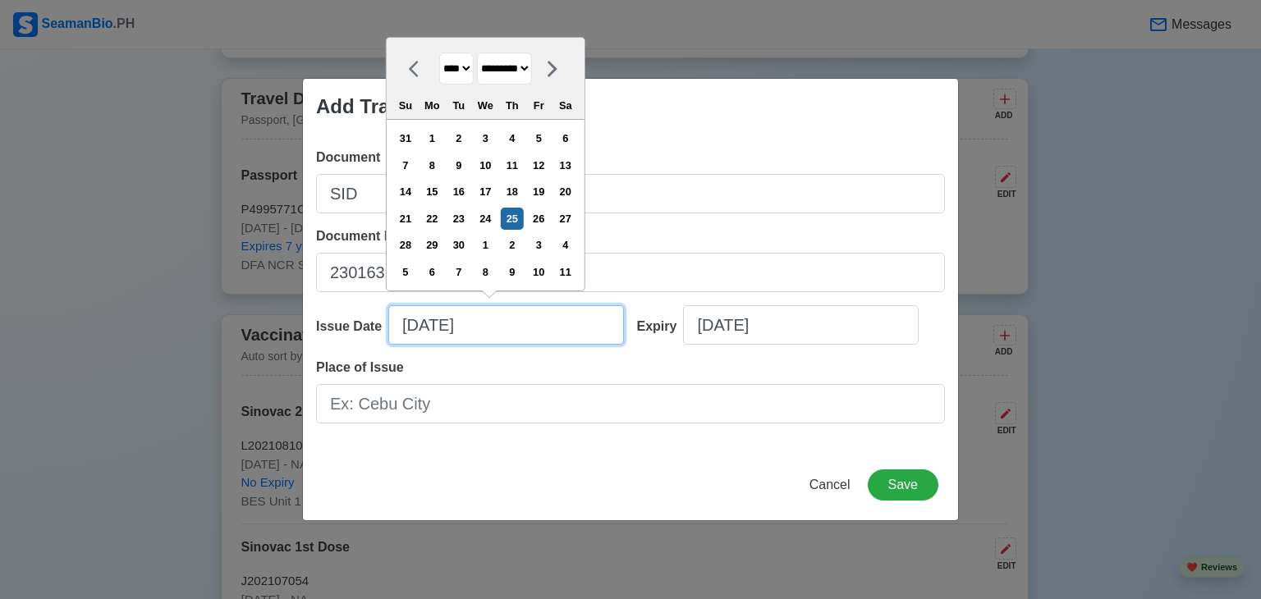
click at [416, 324] on input "09/25/2025" at bounding box center [506, 324] width 236 height 39
type input "1/25/2025"
select select "*******"
type input "11/25/2025"
select select "********"
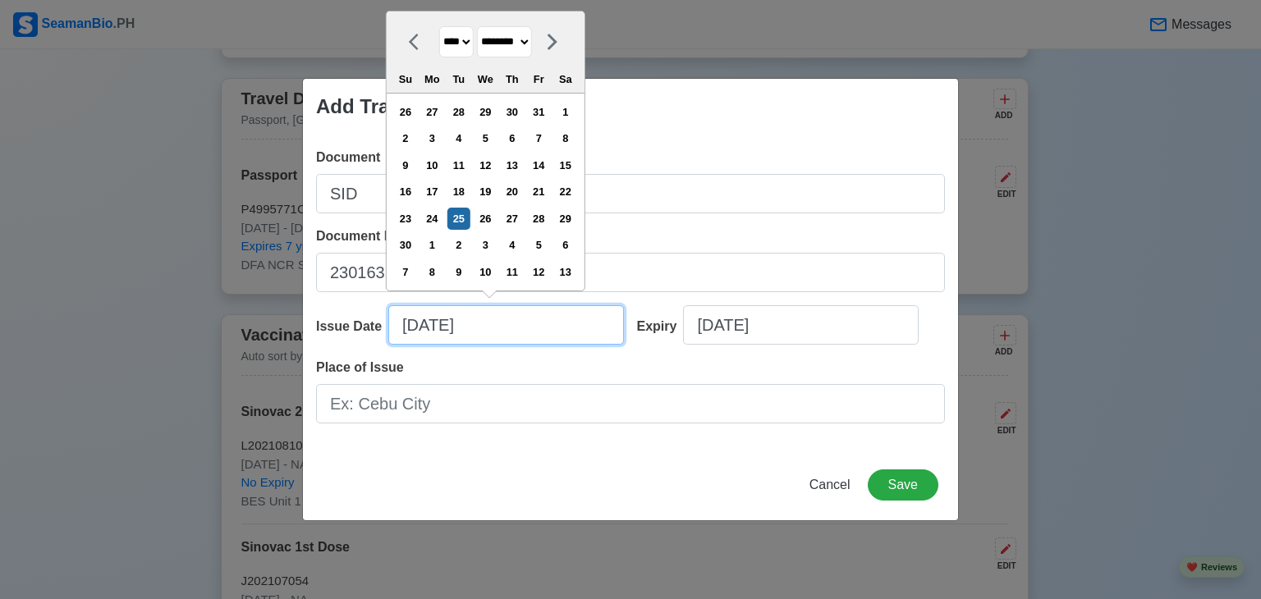
click at [439, 324] on input "11/25/2025" at bounding box center [506, 324] width 236 height 39
click at [488, 331] on input "11/30/2025" at bounding box center [506, 324] width 236 height 39
type input "11/30/2023"
select select "****"
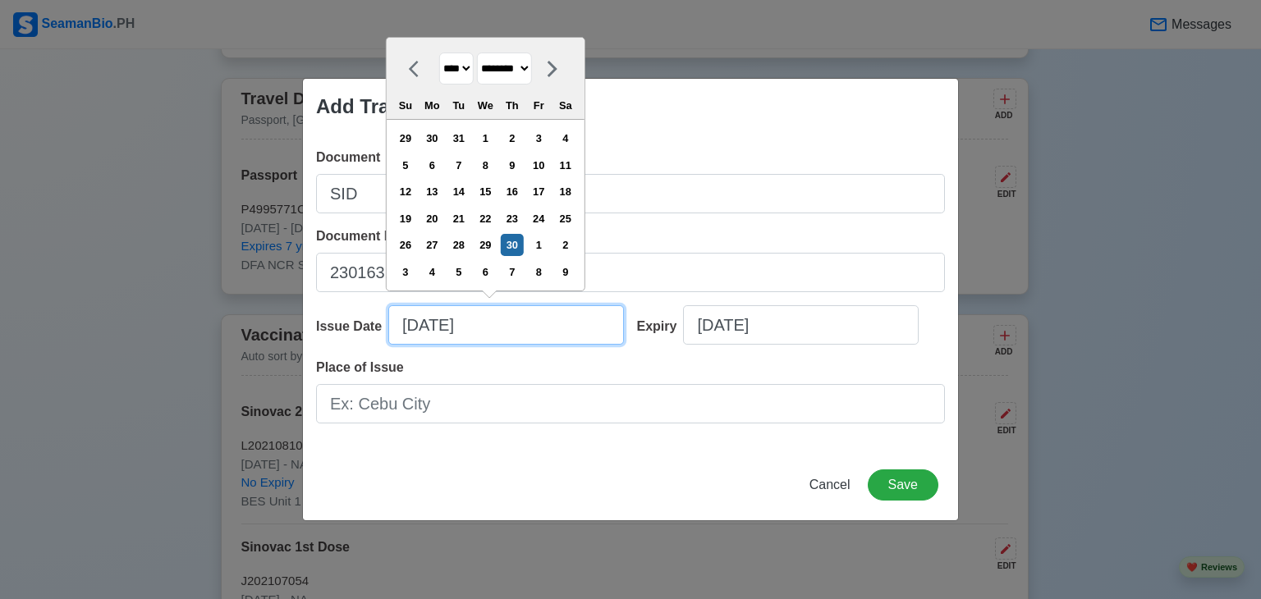
type input "11/30/2023"
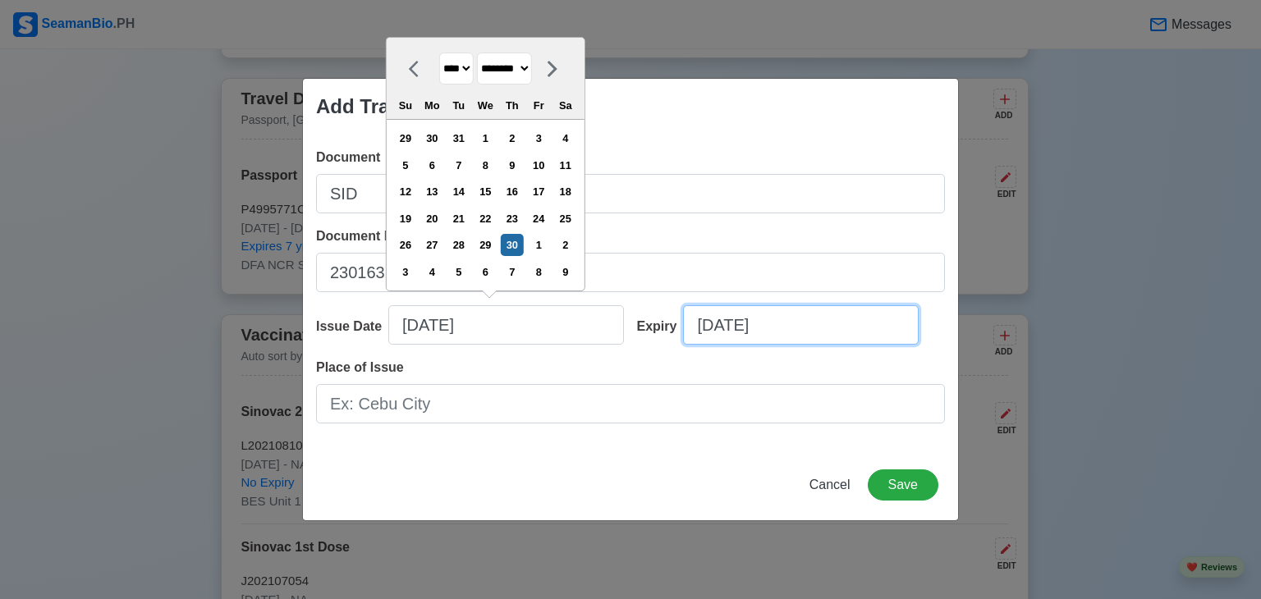
click at [713, 324] on input "09/25/2025" at bounding box center [801, 324] width 236 height 39
select select "****"
select select "*********"
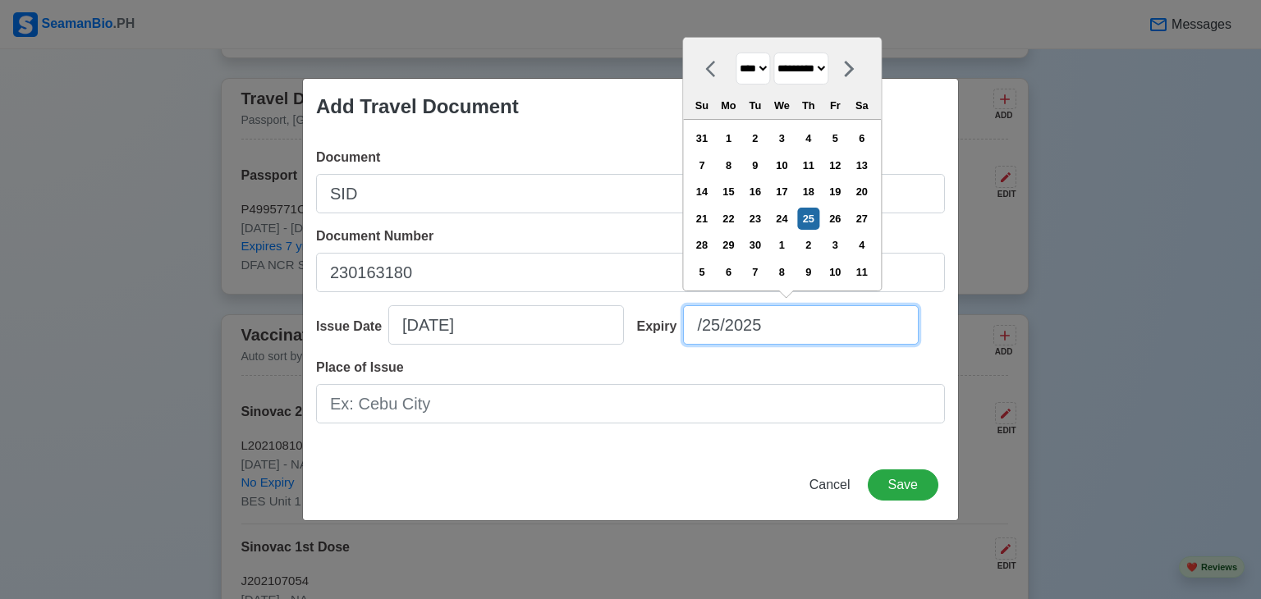
type input "1/25/2025"
select select "*******"
type input "11/25/2025"
select select "********"
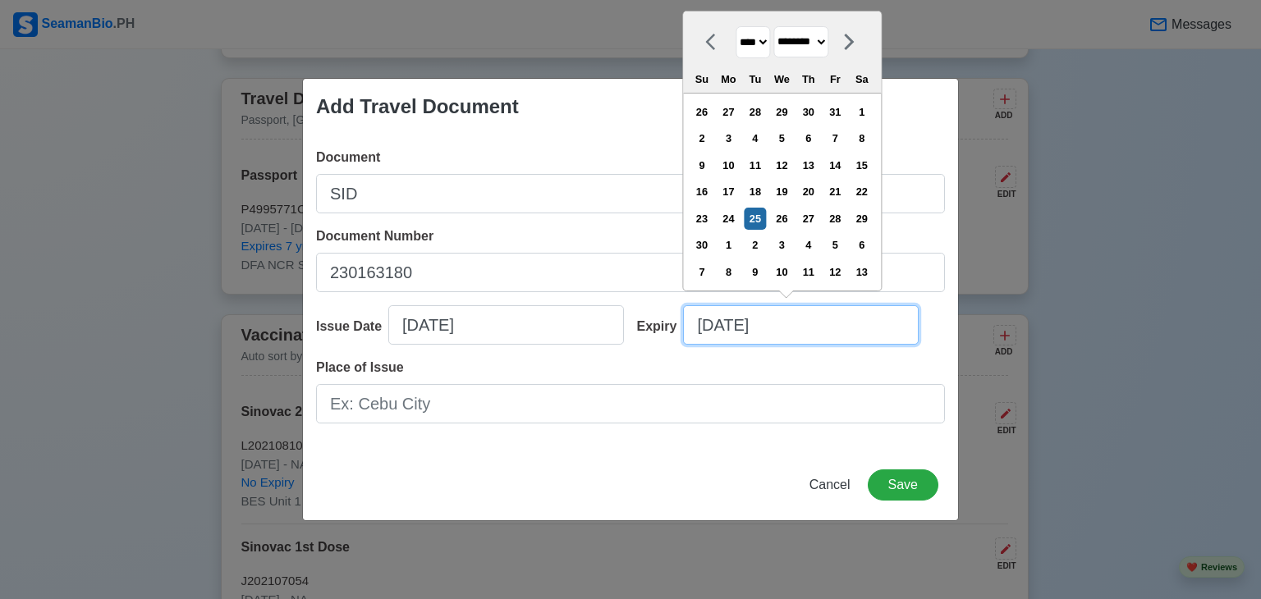
click at [739, 328] on input "11/25/2025" at bounding box center [801, 324] width 236 height 39
click at [778, 327] on input "11/30/2025" at bounding box center [801, 324] width 236 height 39
type input "11/30/20"
select select "****"
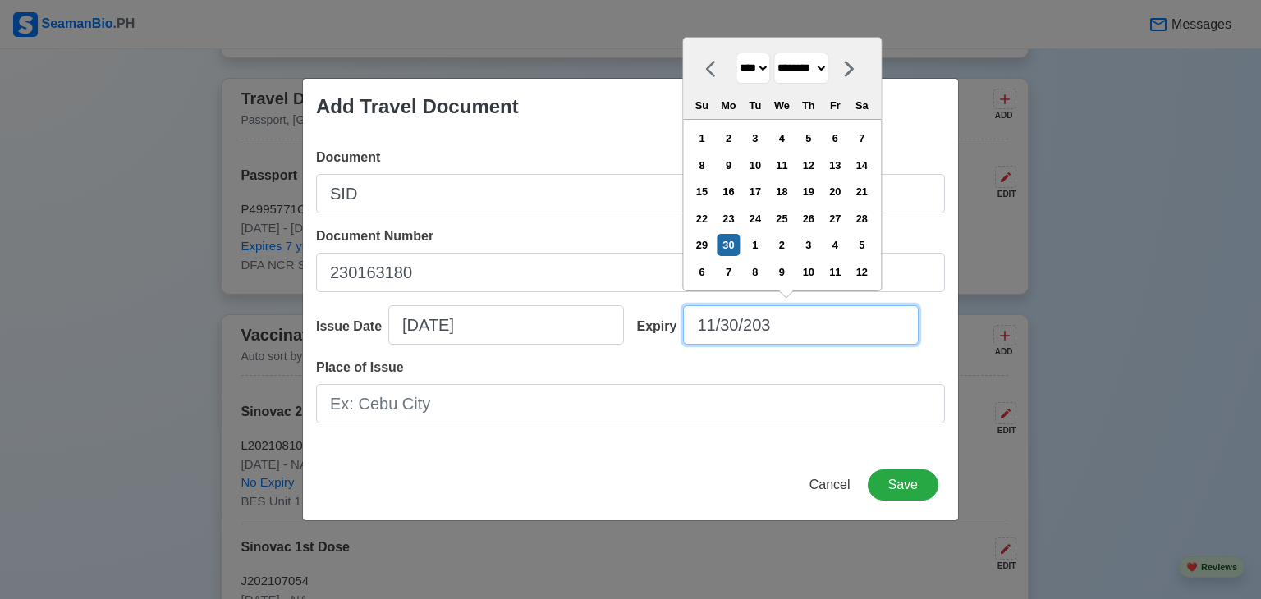
type input "11/30/2033"
select select "****"
type input "11/30/2033"
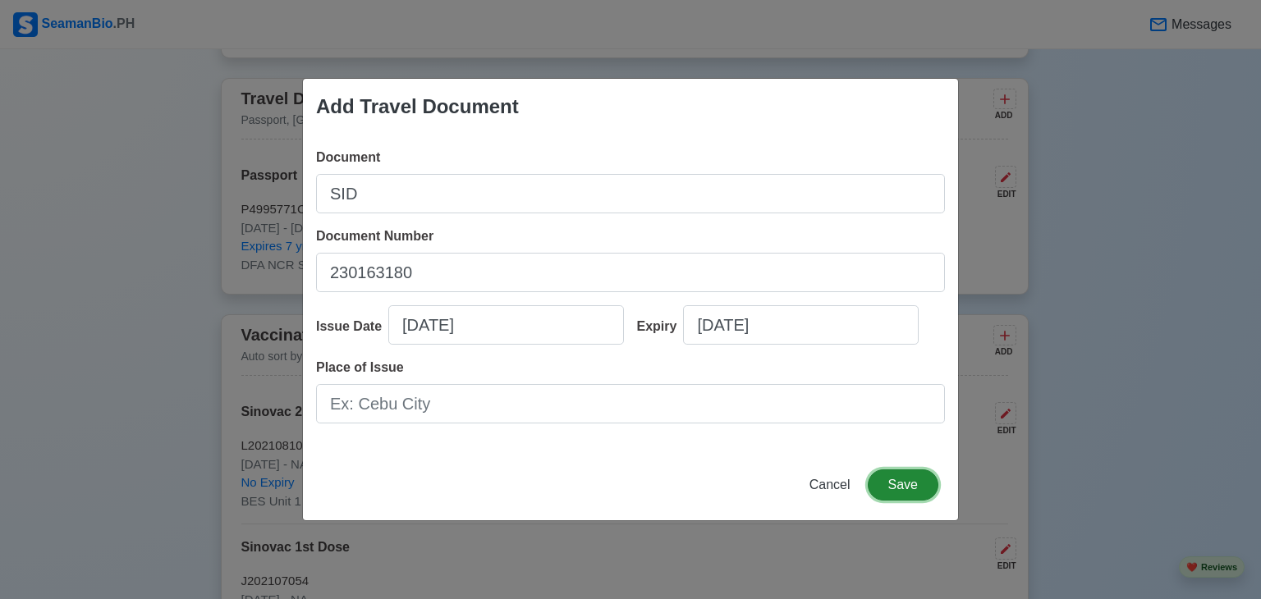
click at [907, 490] on button "Save" at bounding box center [903, 485] width 71 height 31
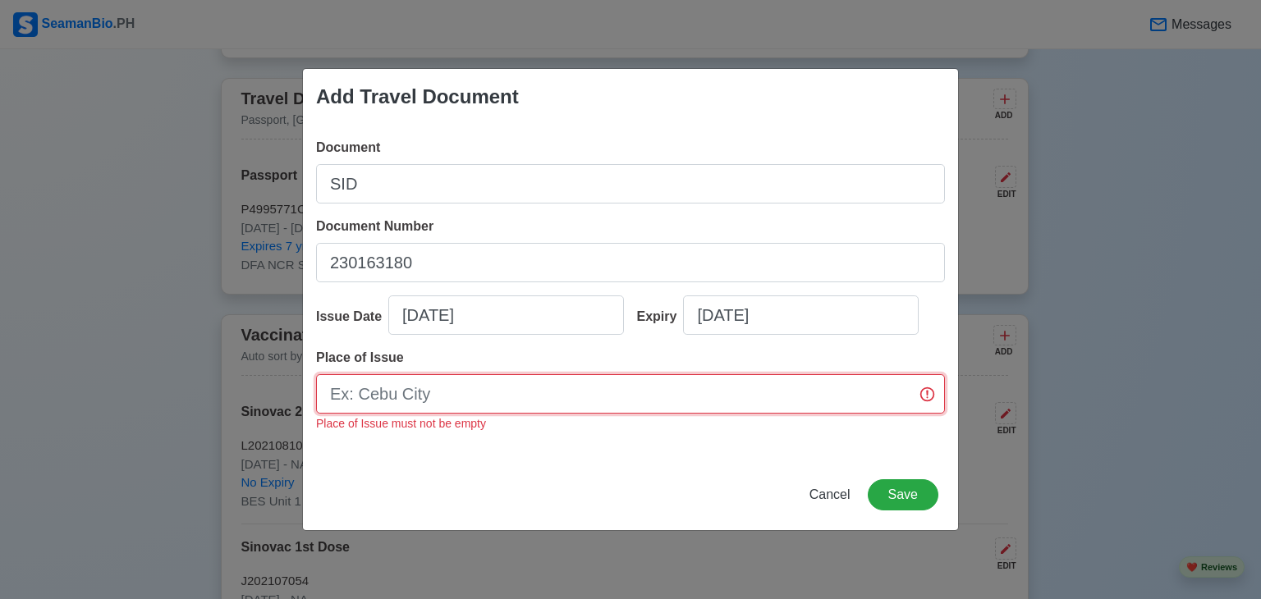
click at [460, 401] on input "Place of Issue" at bounding box center [630, 393] width 629 height 39
type input "Manila"
click at [889, 488] on button "Save" at bounding box center [903, 495] width 71 height 31
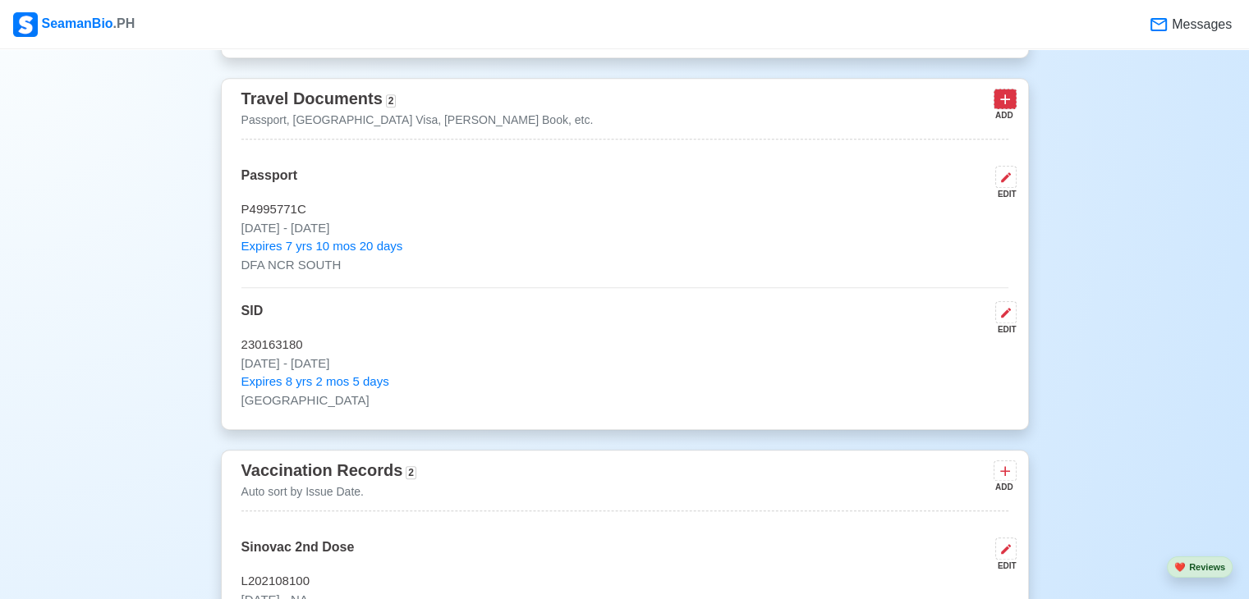
click at [1002, 108] on icon at bounding box center [1005, 99] width 16 height 16
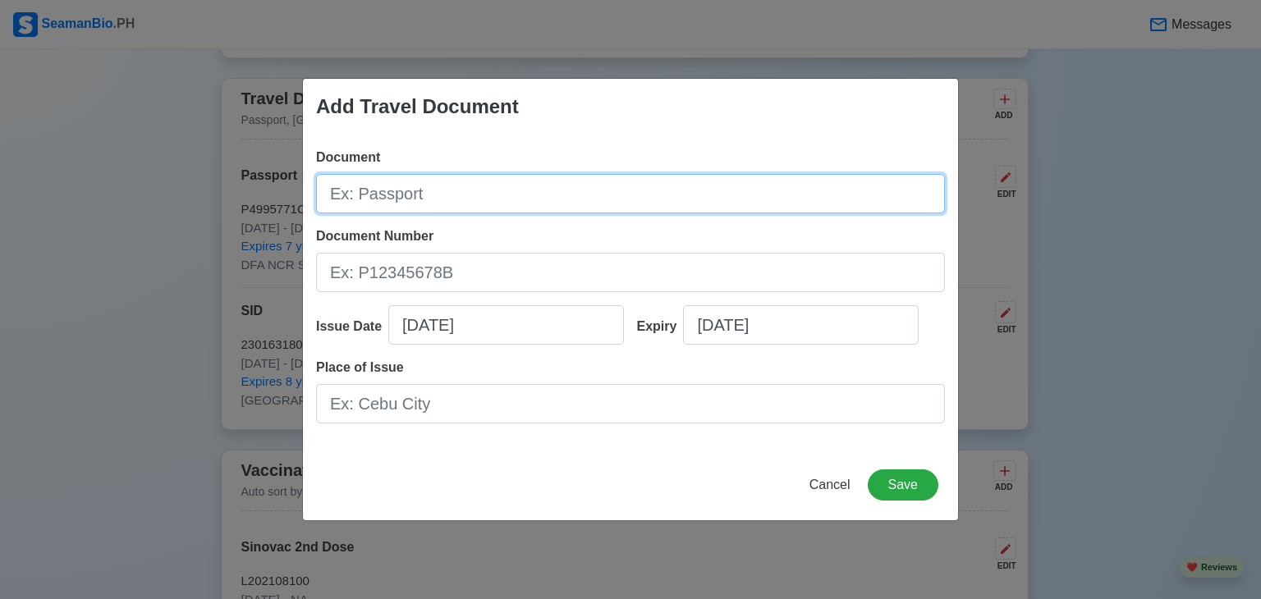
click at [391, 196] on input "Document" at bounding box center [630, 193] width 629 height 39
type input "SRB"
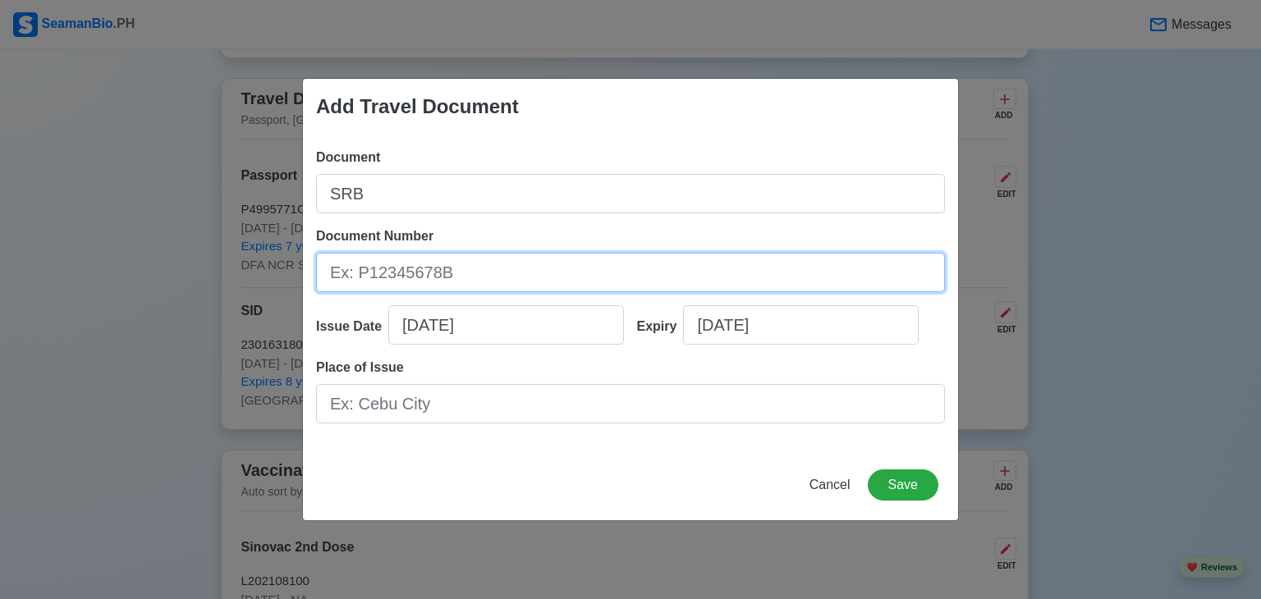
click at [506, 277] on input "Document Number" at bounding box center [630, 272] width 629 height 39
type input "A0276892"
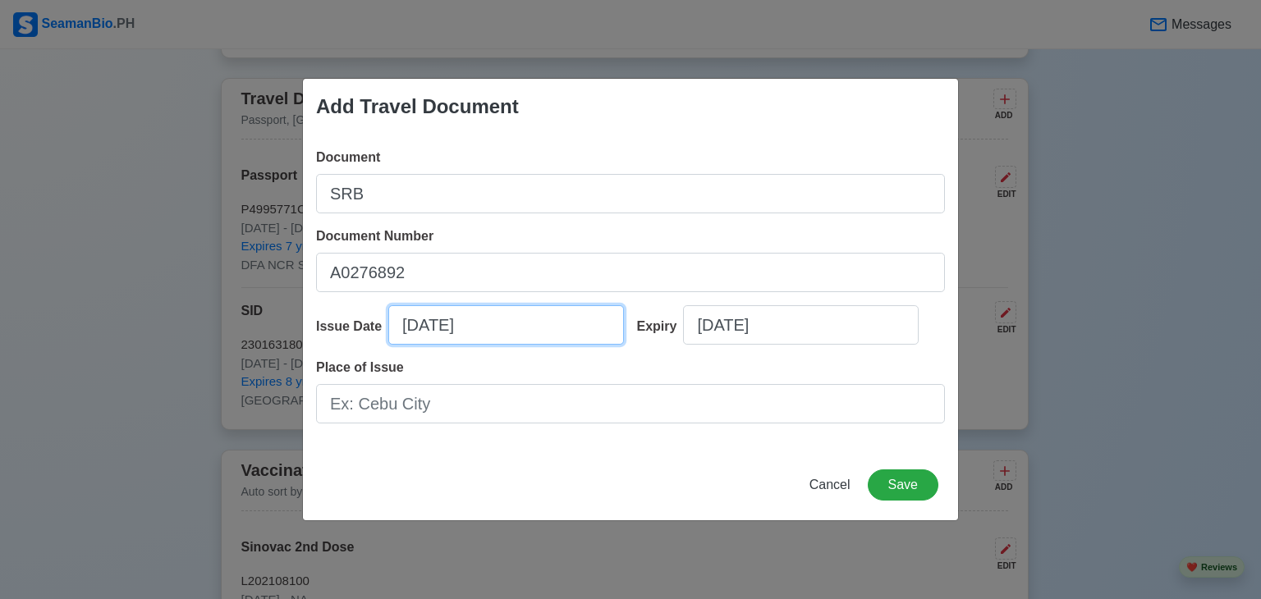
click at [420, 322] on input "09/25/2025" at bounding box center [506, 324] width 236 height 39
select select "****"
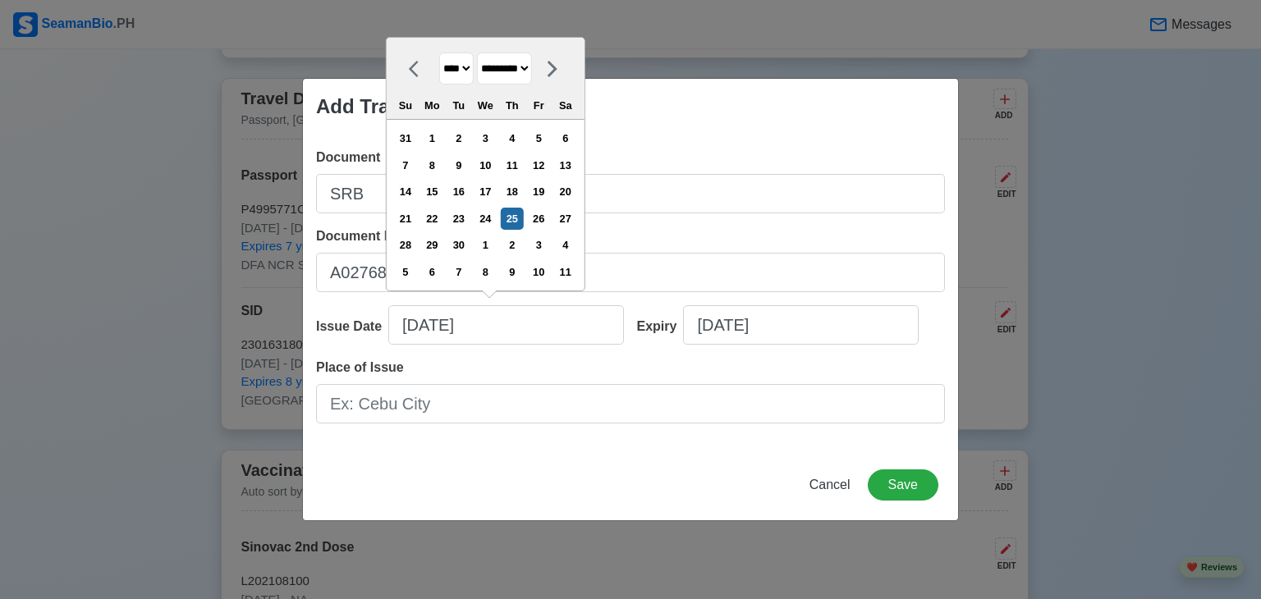
click at [532, 72] on select "******* ******** ***** ***** *** **** **** ****** ********* ******* ******** **…" at bounding box center [504, 69] width 55 height 32
select select "********"
click at [483, 53] on select "******* ******** ***** ***** *** **** **** ****** ********* ******* ******** **…" at bounding box center [504, 69] width 55 height 32
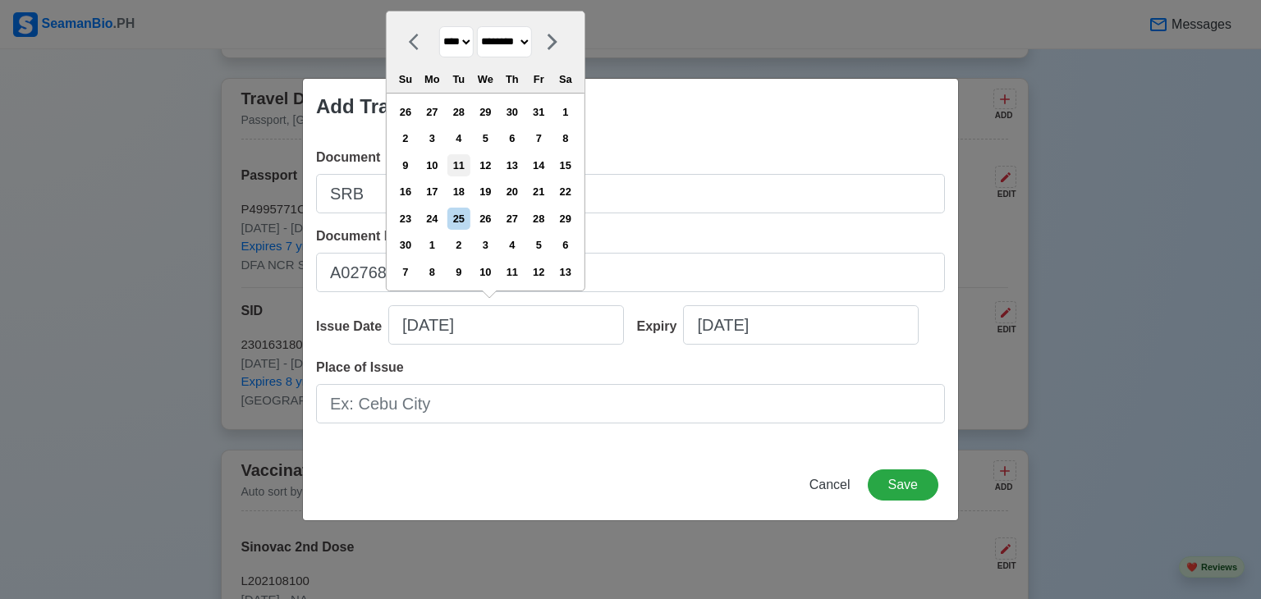
click at [470, 172] on div "11" at bounding box center [459, 165] width 22 height 22
type input "11/11/2025"
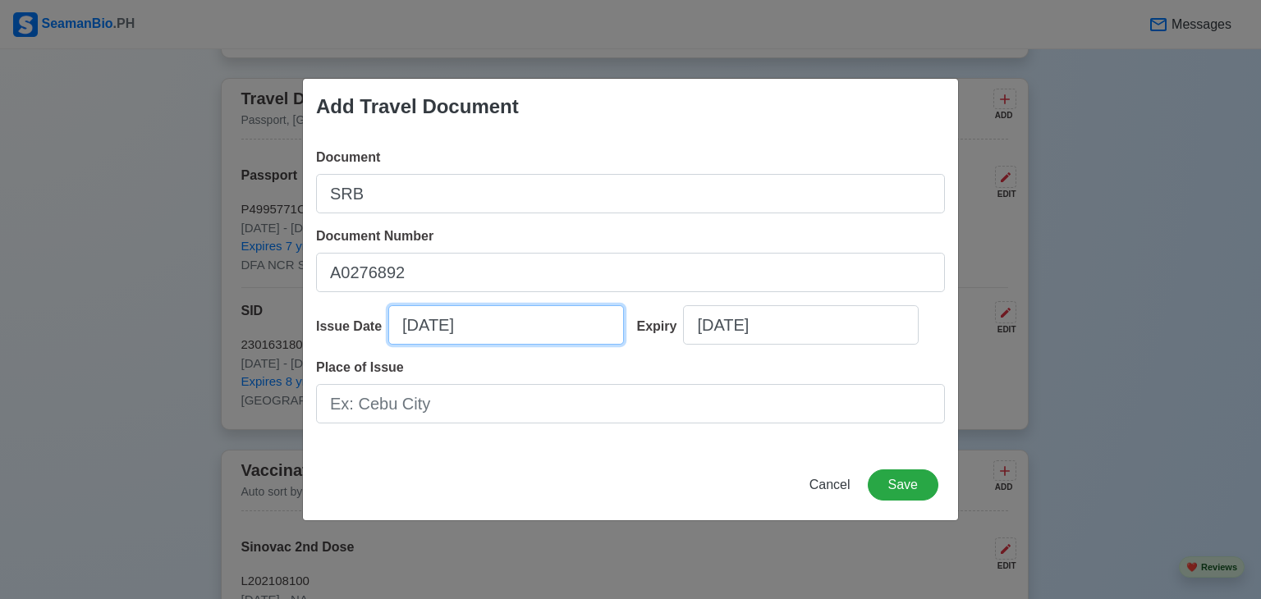
click at [444, 328] on input "11/11/2025" at bounding box center [506, 324] width 236 height 39
select select "****"
select select "********"
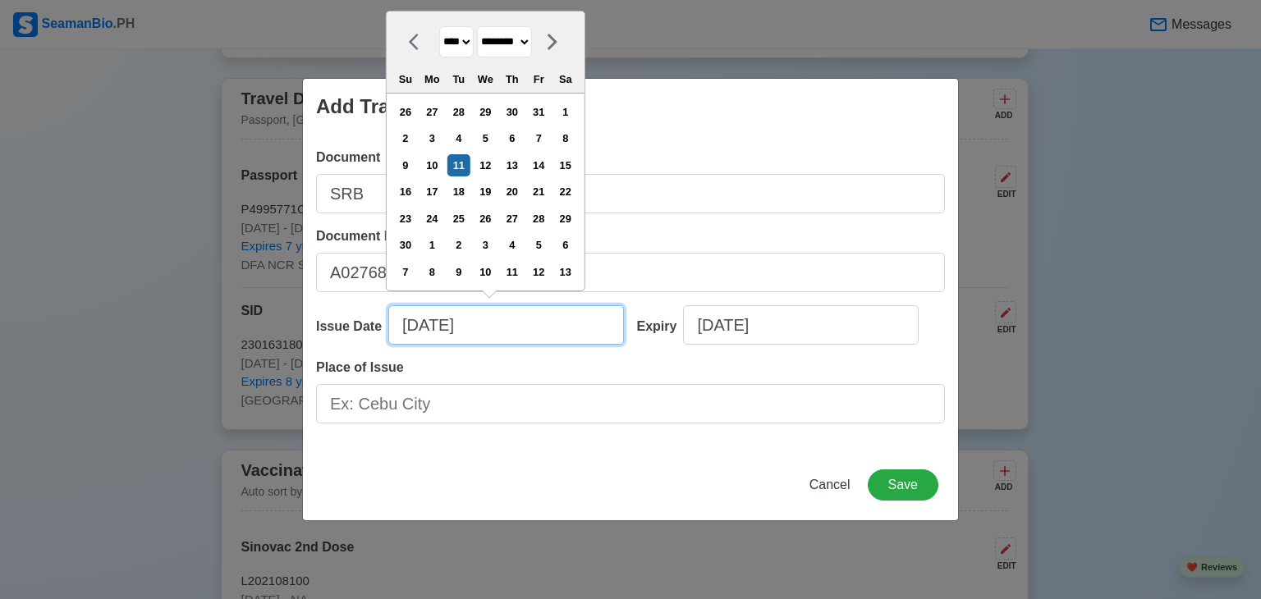
click at [440, 328] on input "11/11/2025" at bounding box center [506, 324] width 236 height 39
click at [486, 326] on input "11/30/2025" at bounding box center [506, 324] width 236 height 39
type input "11/30/2023"
select select "****"
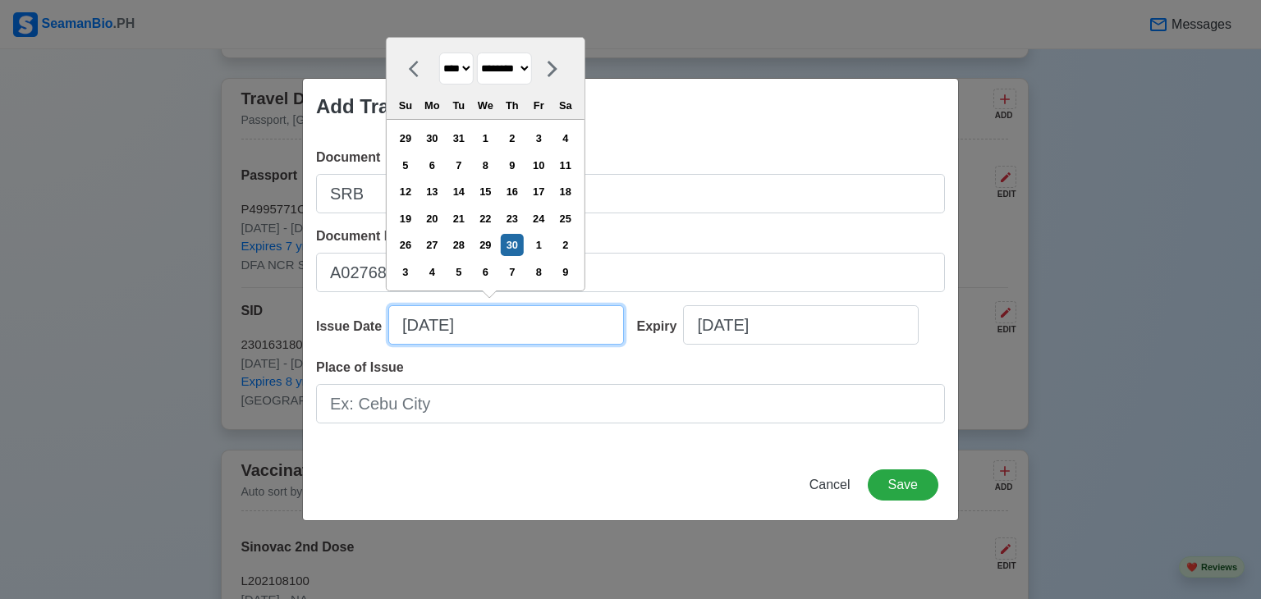
type input "11/30/2023"
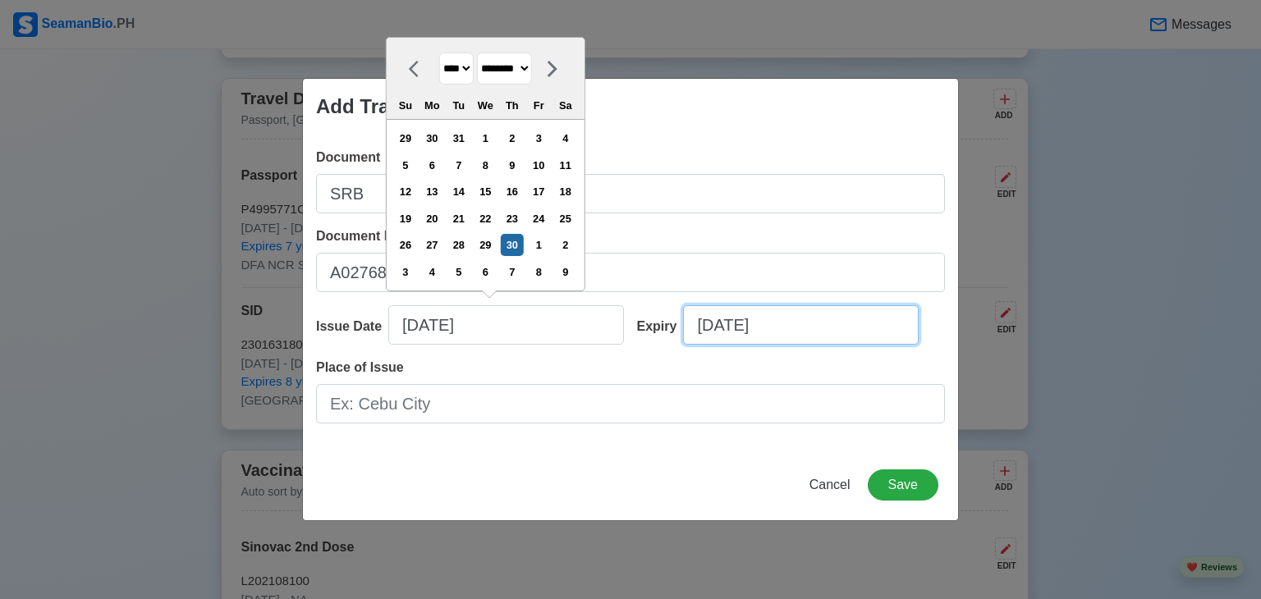
click at [720, 325] on input "09/25/2025" at bounding box center [801, 324] width 236 height 39
select select "****"
select select "*********"
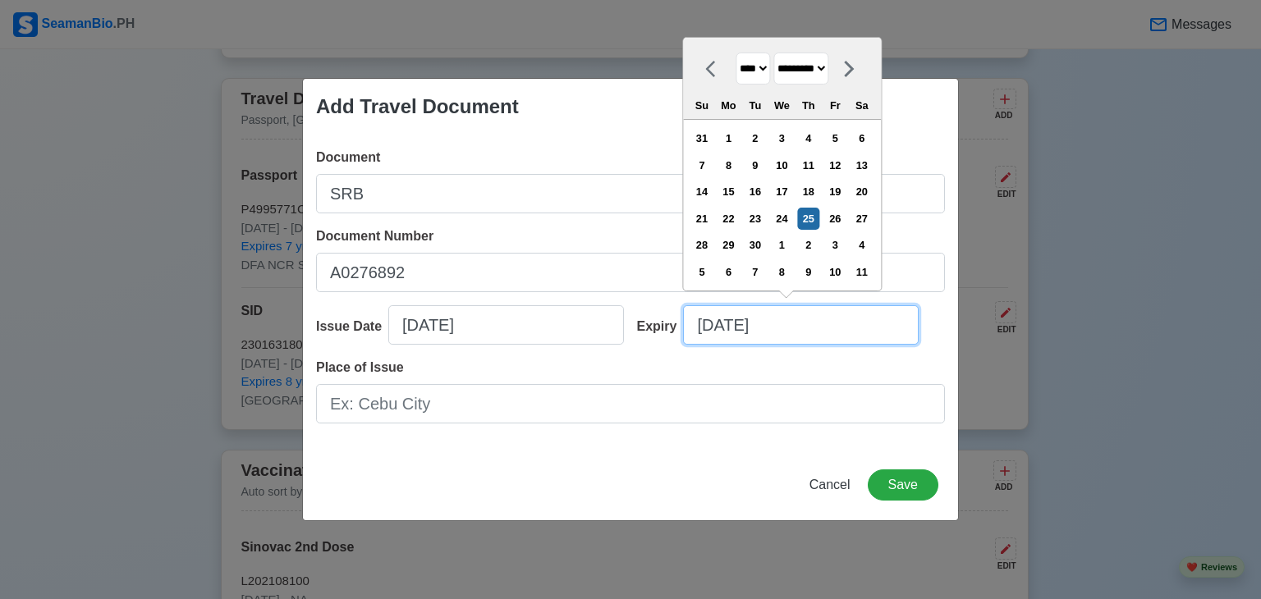
click at [712, 325] on input "09/25/2025" at bounding box center [801, 324] width 236 height 39
type input "1/25/2025"
select select "*******"
type input "11/25/2025"
select select "********"
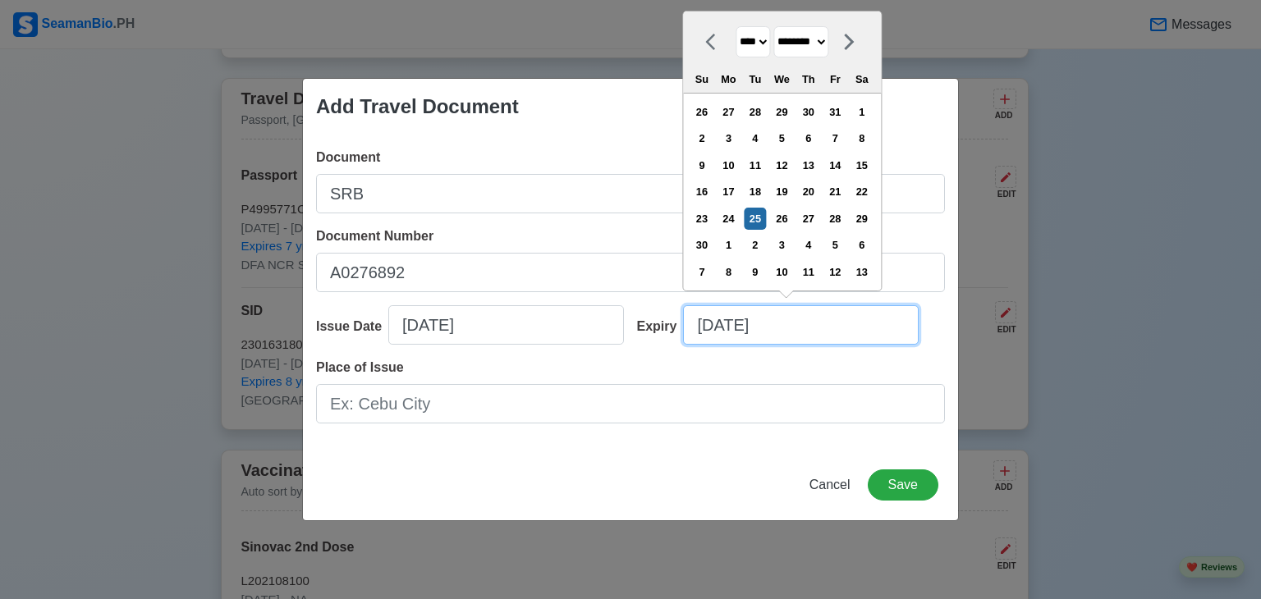
click at [742, 329] on input "11/25/2025" at bounding box center [801, 324] width 236 height 39
click at [738, 327] on input "11/25/2025" at bounding box center [801, 324] width 236 height 39
click at [782, 323] on input "11/30/2025" at bounding box center [801, 324] width 236 height 39
type input "11/30/20"
select select "****"
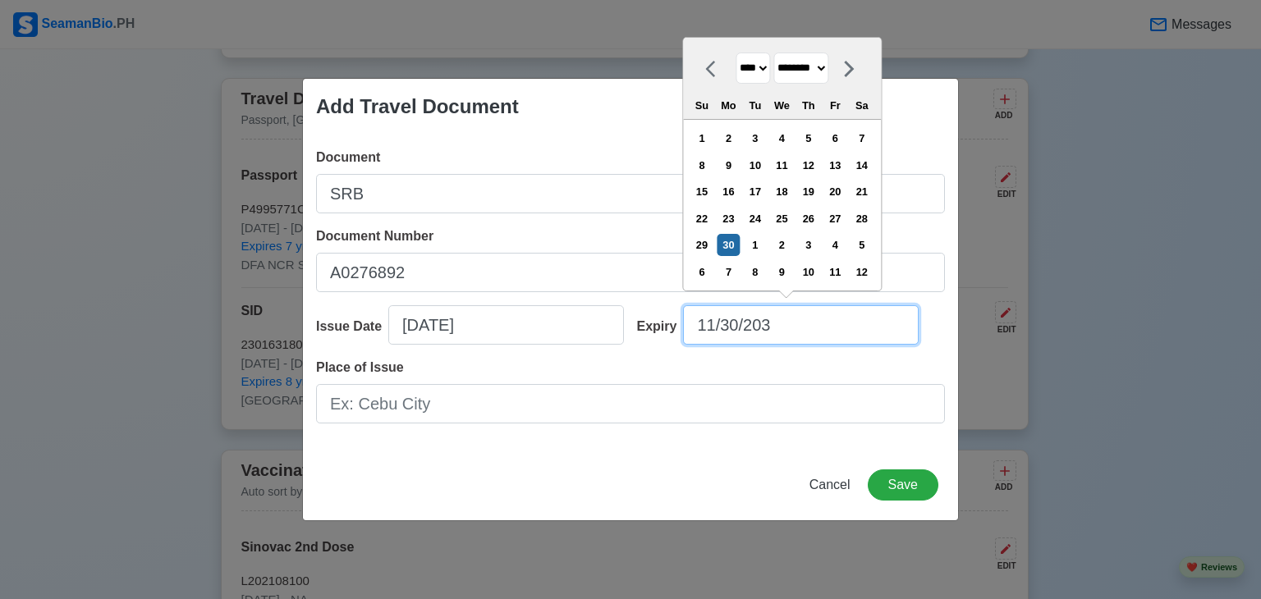
type input "11/30/2033"
select select "****"
type input "11/30/2033"
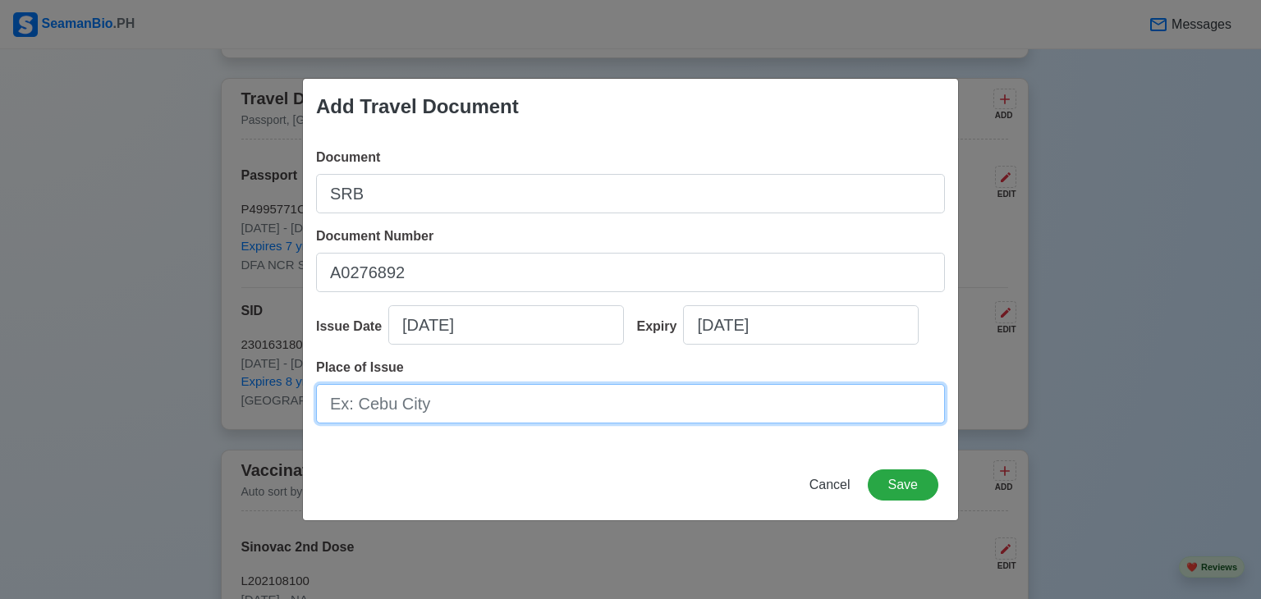
click at [428, 413] on input "Place of Issue" at bounding box center [630, 403] width 629 height 39
type input "Manila"
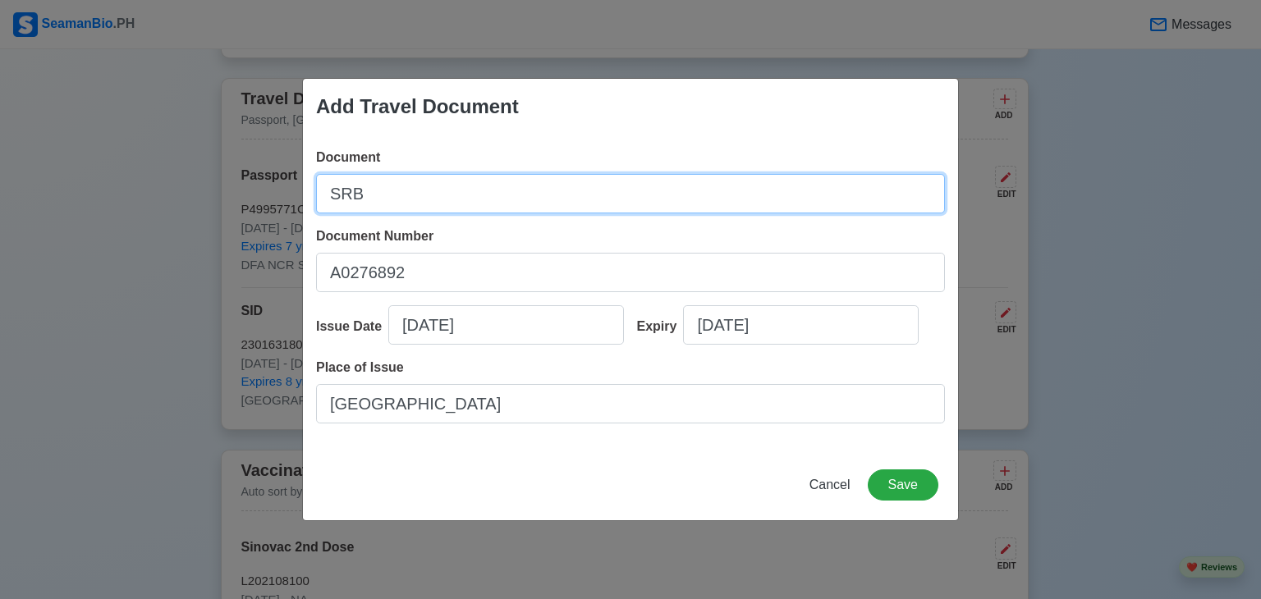
click at [381, 198] on input "SRB" at bounding box center [630, 193] width 629 height 39
type input "SRB"
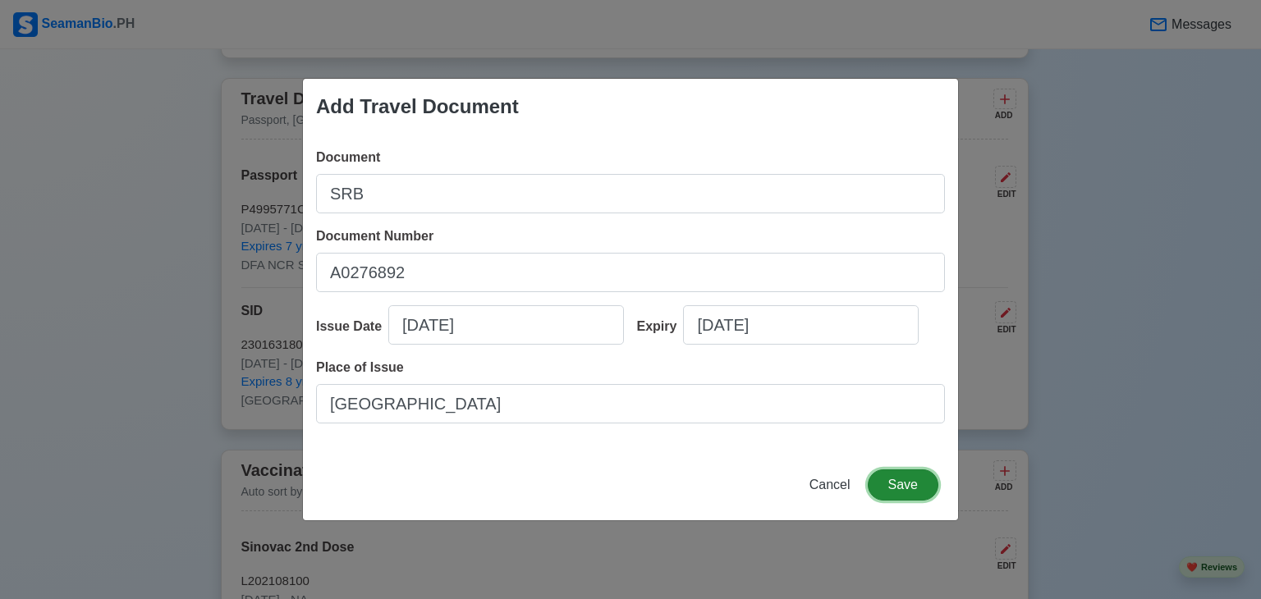
click at [884, 480] on button "Save" at bounding box center [903, 485] width 71 height 31
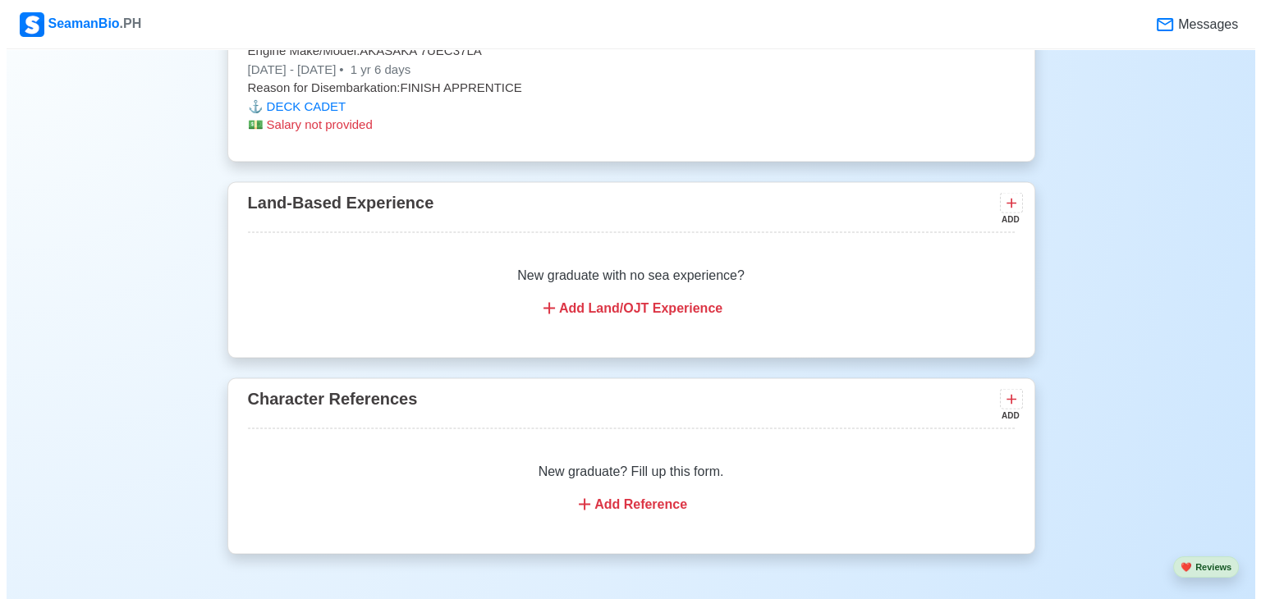
scroll to position [3001, 0]
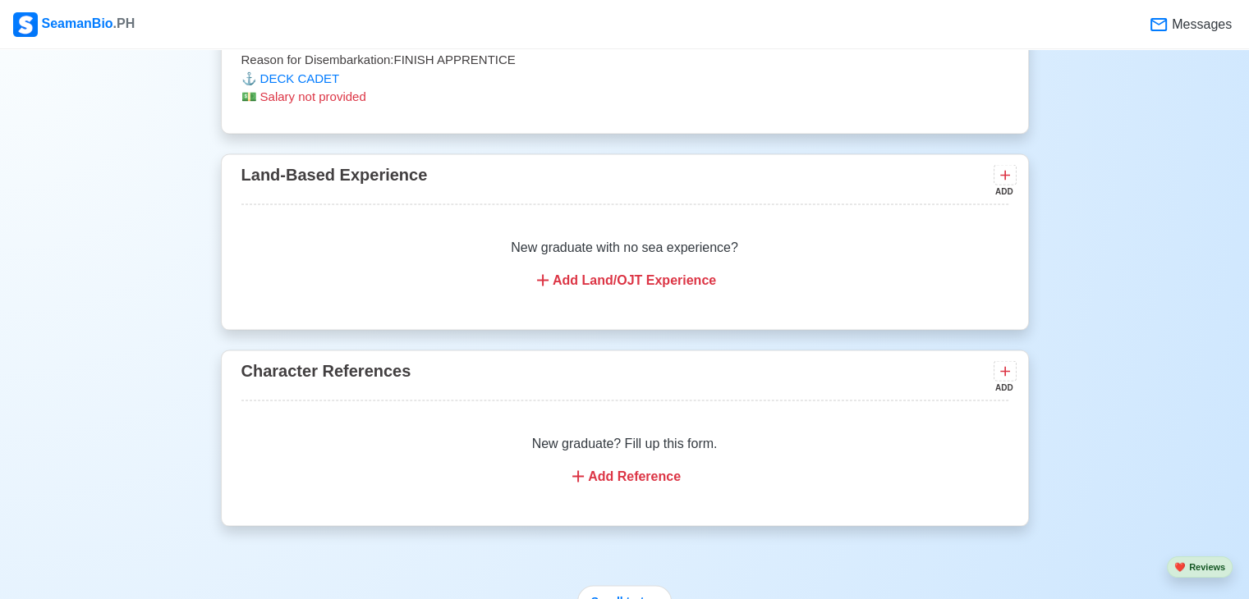
click at [549, 290] on icon at bounding box center [543, 280] width 20 height 20
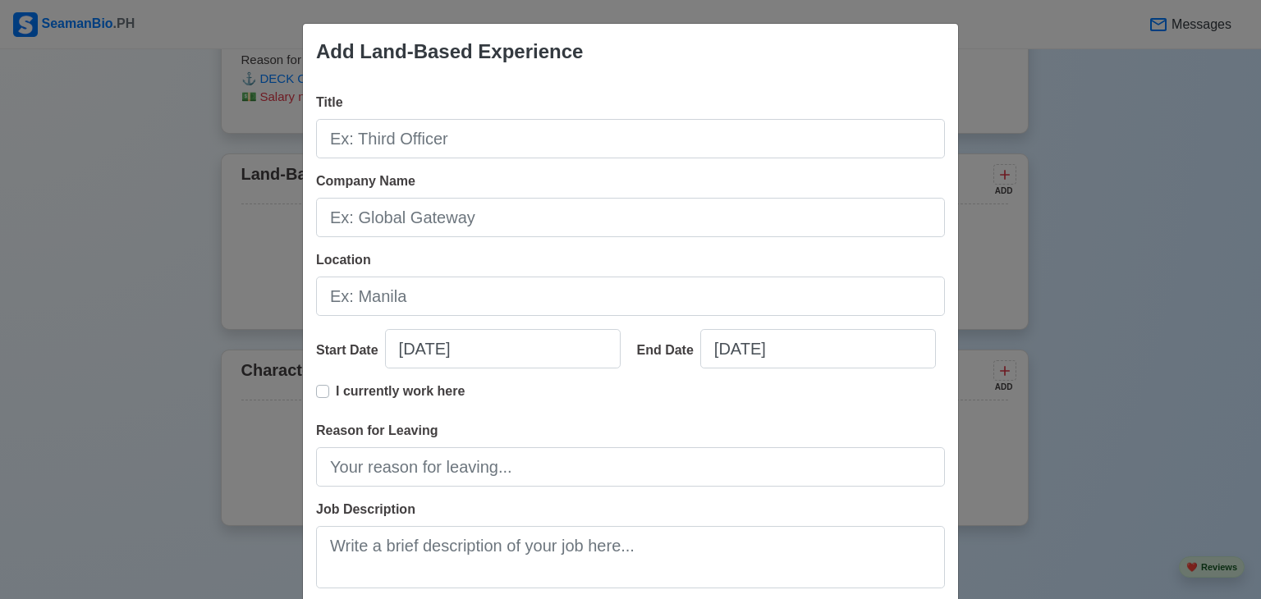
click at [946, 257] on div "Title Company Name Location Start Date 09/25/2025 End Date 09/25/2025 I current…" at bounding box center [630, 397] width 655 height 634
click at [1084, 181] on div "Add Land-Based Experience Title Company Name Location Start Date 09/25/2025 End…" at bounding box center [630, 299] width 1261 height 599
drag, startPoint x: 1099, startPoint y: 99, endPoint x: 907, endPoint y: 356, distance: 319.8
click at [1099, 99] on div "Add Land-Based Experience Title Company Name Location Start Date 09/25/2025 End…" at bounding box center [630, 299] width 1261 height 599
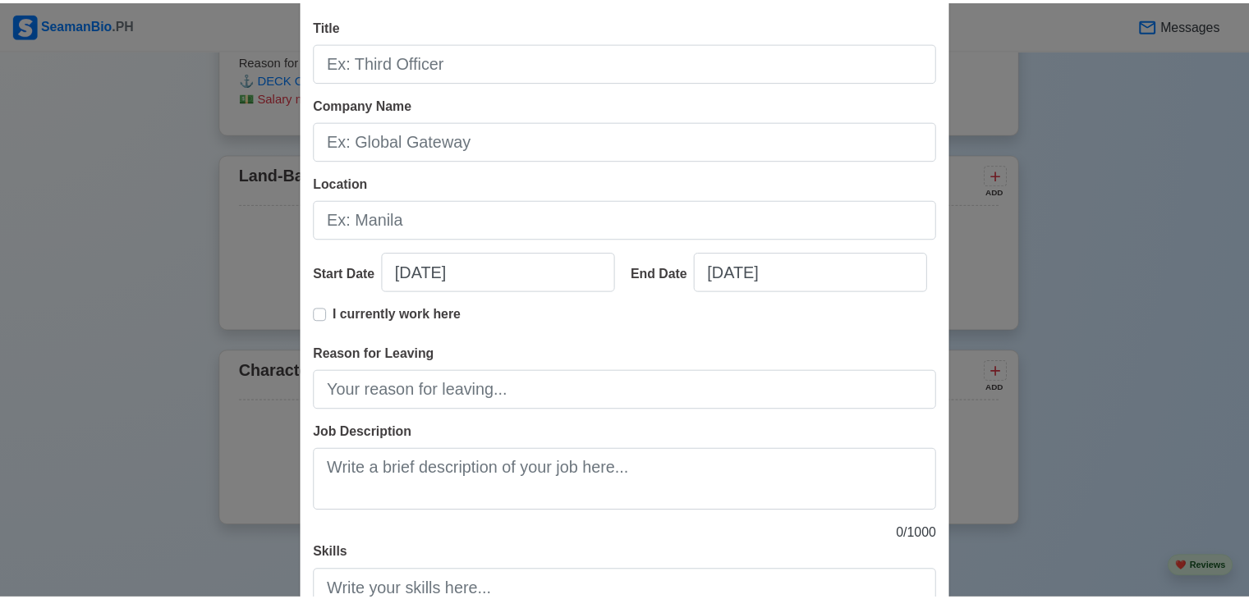
scroll to position [208, 0]
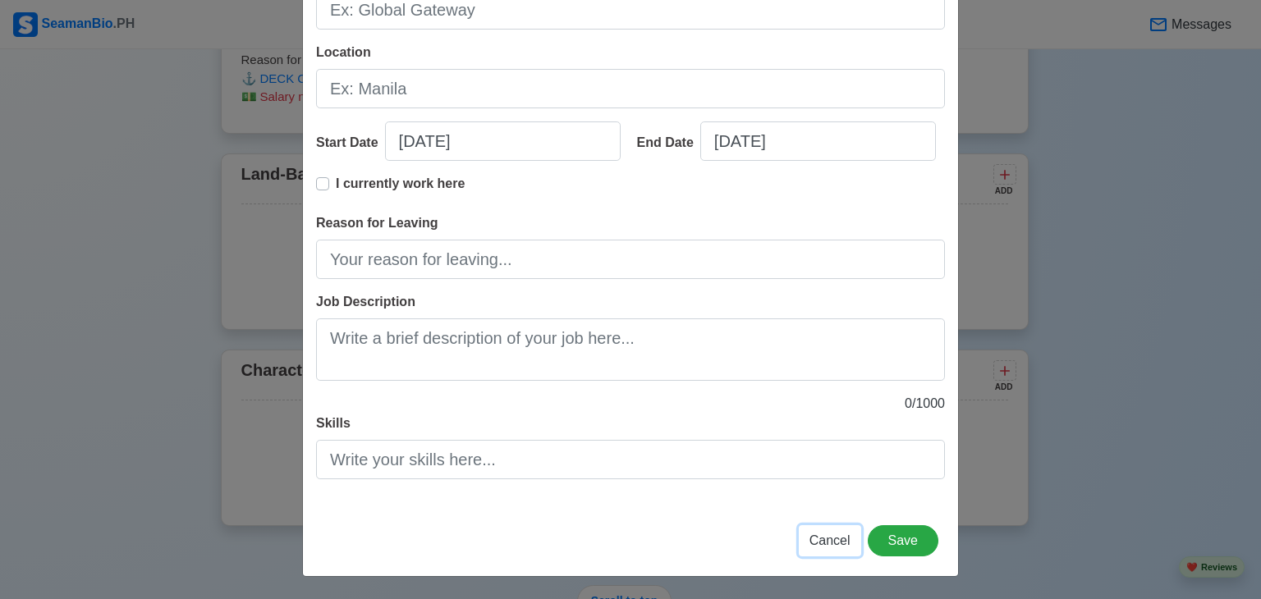
click at [815, 542] on span "Cancel" at bounding box center [830, 541] width 41 height 14
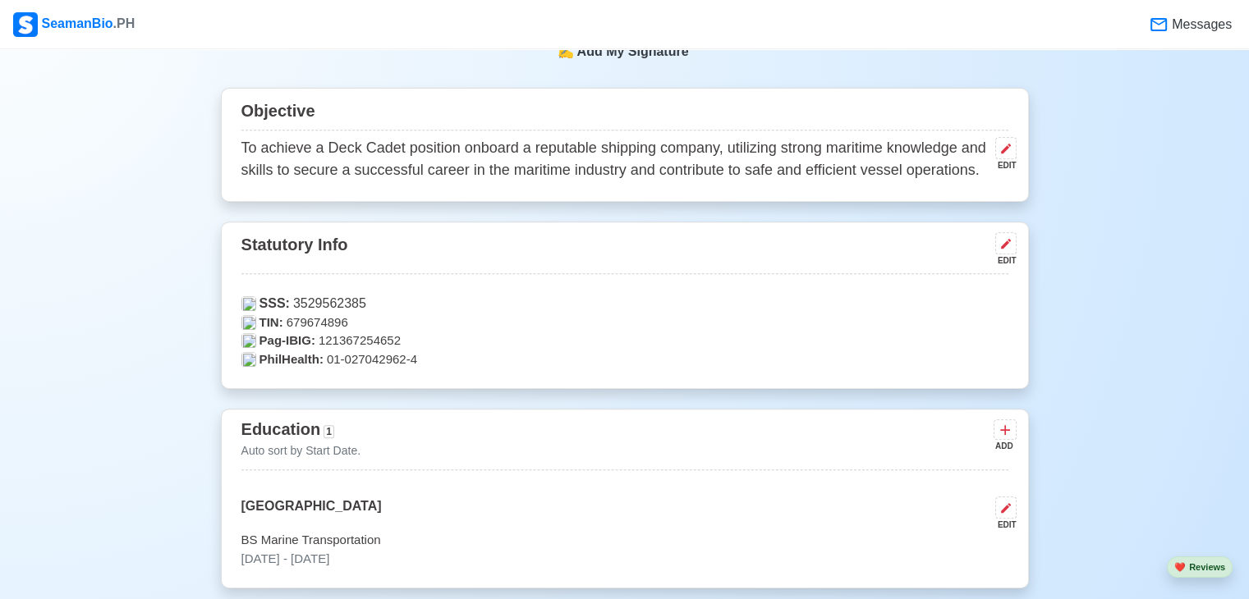
scroll to position [619, 0]
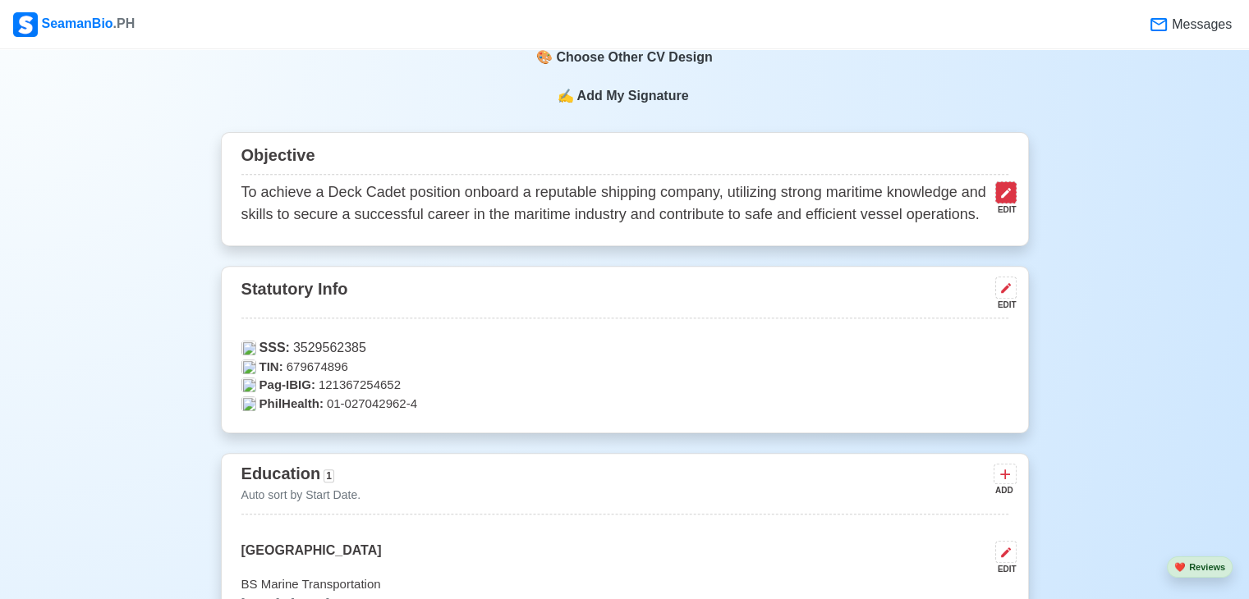
click at [1012, 193] on button at bounding box center [1005, 192] width 21 height 22
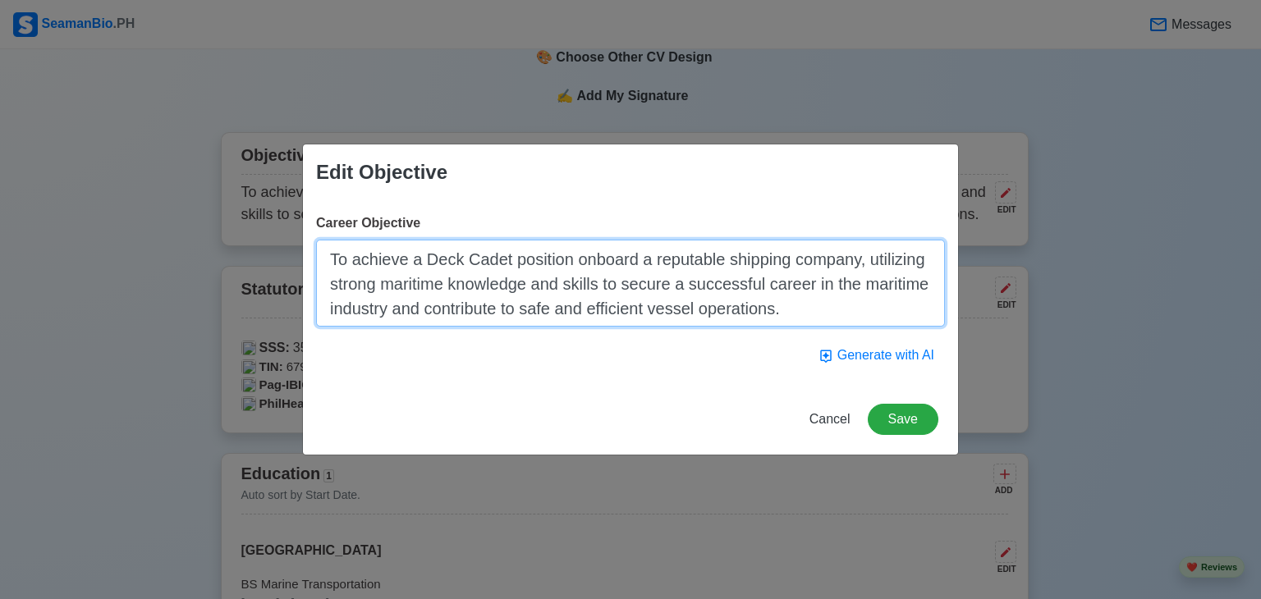
click at [505, 262] on textarea "To achieve a Deck Cadet position onboard a reputable shipping company, utilizin…" at bounding box center [630, 283] width 629 height 87
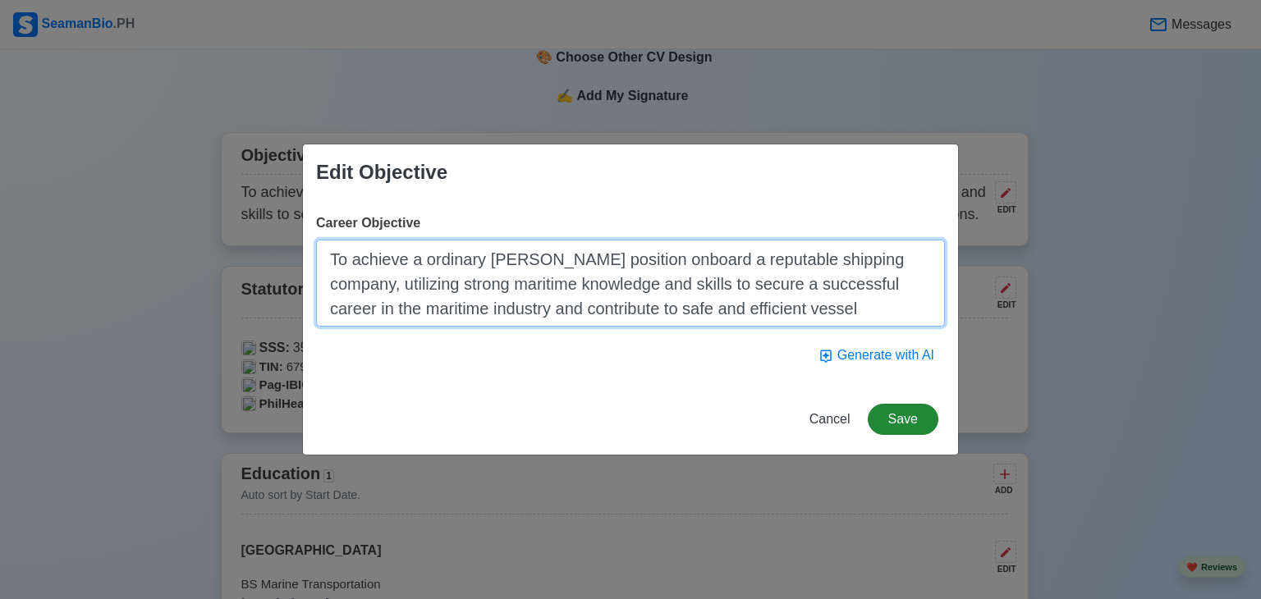
type textarea "To achieve a ordinary seaman position onboard a reputable shipping company, uti…"
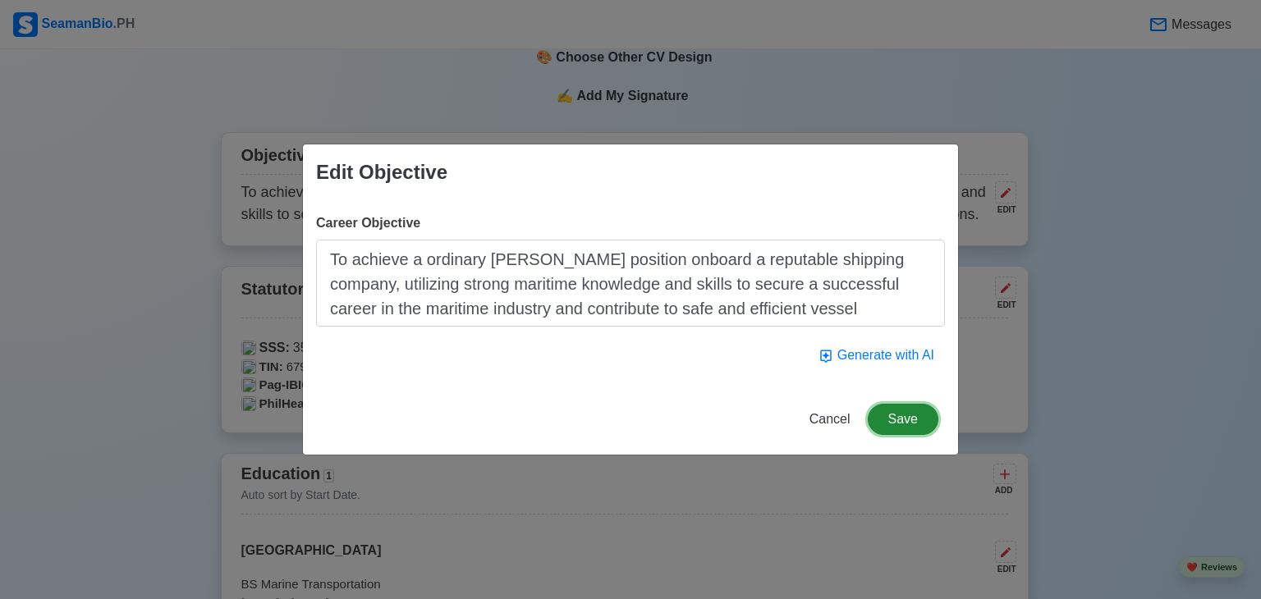
click at [925, 411] on button "Save" at bounding box center [903, 419] width 71 height 31
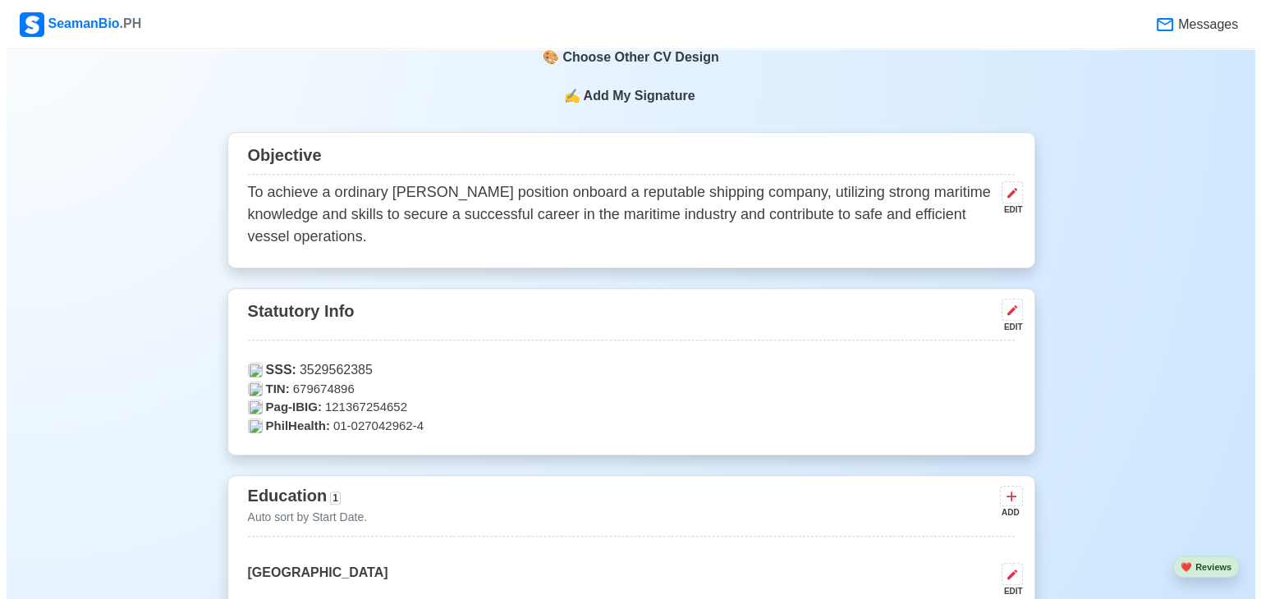
scroll to position [373, 0]
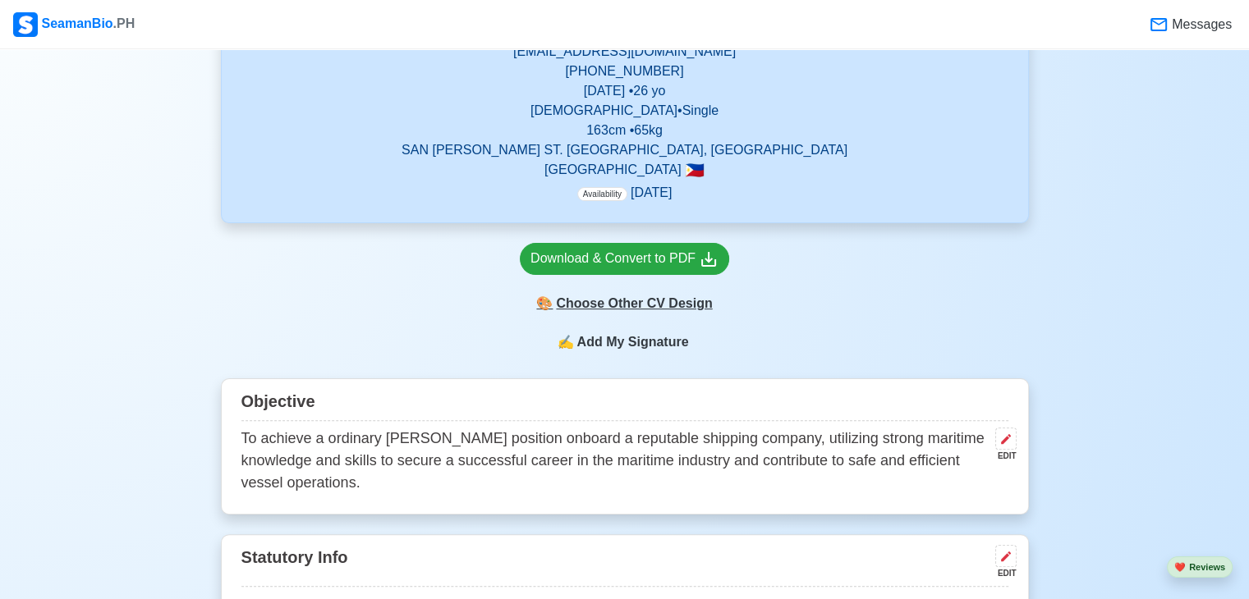
click at [695, 308] on div "🎨 Choose Other CV Design" at bounding box center [624, 303] width 209 height 31
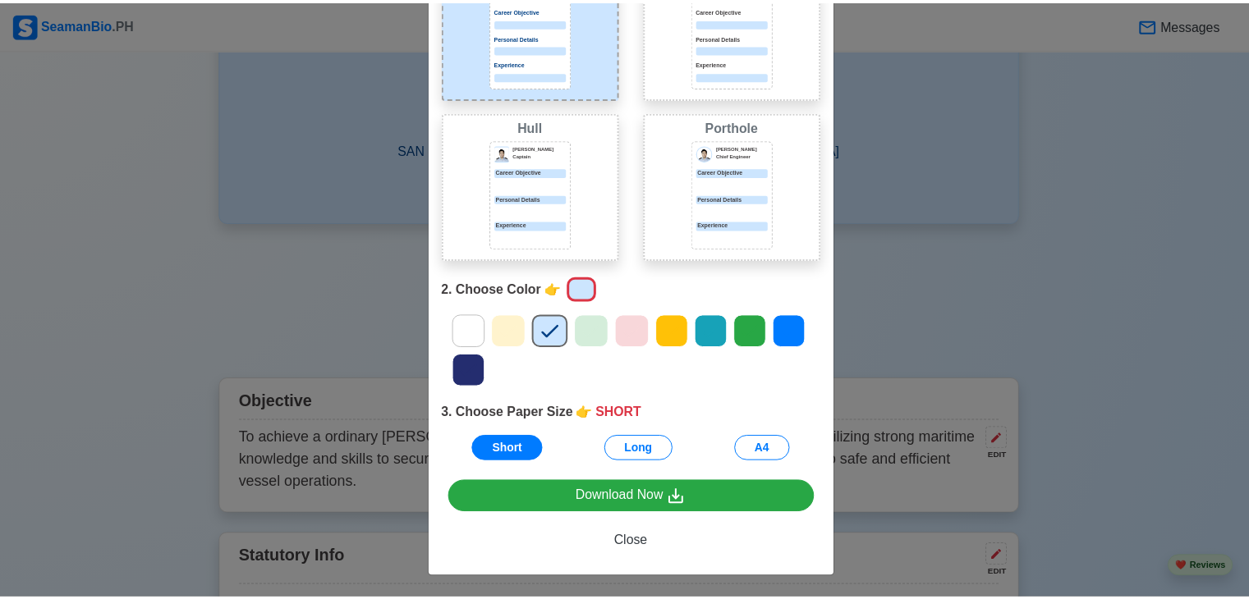
scroll to position [0, 0]
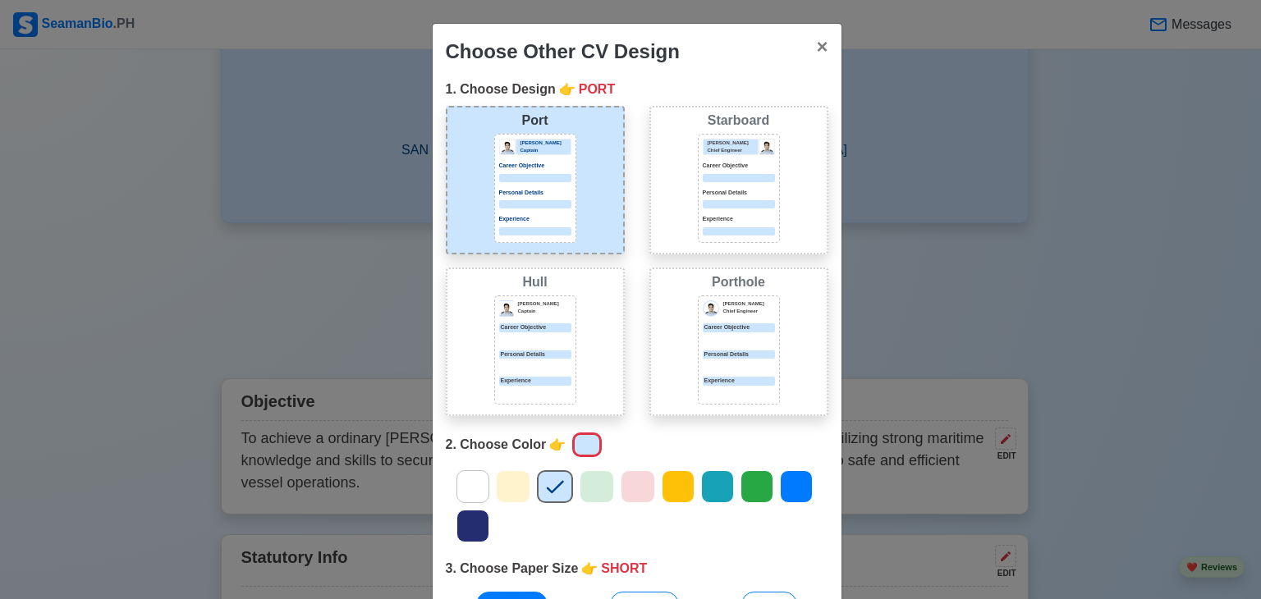
click at [1022, 251] on div "Choose Other CV Design × Close 1. Choose Design 👉 PORT Port Donald Cris Captain…" at bounding box center [630, 299] width 1261 height 599
drag, startPoint x: 818, startPoint y: 44, endPoint x: 788, endPoint y: 175, distance: 134.7
click at [819, 43] on span "×" at bounding box center [821, 46] width 11 height 22
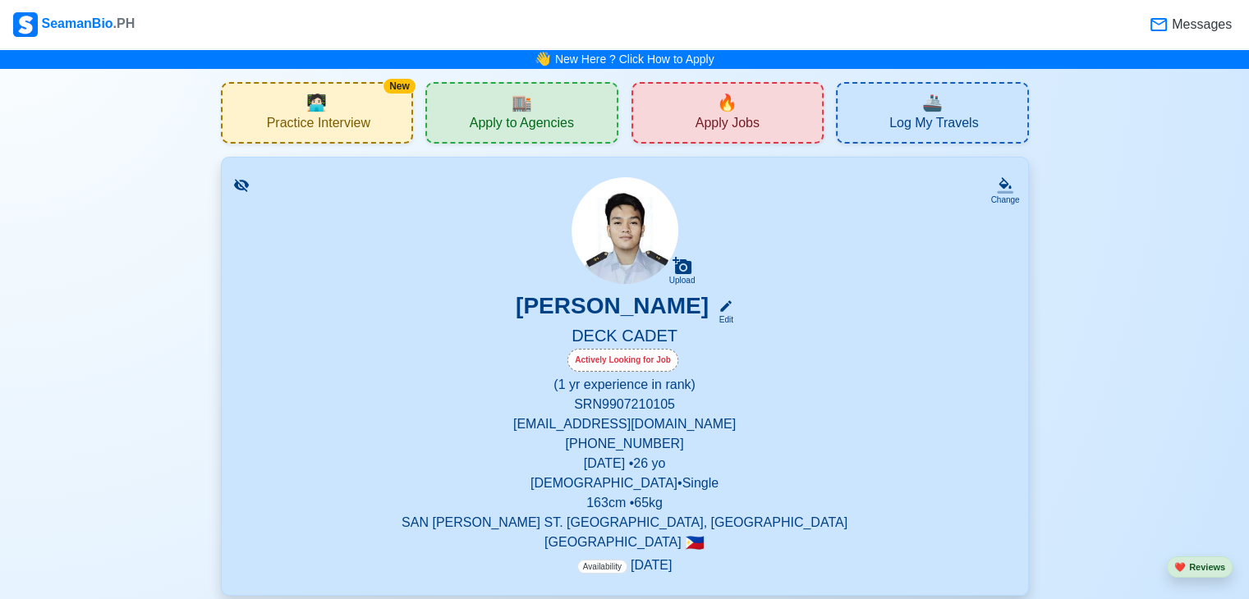
click at [889, 117] on div "🚢 Log My Travels" at bounding box center [932, 113] width 193 height 62
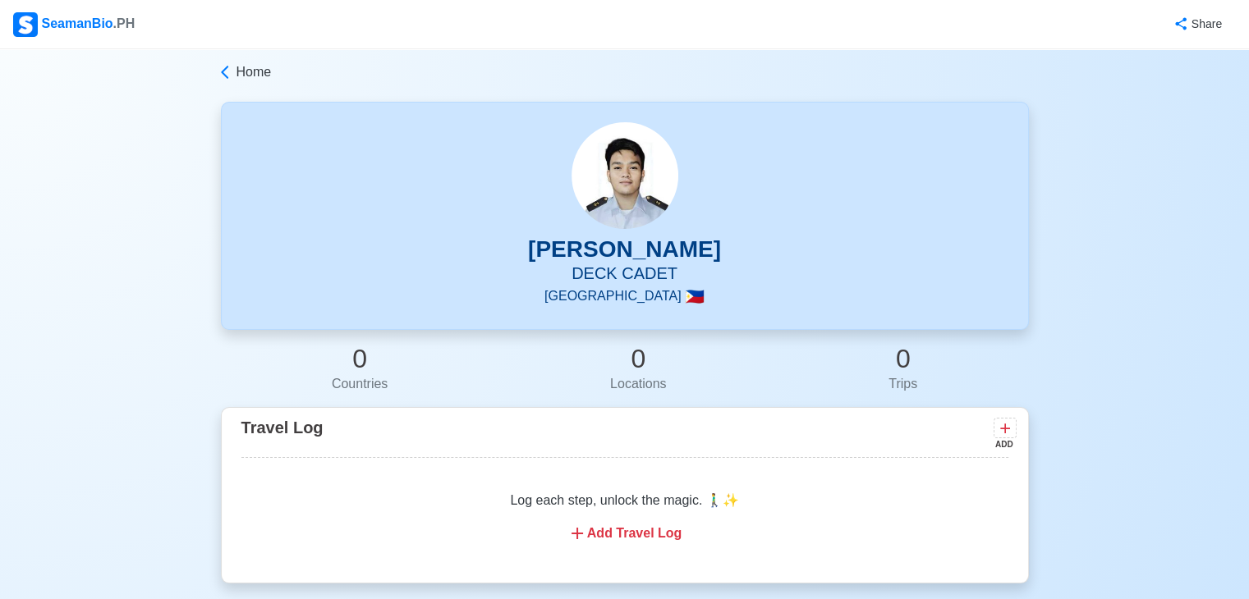
scroll to position [164, 0]
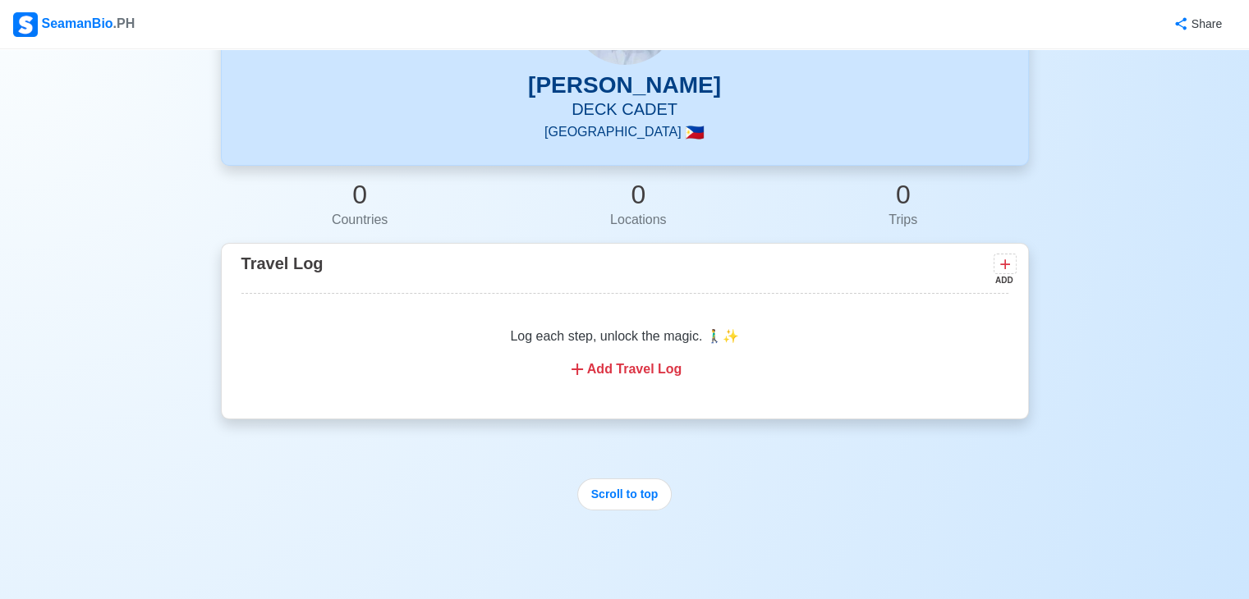
click at [630, 360] on div "Add Travel Log" at bounding box center [625, 370] width 728 height 20
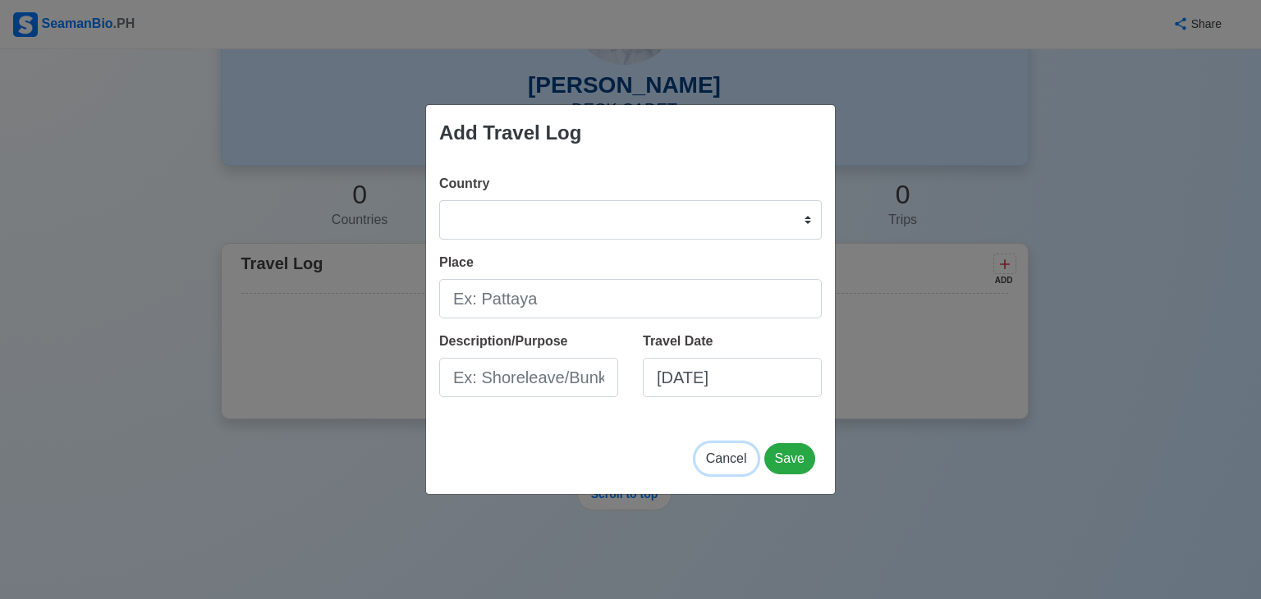
click at [717, 460] on span "Cancel" at bounding box center [726, 459] width 41 height 14
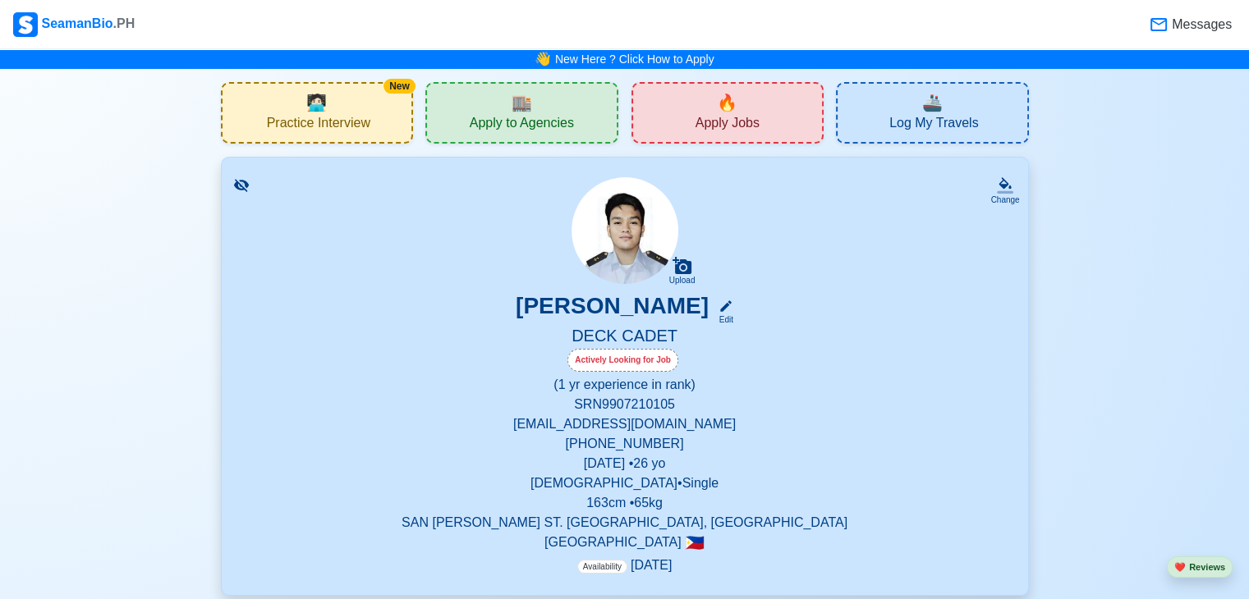
click at [683, 112] on div "🔥 Apply Jobs" at bounding box center [727, 113] width 193 height 62
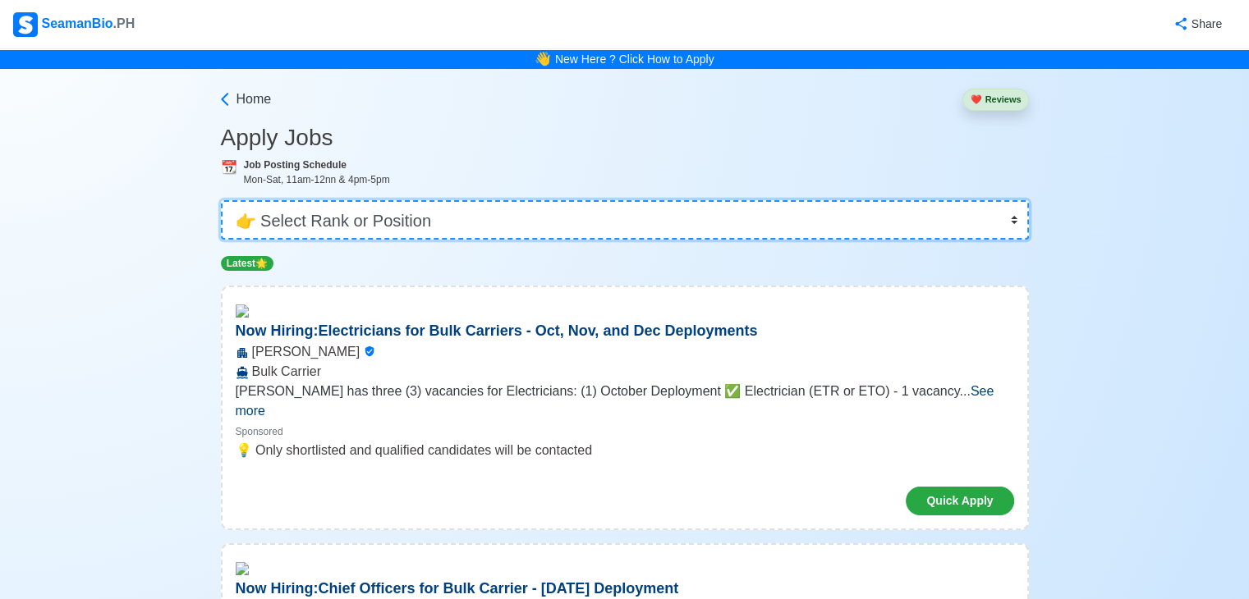
click at [425, 218] on select "👉 Select Rank or Position Master Chief Officer 2nd Officer 3rd Officer Junior O…" at bounding box center [625, 219] width 808 height 39
select select "Cadet"
click at [223, 200] on select "👉 Select Rank or Position Master Chief Officer 2nd Officer 3rd Officer Junior O…" at bounding box center [625, 219] width 808 height 39
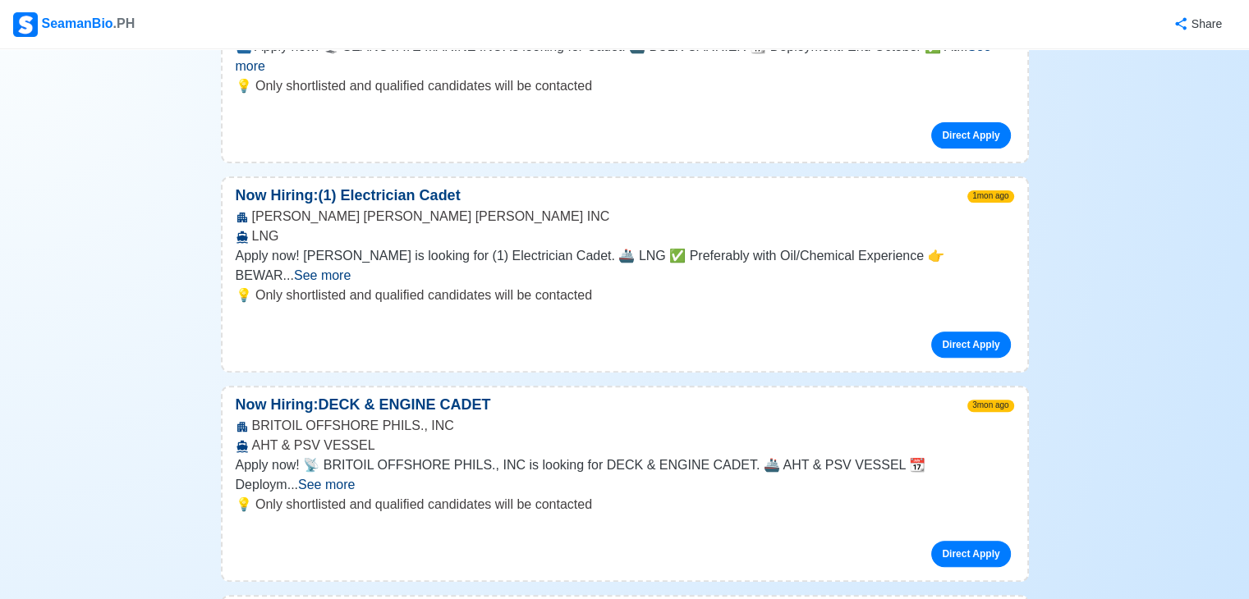
scroll to position [575, 0]
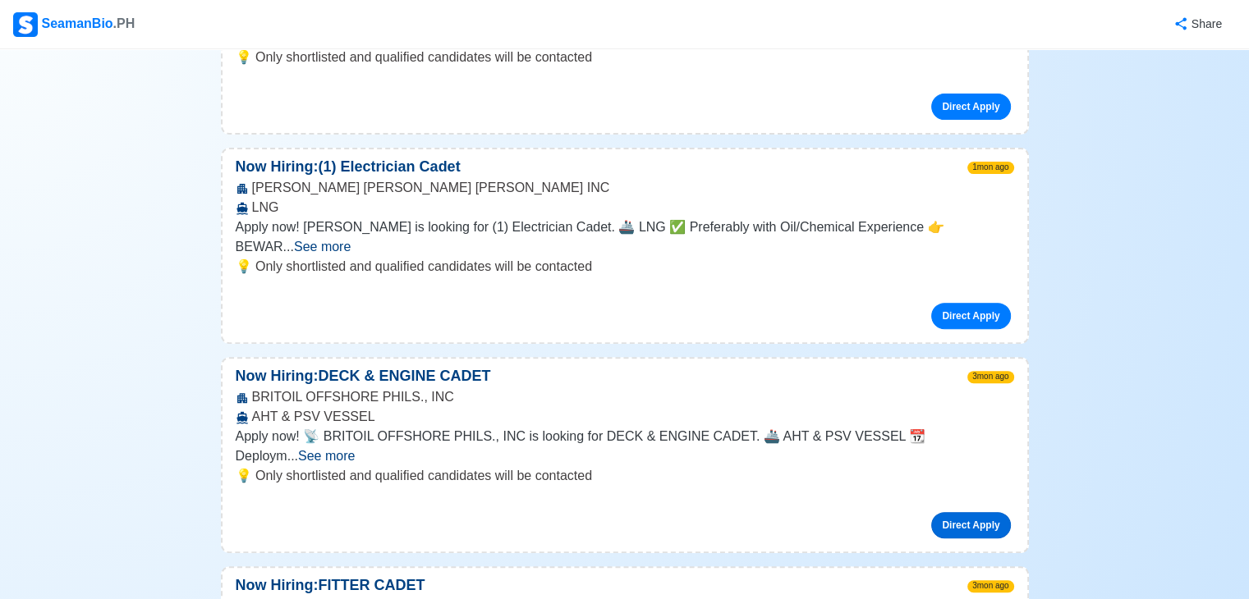
click at [996, 512] on link "Direct Apply" at bounding box center [970, 525] width 79 height 26
click at [949, 512] on link "Direct Apply" at bounding box center [970, 525] width 79 height 26
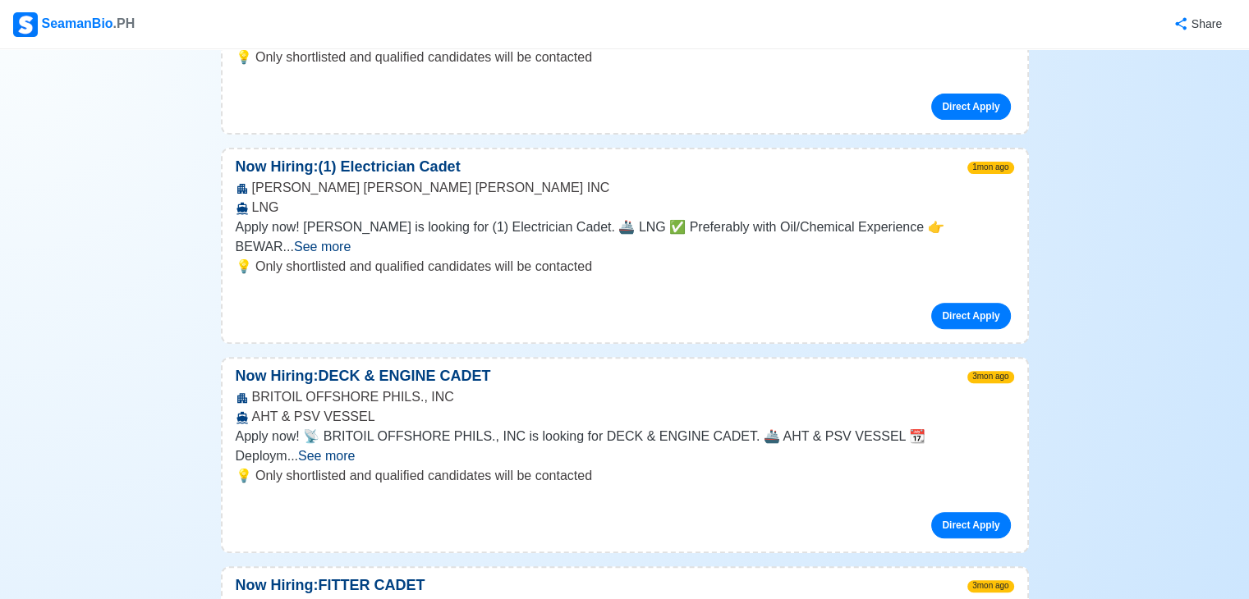
drag, startPoint x: 596, startPoint y: 339, endPoint x: 579, endPoint y: 339, distance: 17.2
click at [596, 388] on div "BRITOIL OFFSHORE PHILS., INC AHT & PSV VESSEL" at bounding box center [625, 407] width 805 height 39
click at [448, 365] on p "Now Hiring: DECK & ENGINE CADET" at bounding box center [364, 376] width 282 height 22
click at [355, 449] on span "See more" at bounding box center [326, 456] width 57 height 14
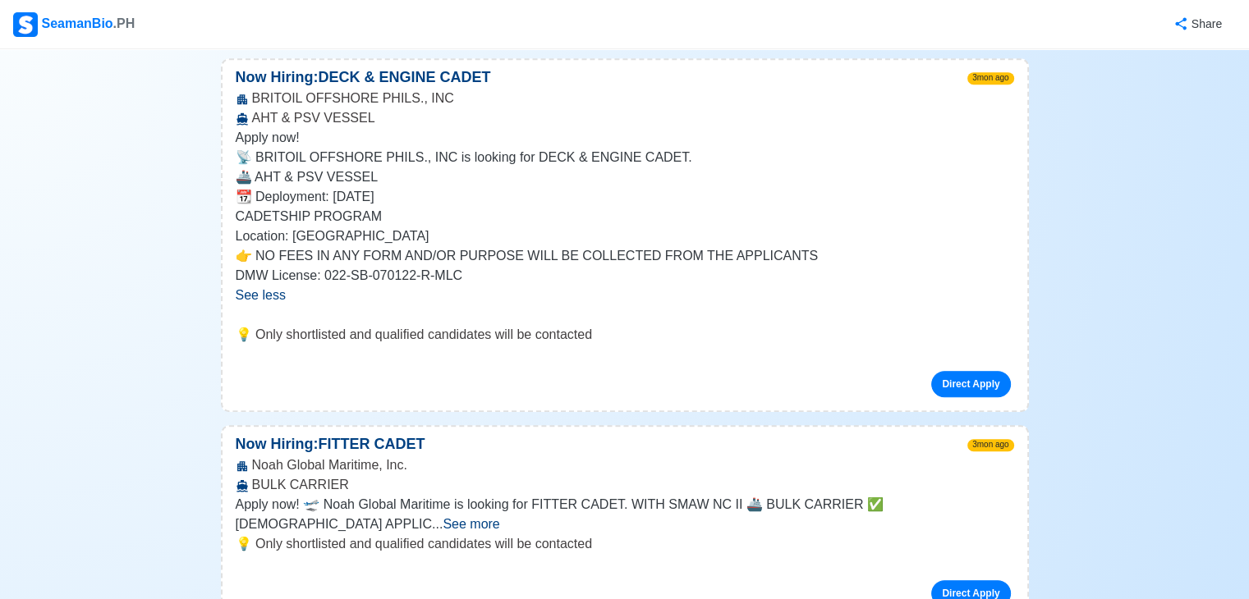
scroll to position [903, 0]
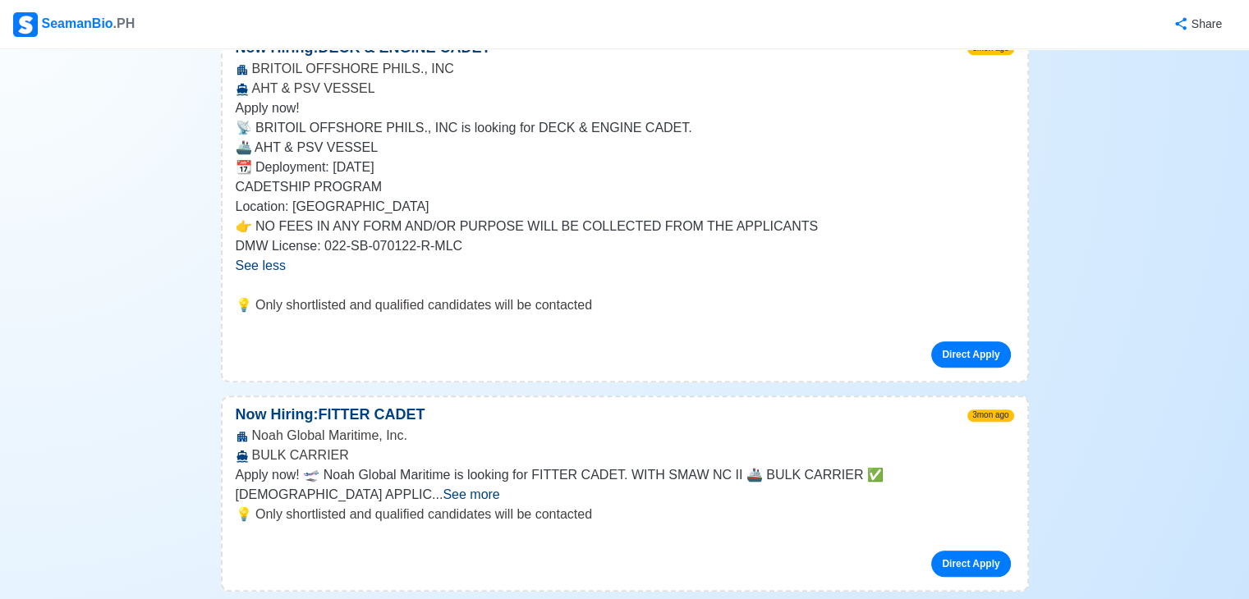
click at [499, 488] on span "See more" at bounding box center [471, 495] width 57 height 14
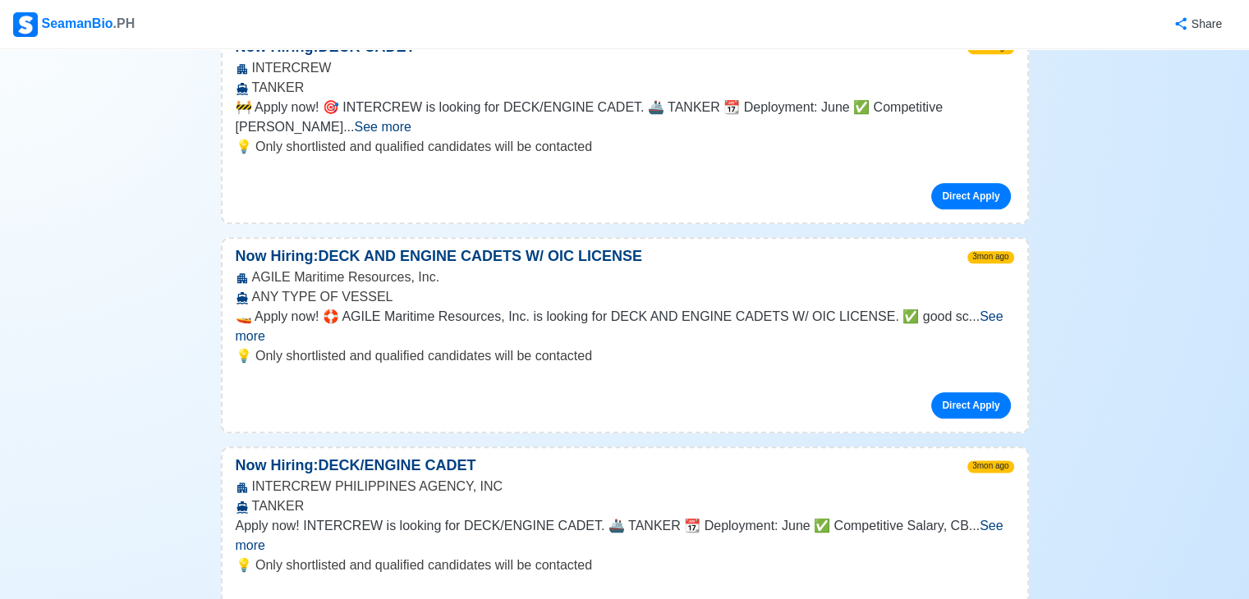
scroll to position [1889, 0]
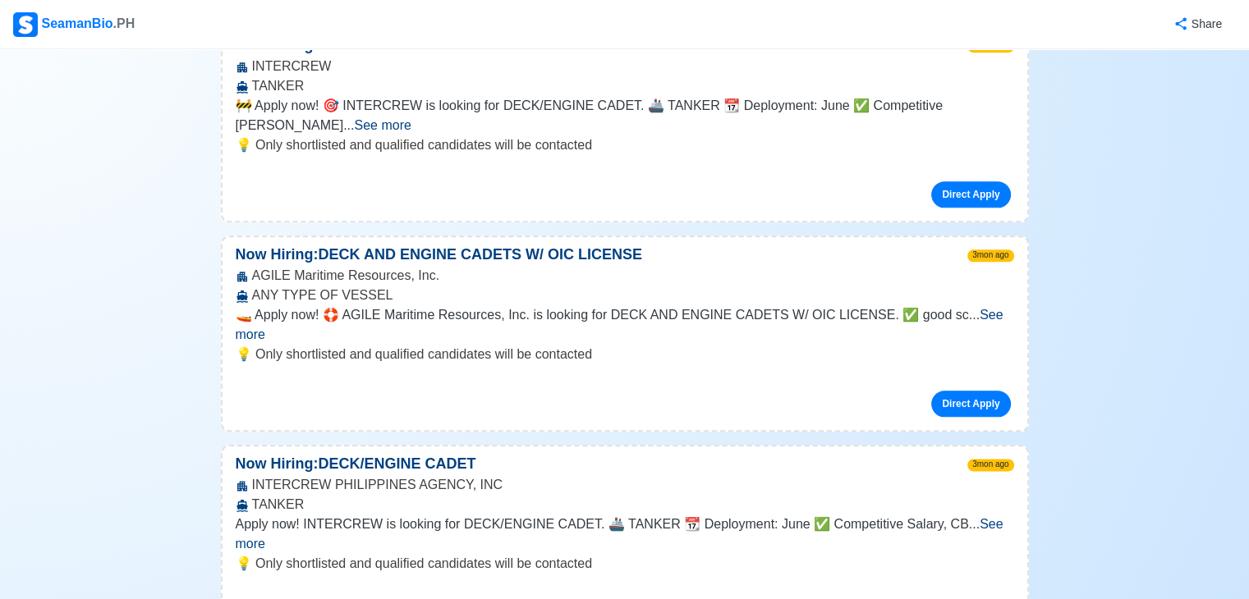
click at [393, 517] on span "Apply now! INTERCREW is looking for DECK/ENGINE CADET. 🚢 TANKER 📆 Deployment: J…" at bounding box center [602, 524] width 733 height 14
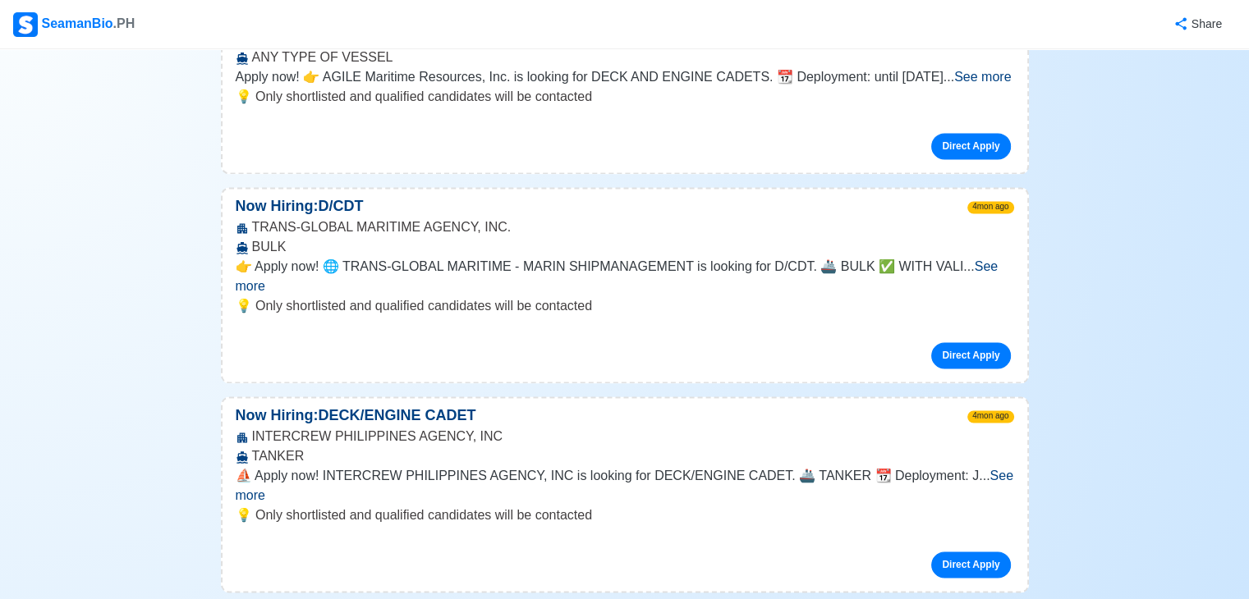
scroll to position [2217, 0]
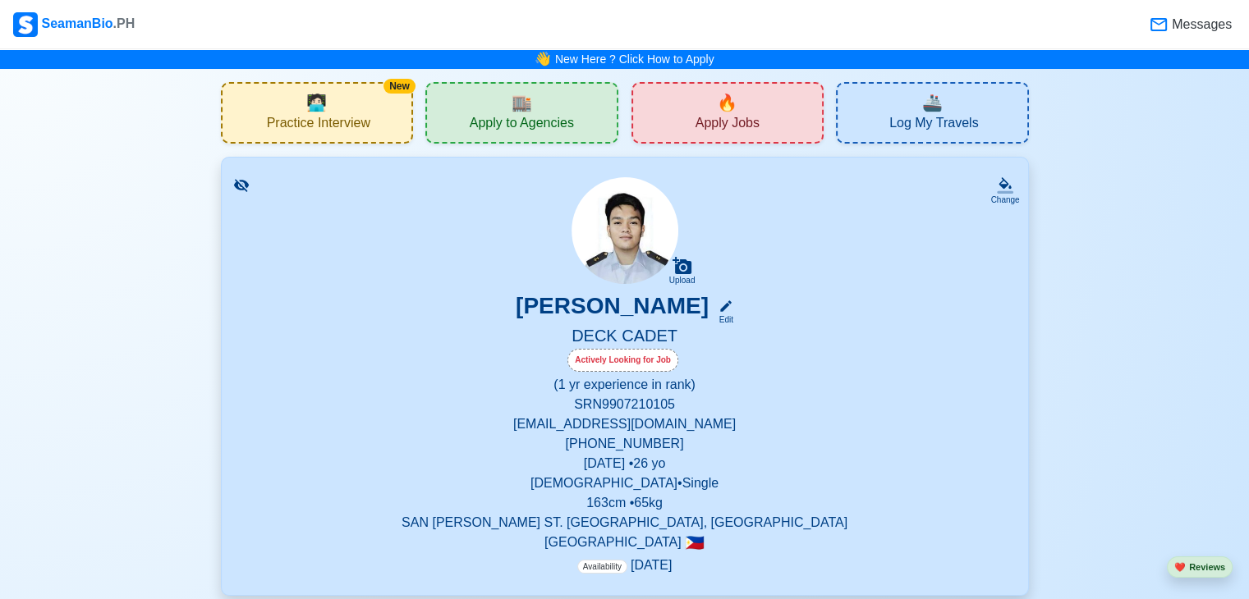
click at [519, 120] on span "Apply to Agencies" at bounding box center [522, 125] width 104 height 21
click at [312, 131] on span "Practice Interview" at bounding box center [318, 125] width 103 height 21
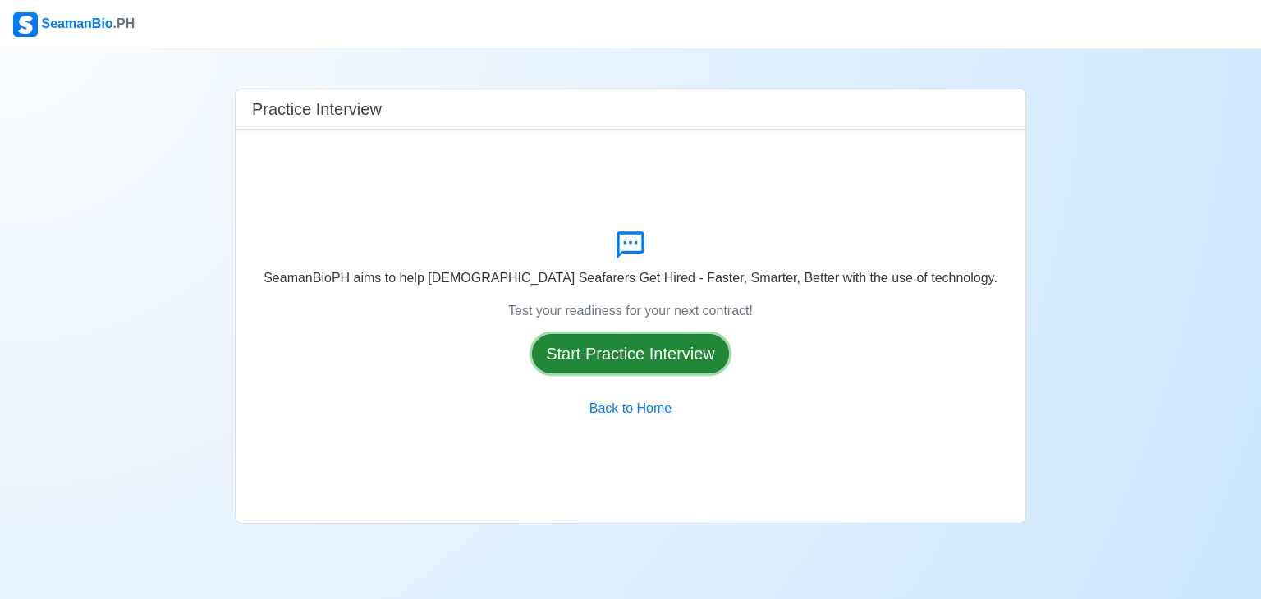
click at [644, 349] on button "Start Practice Interview" at bounding box center [630, 353] width 197 height 39
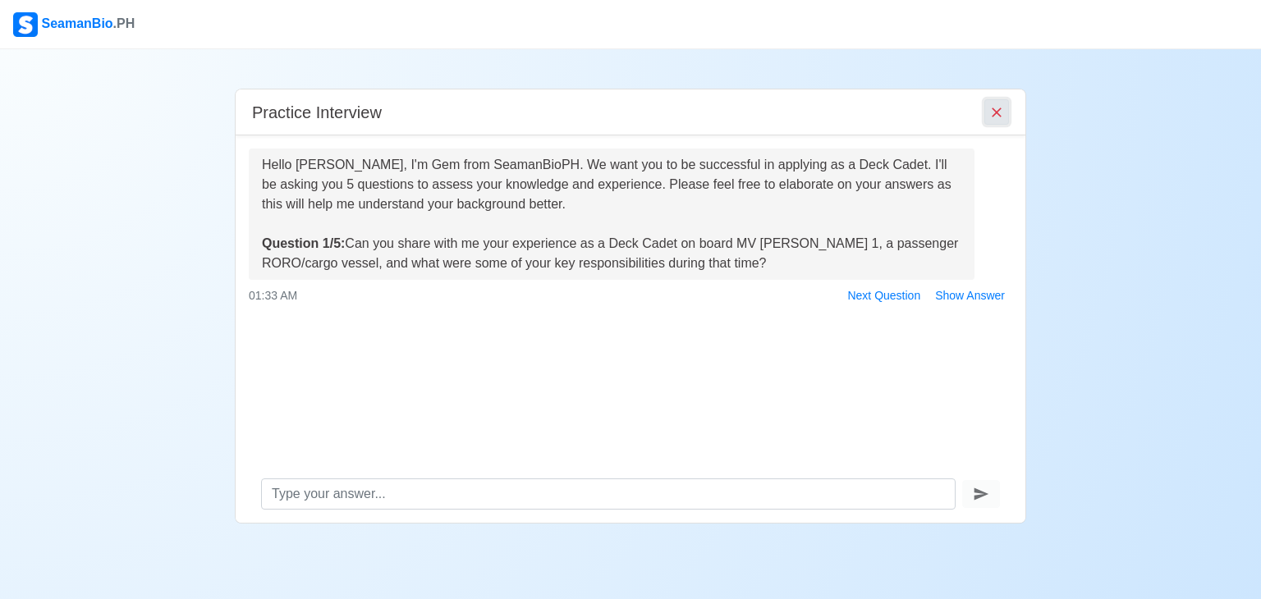
click at [998, 117] on icon "End Interview" at bounding box center [997, 112] width 16 height 16
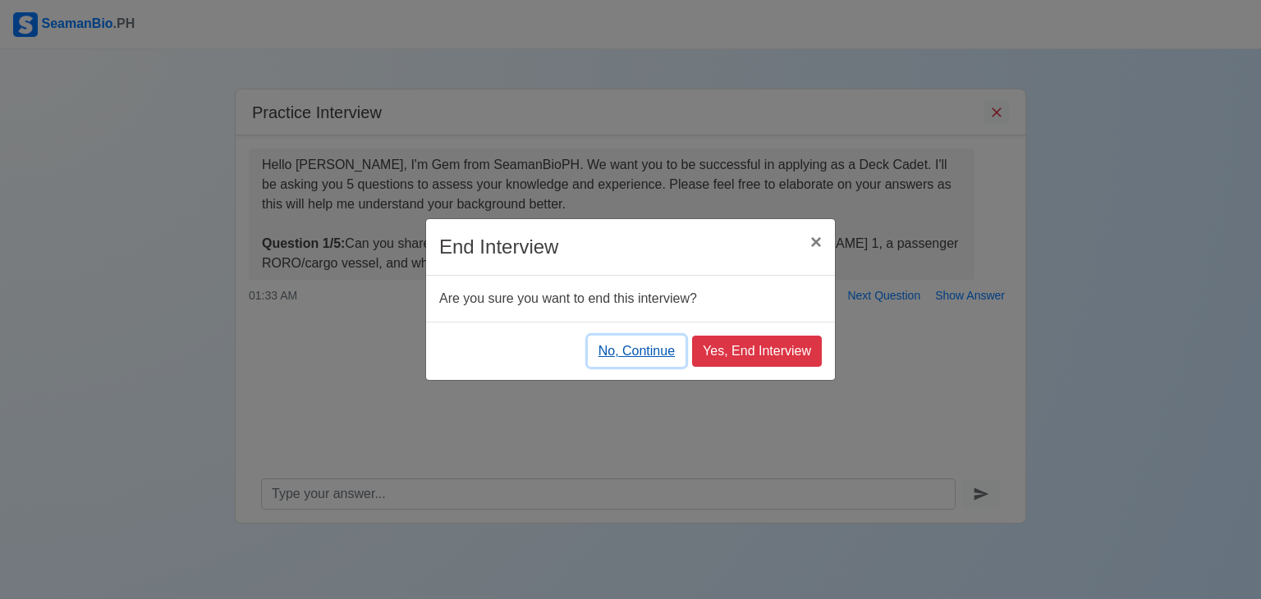
click at [647, 353] on button "No, Continue" at bounding box center [637, 351] width 98 height 31
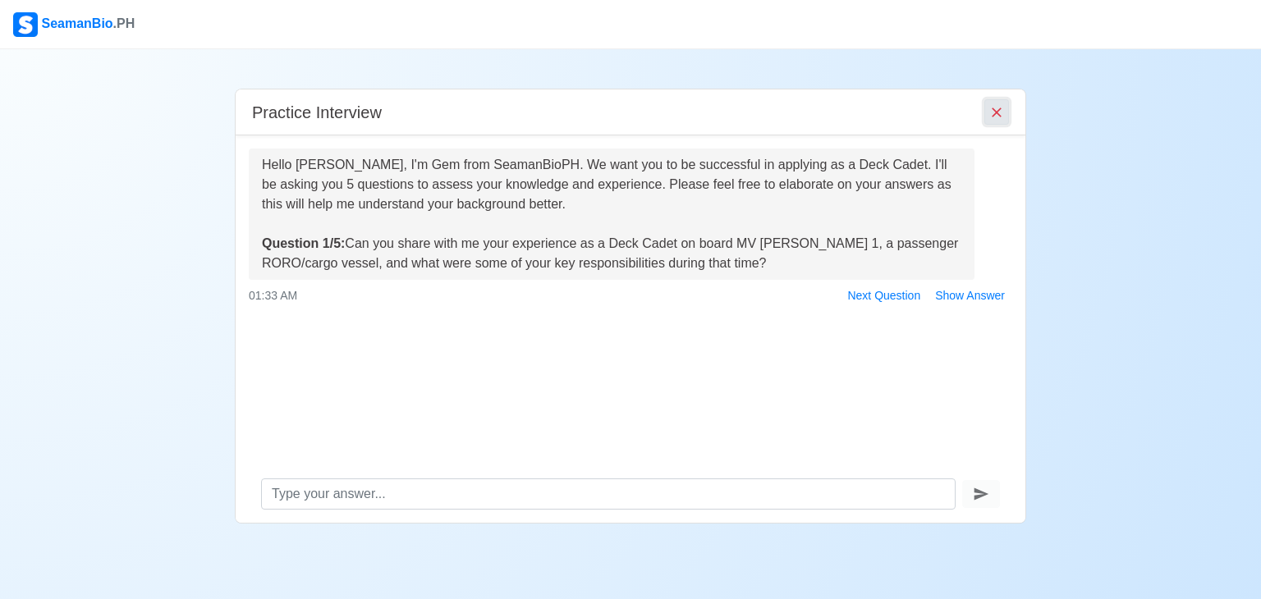
click at [993, 114] on icon "End Interview" at bounding box center [997, 112] width 16 height 16
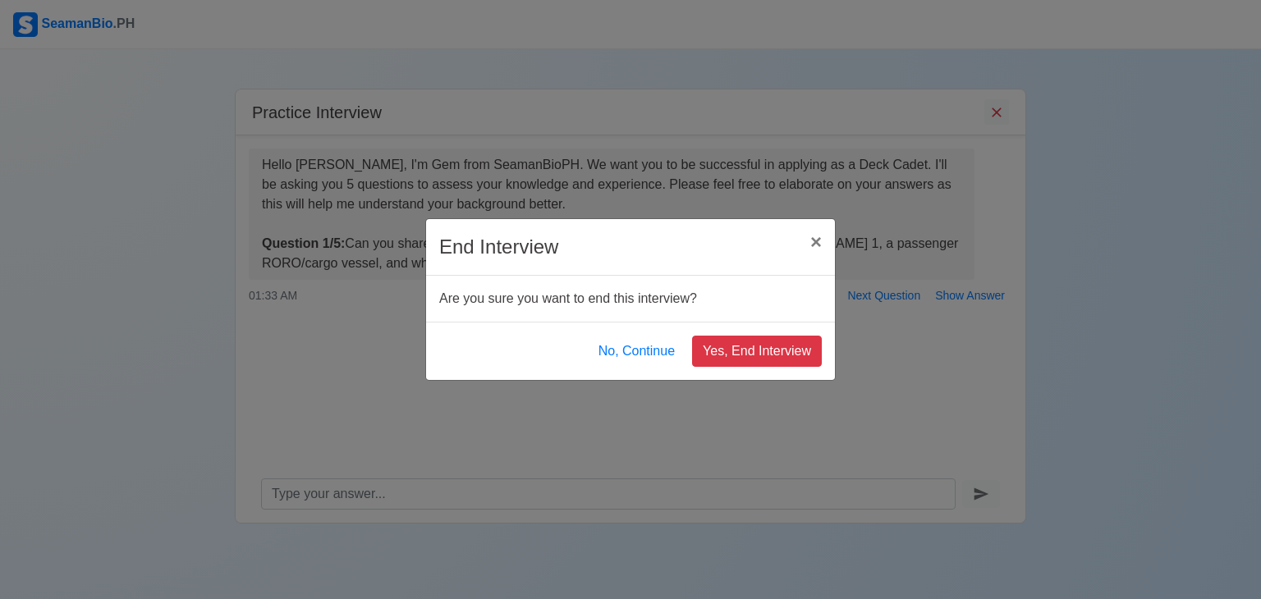
click at [802, 366] on div "No, Continue Yes, End Interview" at bounding box center [630, 351] width 409 height 58
click at [801, 349] on button "Yes, End Interview" at bounding box center [757, 351] width 130 height 31
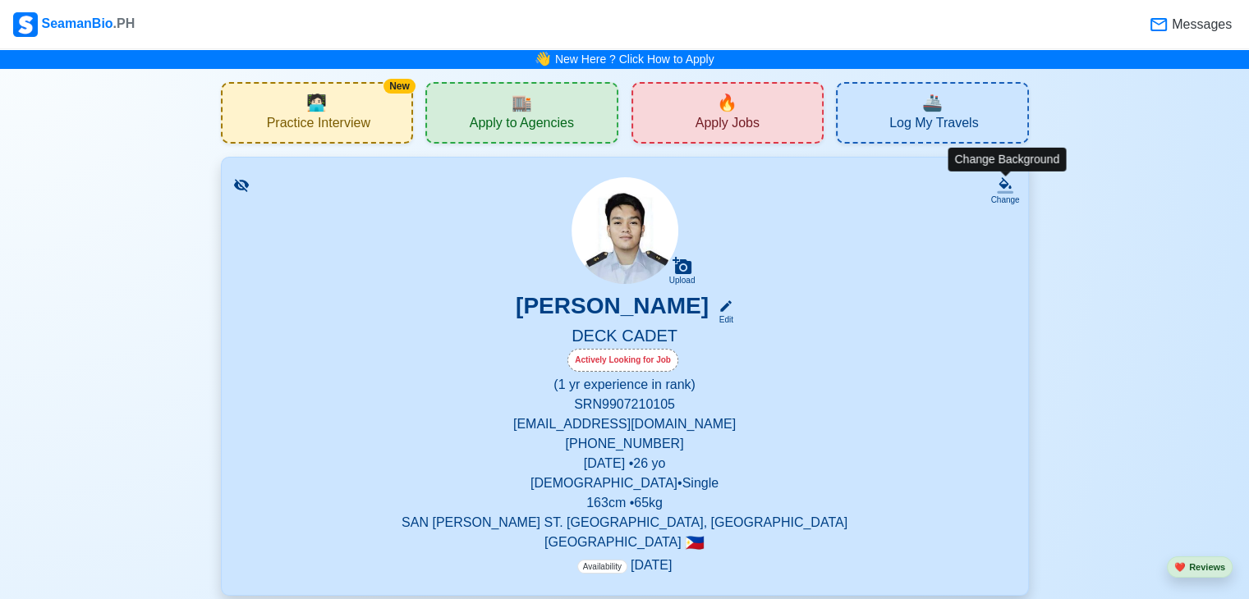
click at [1010, 184] on icon at bounding box center [1005, 185] width 16 height 16
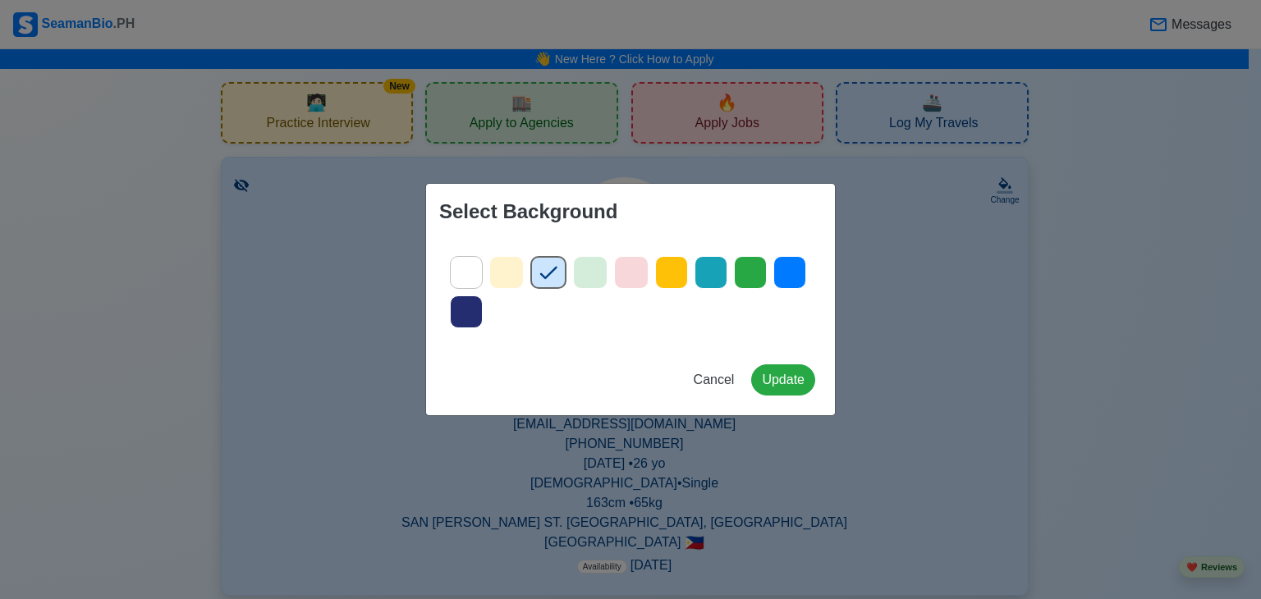
click at [463, 275] on icon at bounding box center [466, 272] width 25 height 25
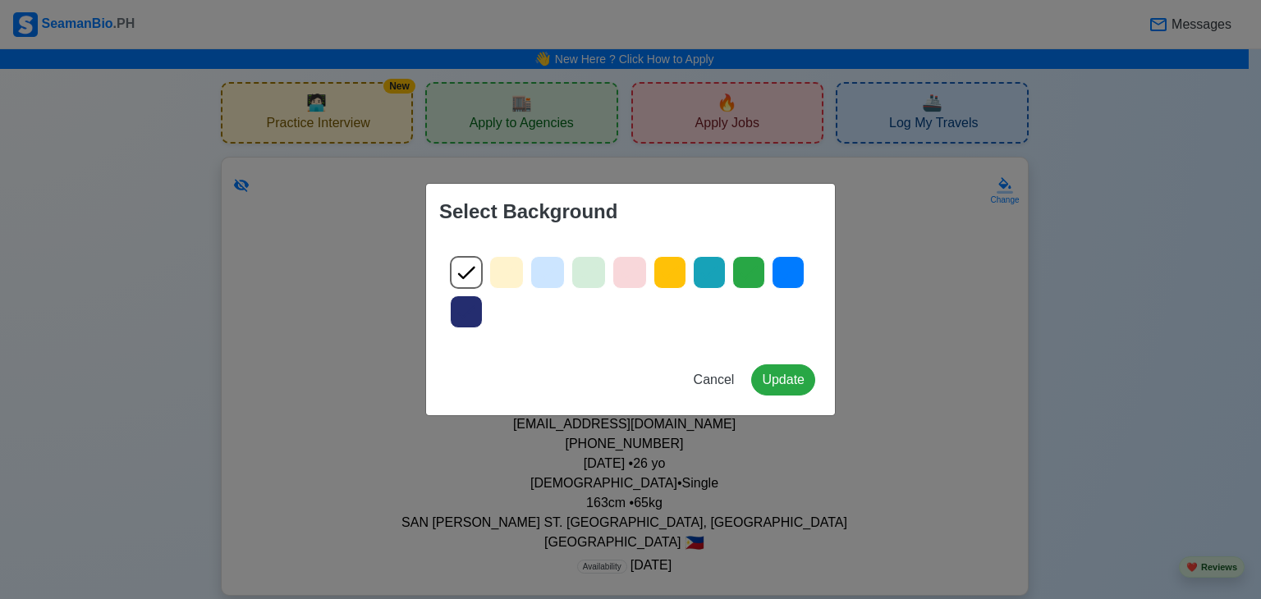
click at [543, 287] on div at bounding box center [547, 272] width 34 height 33
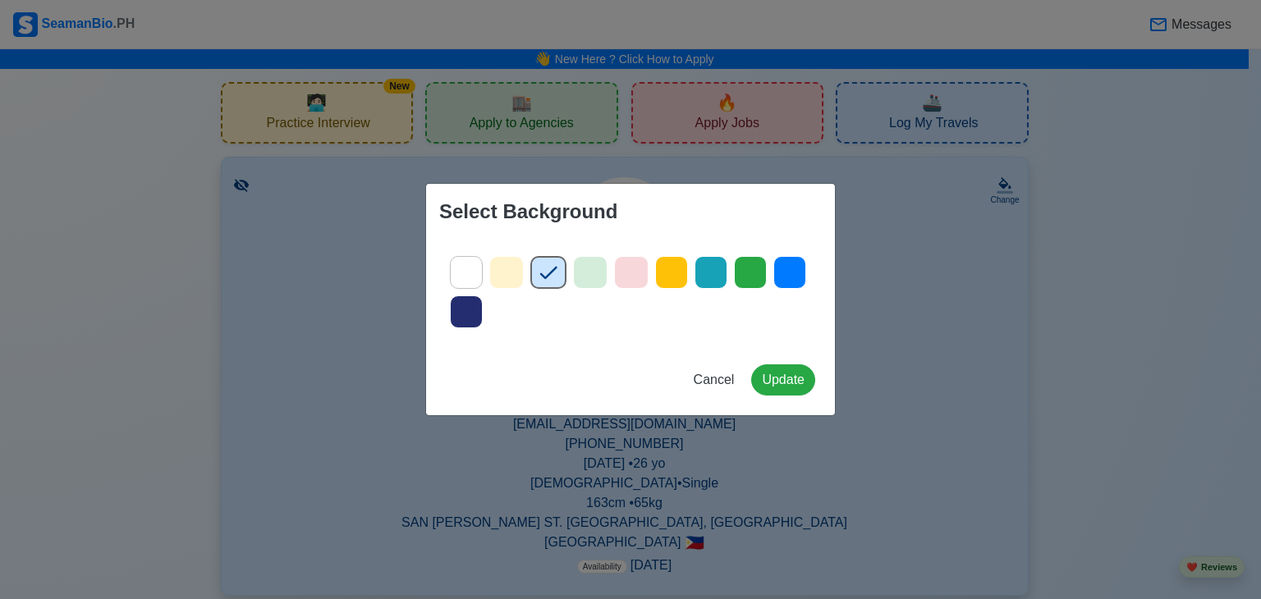
click at [585, 269] on icon at bounding box center [590, 272] width 25 height 25
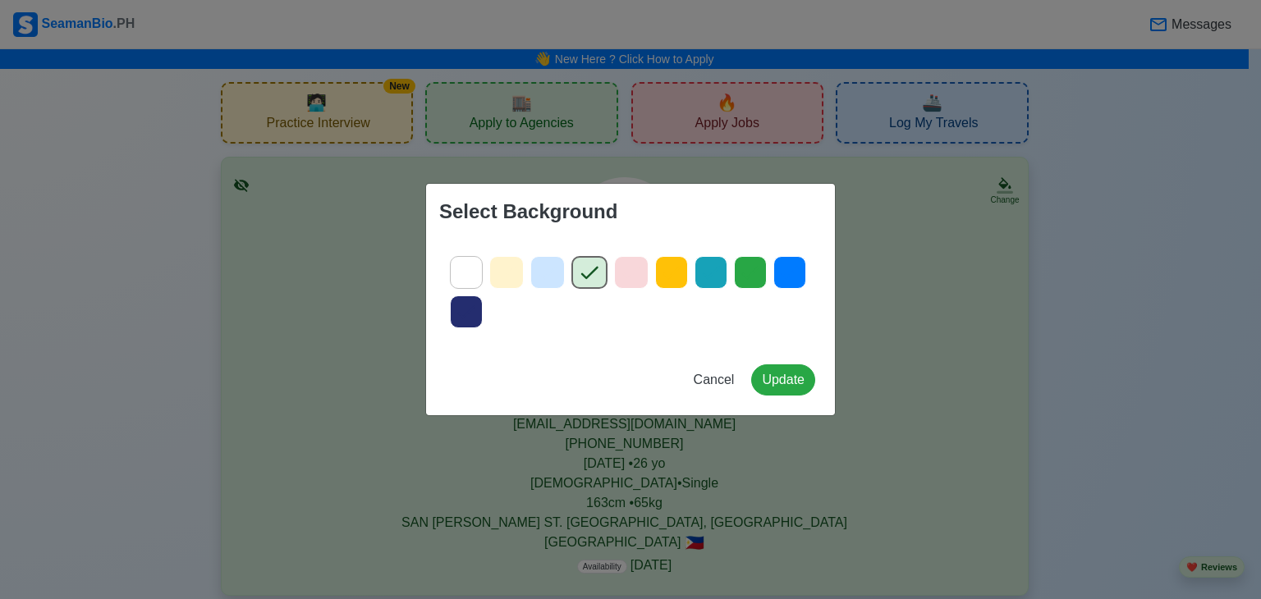
click at [473, 271] on icon at bounding box center [466, 272] width 25 height 25
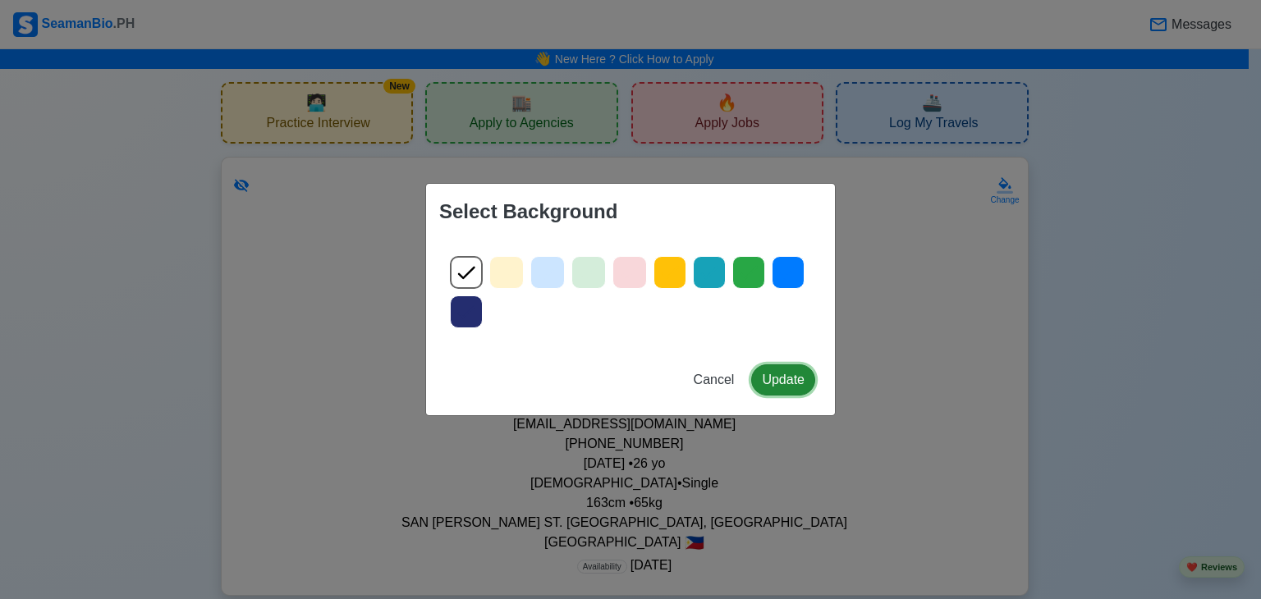
click at [777, 382] on button "Update" at bounding box center [783, 380] width 64 height 31
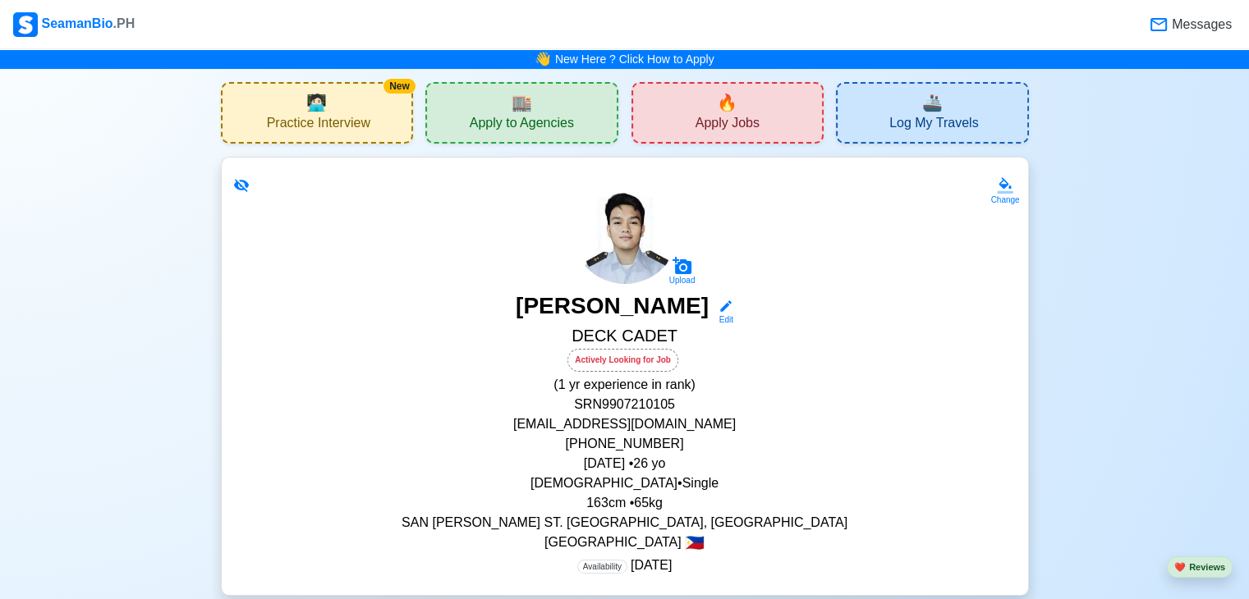
click at [238, 188] on icon at bounding box center [240, 185] width 15 height 12
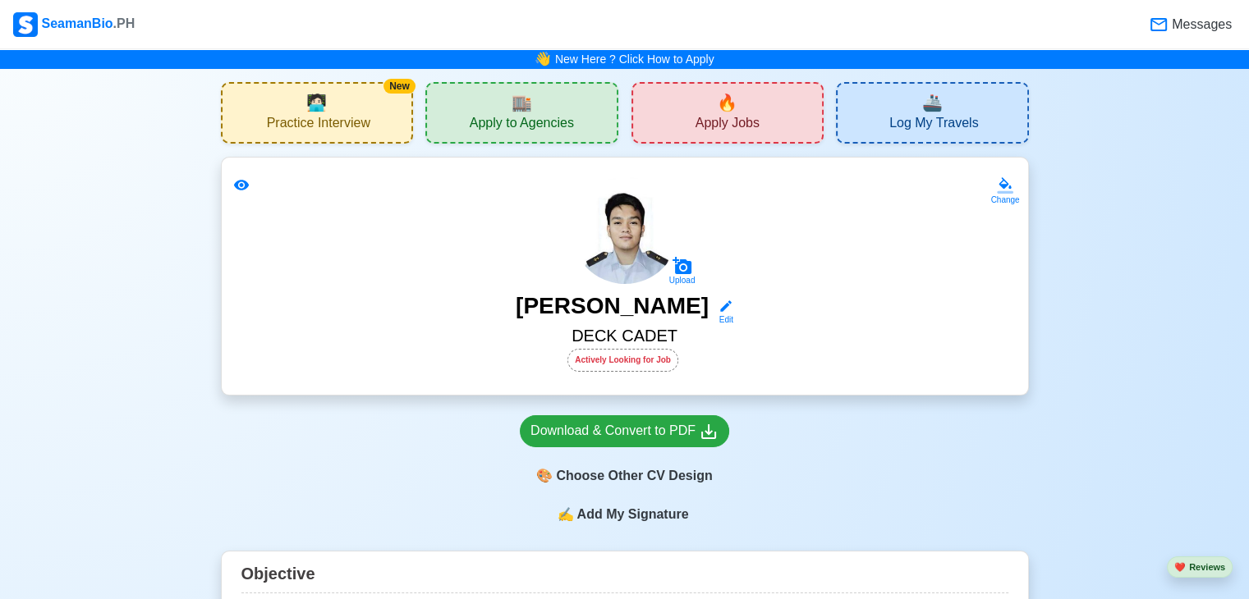
click at [238, 188] on icon at bounding box center [240, 185] width 15 height 11
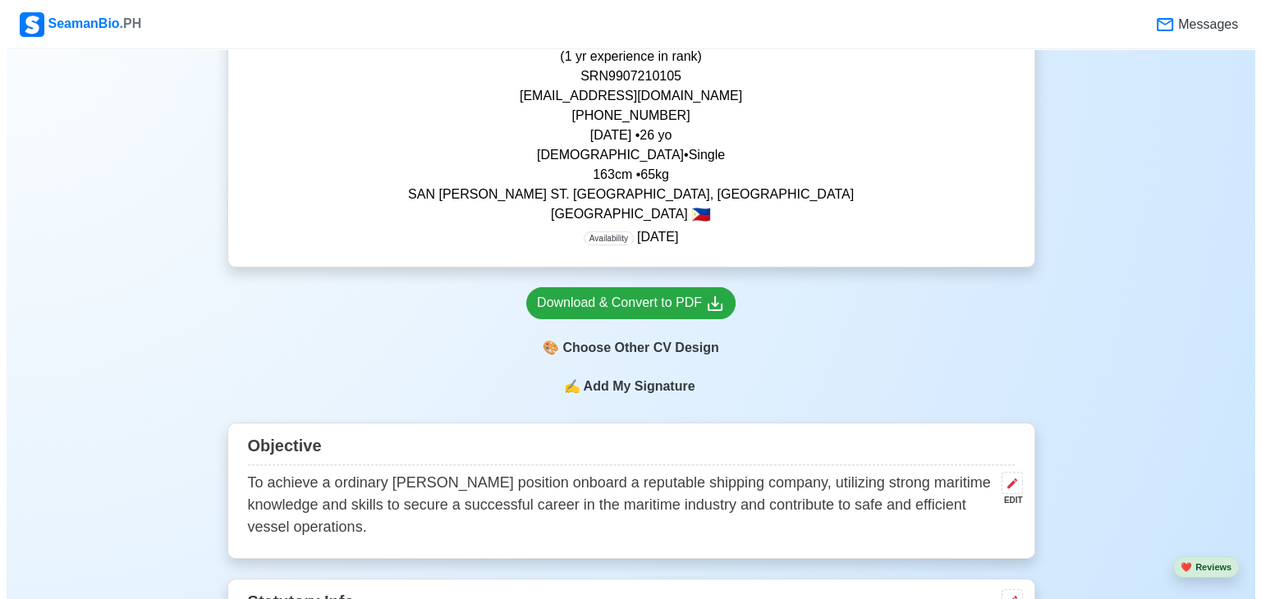
scroll to position [411, 0]
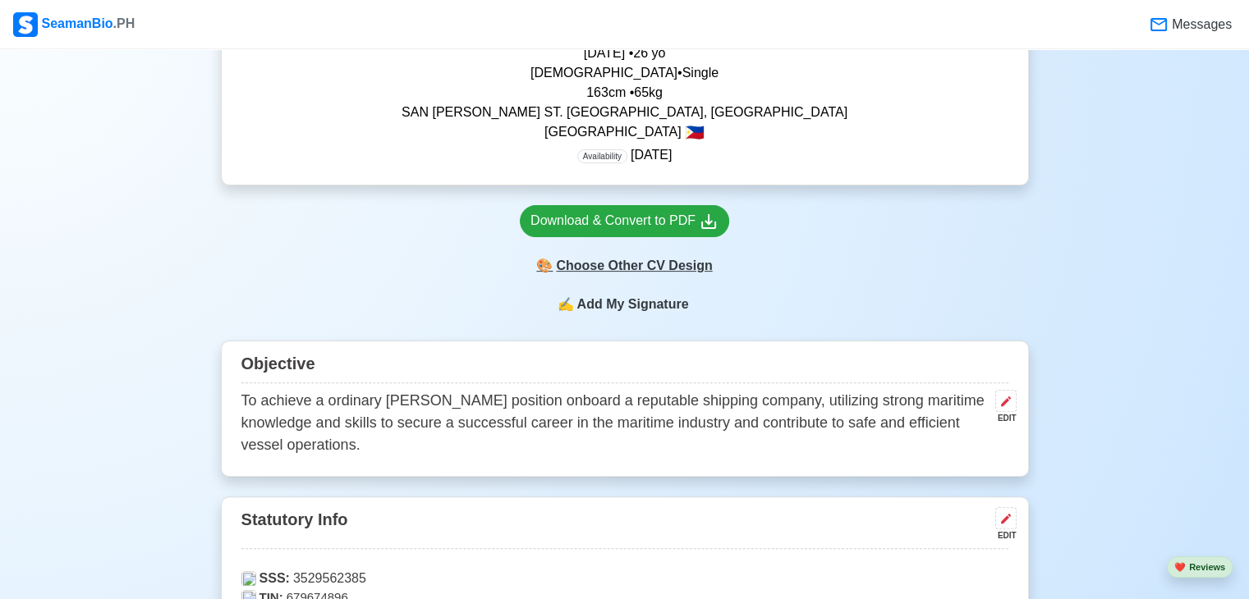
click at [626, 272] on div "🎨 Choose Other CV Design" at bounding box center [624, 265] width 209 height 31
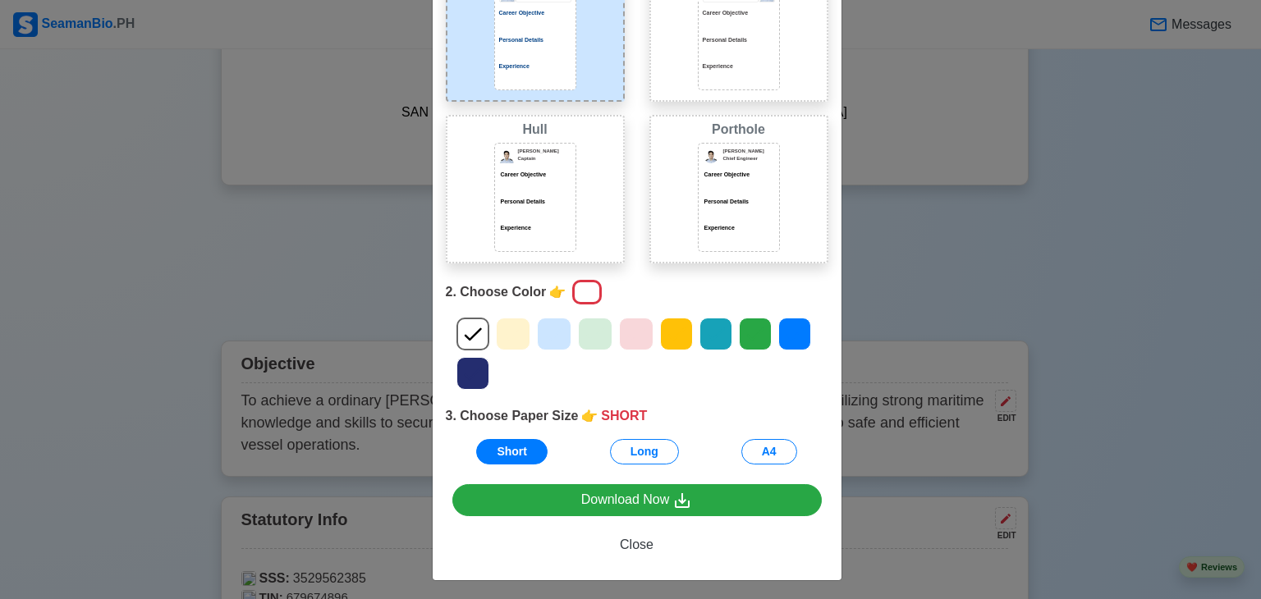
scroll to position [156, 0]
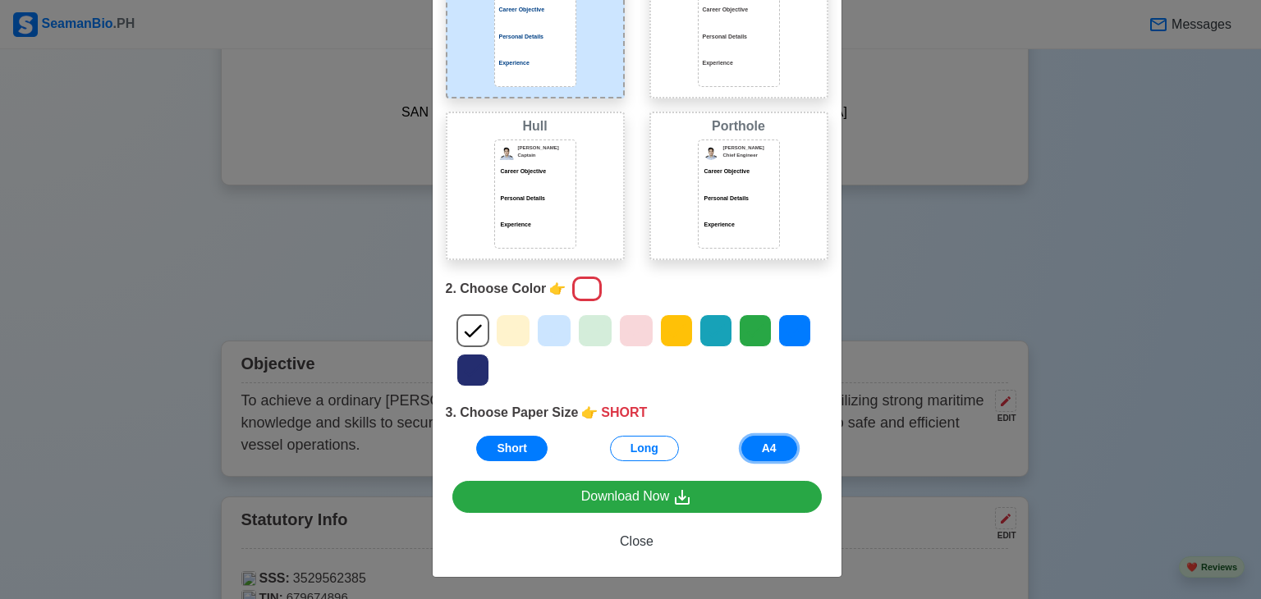
click at [760, 443] on button "A4" at bounding box center [770, 448] width 56 height 25
click at [703, 206] on div at bounding box center [739, 210] width 72 height 8
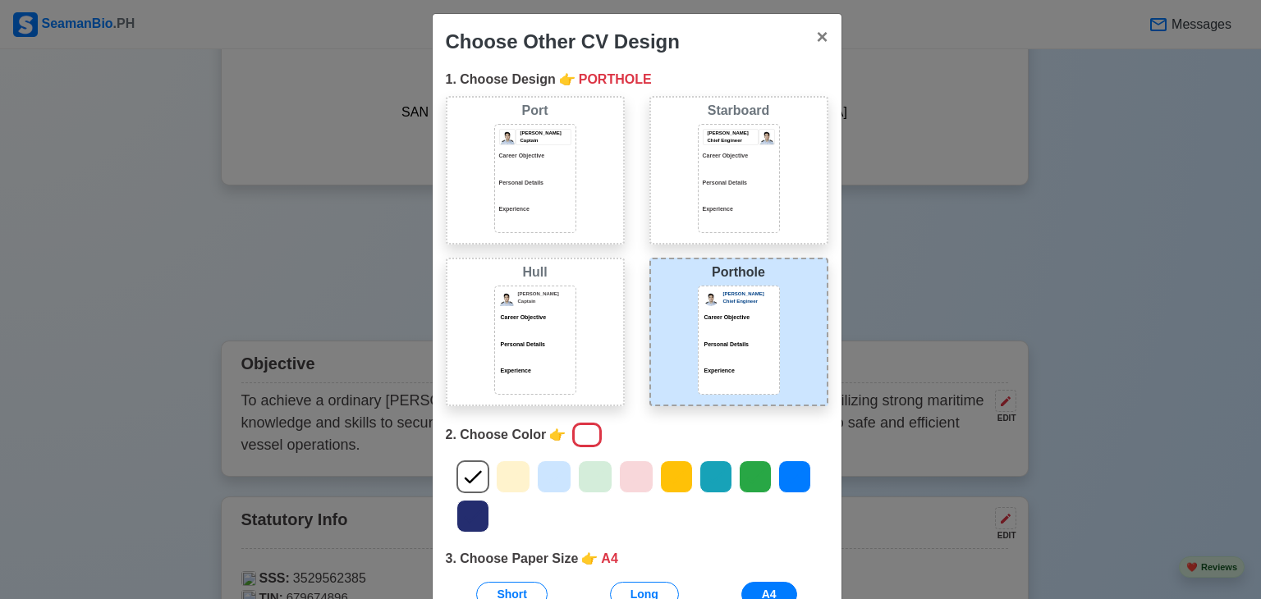
scroll to position [0, 0]
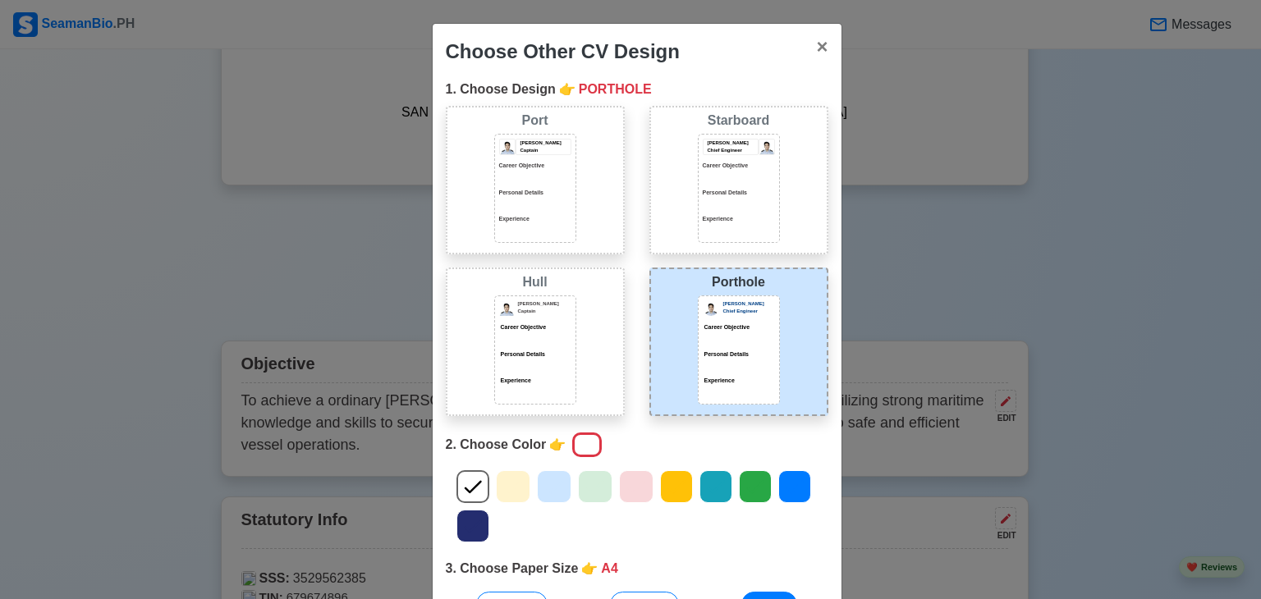
click at [549, 201] on div at bounding box center [535, 204] width 72 height 8
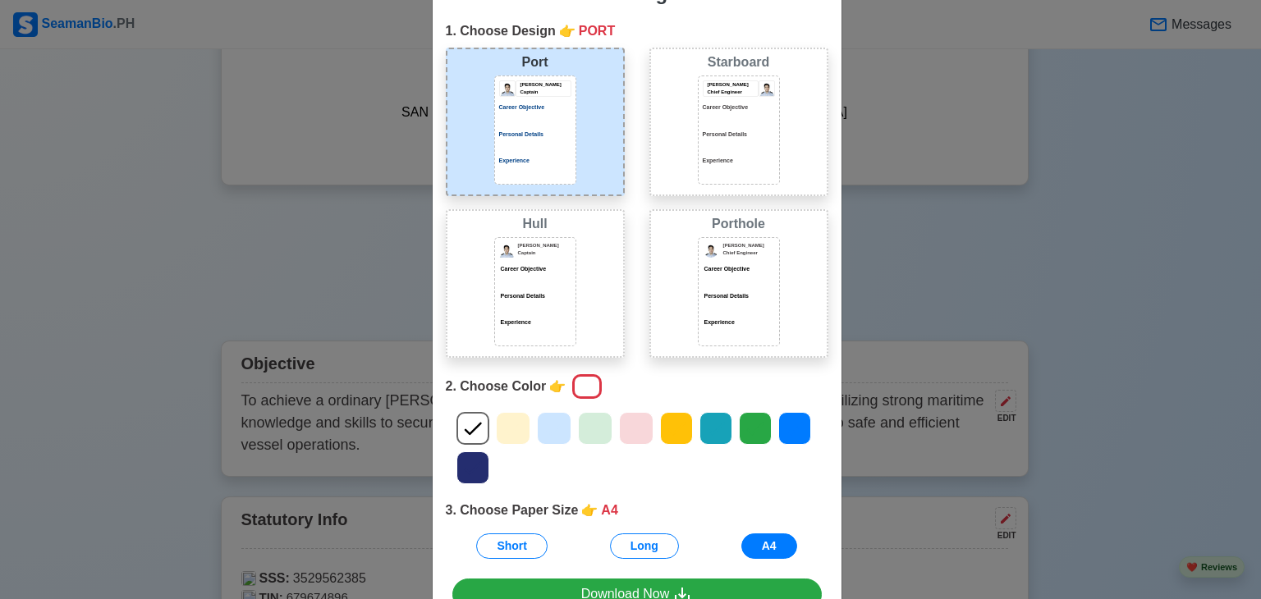
scroll to position [156, 0]
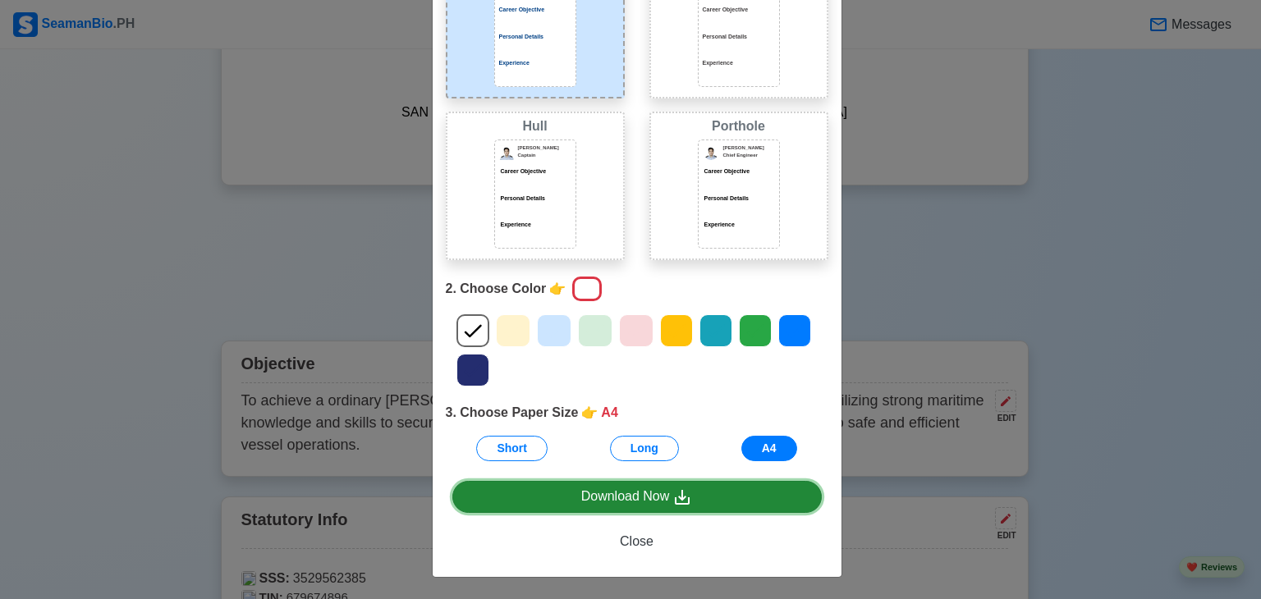
click at [598, 503] on div "Download Now" at bounding box center [637, 497] width 112 height 21
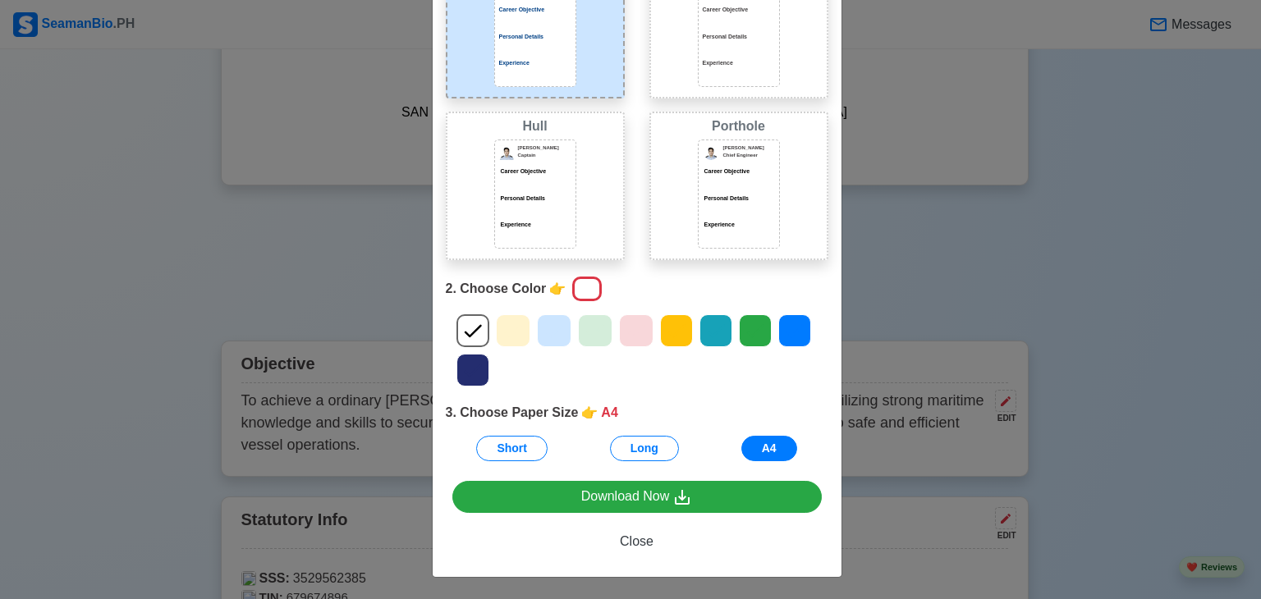
click at [730, 168] on div "Career Objective" at bounding box center [739, 172] width 72 height 9
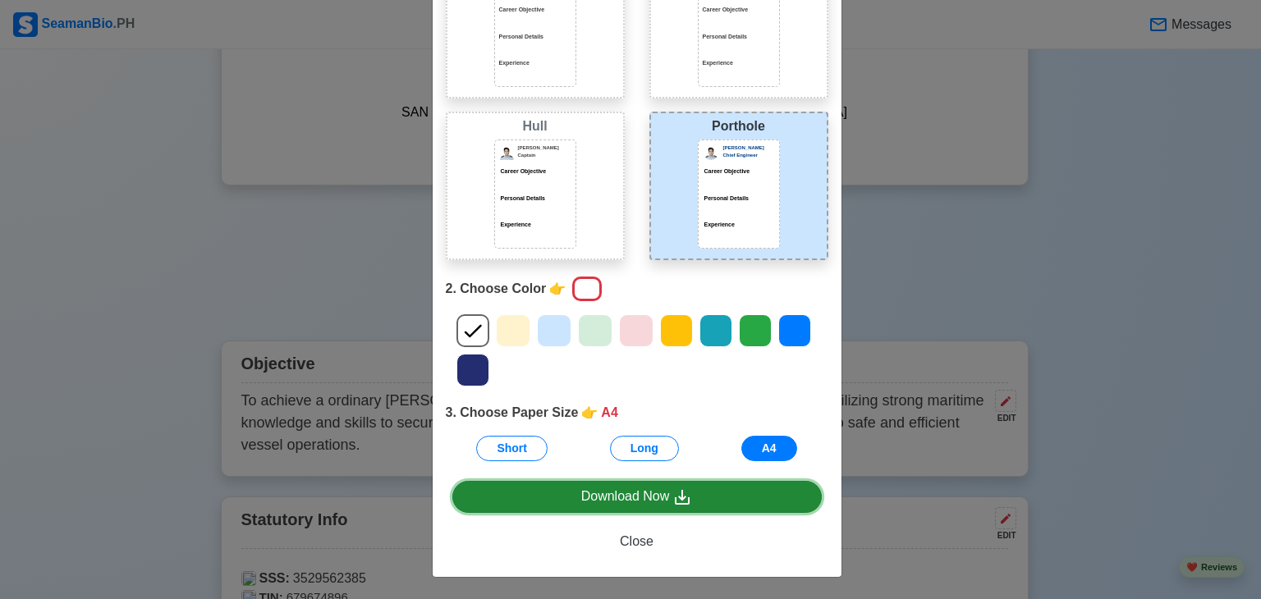
click at [657, 503] on div "Download Now" at bounding box center [637, 497] width 112 height 21
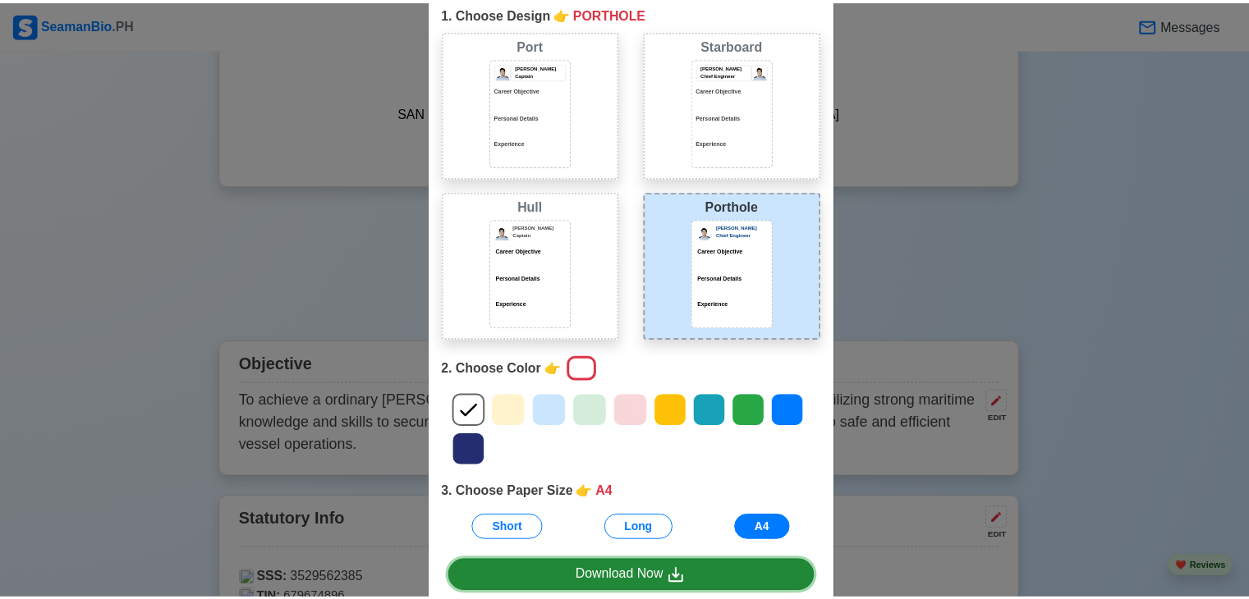
scroll to position [0, 0]
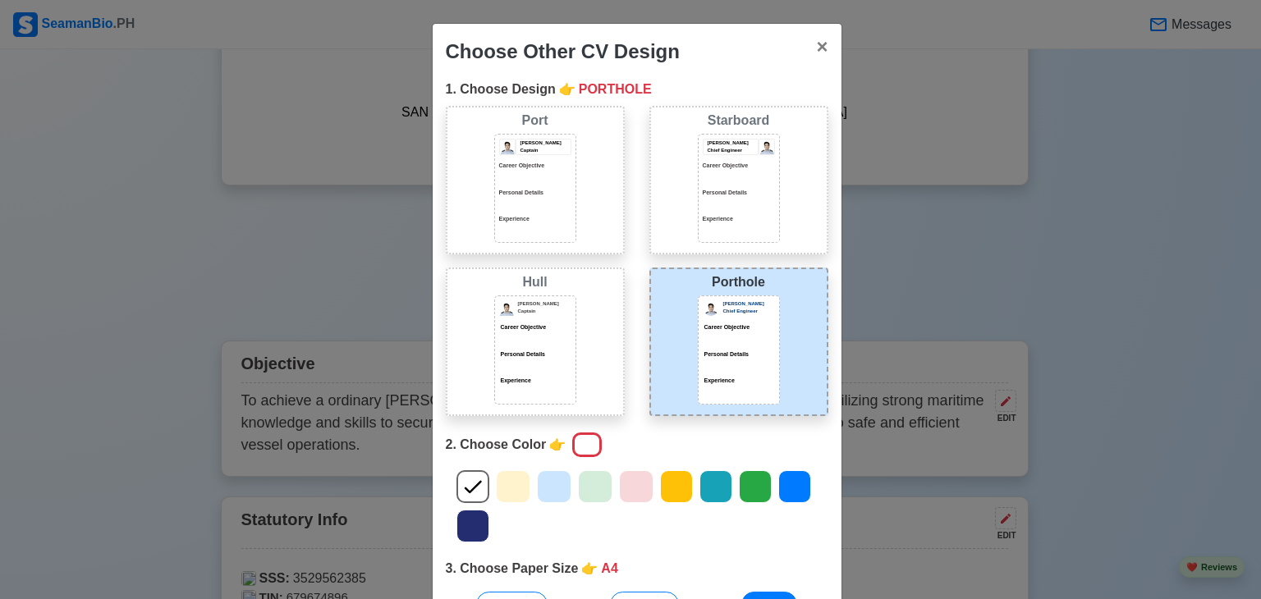
click at [677, 139] on div "Starboard Jeffrey Gil Chief Engineer Career Objective Personal Details Experien…" at bounding box center [739, 180] width 179 height 149
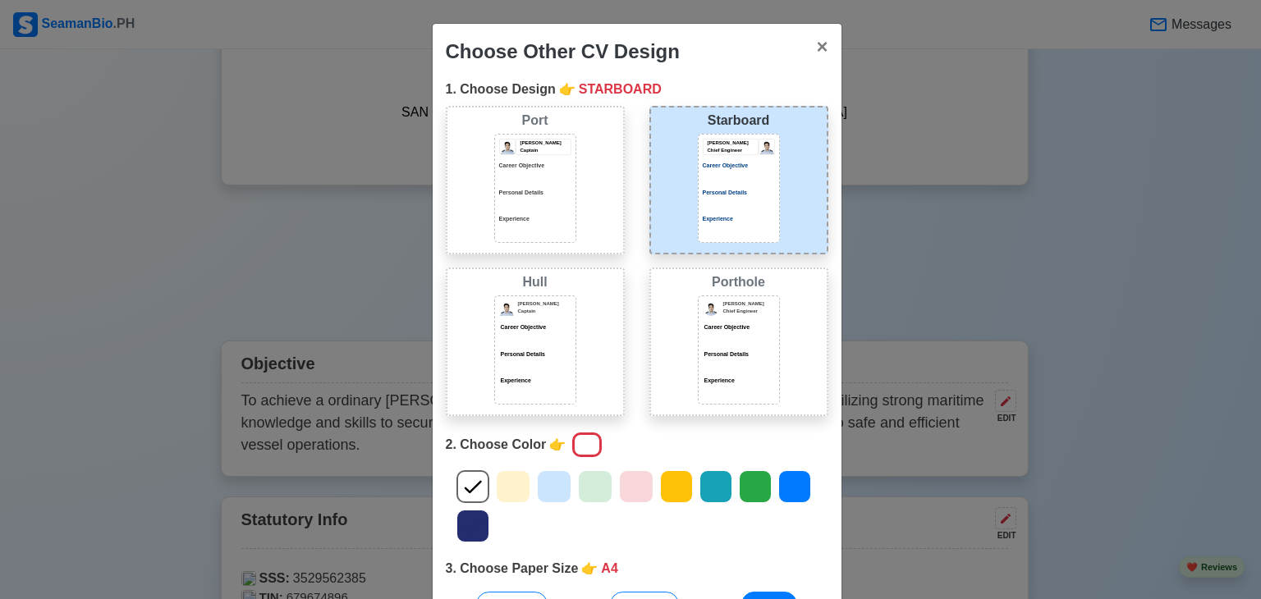
click at [1010, 218] on div "Choose Other CV Design × Close 1. Choose Design 👉 STARBOARD Port Donald Cris Ca…" at bounding box center [630, 299] width 1261 height 599
click at [816, 50] on span "×" at bounding box center [821, 46] width 11 height 22
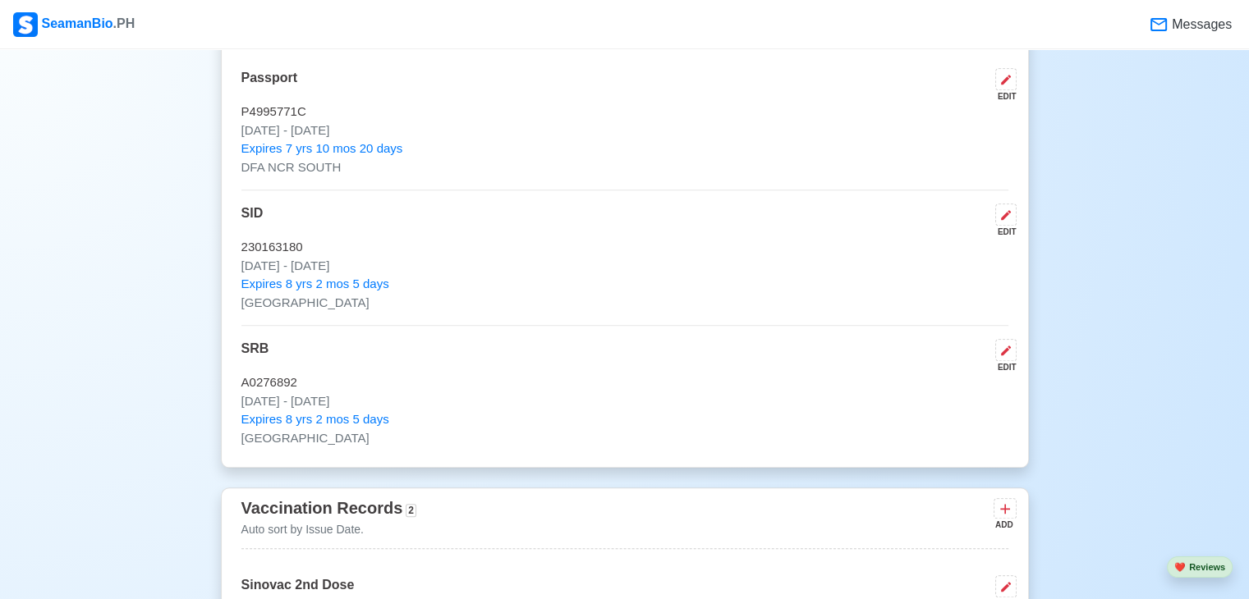
scroll to position [1232, 0]
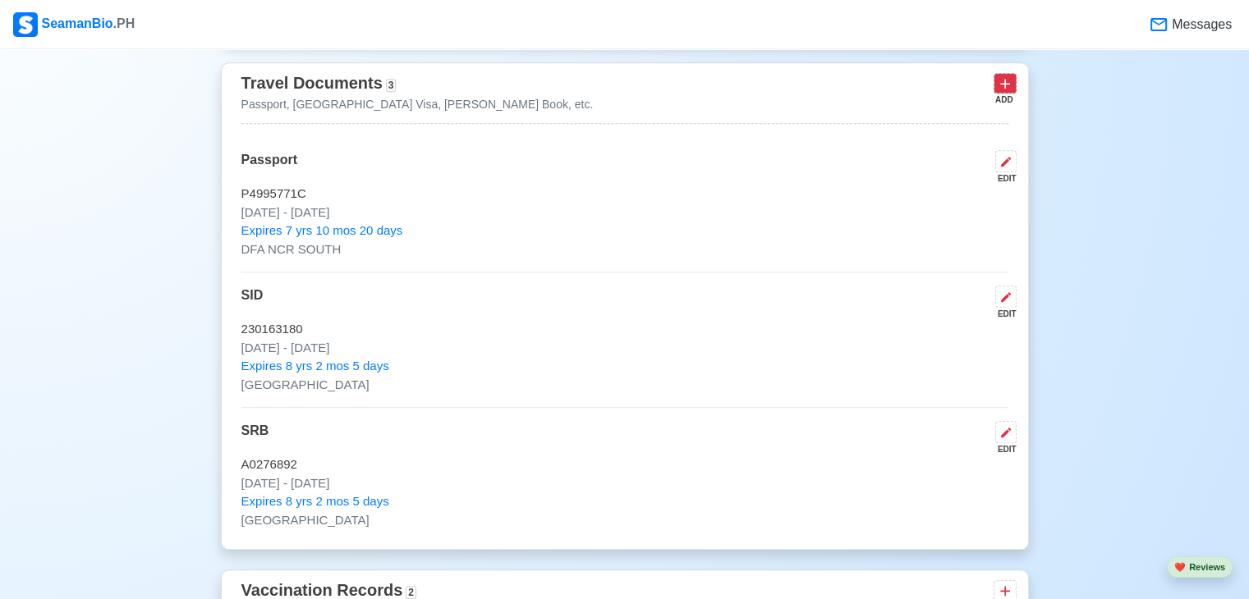
click at [1005, 86] on icon at bounding box center [1005, 84] width 16 height 16
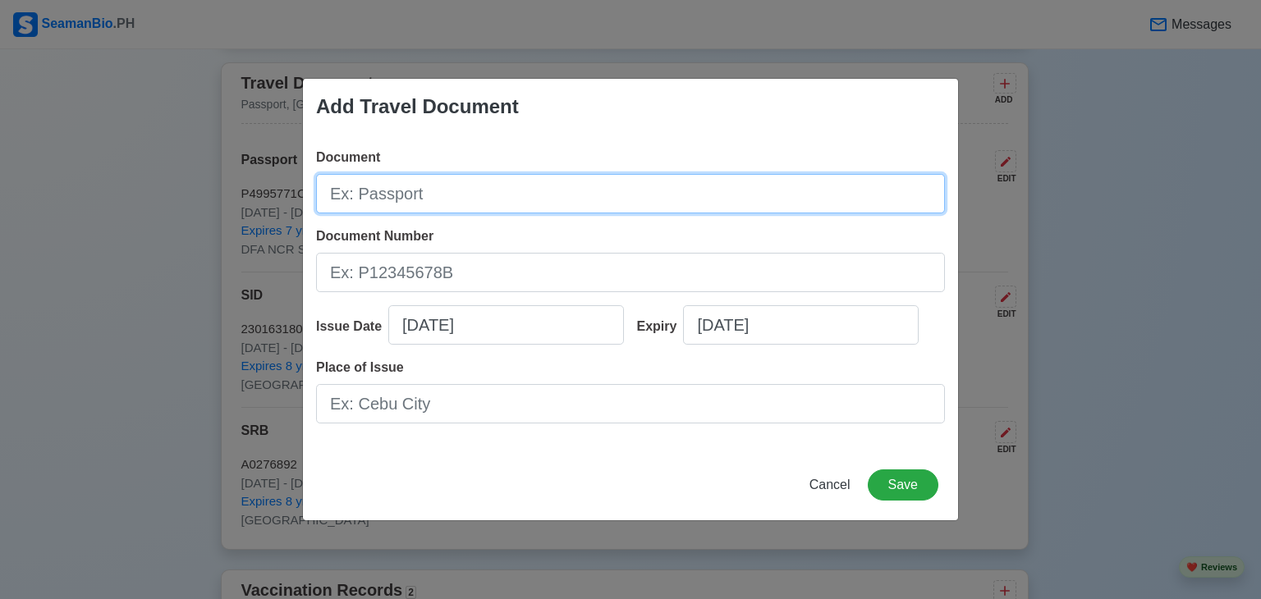
click at [384, 204] on input "Document" at bounding box center [630, 193] width 629 height 39
type input "y"
type input "Yellow Fever"
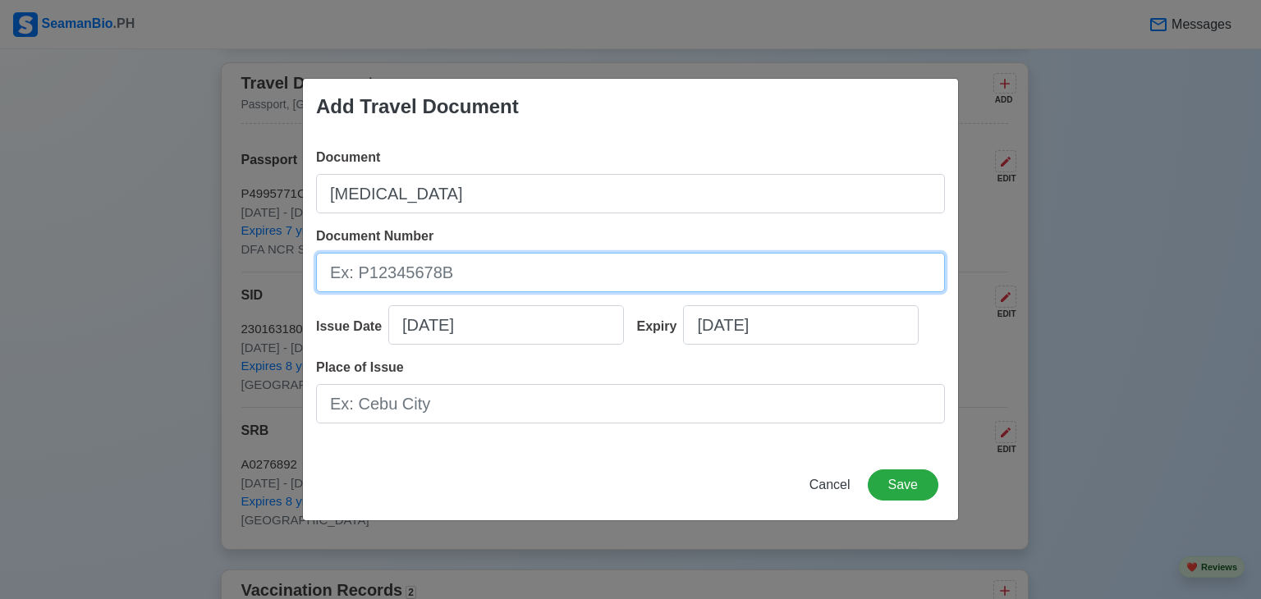
click at [471, 270] on input "Document Number" at bounding box center [630, 272] width 629 height 39
type input "b"
click at [368, 275] on input "BOQ202306" at bounding box center [630, 272] width 629 height 39
click at [443, 273] on input "BOQQB202306" at bounding box center [630, 272] width 629 height 39
type input "BOQQB2023061506"
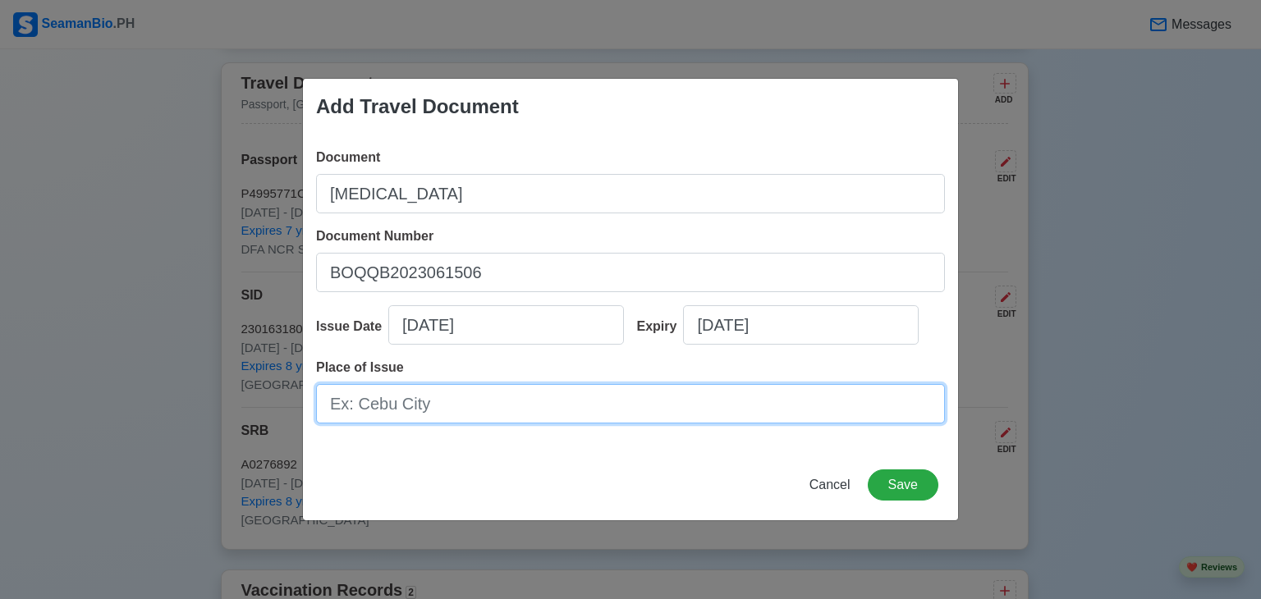
click at [420, 402] on input "Place of Issue" at bounding box center [630, 403] width 629 height 39
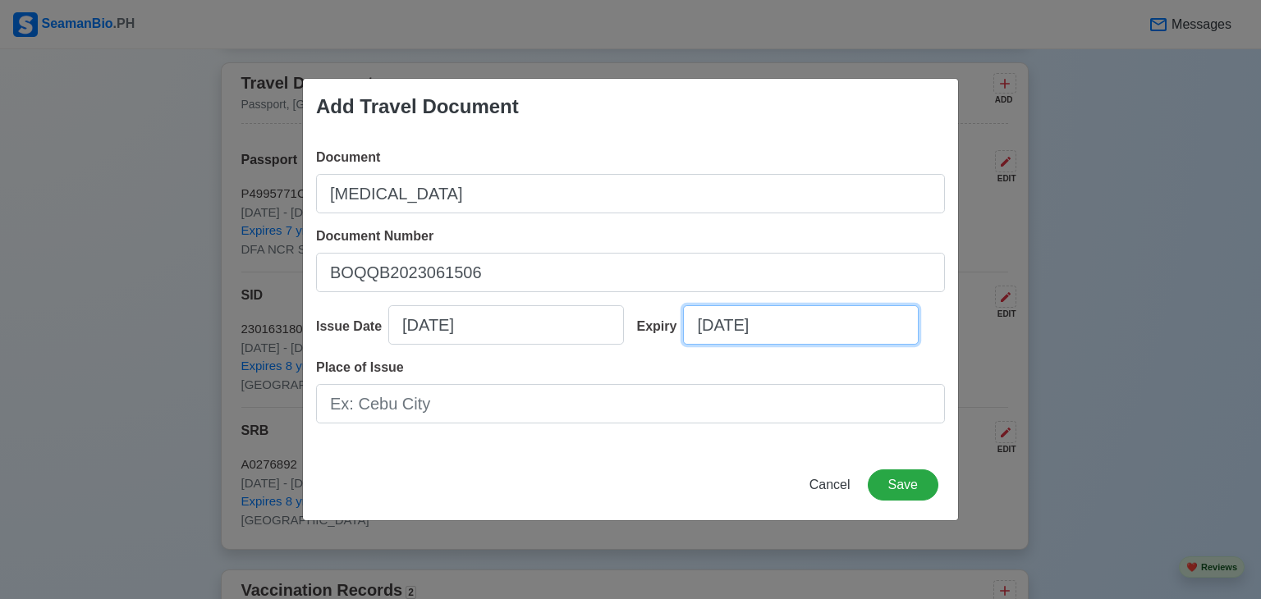
click at [780, 325] on input "09/25/2025" at bounding box center [801, 324] width 236 height 39
select select "****"
select select "*********"
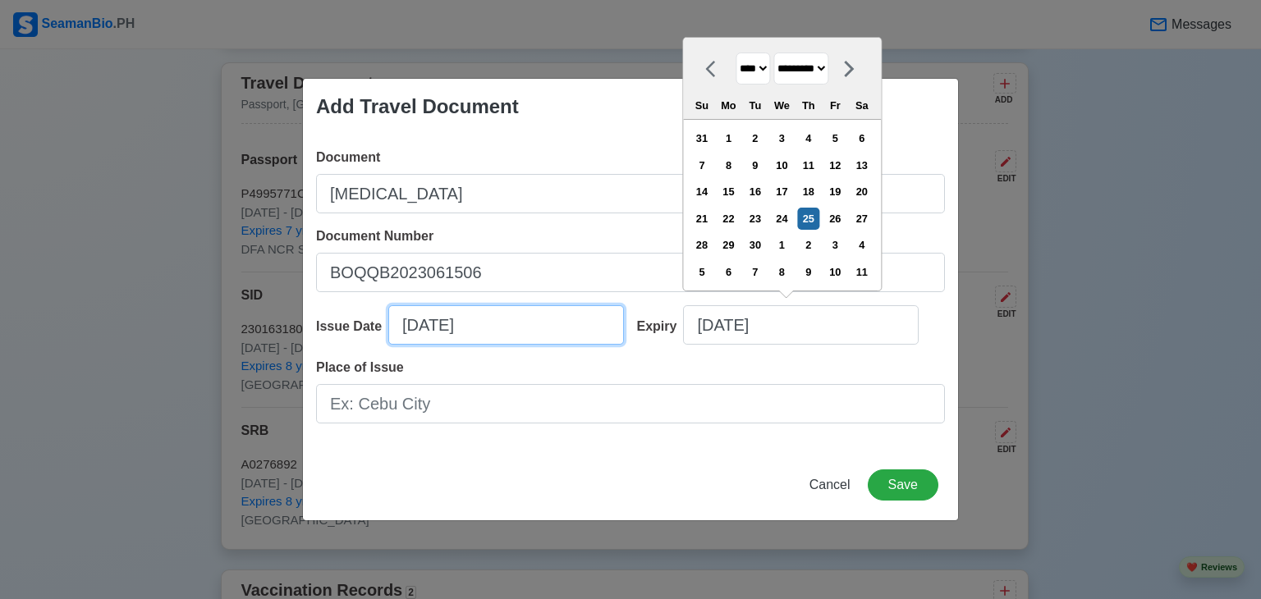
click at [418, 324] on input "09/25/2025" at bounding box center [506, 324] width 236 height 39
select select "****"
select select "*********"
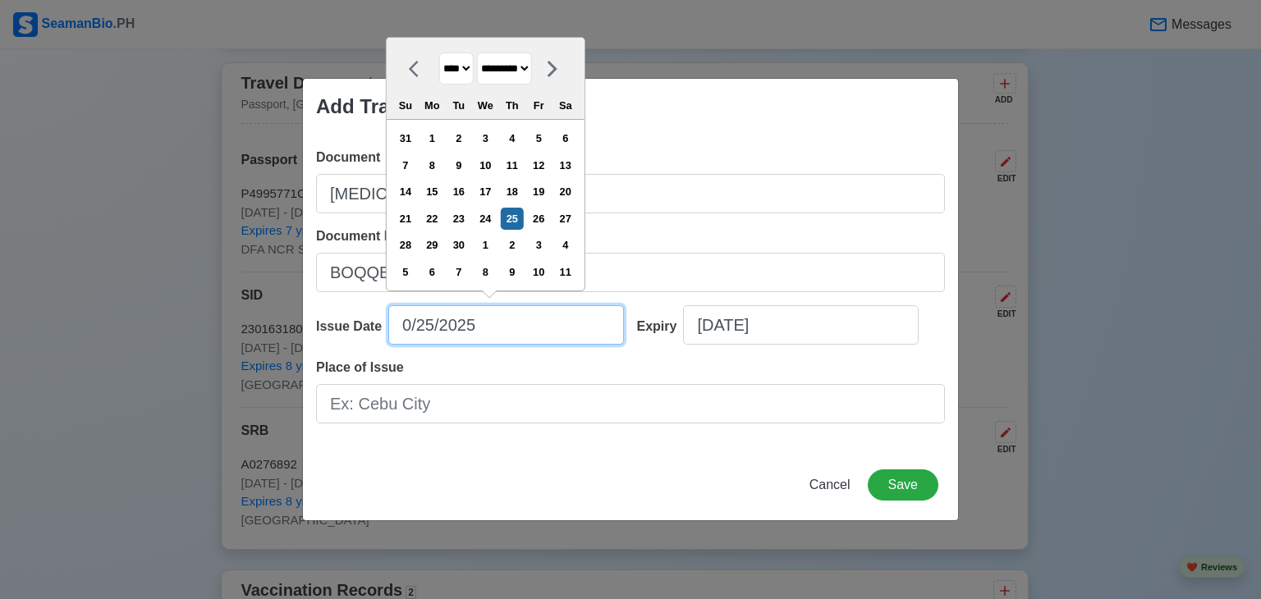
type input "02/25/2025"
select select "********"
click at [437, 319] on input "02/25/2025" at bounding box center [506, 324] width 236 height 39
type input "02/27/2024"
select select "****"
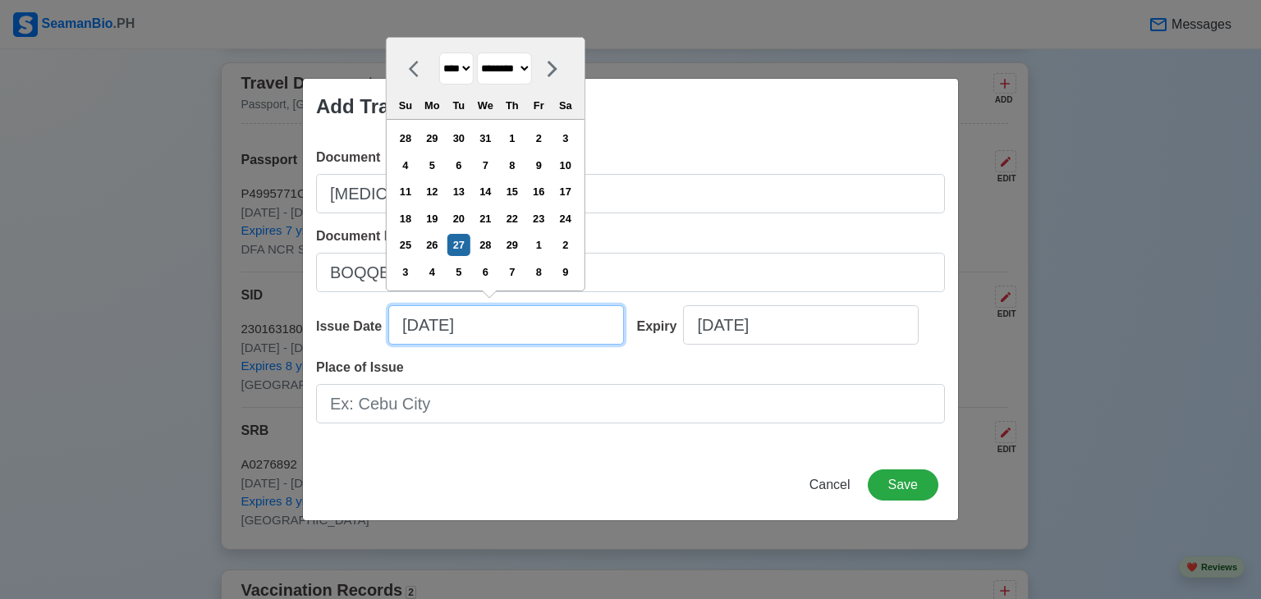
type input "02/27/2024"
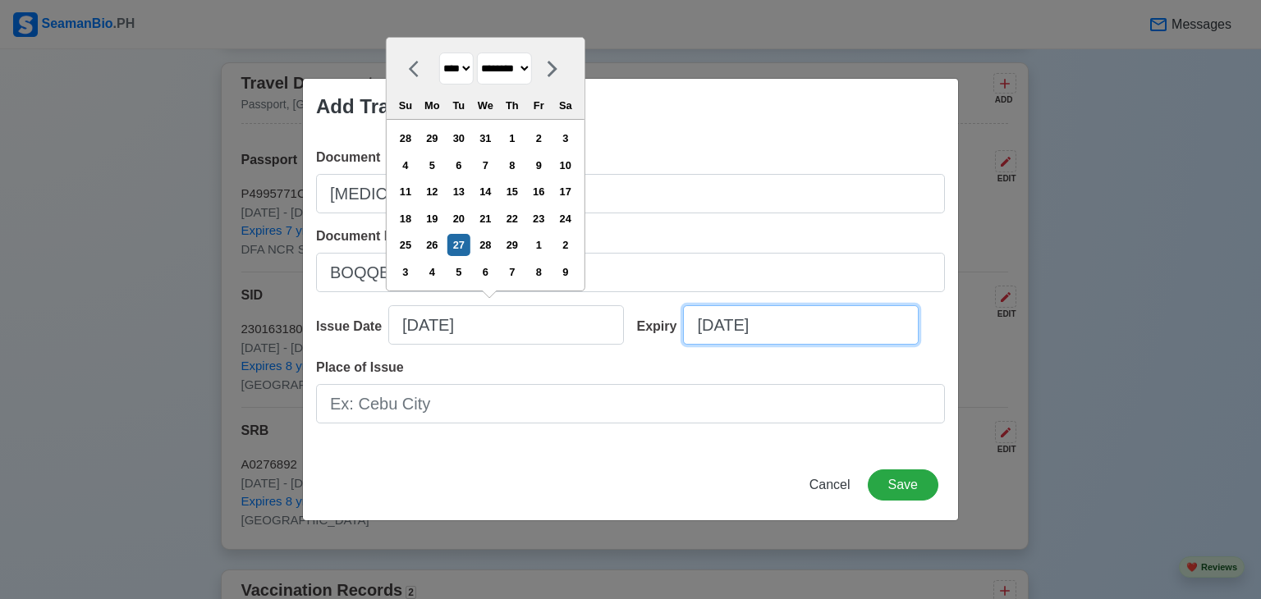
click at [713, 330] on input "09/25/2025" at bounding box center [801, 324] width 236 height 39
select select "****"
select select "*********"
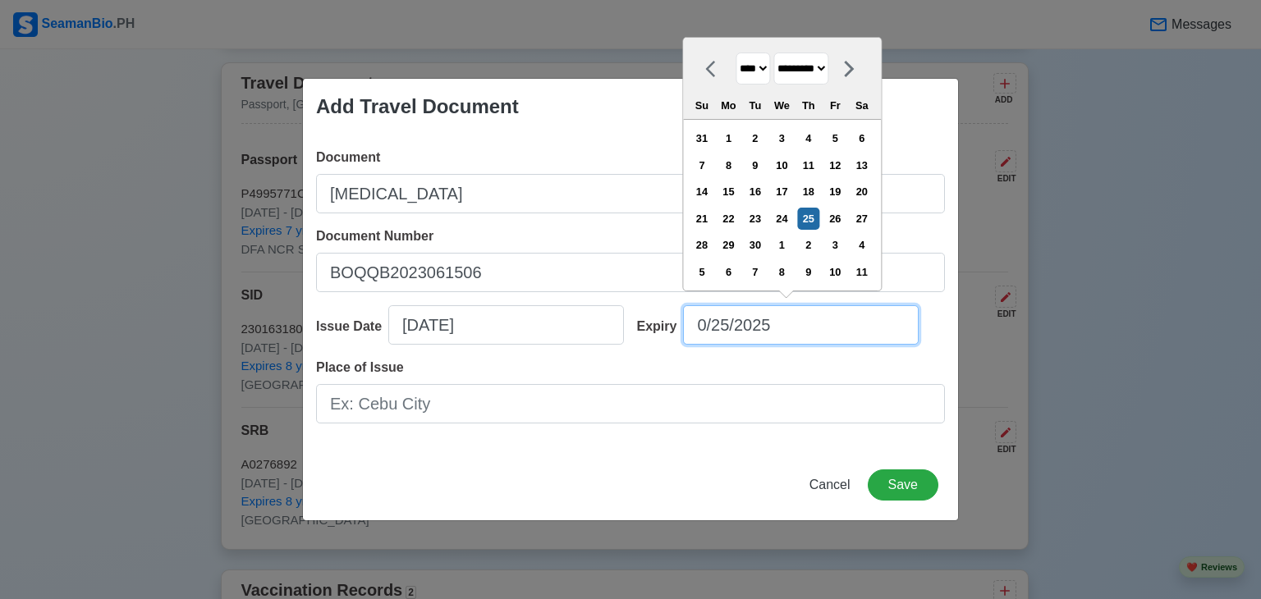
type input "02/25/2025"
select select "********"
click at [742, 324] on input "02/25/2025" at bounding box center [801, 324] width 236 height 39
click at [779, 328] on input "02/27/2025" at bounding box center [801, 324] width 236 height 39
type input "02/27/2029"
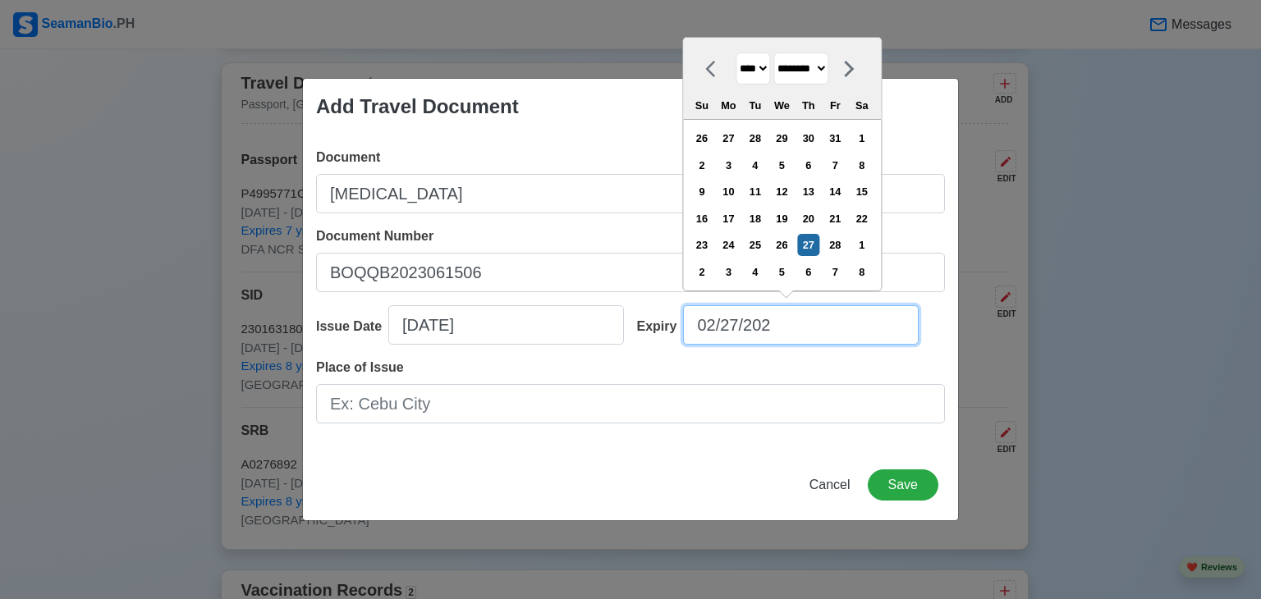
select select "****"
type input "02/27/2029"
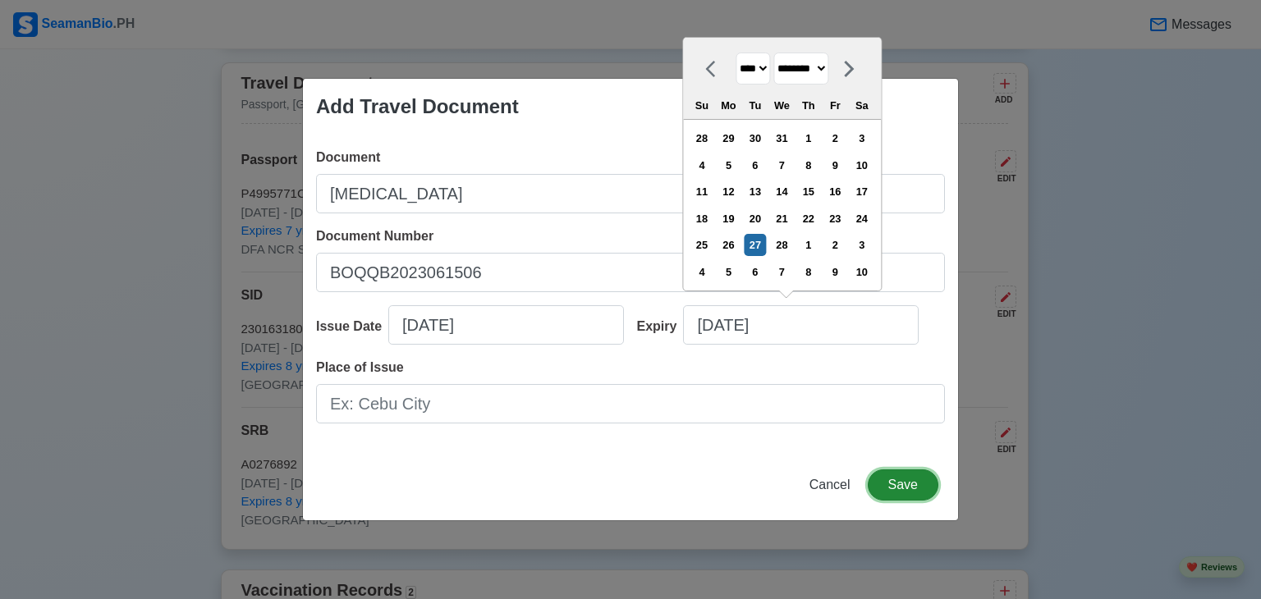
click at [927, 487] on button "Save" at bounding box center [903, 485] width 71 height 31
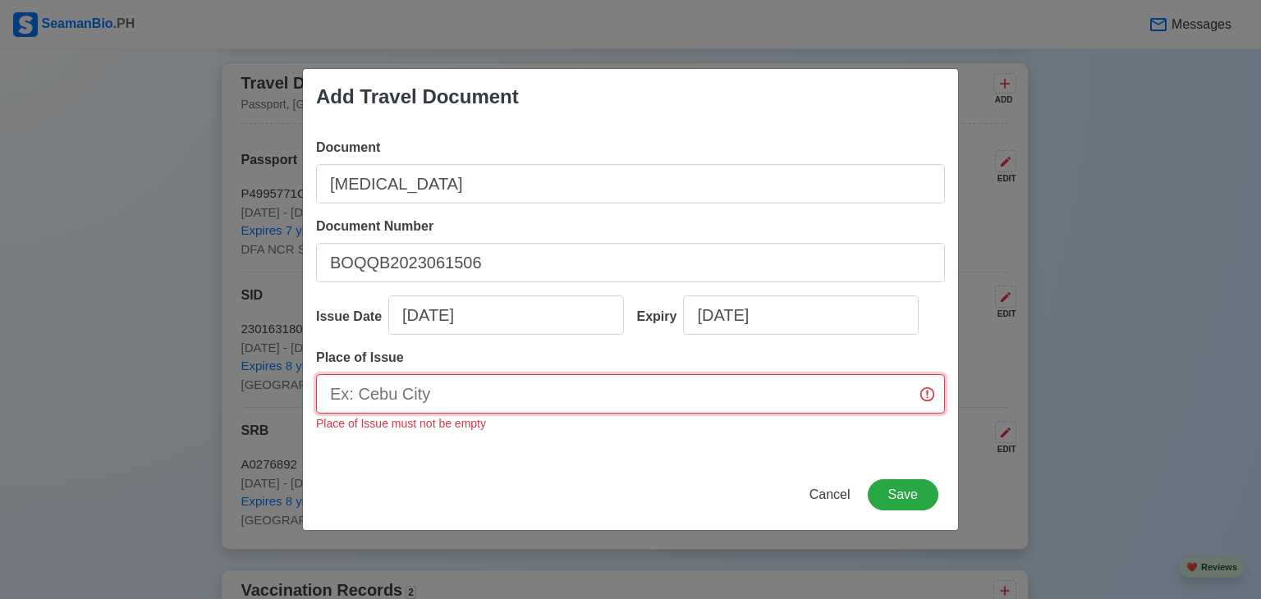
click at [481, 396] on input "Place of Issue" at bounding box center [630, 393] width 629 height 39
type input "Z"
type input "b"
type input "N"
type input "BOQ Zamboanga City"
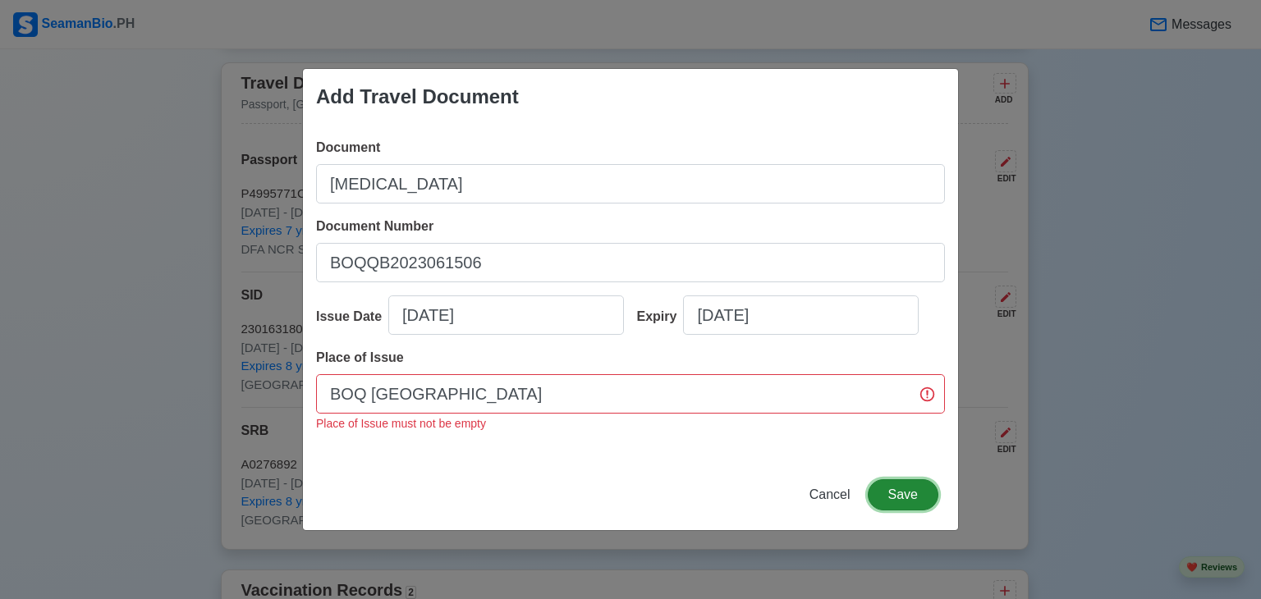
click at [898, 487] on button "Save" at bounding box center [903, 495] width 71 height 31
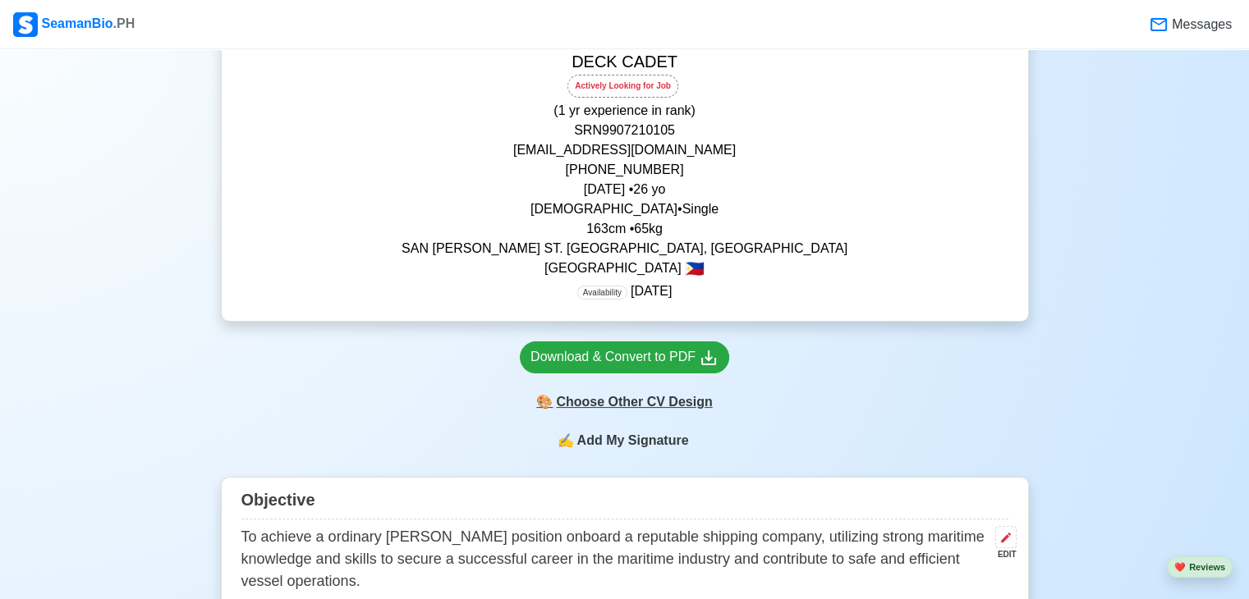
scroll to position [246, 0]
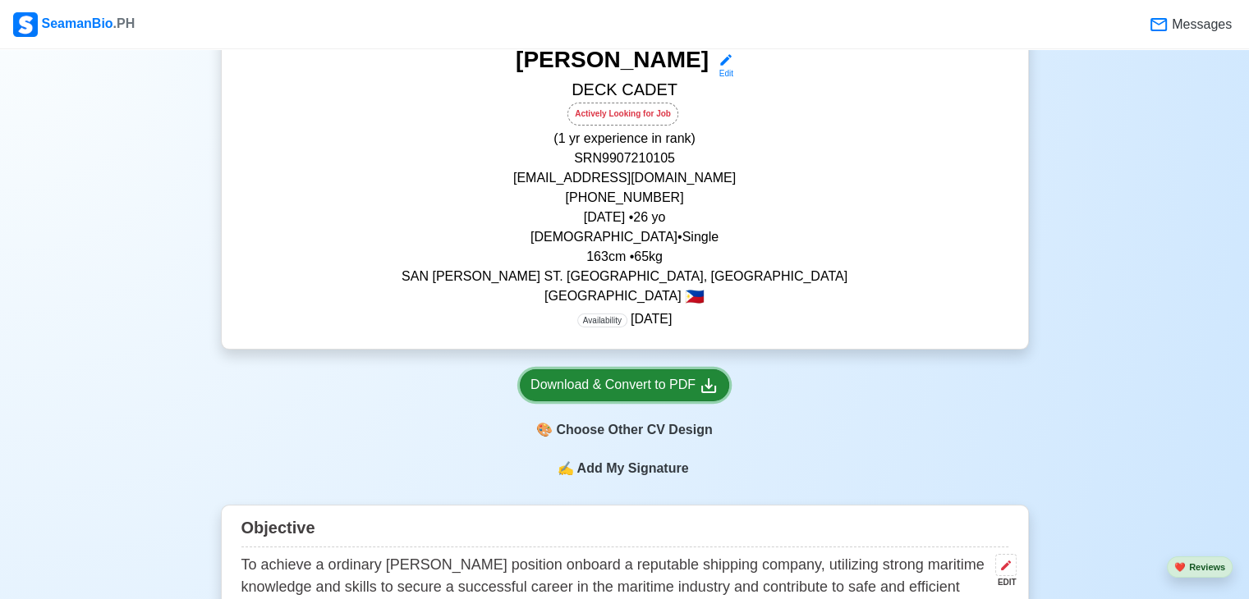
click at [687, 388] on div "Download & Convert to PDF" at bounding box center [624, 385] width 188 height 21
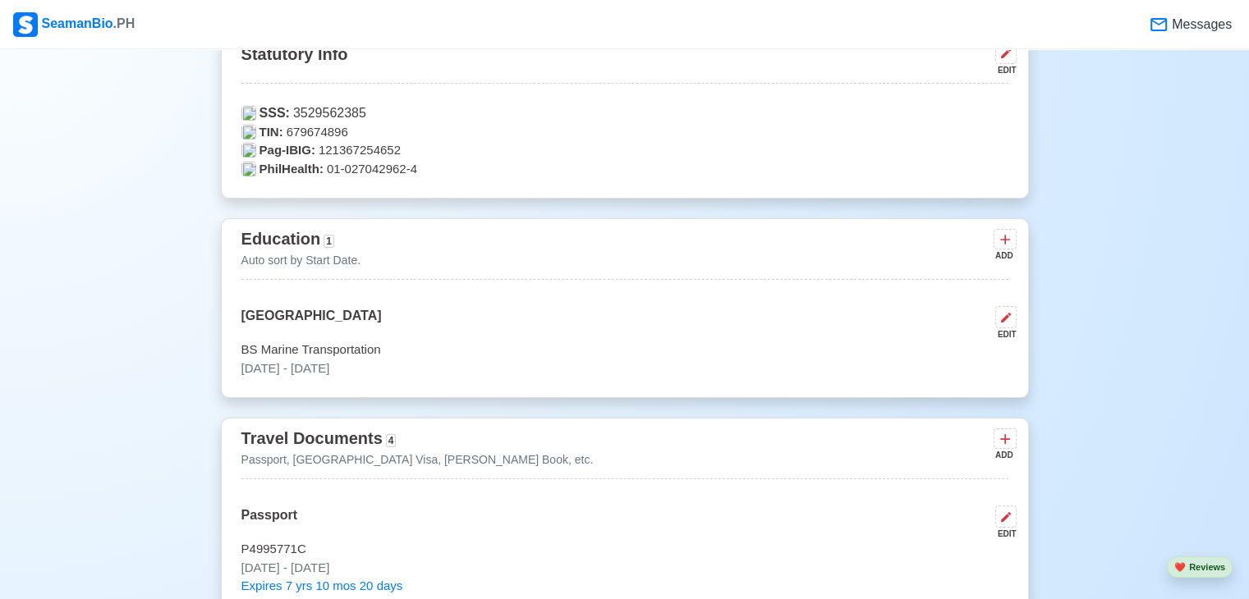
scroll to position [903, 0]
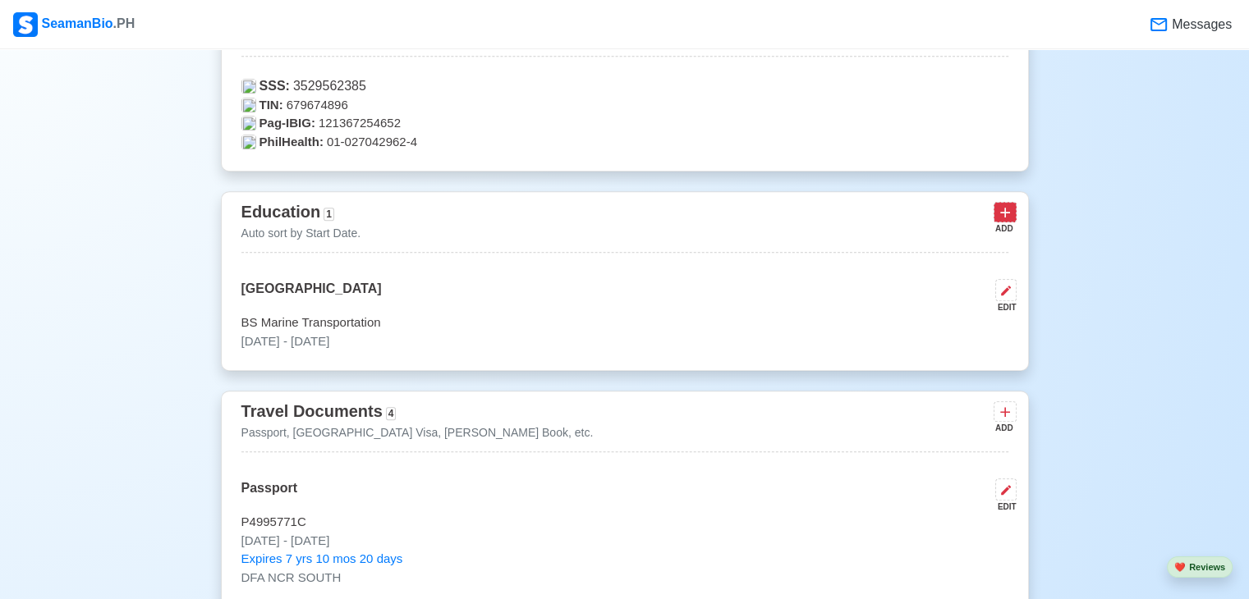
click at [995, 214] on button at bounding box center [1005, 212] width 23 height 21
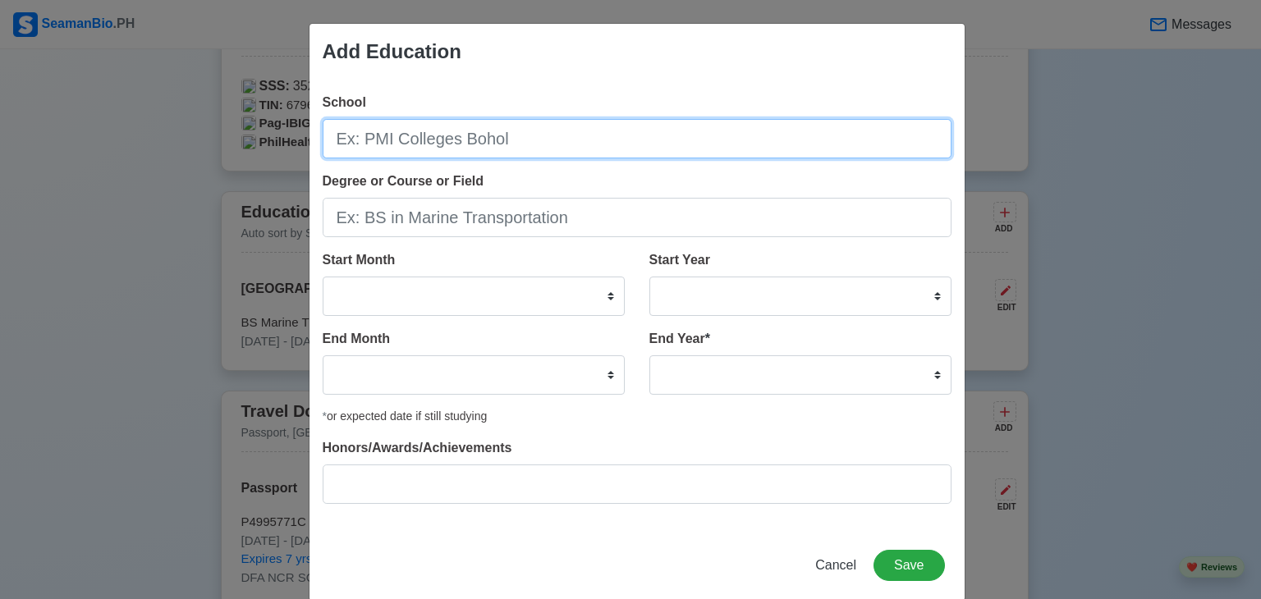
click at [446, 142] on input "School" at bounding box center [637, 138] width 629 height 39
type input "s"
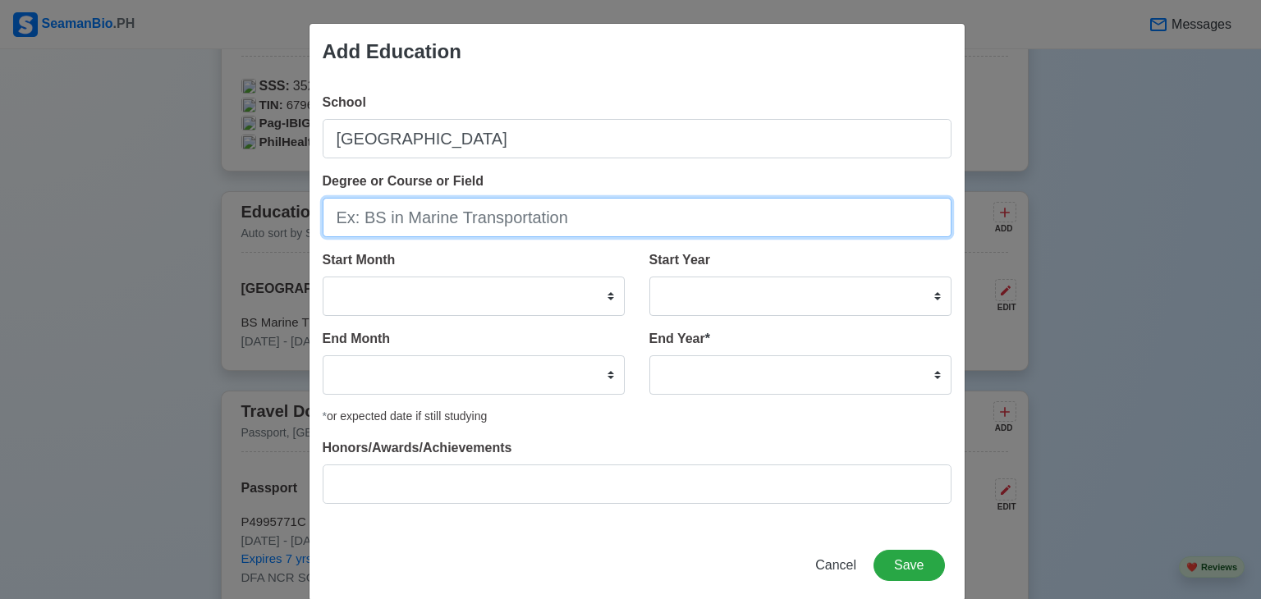
click at [419, 213] on input "Degree or Course or Field" at bounding box center [637, 217] width 629 height 39
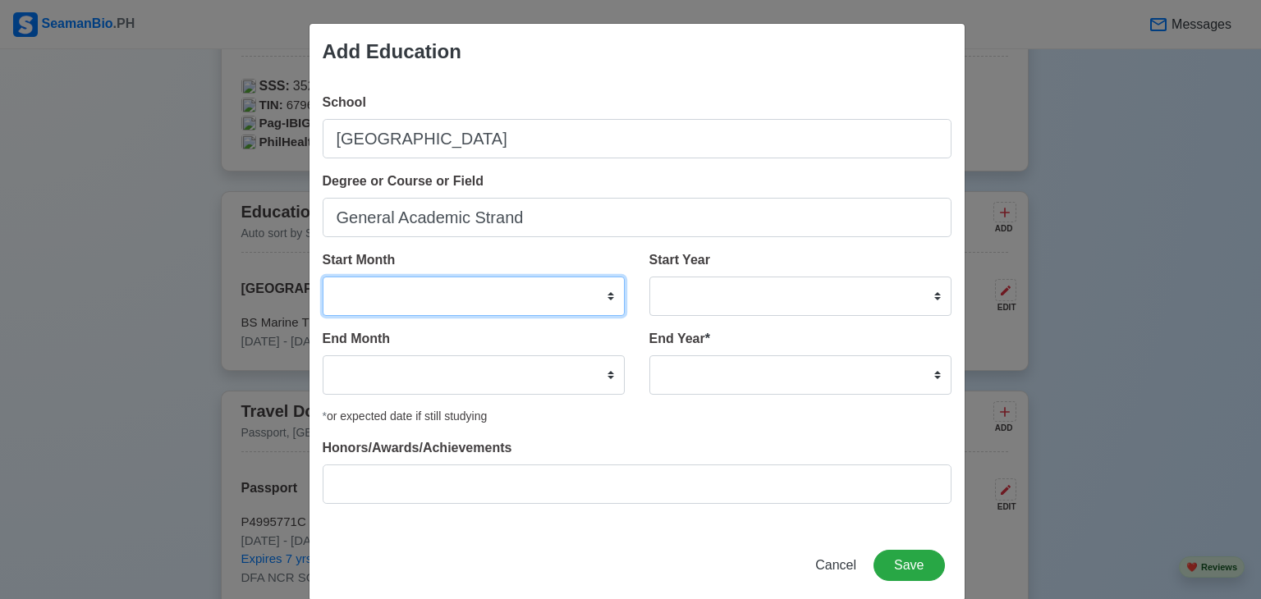
click at [480, 288] on select "January February March April May June July August September October November De…" at bounding box center [474, 296] width 302 height 39
click at [323, 277] on select "January February March April May June July August September October November De…" at bounding box center [474, 296] width 302 height 39
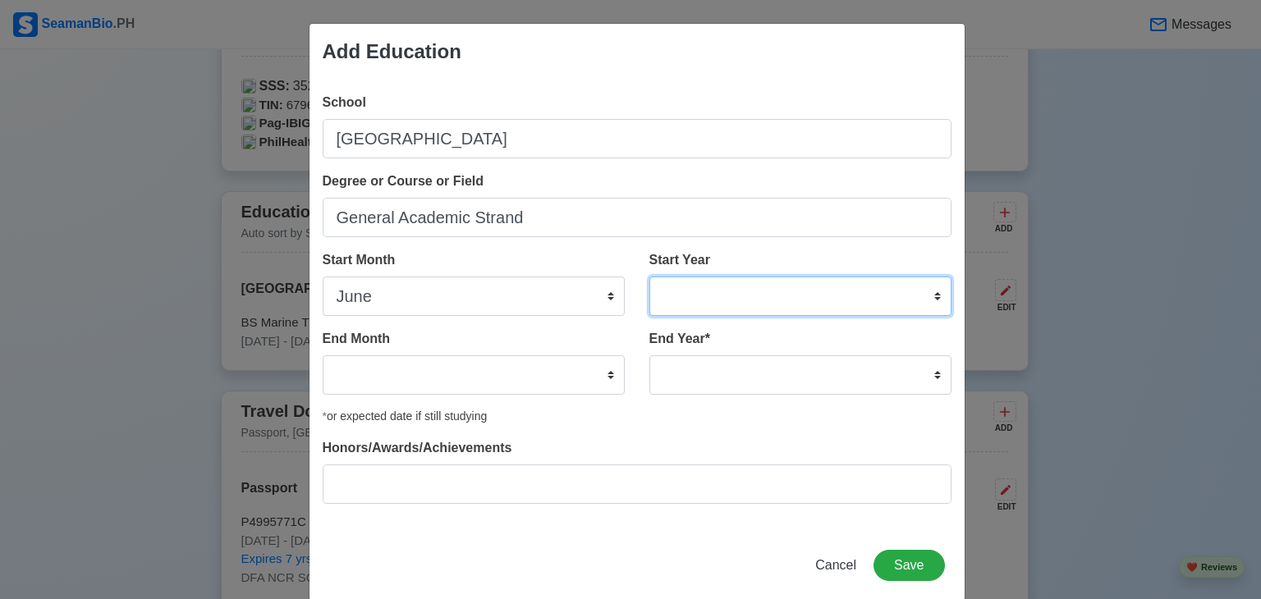
click at [731, 301] on select "2025 2024 2023 2022 2021 2020 2019 2018 2017 2016 2015 2014 2013 2012 2011 2010…" at bounding box center [801, 296] width 302 height 39
click at [650, 277] on select "2025 2024 2023 2022 2021 2020 2019 2018 2017 2016 2015 2014 2013 2012 2011 2010…" at bounding box center [801, 296] width 302 height 39
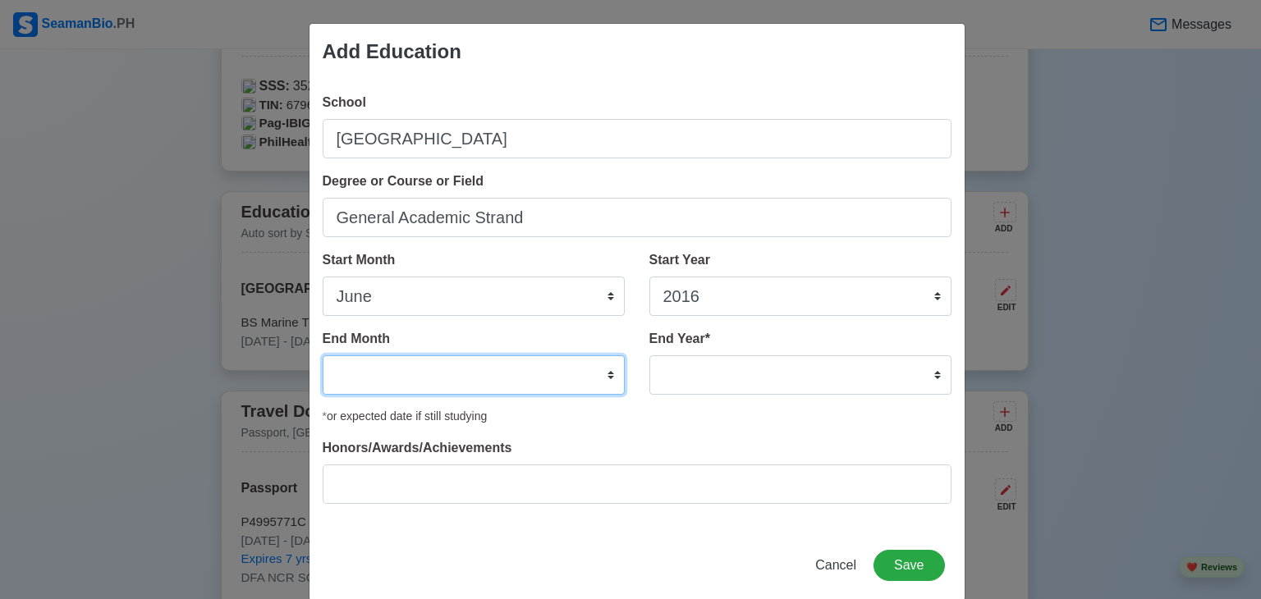
click at [447, 382] on select "January February March April May June July August September October November De…" at bounding box center [474, 375] width 302 height 39
click at [323, 356] on select "January February March April May June July August September October November De…" at bounding box center [474, 375] width 302 height 39
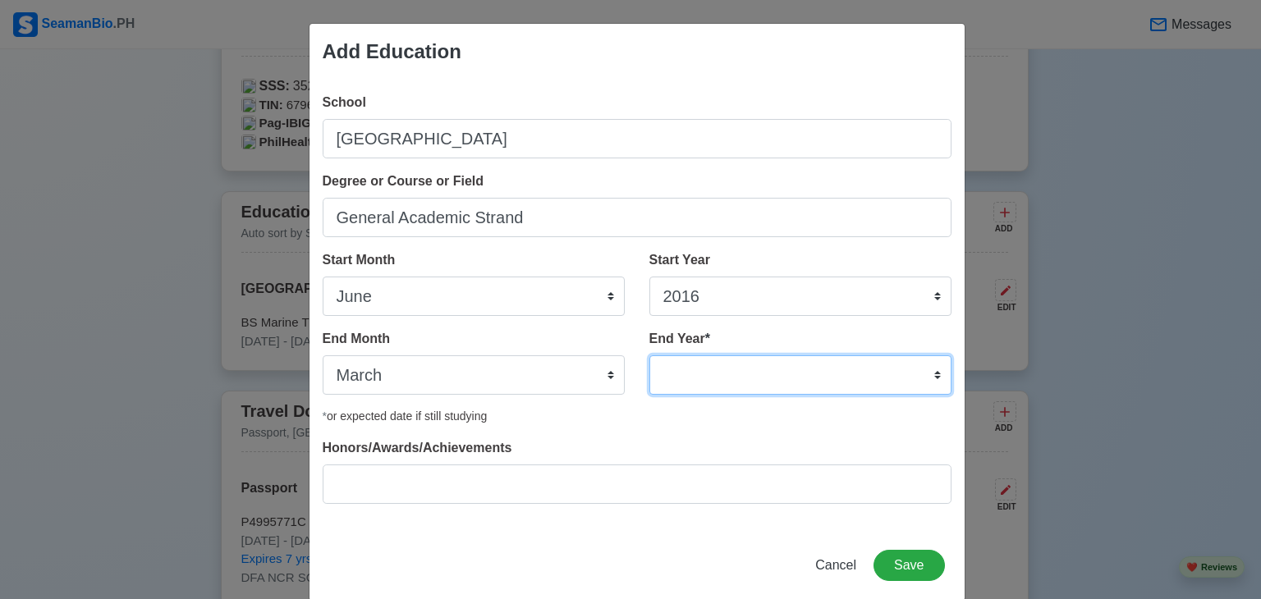
click at [709, 371] on select "2035 2034 2033 2032 2031 2030 2029 2028 2027 2026 2025 2024 2023 2022 2021 2020…" at bounding box center [801, 375] width 302 height 39
click at [650, 356] on select "2035 2034 2033 2032 2031 2030 2029 2028 2027 2026 2025 2024 2023 2022 2021 2020…" at bounding box center [801, 375] width 302 height 39
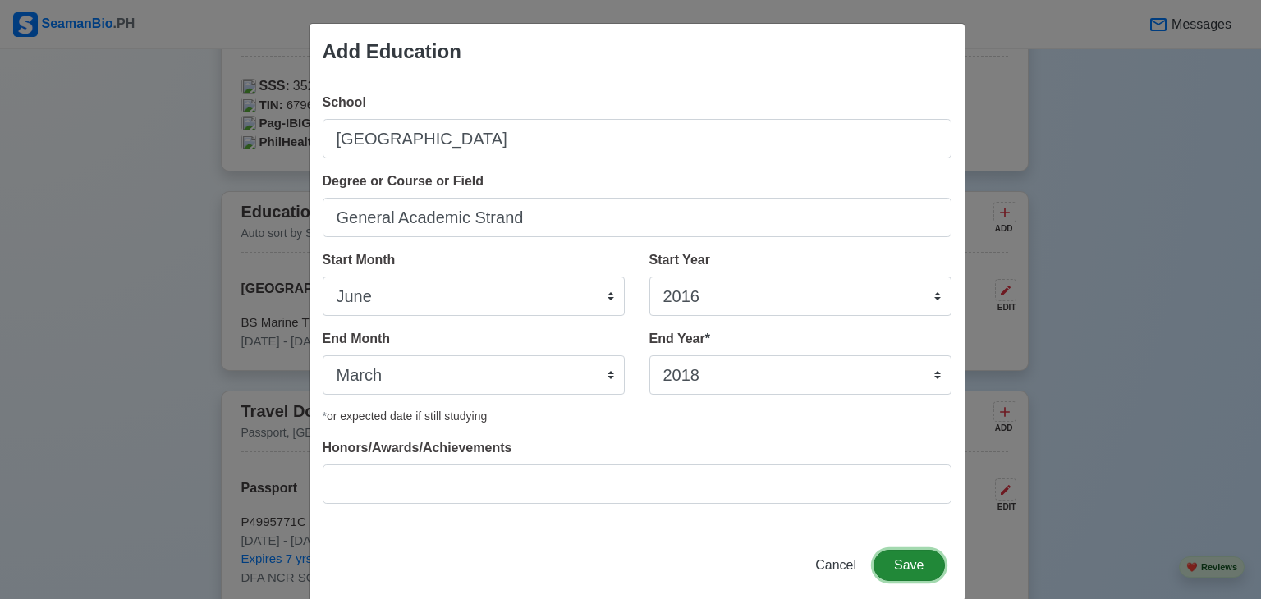
click at [917, 560] on button "Save" at bounding box center [909, 565] width 71 height 31
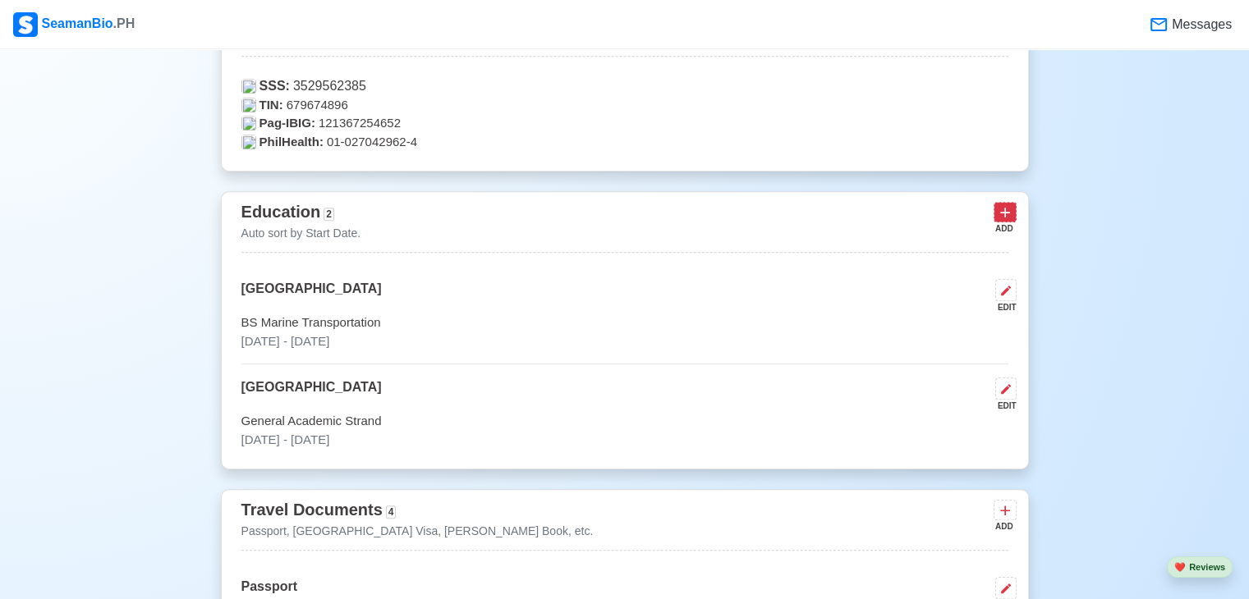
click at [1009, 214] on icon at bounding box center [1005, 212] width 16 height 16
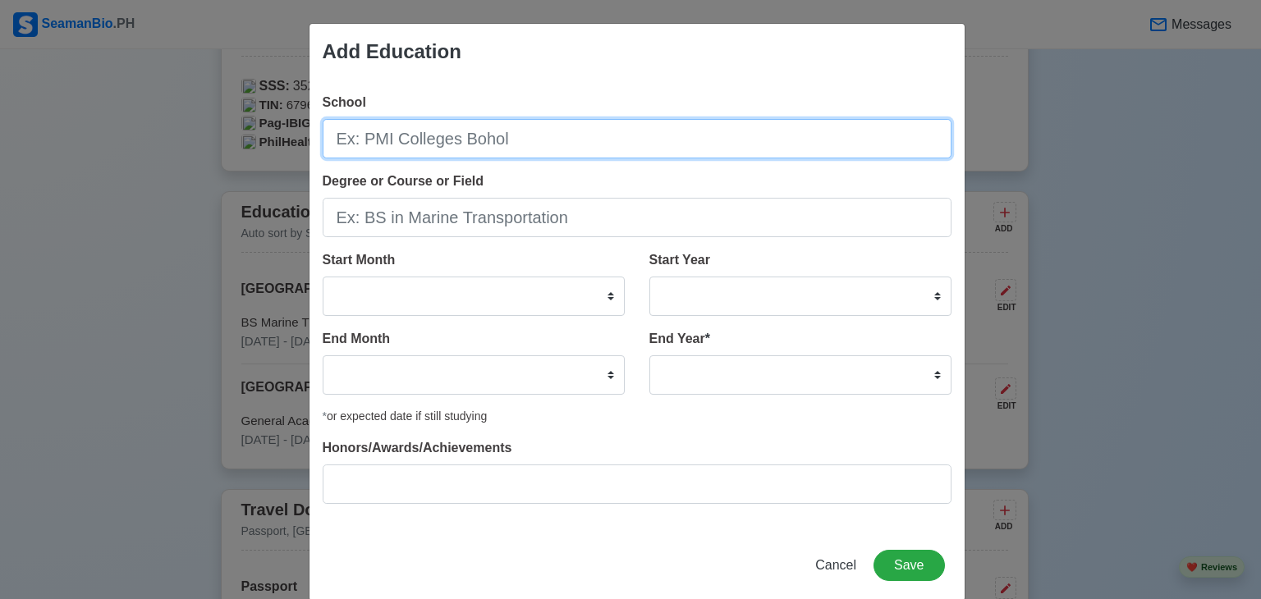
click at [433, 150] on input "School" at bounding box center [637, 138] width 629 height 39
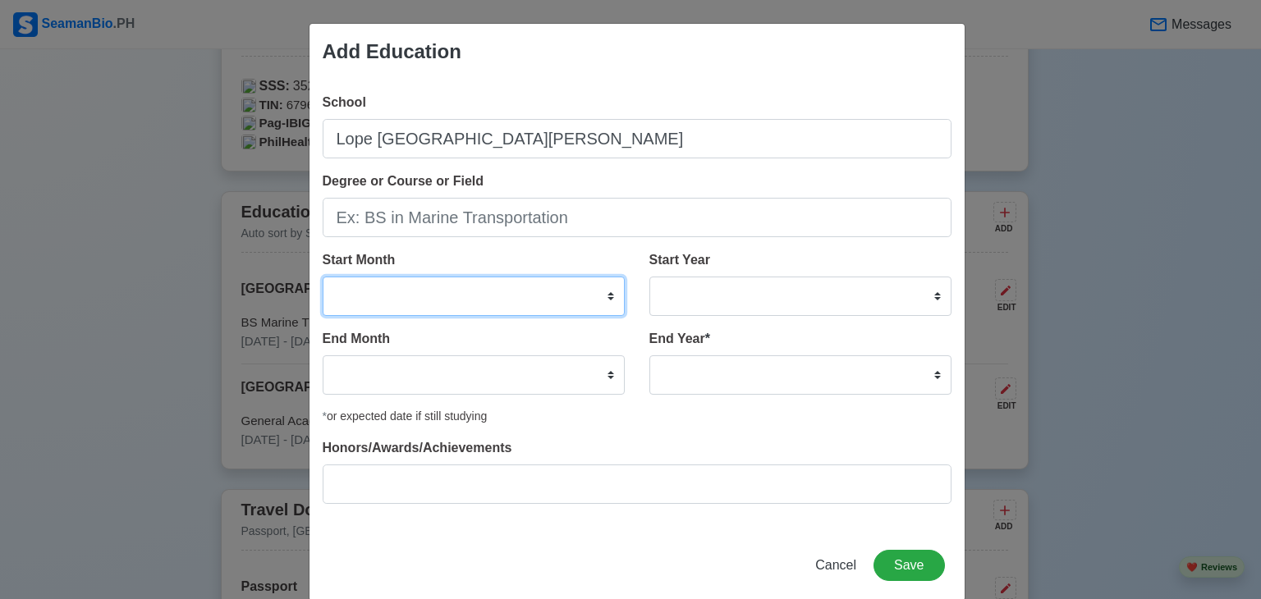
click at [364, 296] on select "January February March April May June July August September October November De…" at bounding box center [474, 296] width 302 height 39
click at [323, 277] on select "January February March April May June July August September October November De…" at bounding box center [474, 296] width 302 height 39
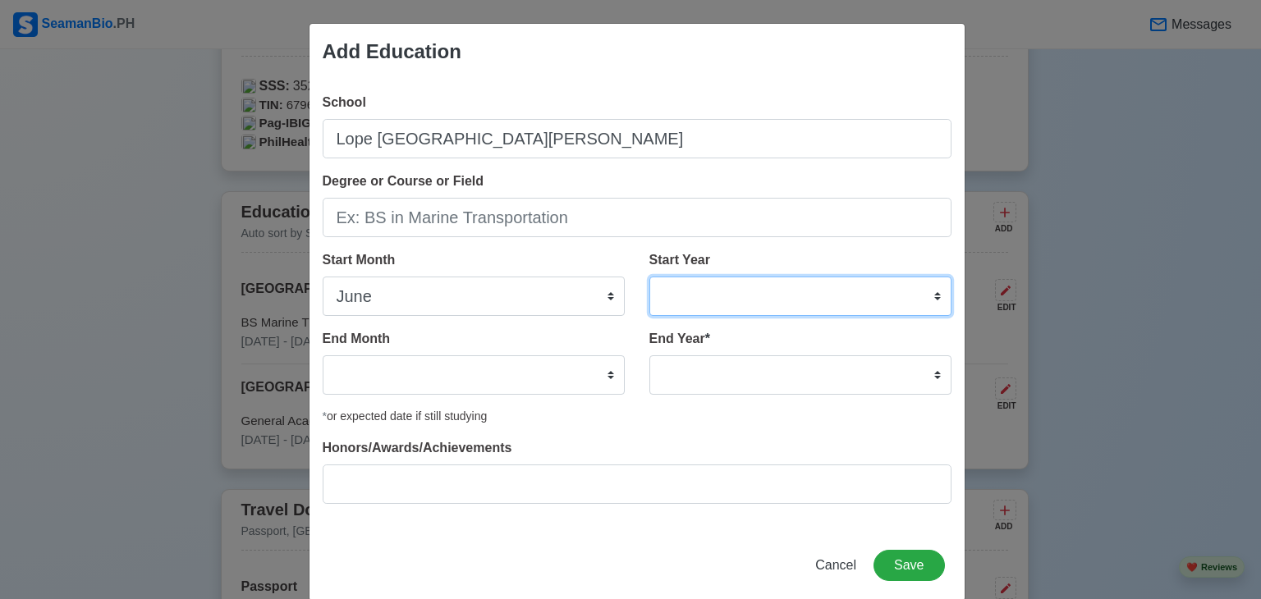
click at [684, 297] on select "2025 2024 2023 2022 2021 2020 2019 2018 2017 2016 2015 2014 2013 2012 2011 2010…" at bounding box center [801, 296] width 302 height 39
click at [650, 277] on select "2025 2024 2023 2022 2021 2020 2019 2018 2017 2016 2015 2014 2013 2012 2011 2010…" at bounding box center [801, 296] width 302 height 39
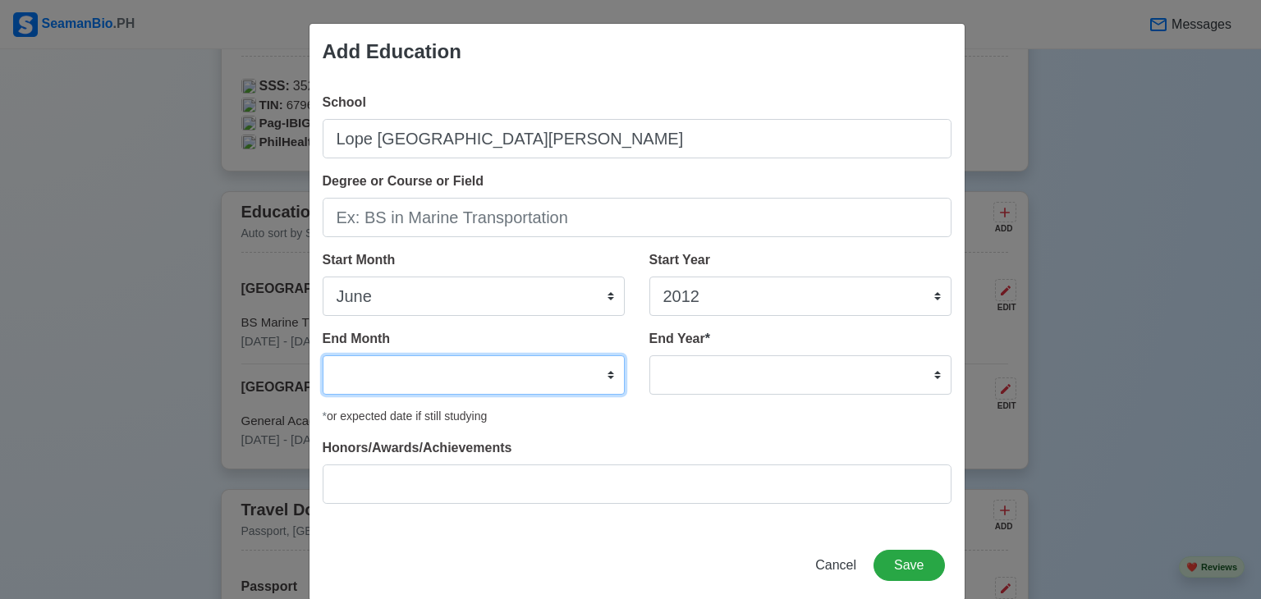
click at [434, 375] on select "January February March April May June July August September October November De…" at bounding box center [474, 375] width 302 height 39
click at [323, 356] on select "January February March April May June July August September October November De…" at bounding box center [474, 375] width 302 height 39
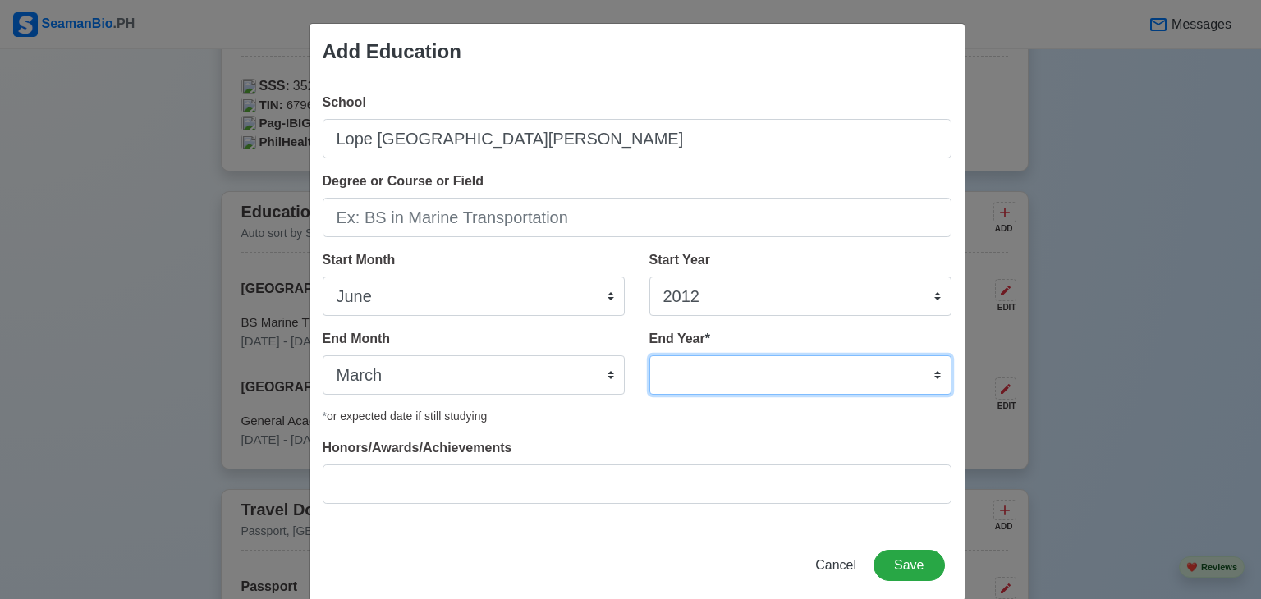
click at [705, 383] on select "2035 2034 2033 2032 2031 2030 2029 2028 2027 2026 2025 2024 2023 2022 2021 2020…" at bounding box center [801, 375] width 302 height 39
click at [650, 356] on select "2035 2034 2033 2032 2031 2030 2029 2028 2027 2026 2025 2024 2023 2022 2021 2020…" at bounding box center [801, 375] width 302 height 39
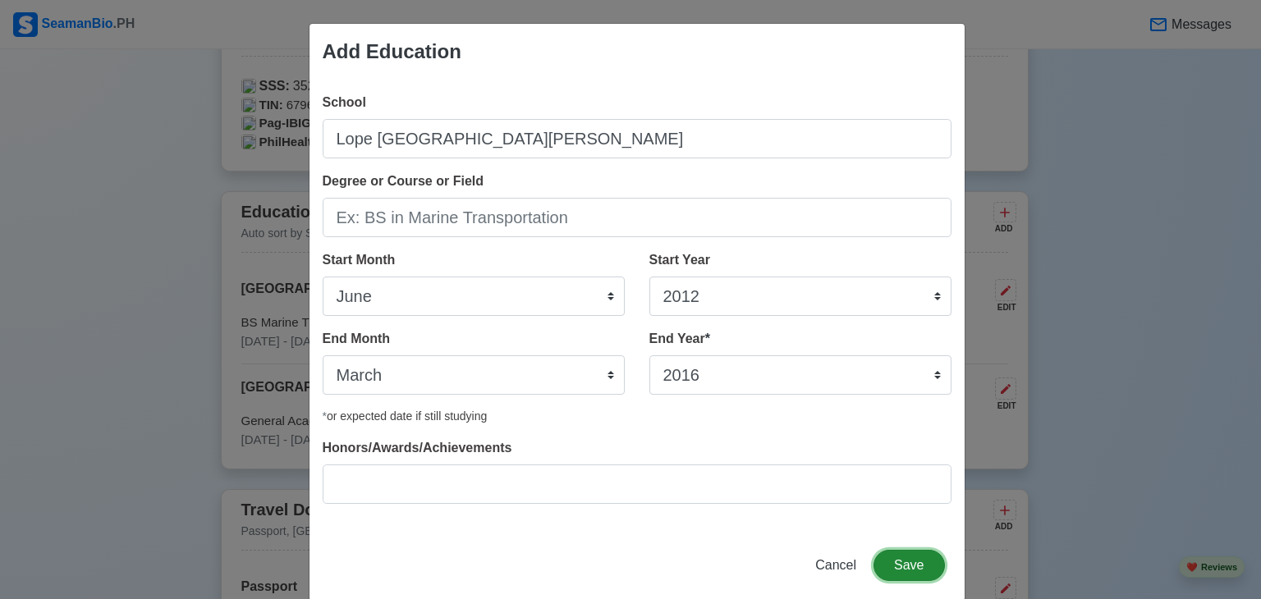
click at [904, 558] on button "Save" at bounding box center [909, 565] width 71 height 31
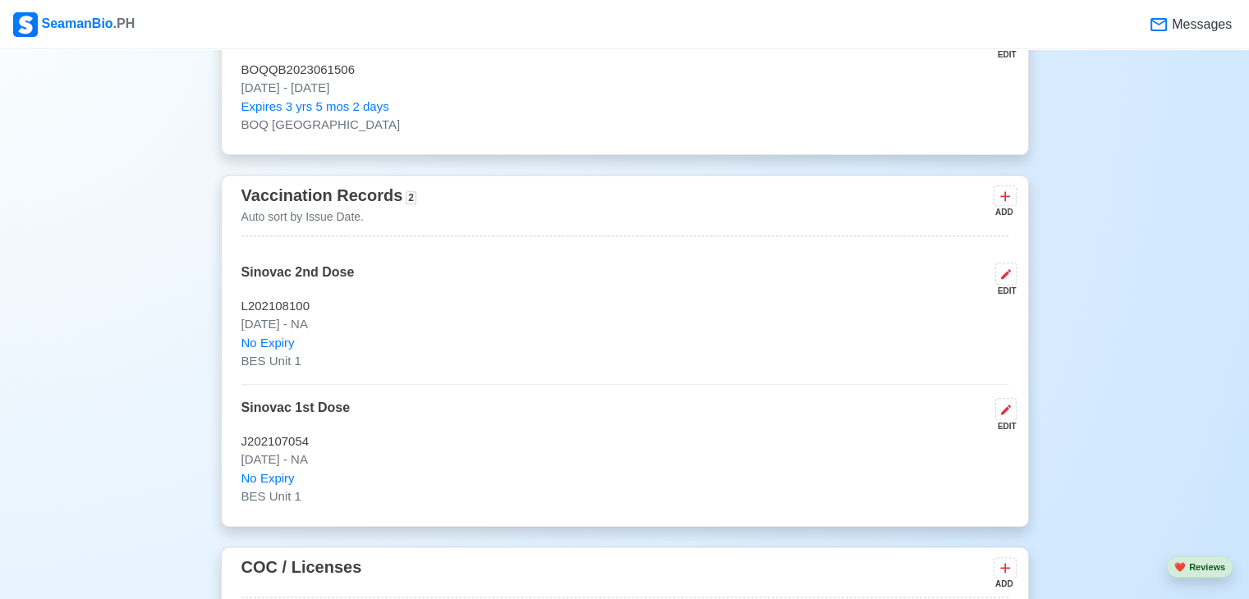
scroll to position [1971, 0]
